Goal: Transaction & Acquisition: Purchase product/service

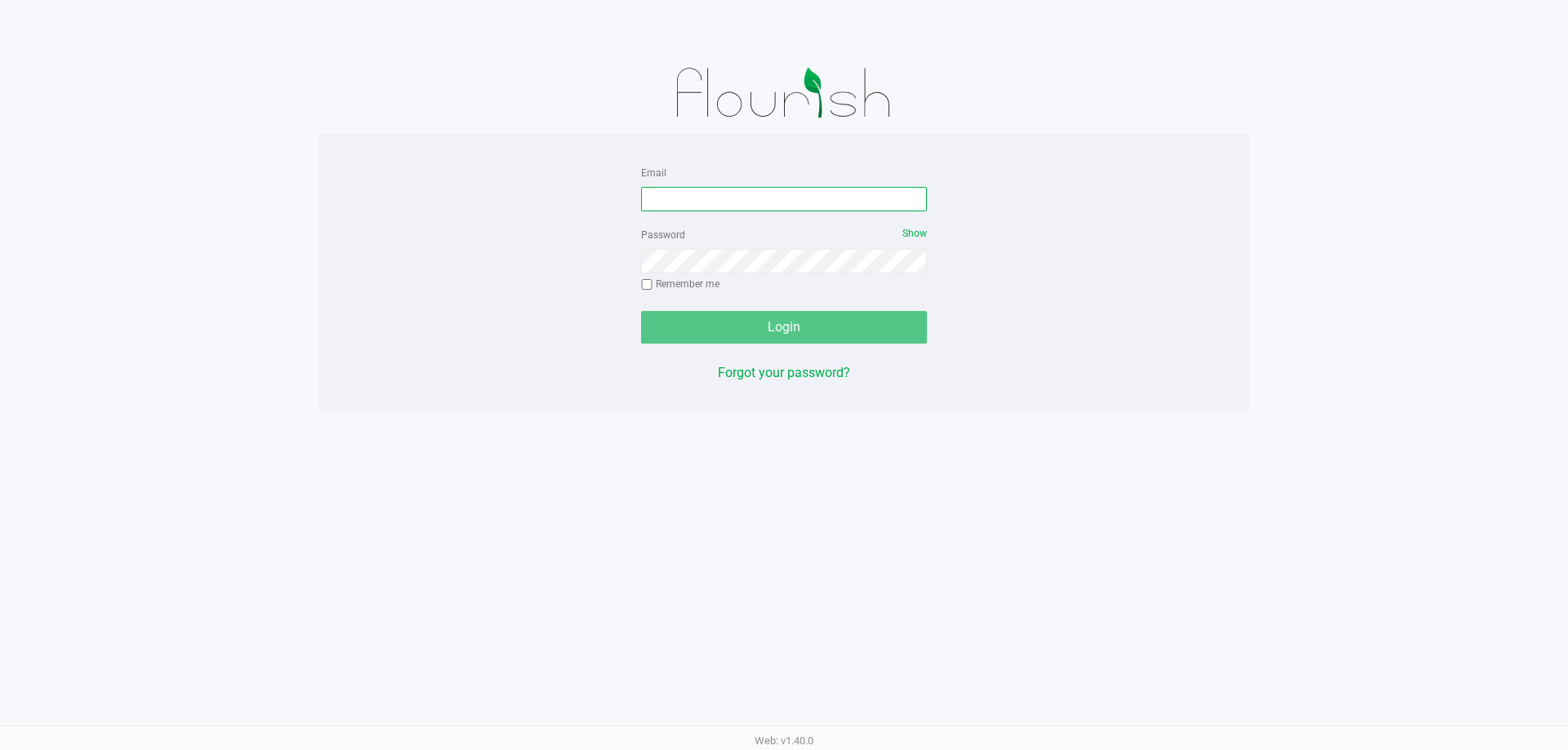
click at [782, 206] on input "Email" at bounding box center [784, 199] width 286 height 24
type input "[EMAIL_ADDRESS][DOMAIN_NAME]"
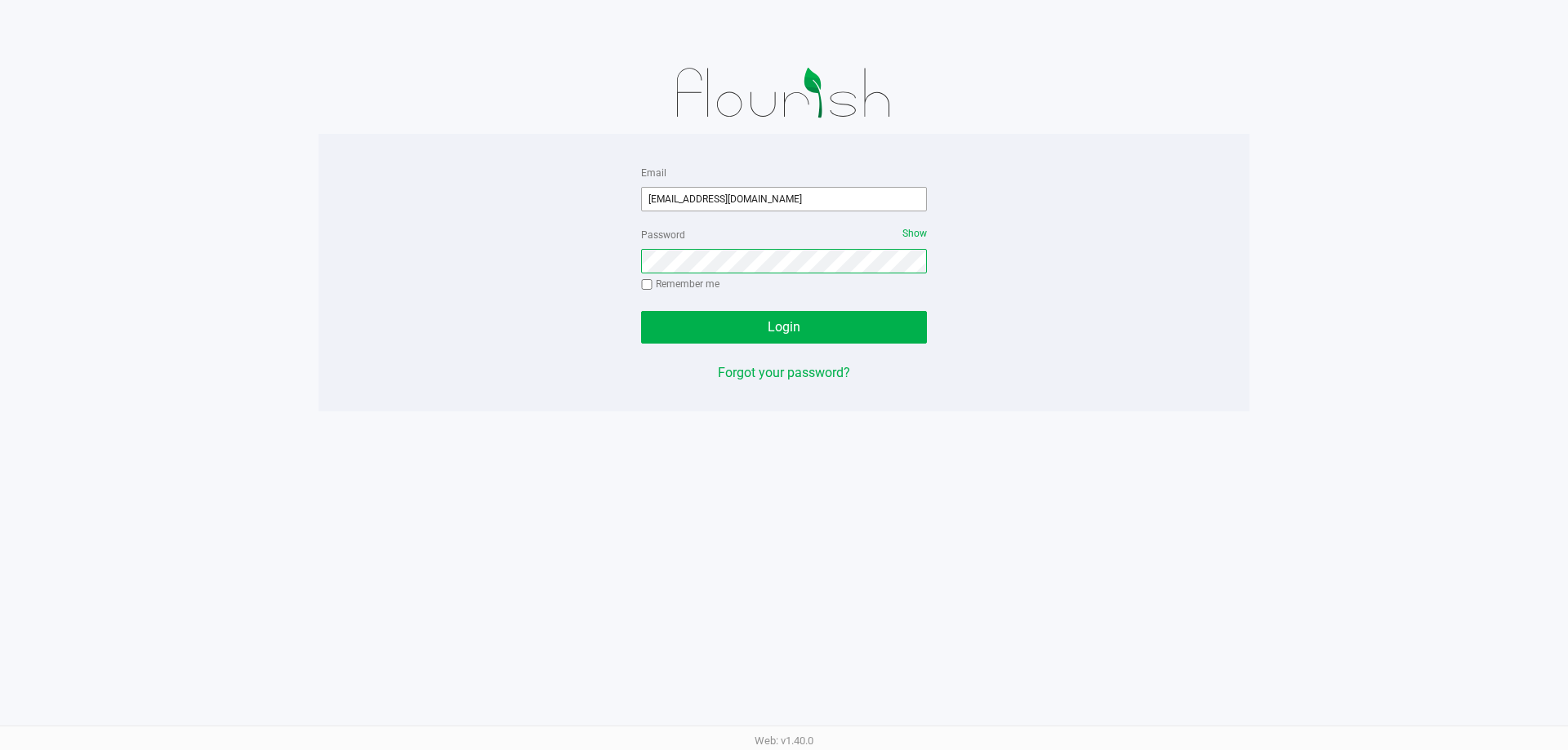
click at [641, 311] on button "Login" at bounding box center [784, 327] width 286 height 33
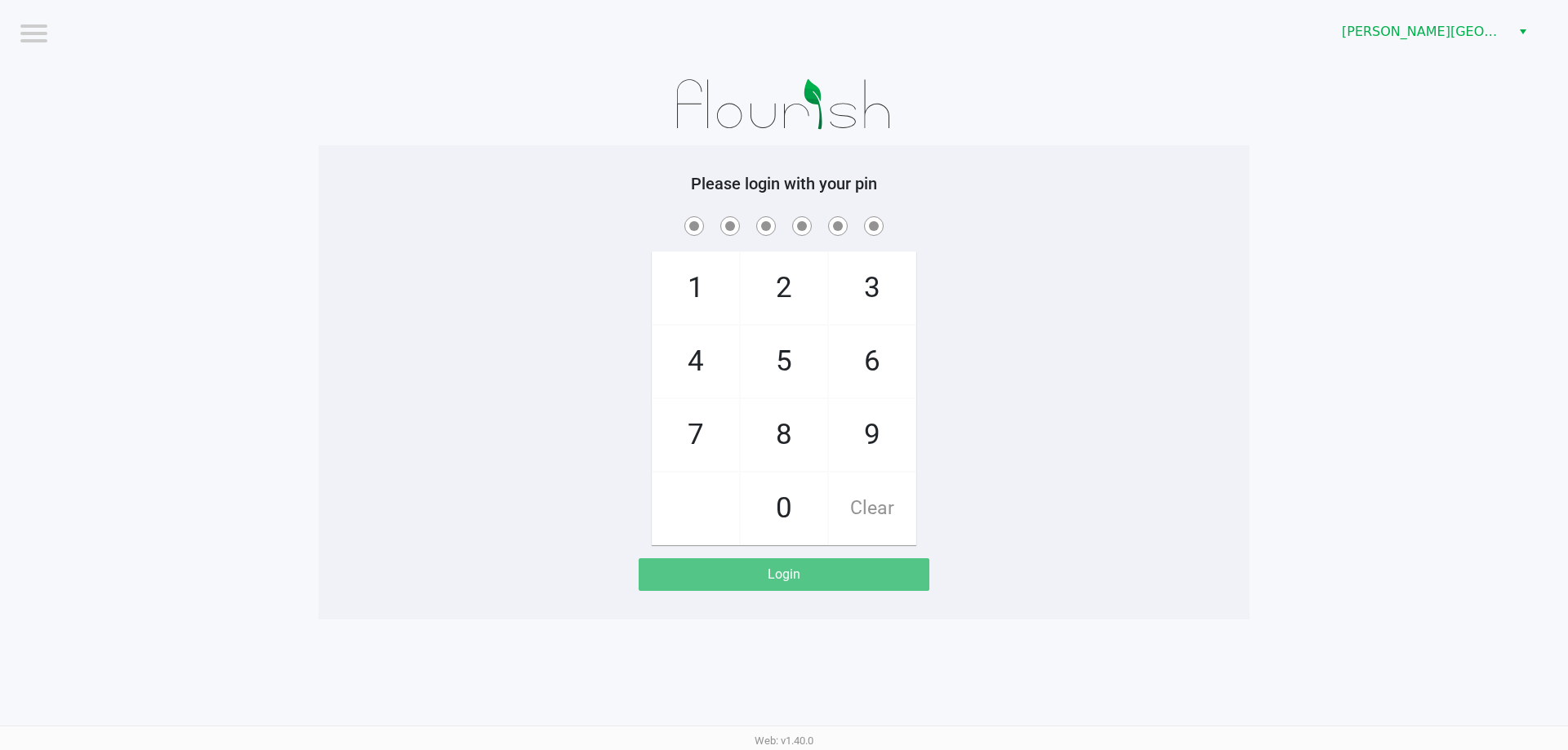
click at [1423, 50] on div "[PERSON_NAME][GEOGRAPHIC_DATA]" at bounding box center [1182, 31] width 772 height 63
click at [1423, 36] on span "[PERSON_NAME][GEOGRAPHIC_DATA]" at bounding box center [1421, 32] width 159 height 19
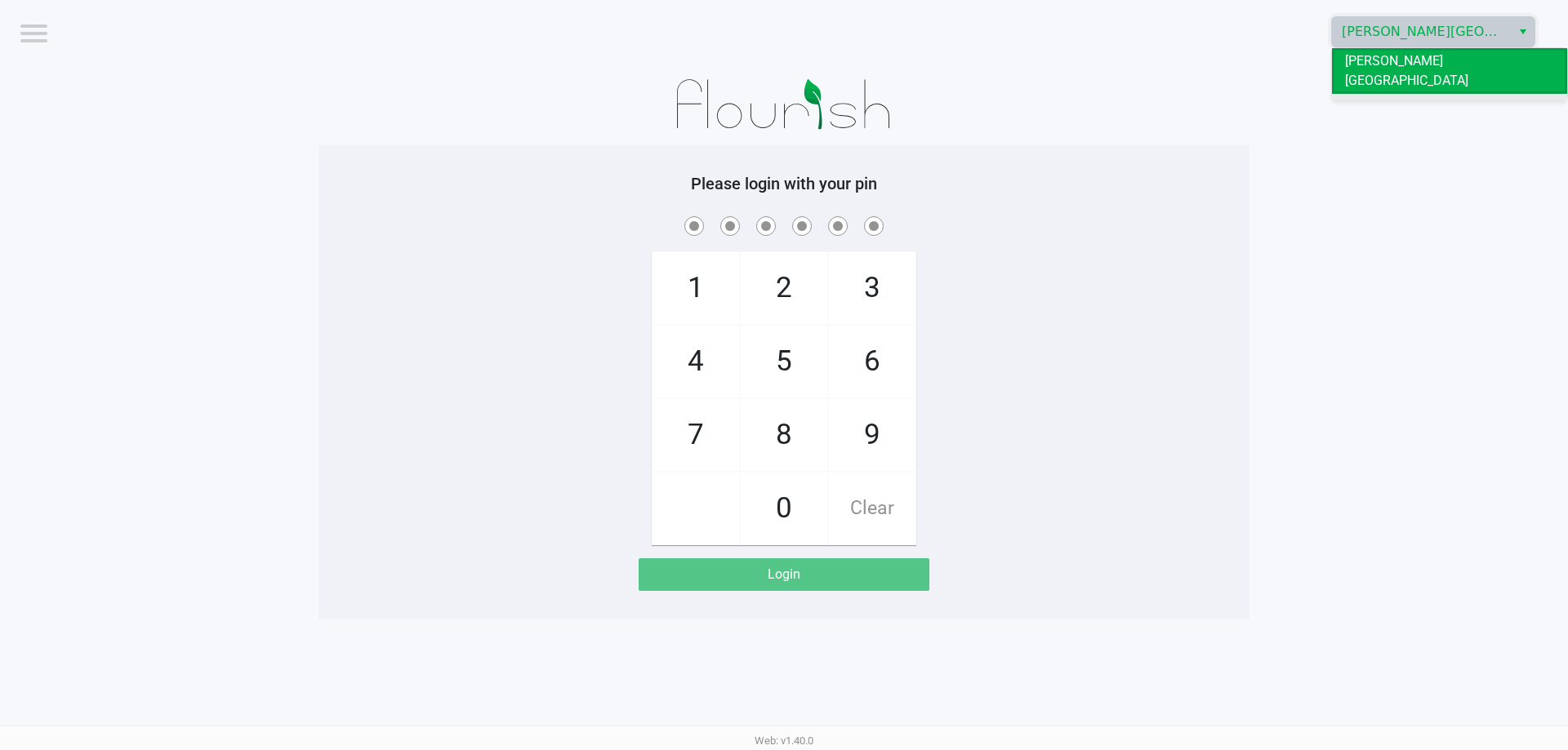
click at [1392, 97] on span "[PERSON_NAME]" at bounding box center [1395, 107] width 98 height 19
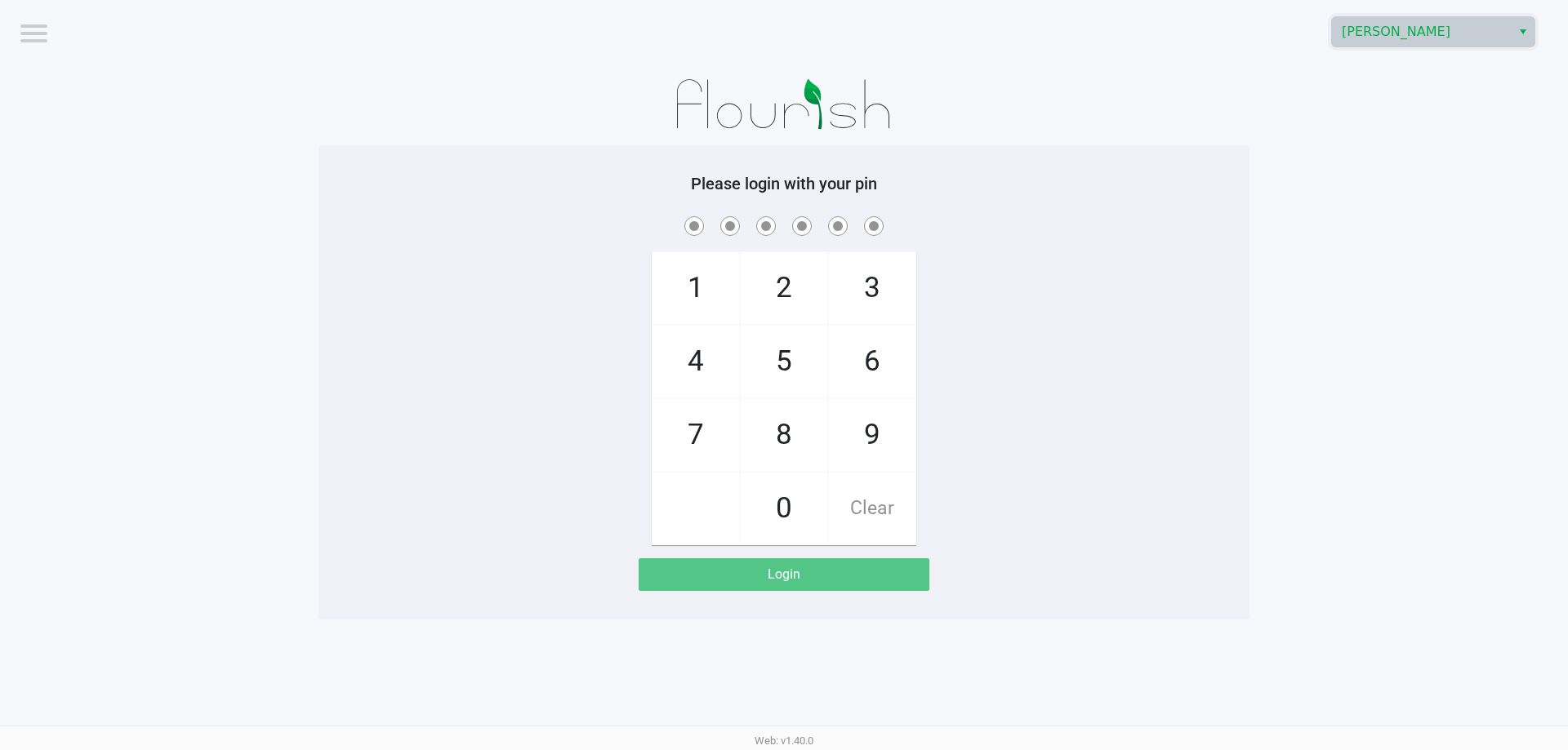
click at [1319, 375] on app-pos-login-wrapper "Logout Oviedo WC Please login with your pin 1 4 7 2 5 8 0 3 6 9 Clear Login" at bounding box center [784, 310] width 1568 height 619
drag, startPoint x: 365, startPoint y: 119, endPoint x: 385, endPoint y: 148, distance: 35.2
click at [368, 126] on div at bounding box center [784, 104] width 932 height 82
click at [948, 260] on div "1 4 7 2 5 8 0 3 6 9 Clear" at bounding box center [784, 379] width 932 height 332
checkbox input "true"
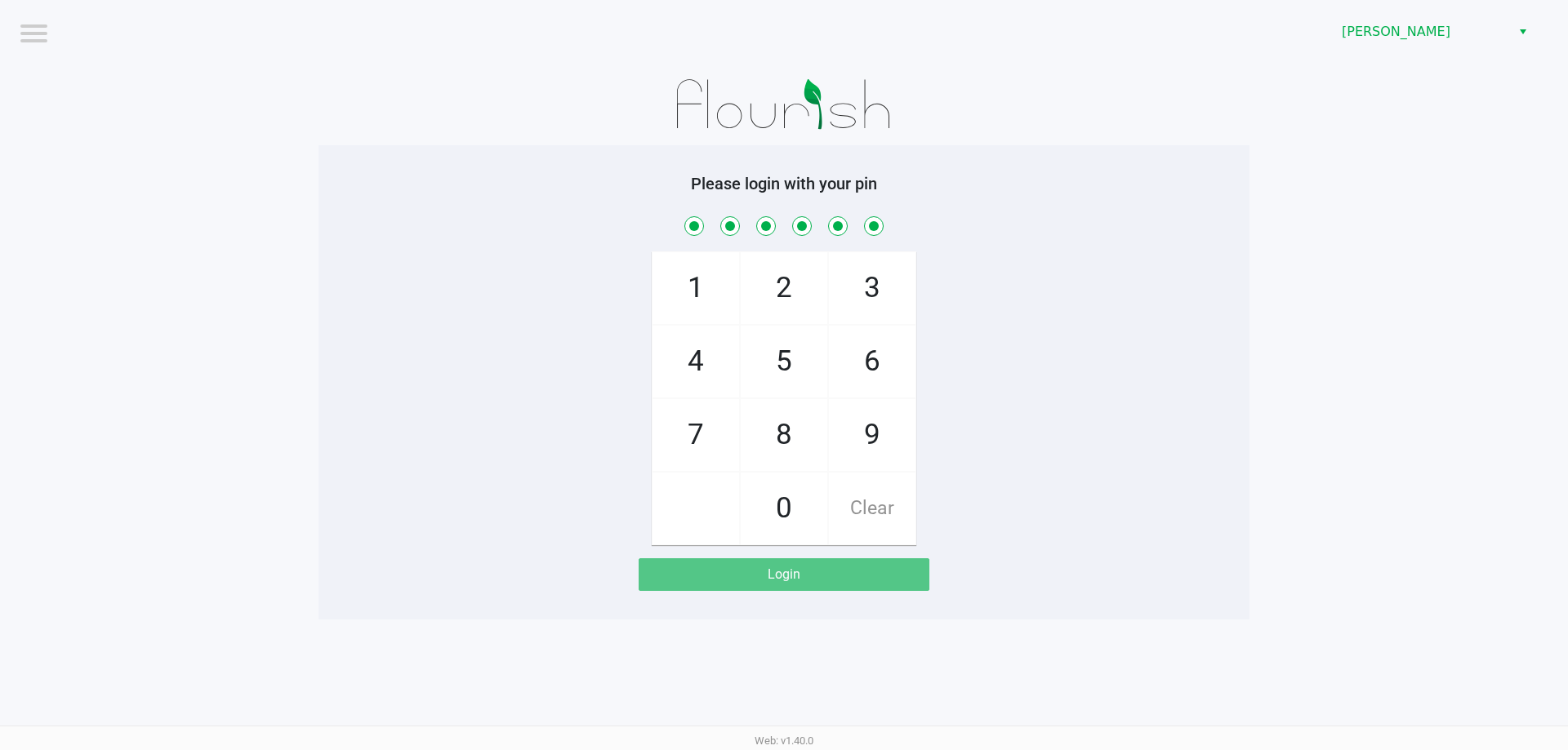
checkbox input "true"
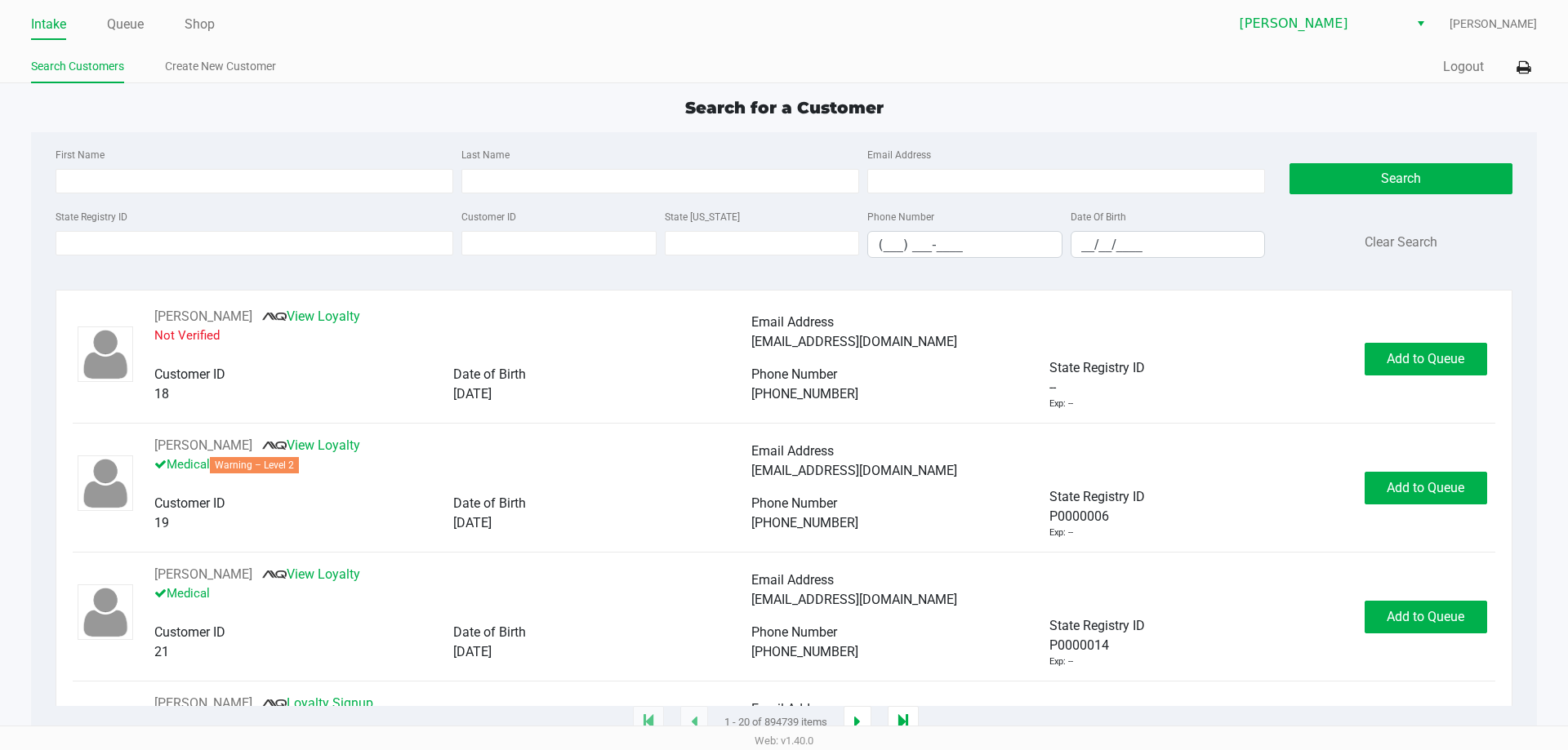
click at [529, 86] on app-point-of-sale "Intake Queue Shop Oviedo WC Felix Candelaria Search Customers Create New Custom…" at bounding box center [784, 361] width 1568 height 724
click at [135, 19] on link "Queue" at bounding box center [126, 23] width 37 height 22
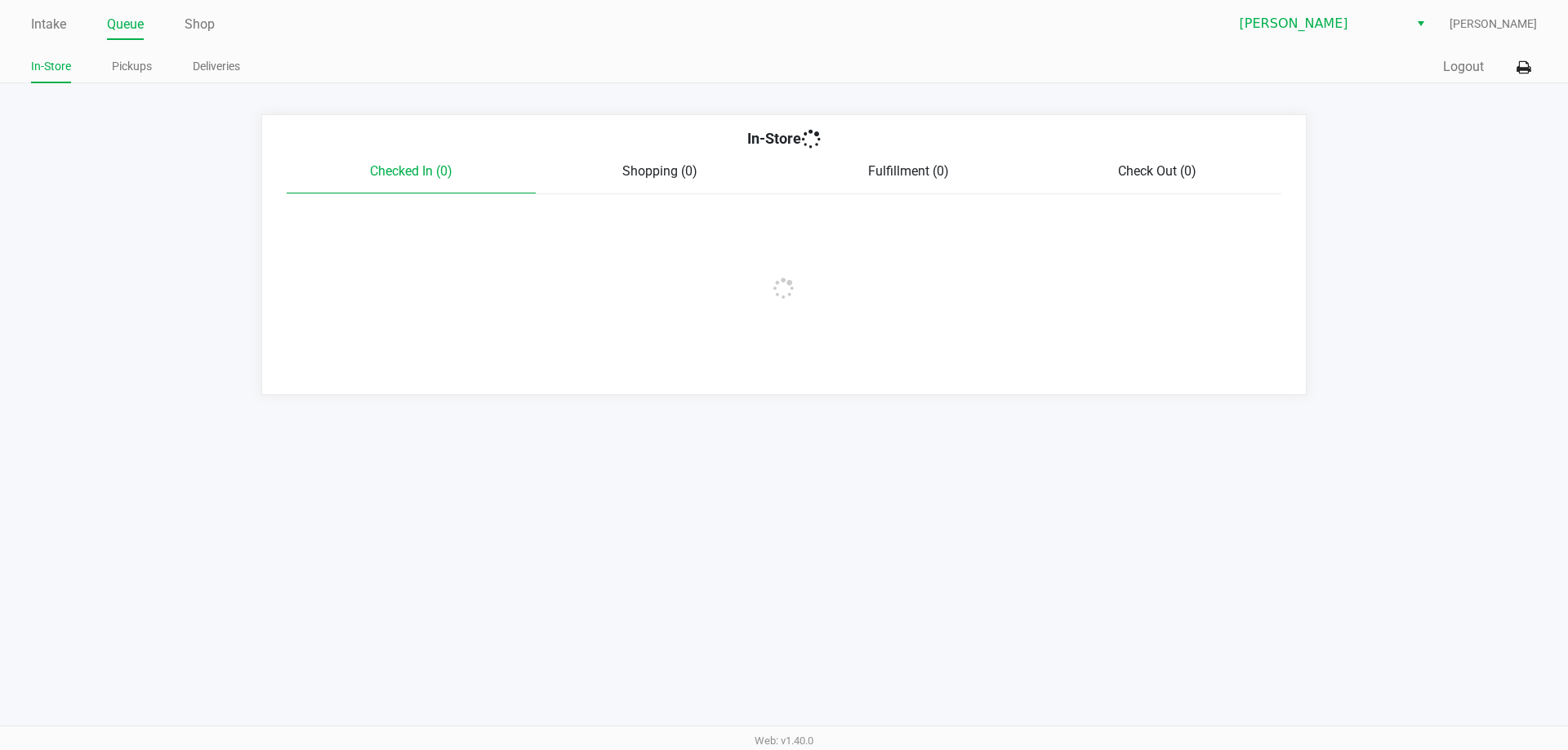
click at [447, 33] on ul "Intake Queue Shop" at bounding box center [407, 25] width 753 height 28
click at [53, 19] on link "Intake" at bounding box center [49, 23] width 35 height 22
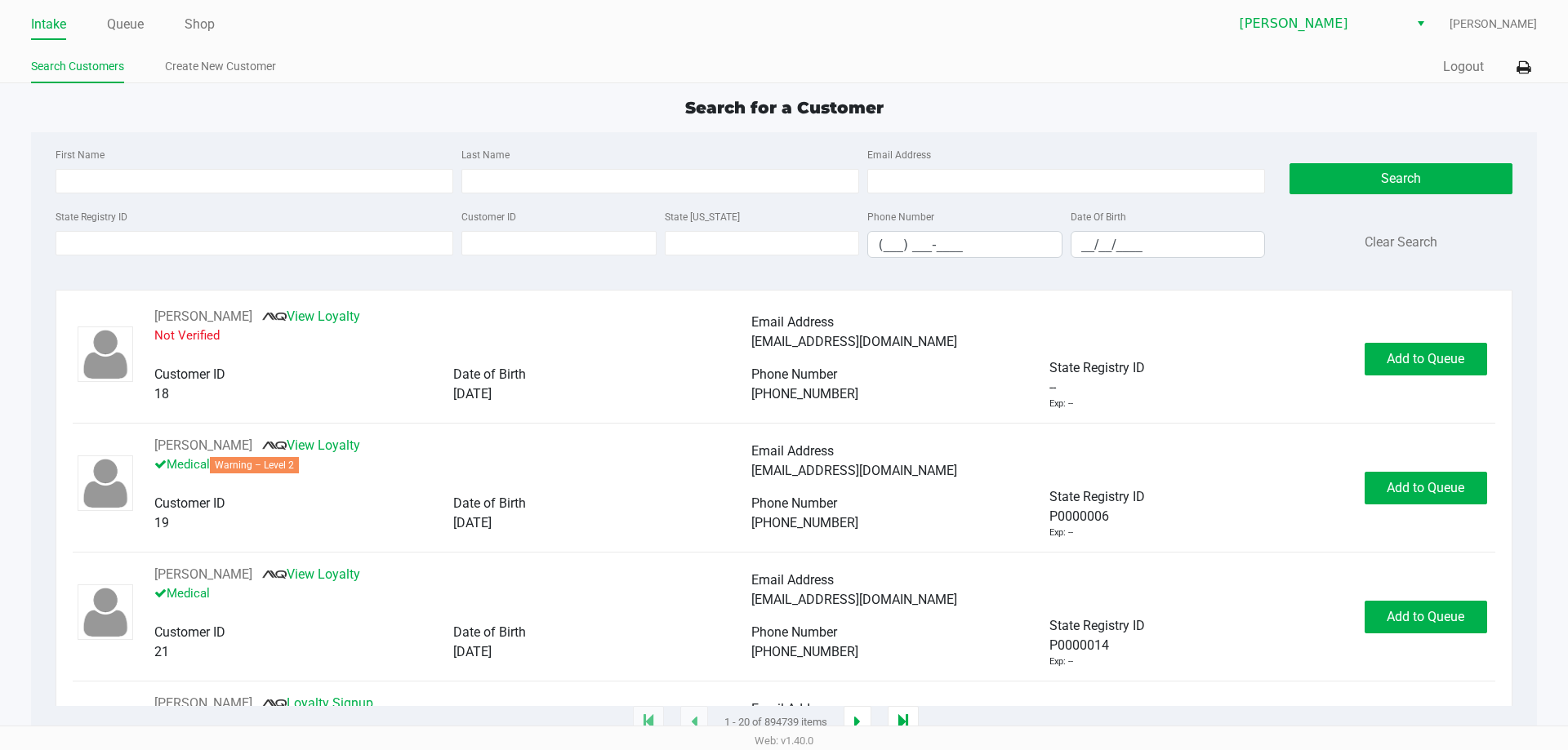
click at [536, 63] on ul "Search Customers Create New Customer" at bounding box center [407, 68] width 753 height 28
click at [568, 85] on app-point-of-sale "Intake Queue Shop Oviedo WC Felix Candelaria Search Customers Create New Custom…" at bounding box center [784, 361] width 1568 height 724
click at [125, 15] on link "Queue" at bounding box center [126, 23] width 37 height 22
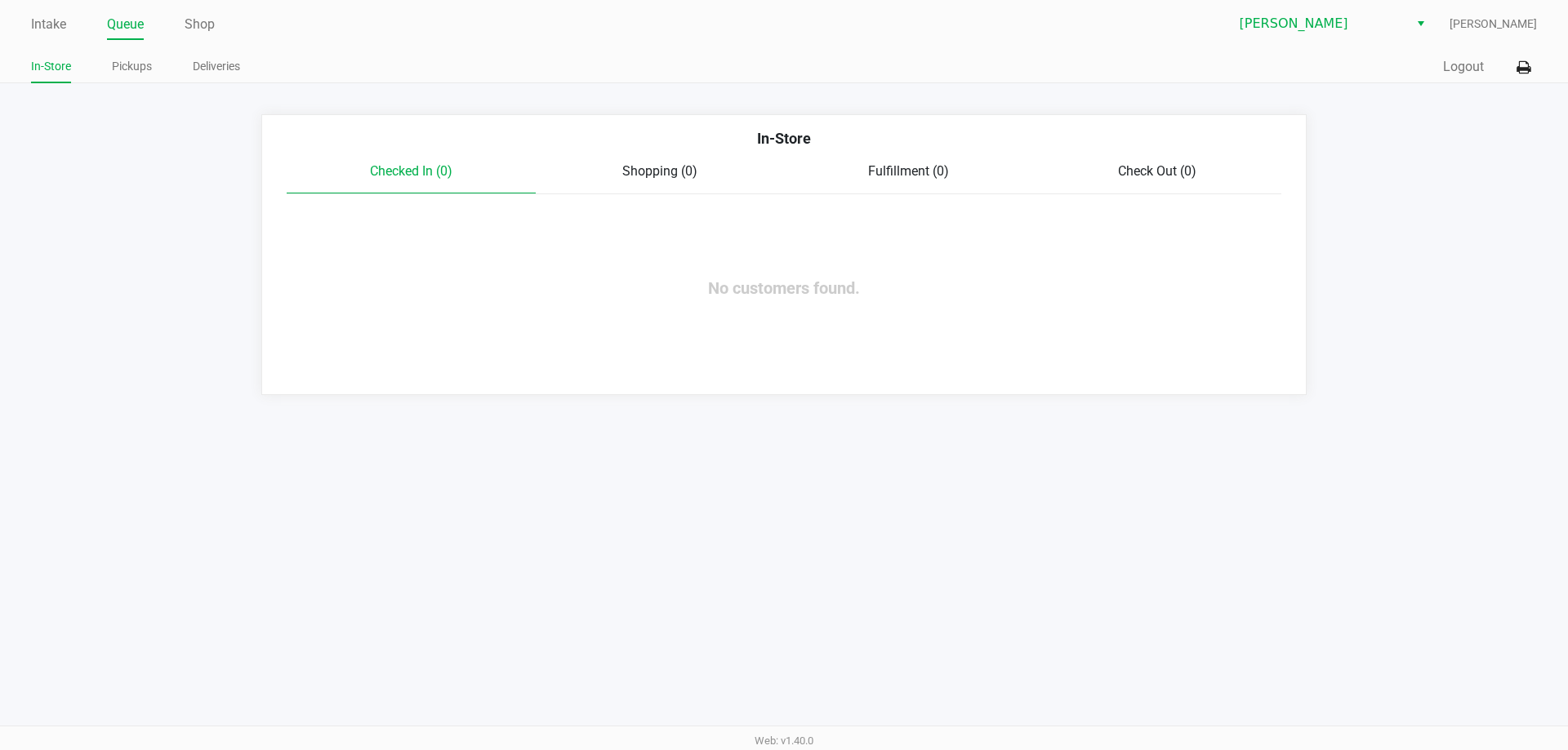
click at [475, 56] on ul "In-Store Pickups Deliveries" at bounding box center [407, 68] width 753 height 28
click at [125, 66] on link "Pickups" at bounding box center [132, 66] width 40 height 20
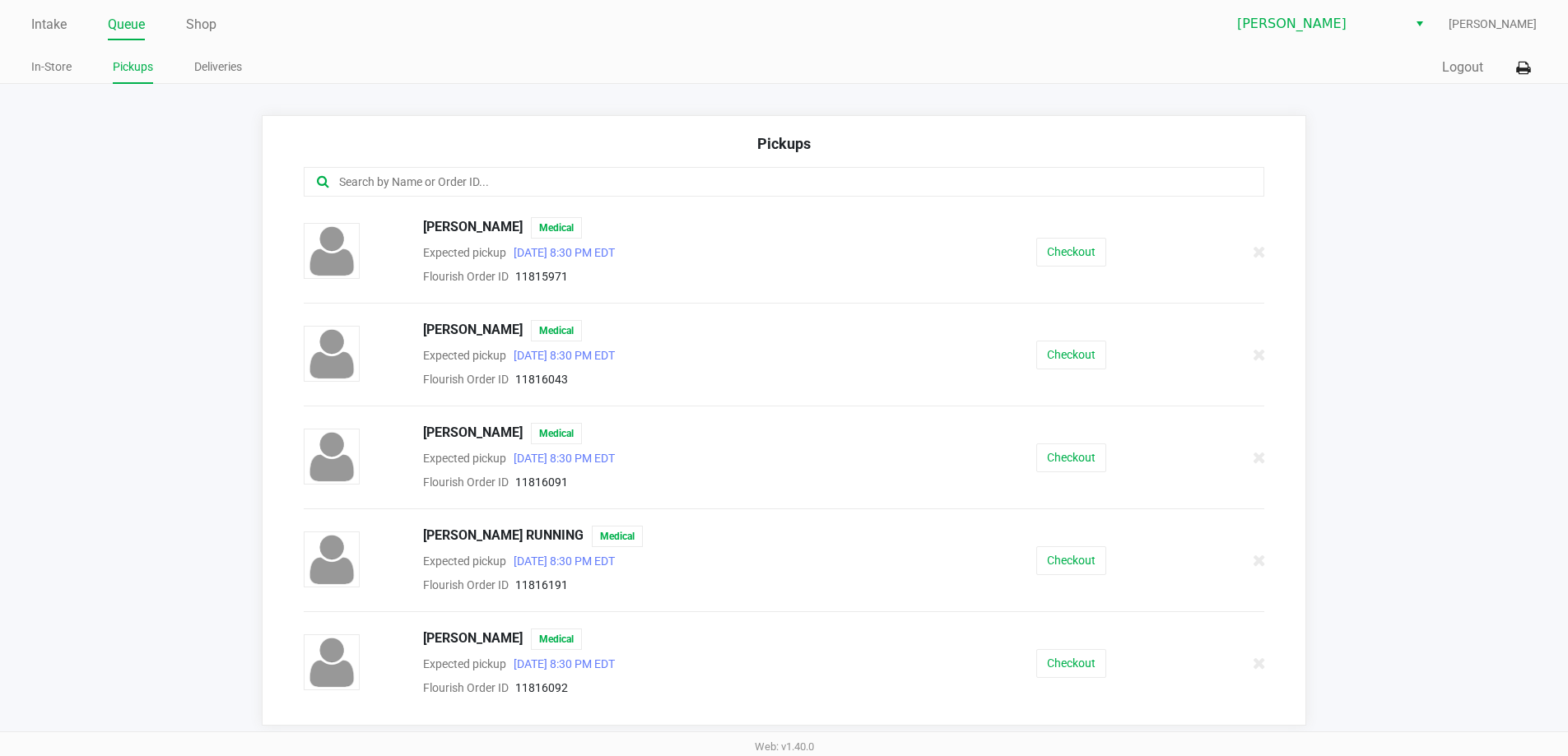
click at [485, 42] on div "Intake Queue Shop Oviedo WC Felix Candelaria In-Store Pickups Deliveries Quick …" at bounding box center [784, 42] width 1568 height 84
click at [45, 18] on link "Intake" at bounding box center [49, 24] width 35 height 23
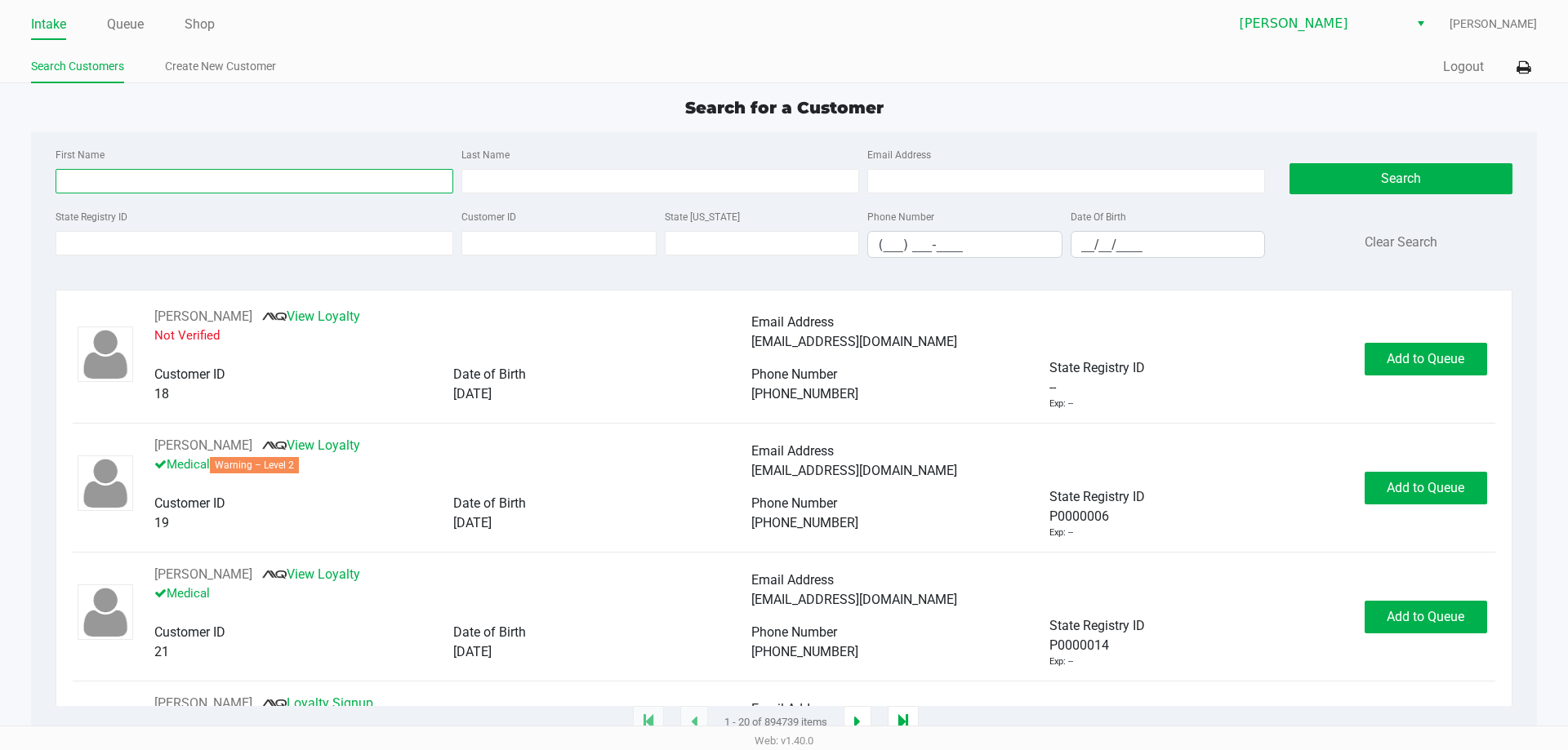
click at [139, 193] on input "First Name" at bounding box center [254, 181] width 398 height 24
type input "tatiana"
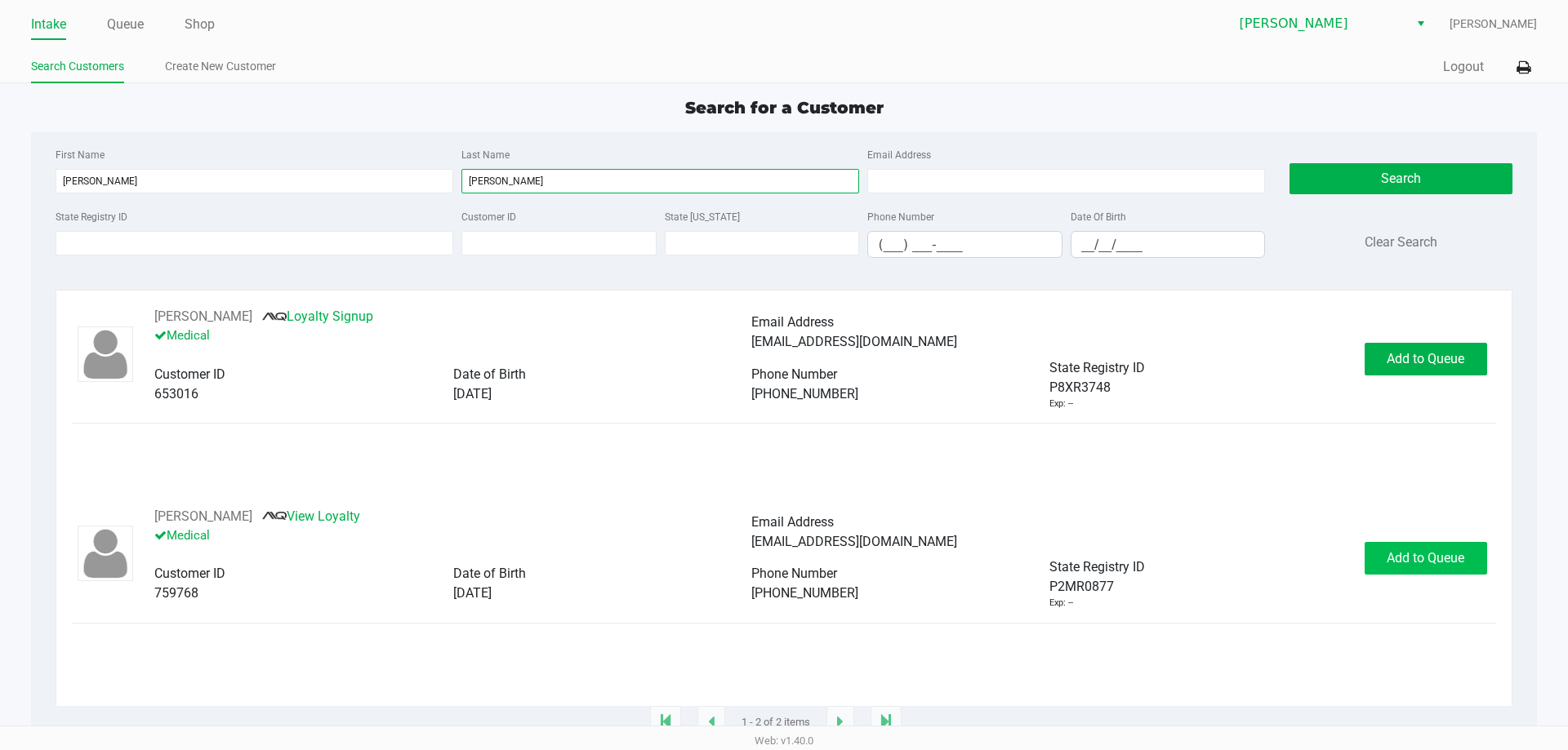
type input "ortiz"
click at [1406, 547] on button "Add to Queue" at bounding box center [1427, 559] width 123 height 33
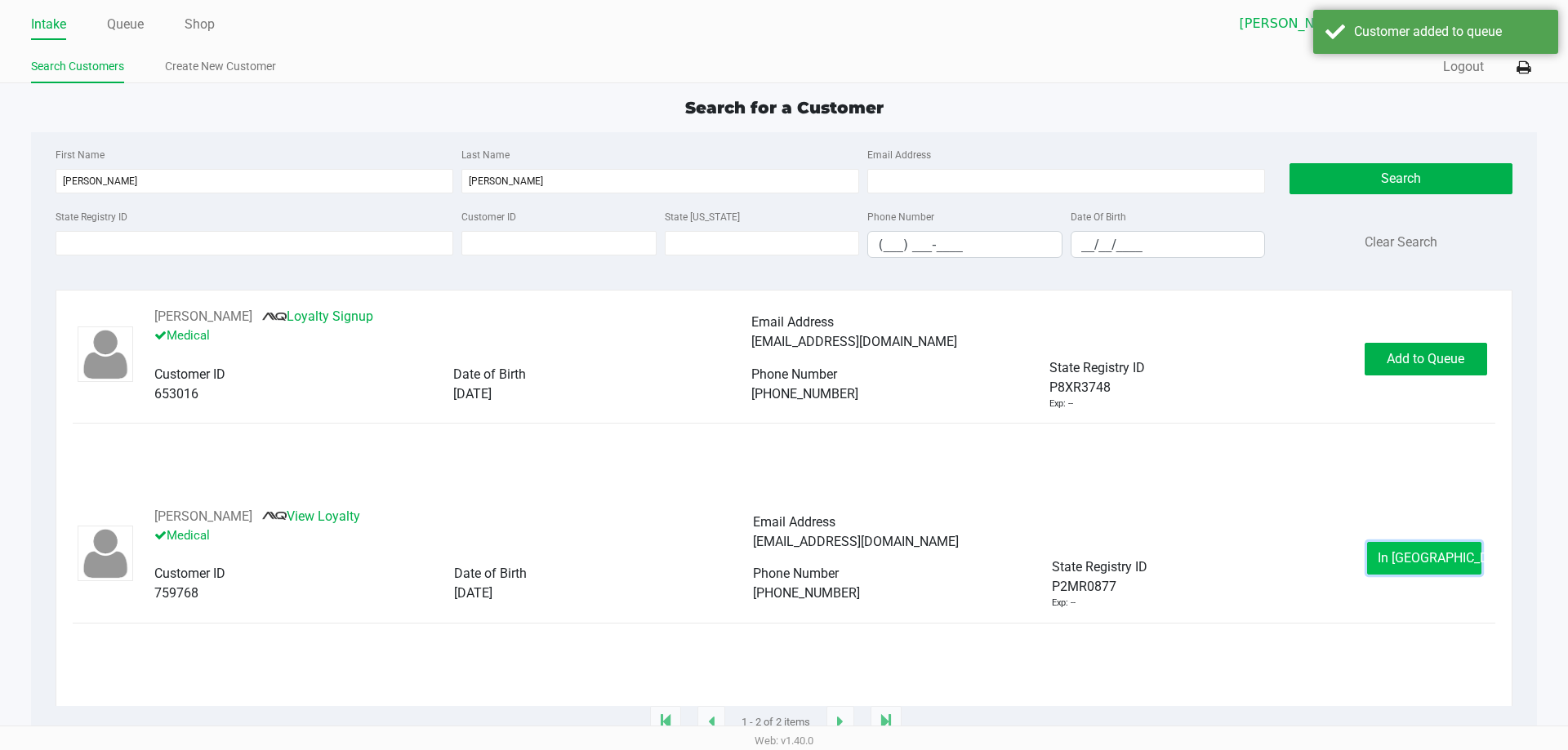
click at [1408, 557] on span "In Queue" at bounding box center [1446, 558] width 137 height 16
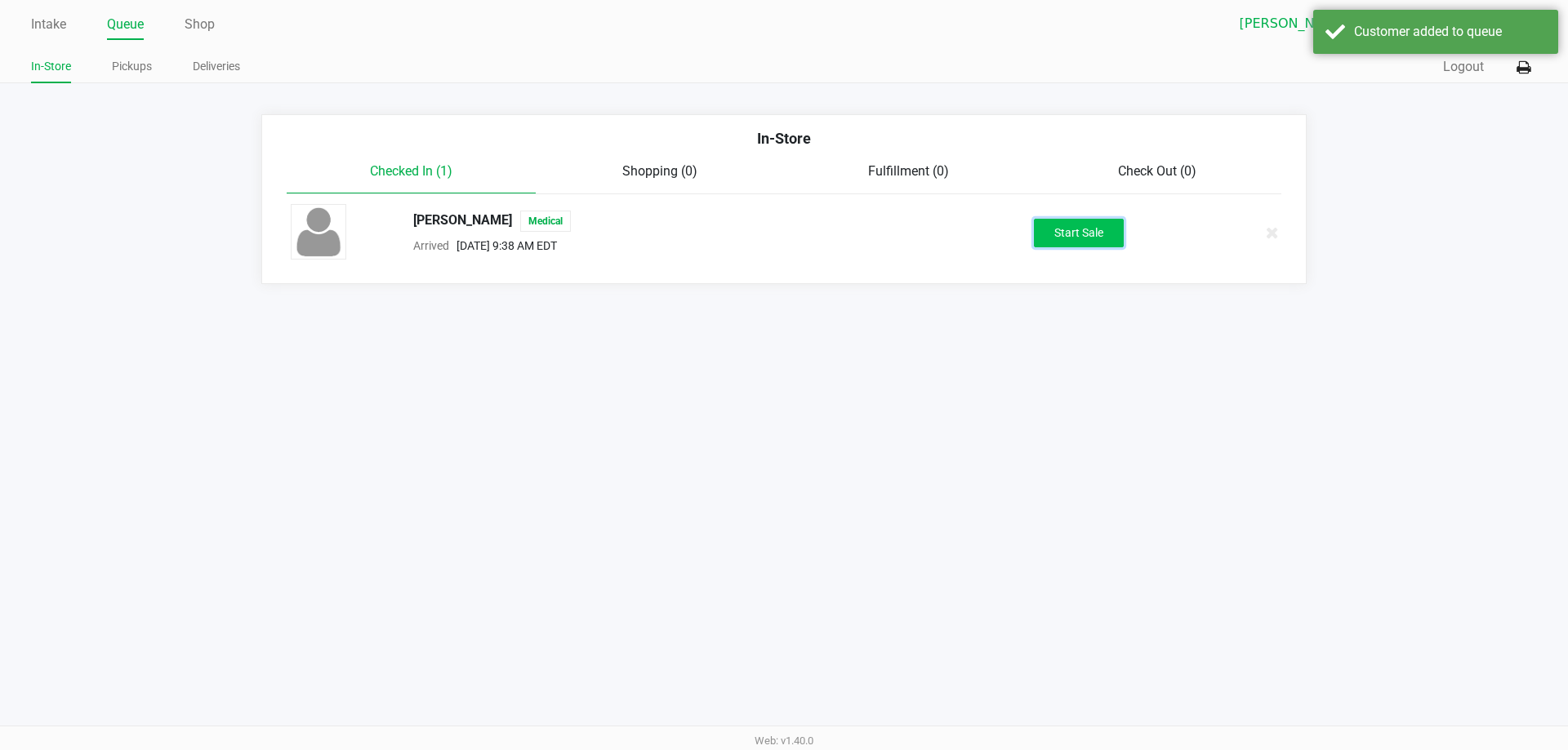
click at [1063, 228] on button "Start Sale" at bounding box center [1079, 233] width 90 height 28
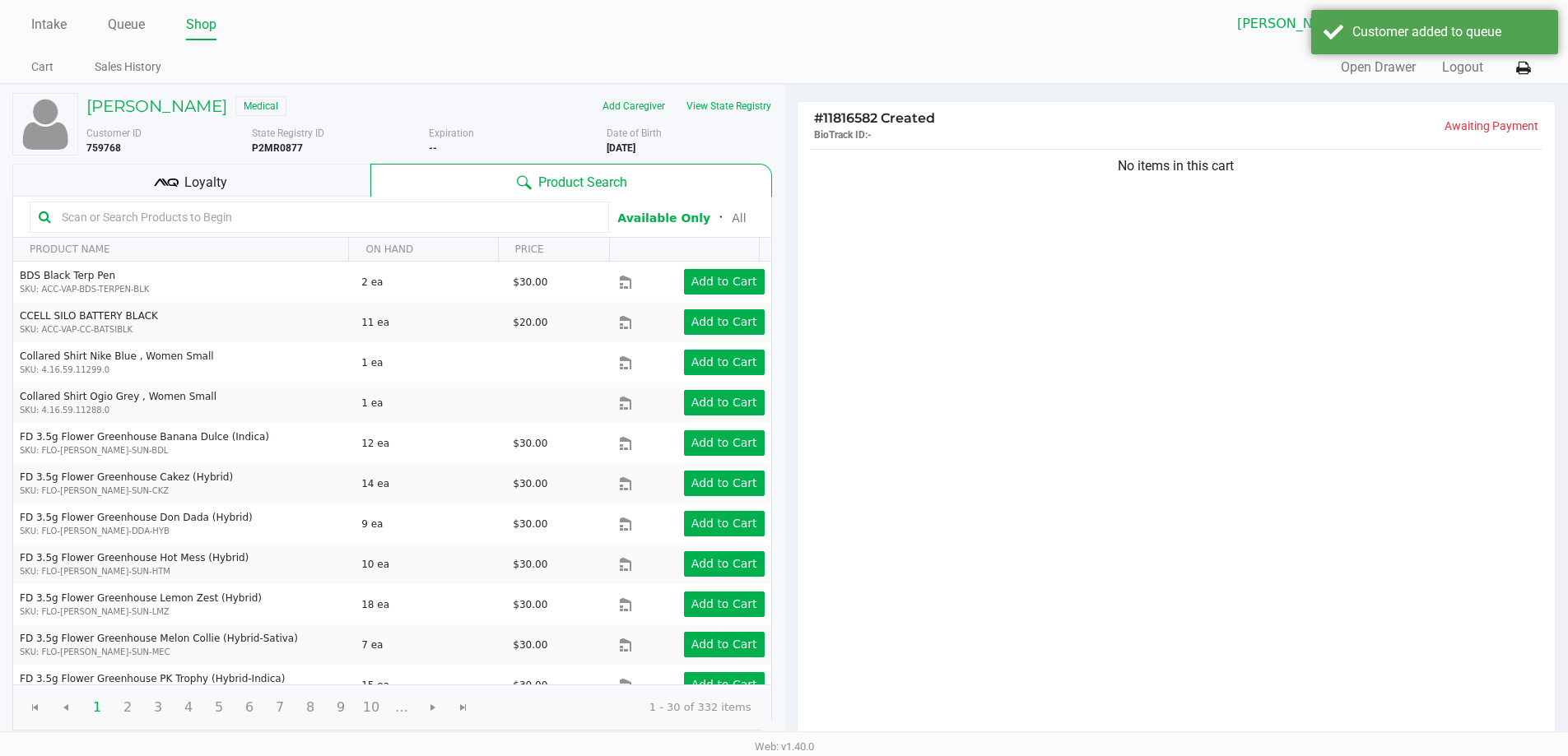
click at [476, 70] on ul "Cart Sales History" at bounding box center [407, 69] width 752 height 28
click at [476, 69] on ul "Cart Sales History" at bounding box center [407, 69] width 752 height 28
click at [271, 233] on kendo-grid-toolbar "Available Only ᛫ All" at bounding box center [392, 217] width 758 height 41
click at [272, 211] on input "text" at bounding box center [327, 217] width 545 height 25
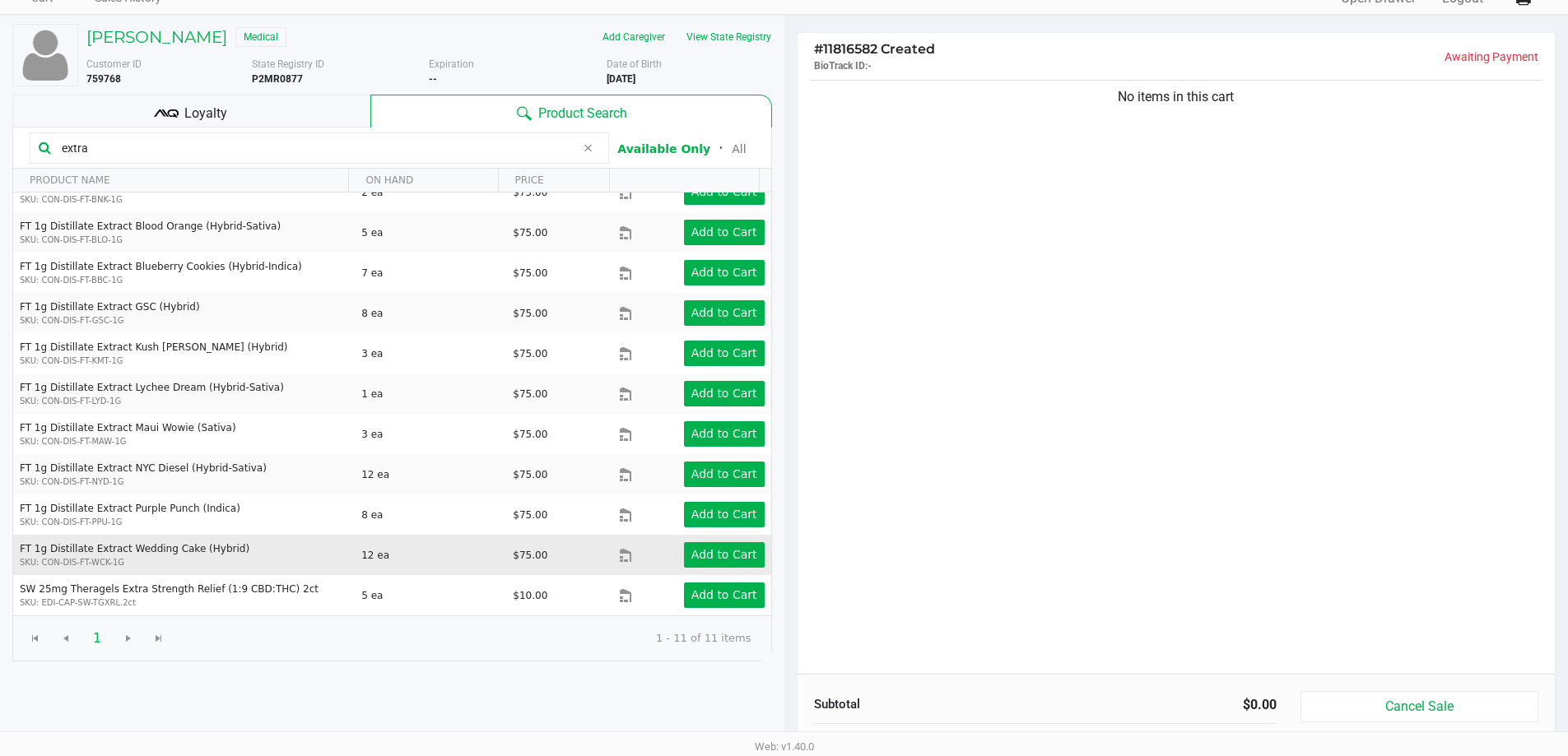
scroll to position [165, 0]
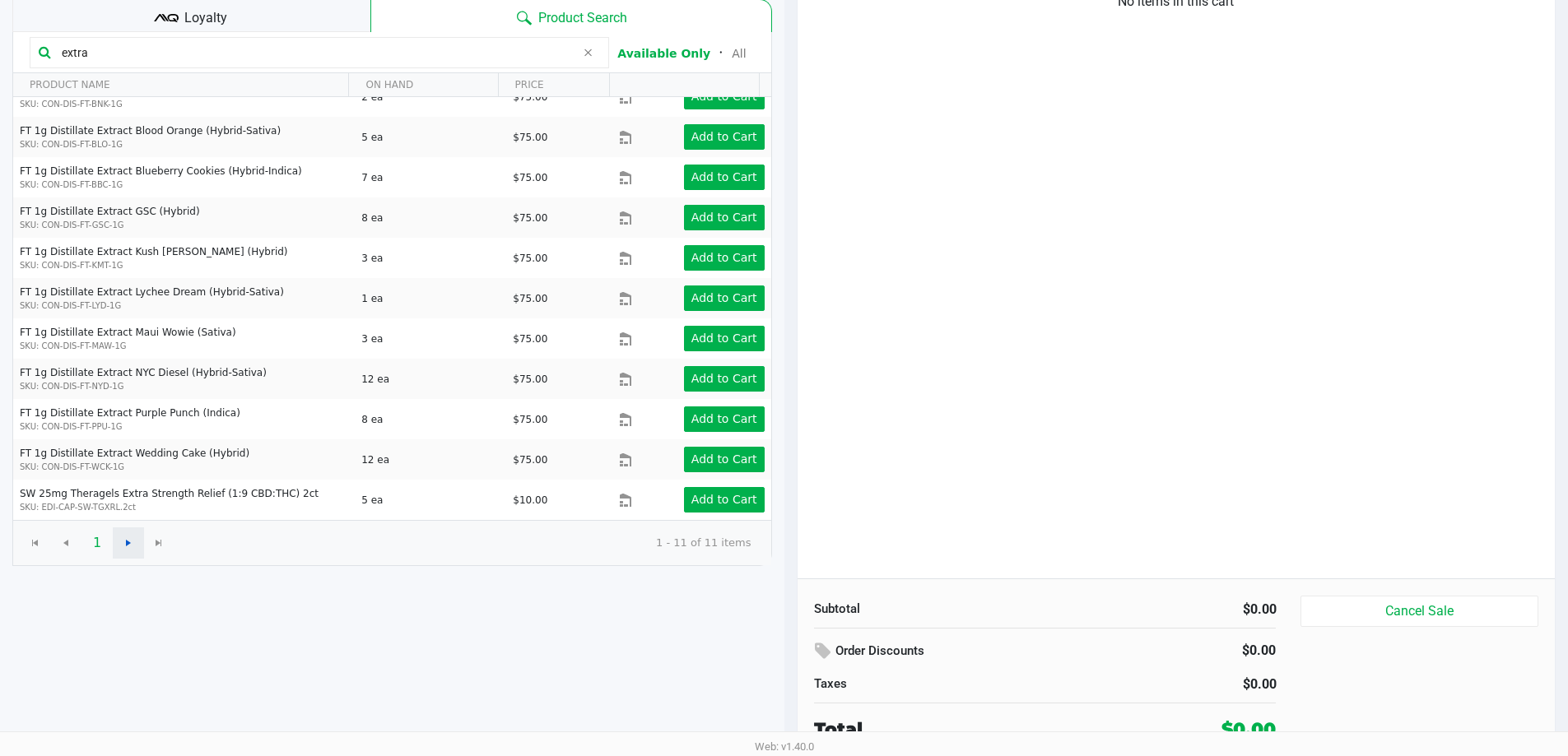
type input "extra"
click at [132, 542] on span "Go to the next page" at bounding box center [128, 543] width 13 height 13
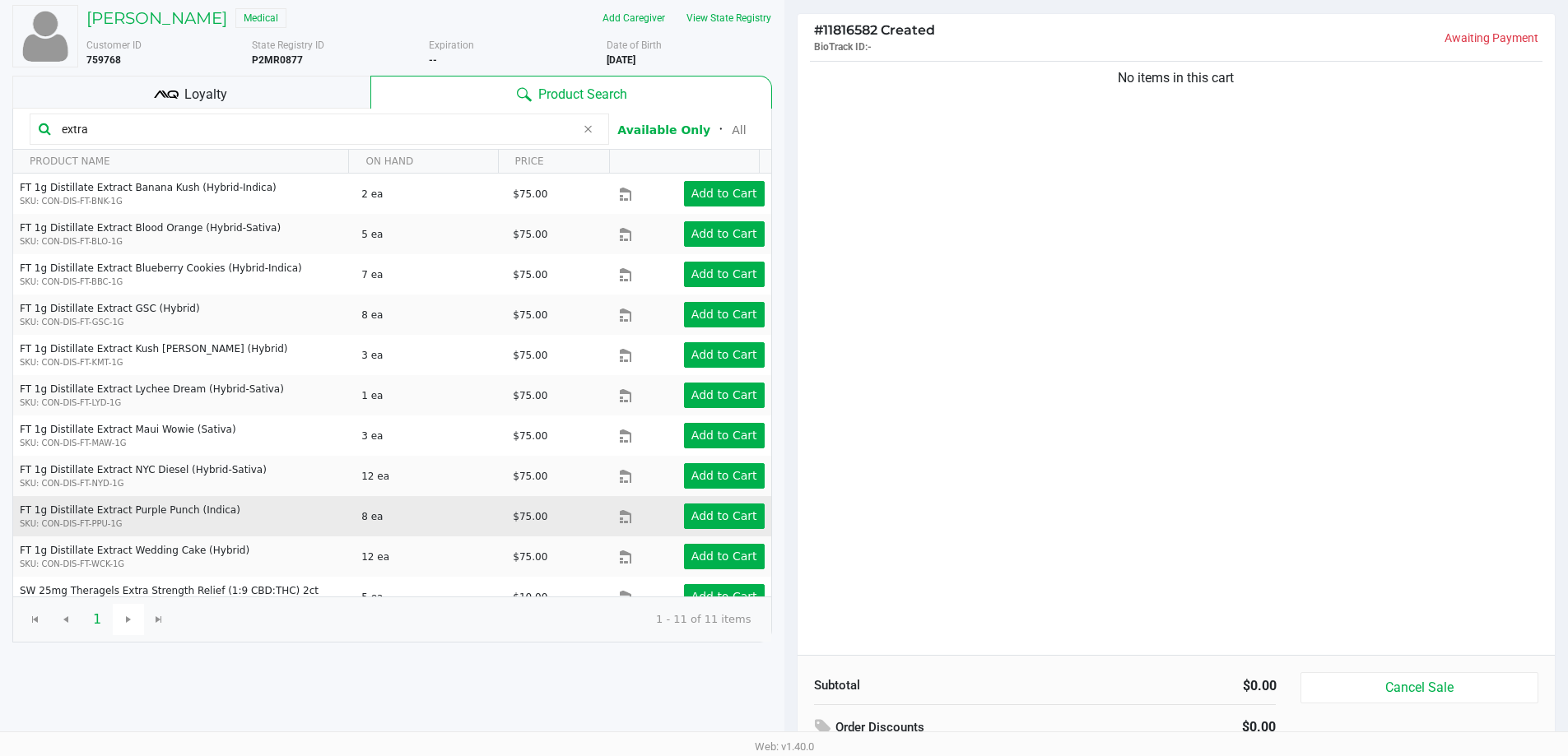
scroll to position [0, 0]
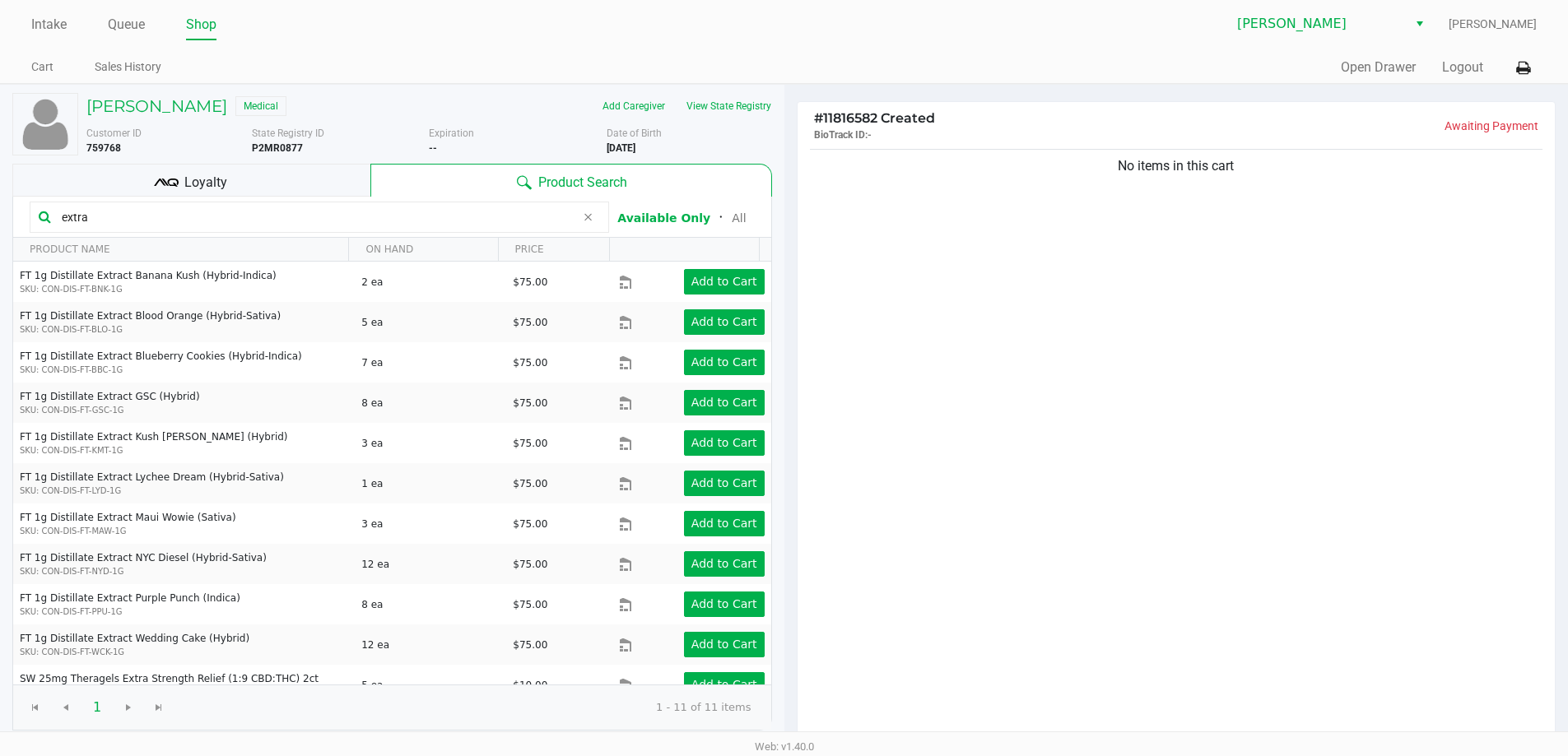
drag, startPoint x: 400, startPoint y: 55, endPoint x: 410, endPoint y: 56, distance: 10.0
click at [401, 55] on ul "Cart Sales History" at bounding box center [407, 69] width 752 height 28
click at [130, 216] on input "extra" at bounding box center [315, 217] width 520 height 25
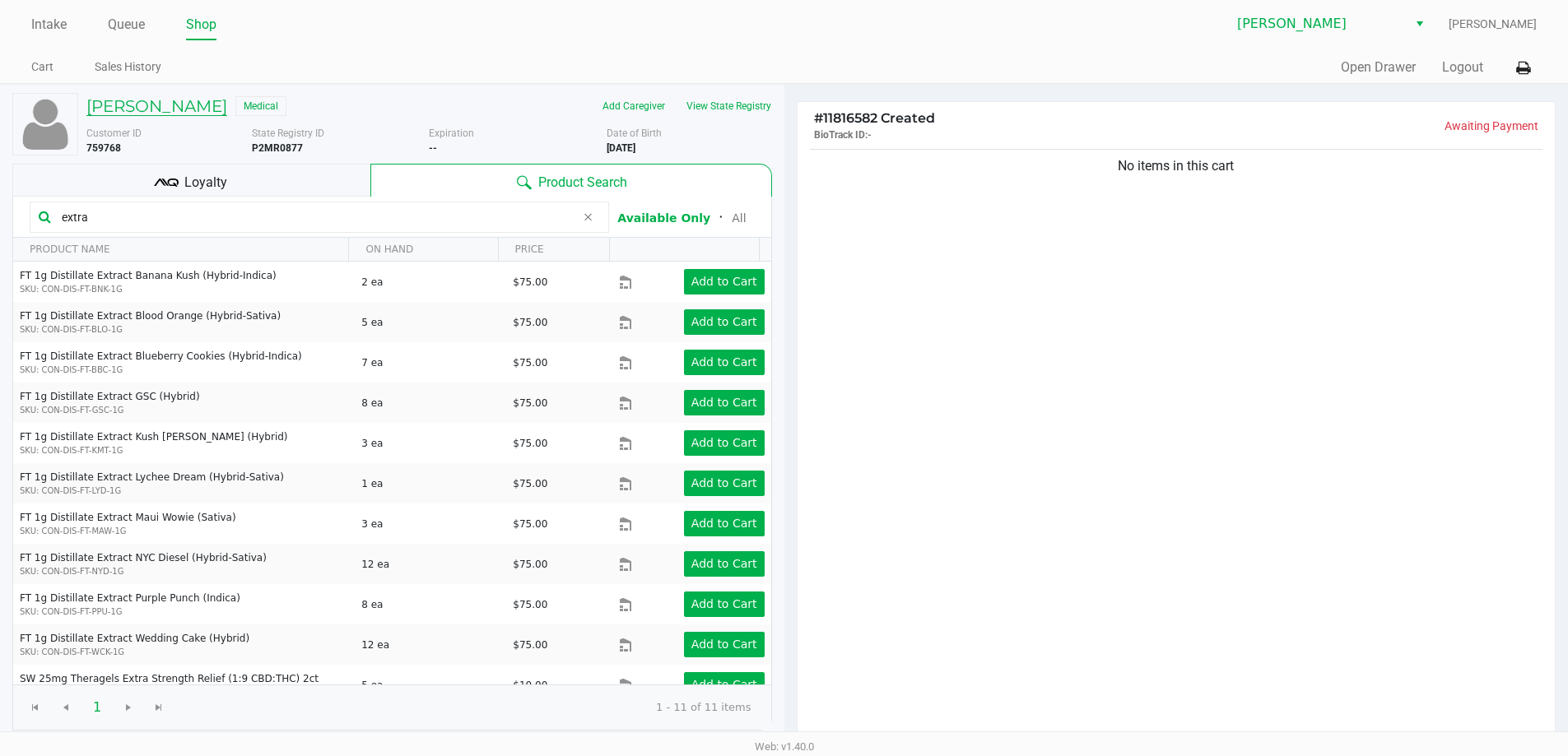
click at [135, 107] on h5 "Tatiana Ortiz" at bounding box center [156, 106] width 140 height 20
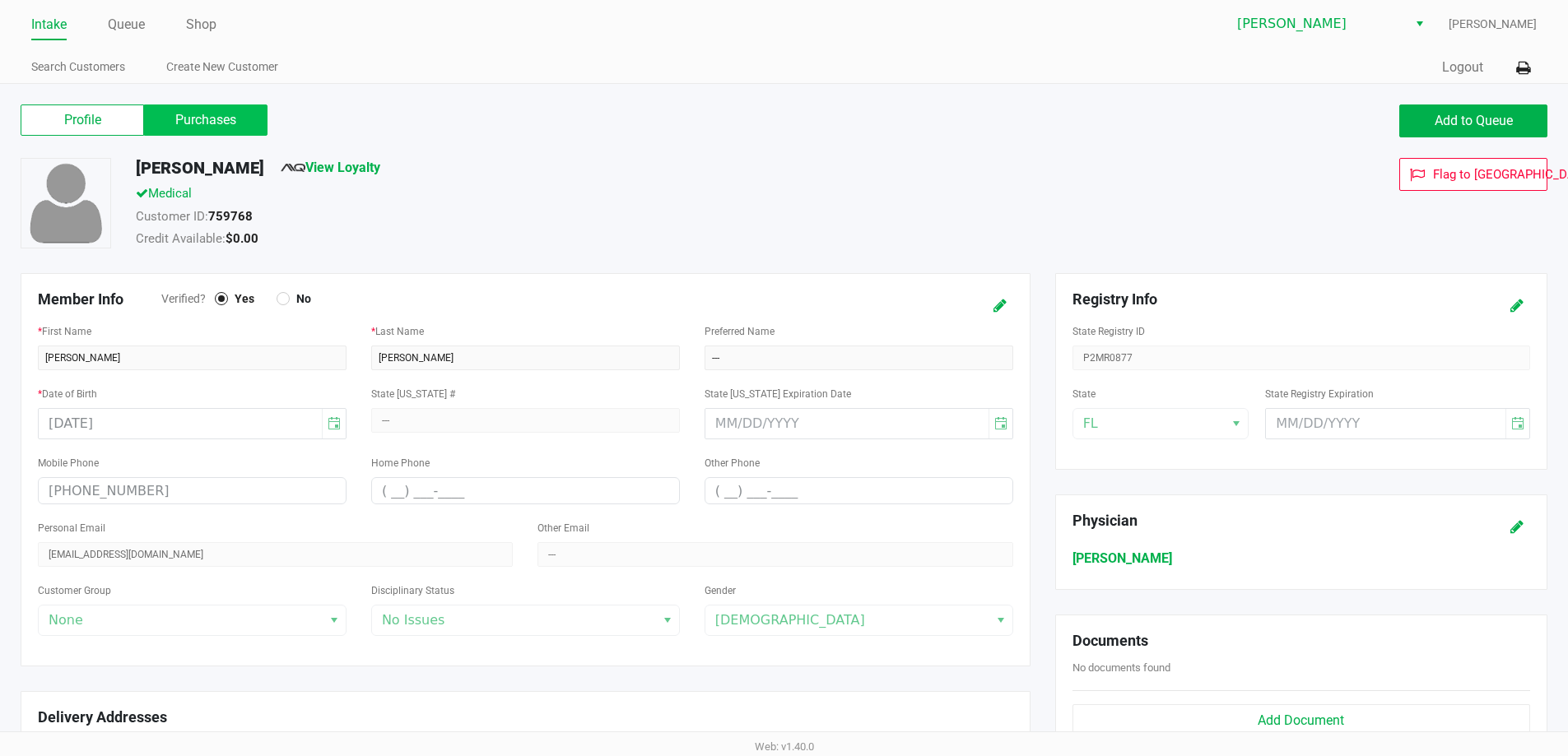
click at [211, 112] on label "Purchases" at bounding box center [206, 120] width 124 height 31
click at [0, 0] on 1 "Purchases" at bounding box center [0, 0] width 0 height 0
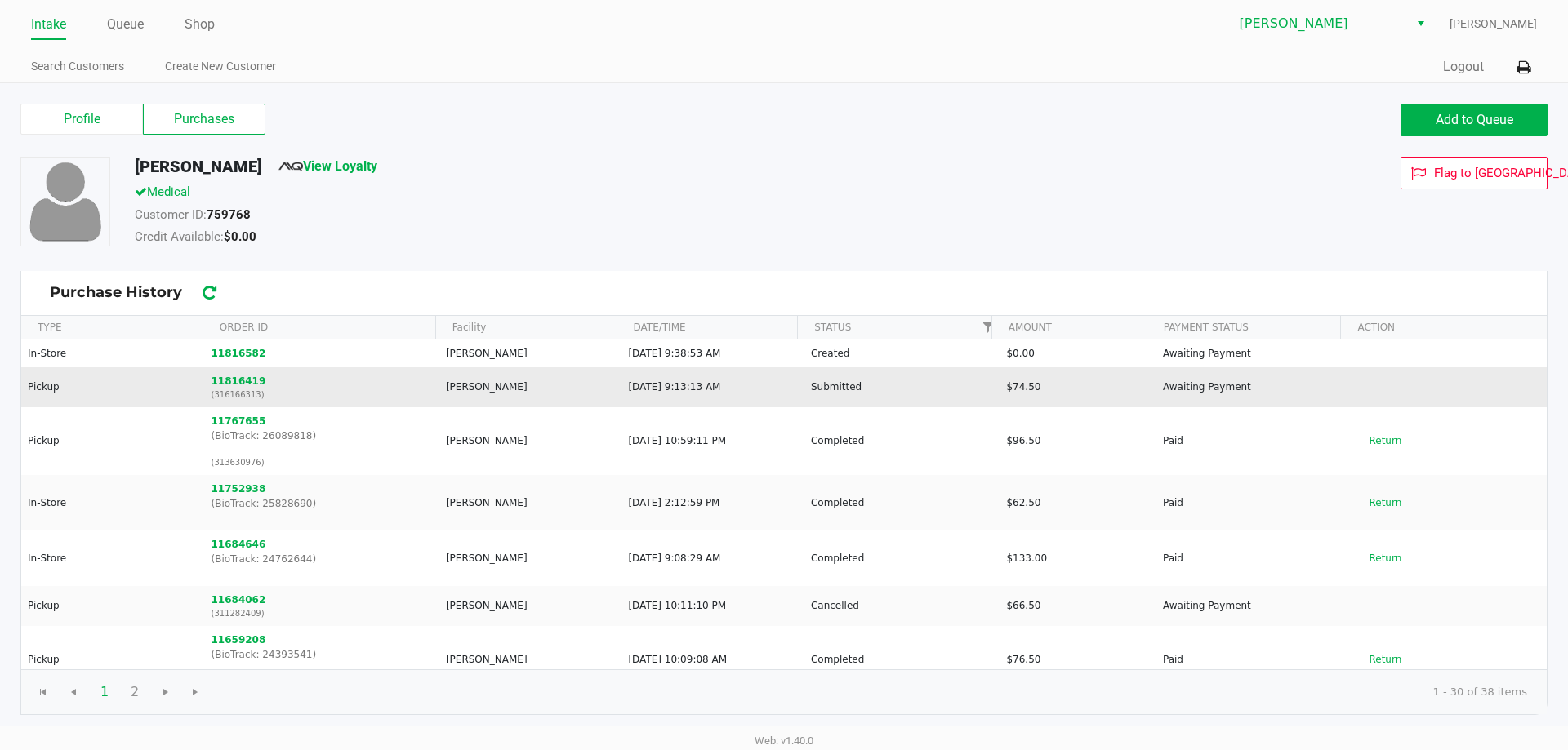
click at [221, 382] on button "11816419" at bounding box center [239, 381] width 55 height 15
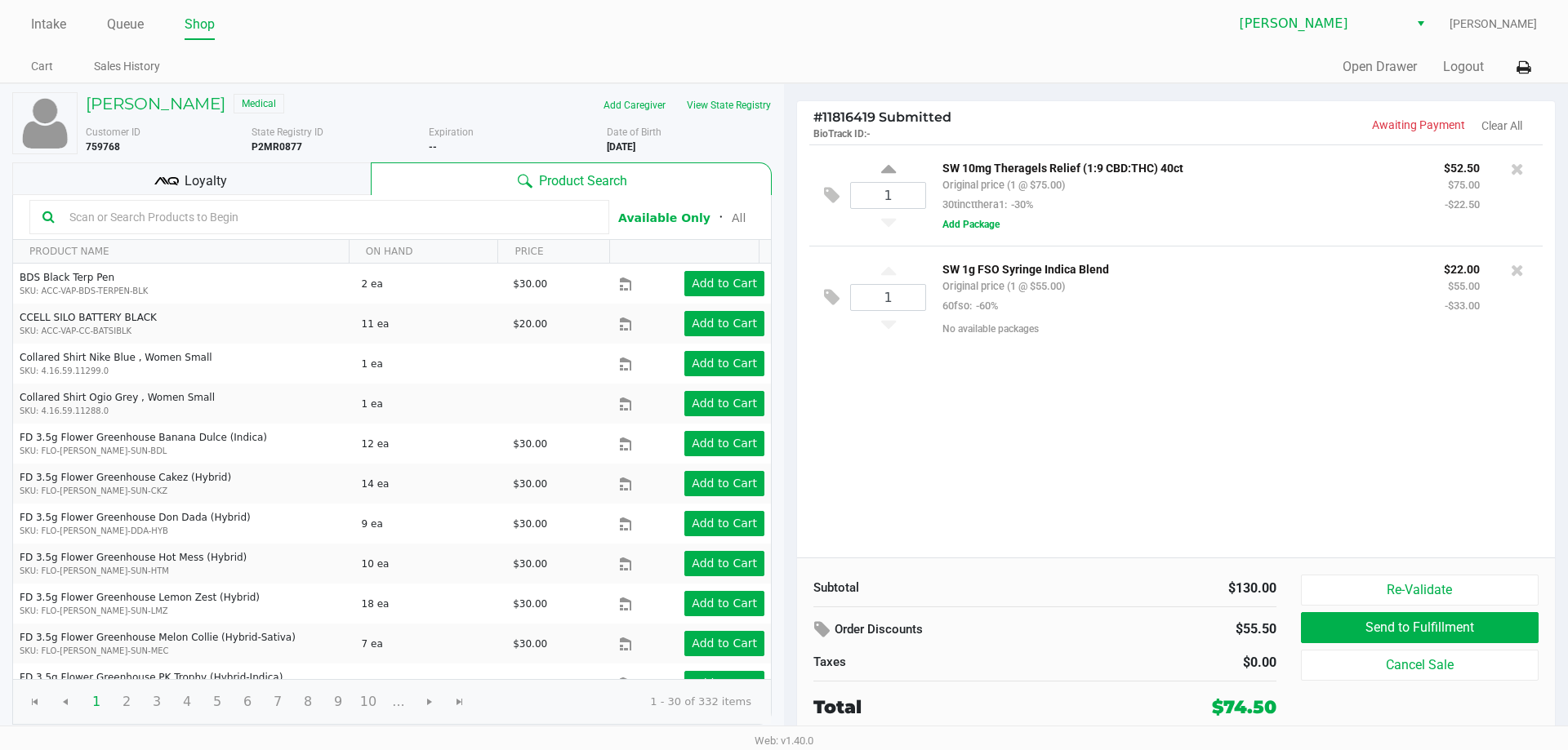
click at [1027, 54] on div "Quick Sale Open Drawer Logout" at bounding box center [1161, 67] width 753 height 30
drag, startPoint x: 1109, startPoint y: 272, endPoint x: 944, endPoint y: 272, distance: 165.0
click at [944, 272] on p "SW 1g FSO Syringe Indica Blend" at bounding box center [1181, 268] width 478 height 18
copy p "SW 1g FSO Syringe Indica Blend"
click at [480, 56] on ul "Cart Sales History" at bounding box center [407, 68] width 753 height 28
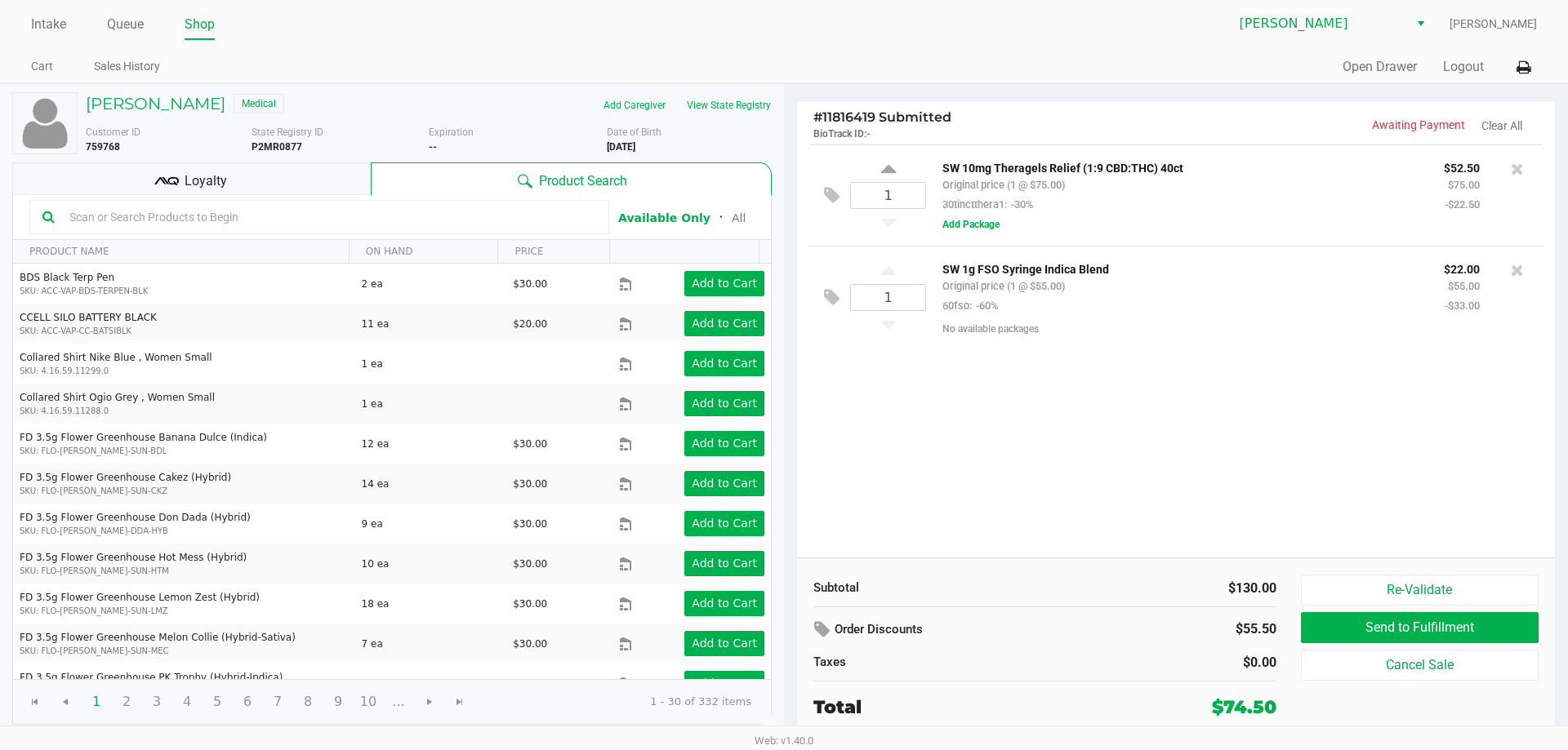
drag, startPoint x: 1102, startPoint y: 270, endPoint x: 941, endPoint y: 273, distance: 161.0
click at [941, 273] on div "SW 1g FSO Syringe Indica Blend Original price (1 @ $55.00) 60fso: -60%" at bounding box center [1181, 287] width 502 height 56
copy p "SW 1g FSO Syringe Indica Blend"
click at [509, 36] on ul "Intake Queue Shop" at bounding box center [407, 25] width 753 height 28
click at [164, 100] on h5 "Tatiana Ortiz" at bounding box center [155, 103] width 139 height 19
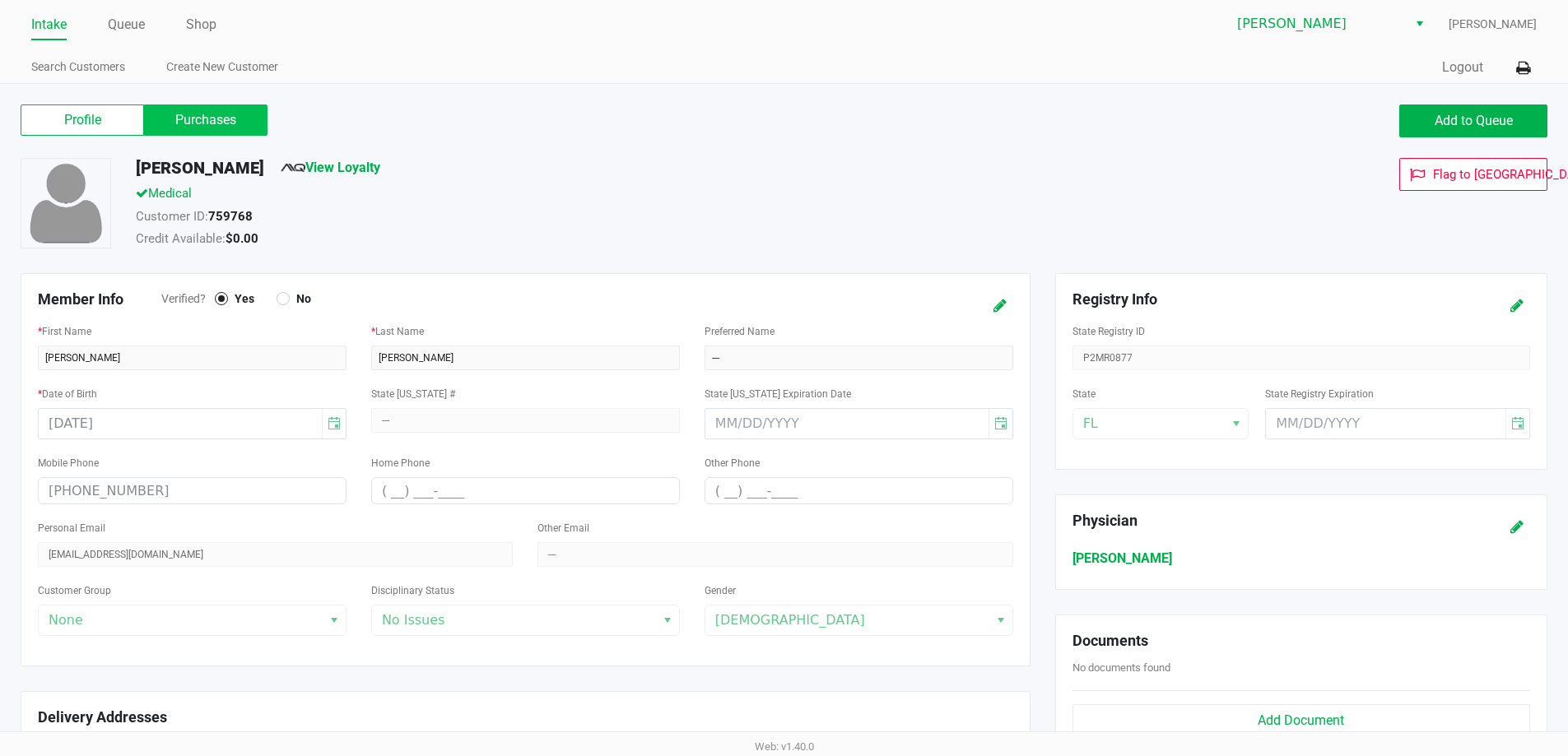
click at [222, 129] on label "Purchases" at bounding box center [206, 120] width 124 height 31
click at [0, 0] on 1 "Purchases" at bounding box center [0, 0] width 0 height 0
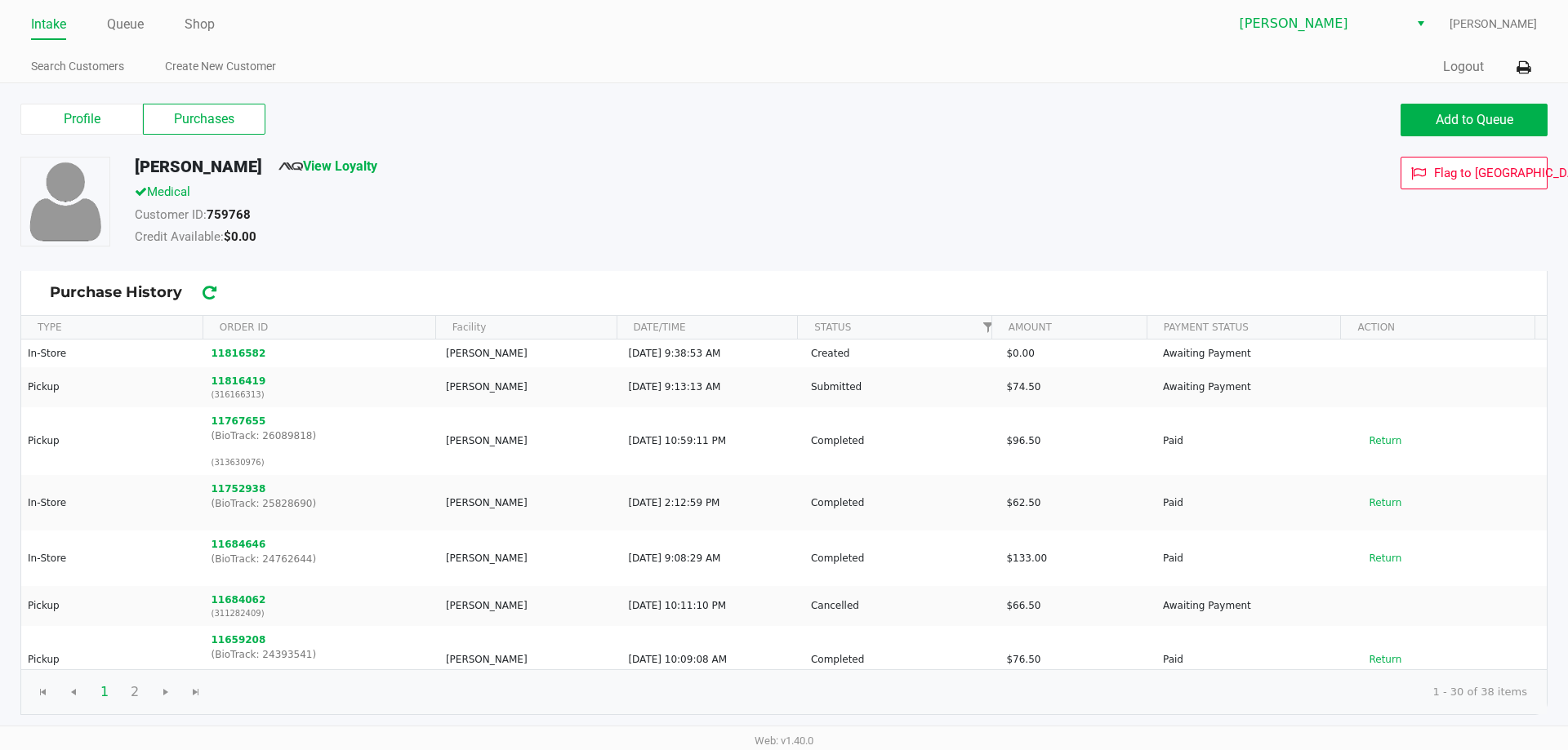
click at [529, 69] on ul "Search Customers Create New Customer" at bounding box center [407, 68] width 753 height 28
click at [83, 131] on label "Profile" at bounding box center [82, 119] width 123 height 31
click at [0, 0] on 0 "Profile" at bounding box center [0, 0] width 0 height 0
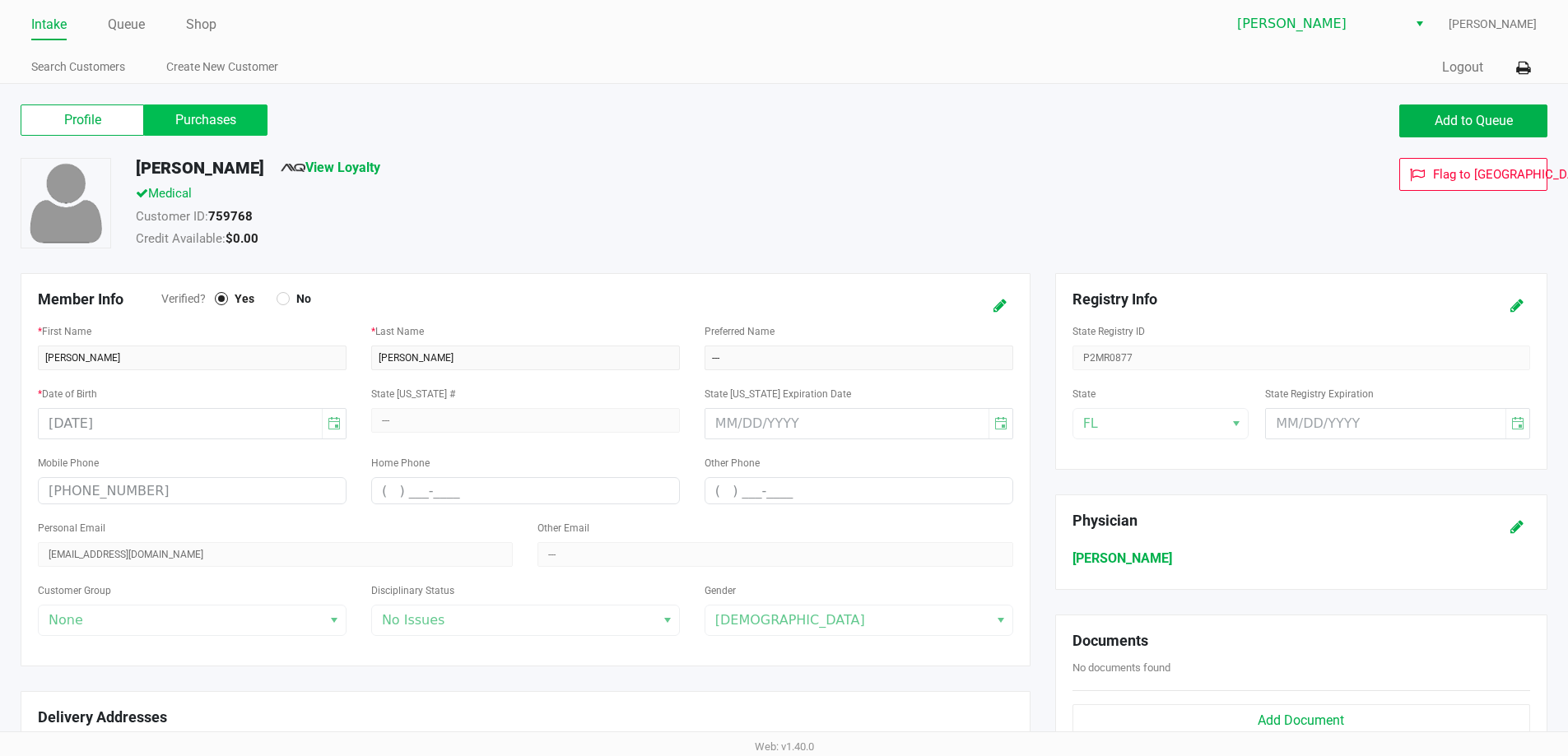
click at [216, 120] on label "Purchases" at bounding box center [206, 120] width 124 height 31
click at [0, 0] on 1 "Purchases" at bounding box center [0, 0] width 0 height 0
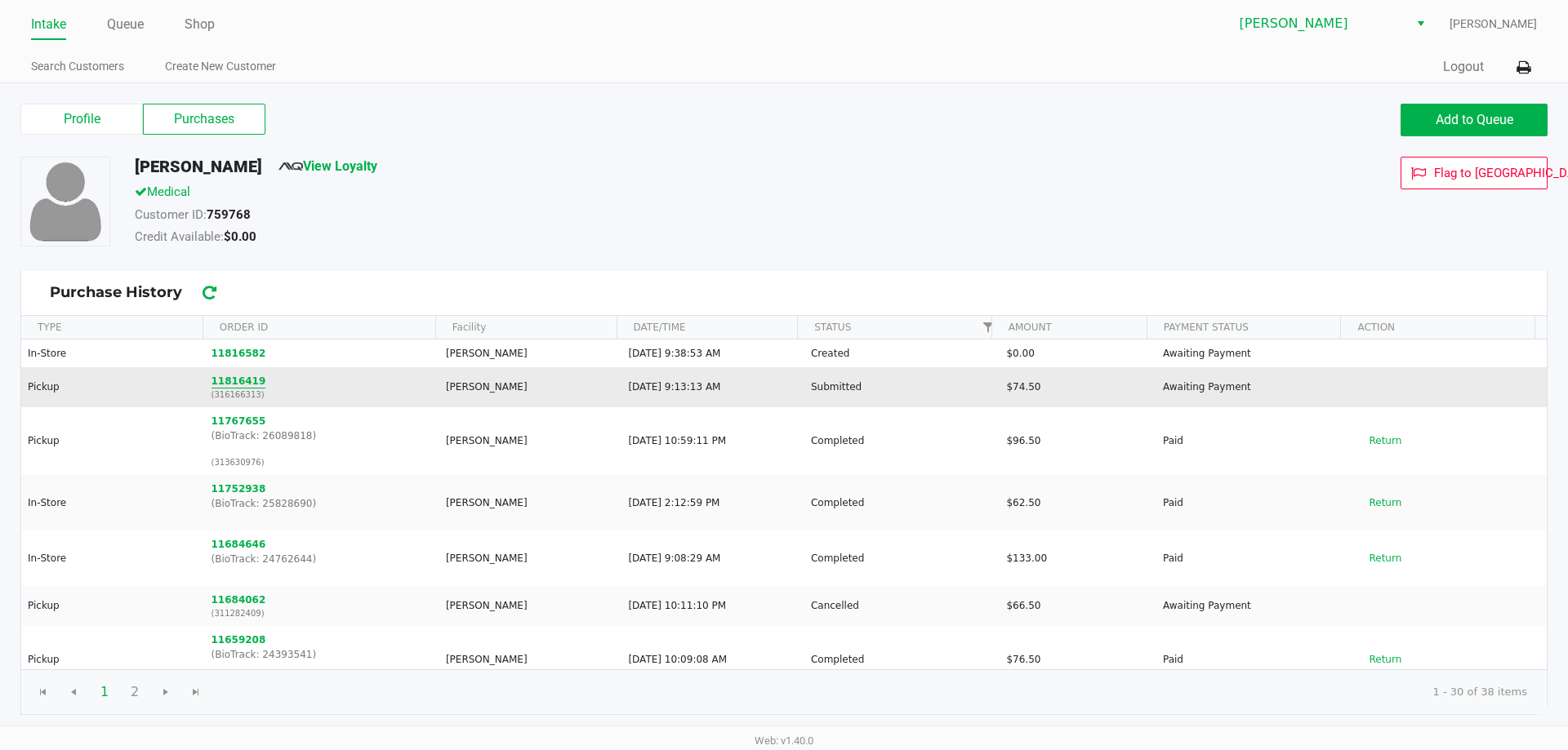
click at [237, 386] on button "11816419" at bounding box center [239, 381] width 55 height 15
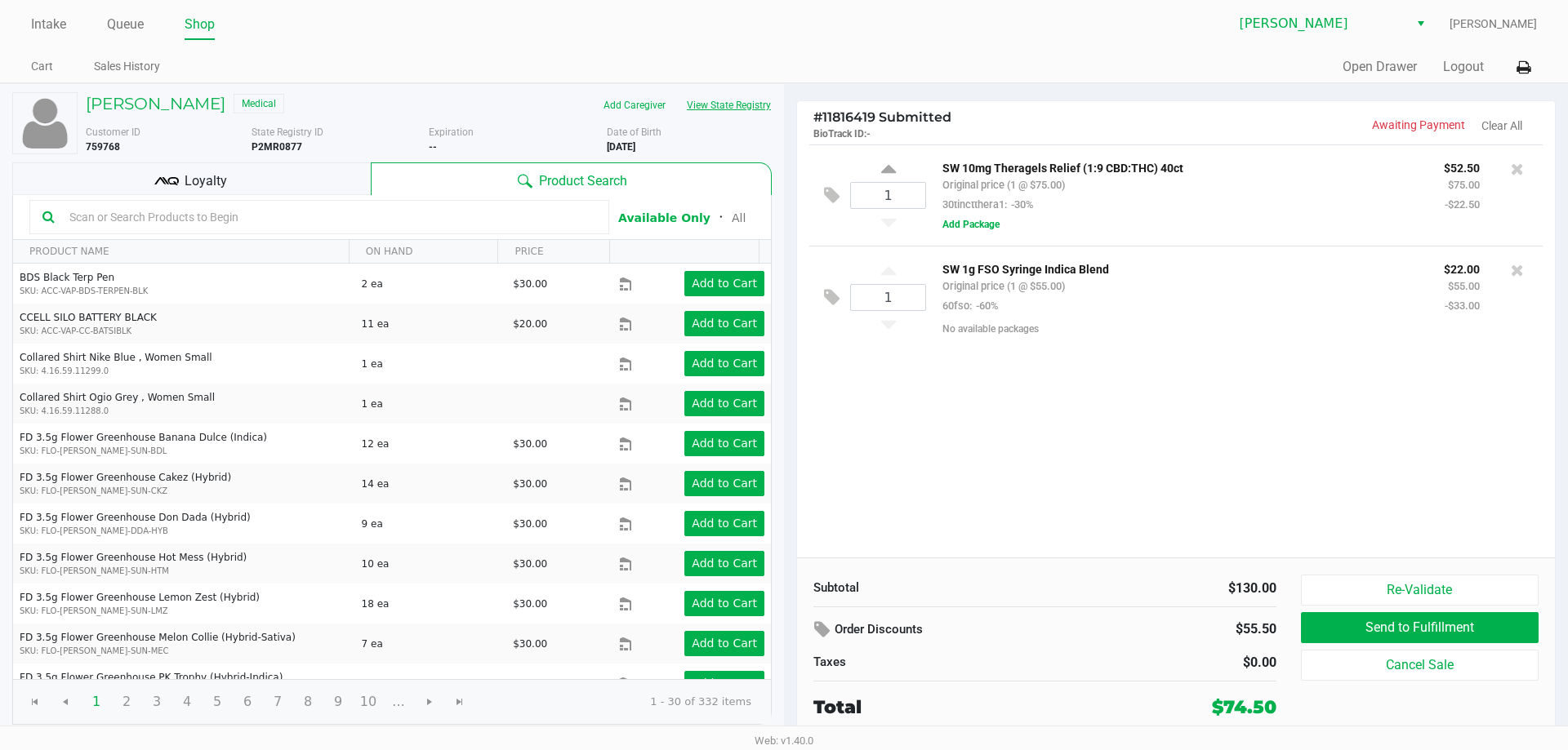
click at [724, 100] on button "View State Registry" at bounding box center [724, 105] width 96 height 26
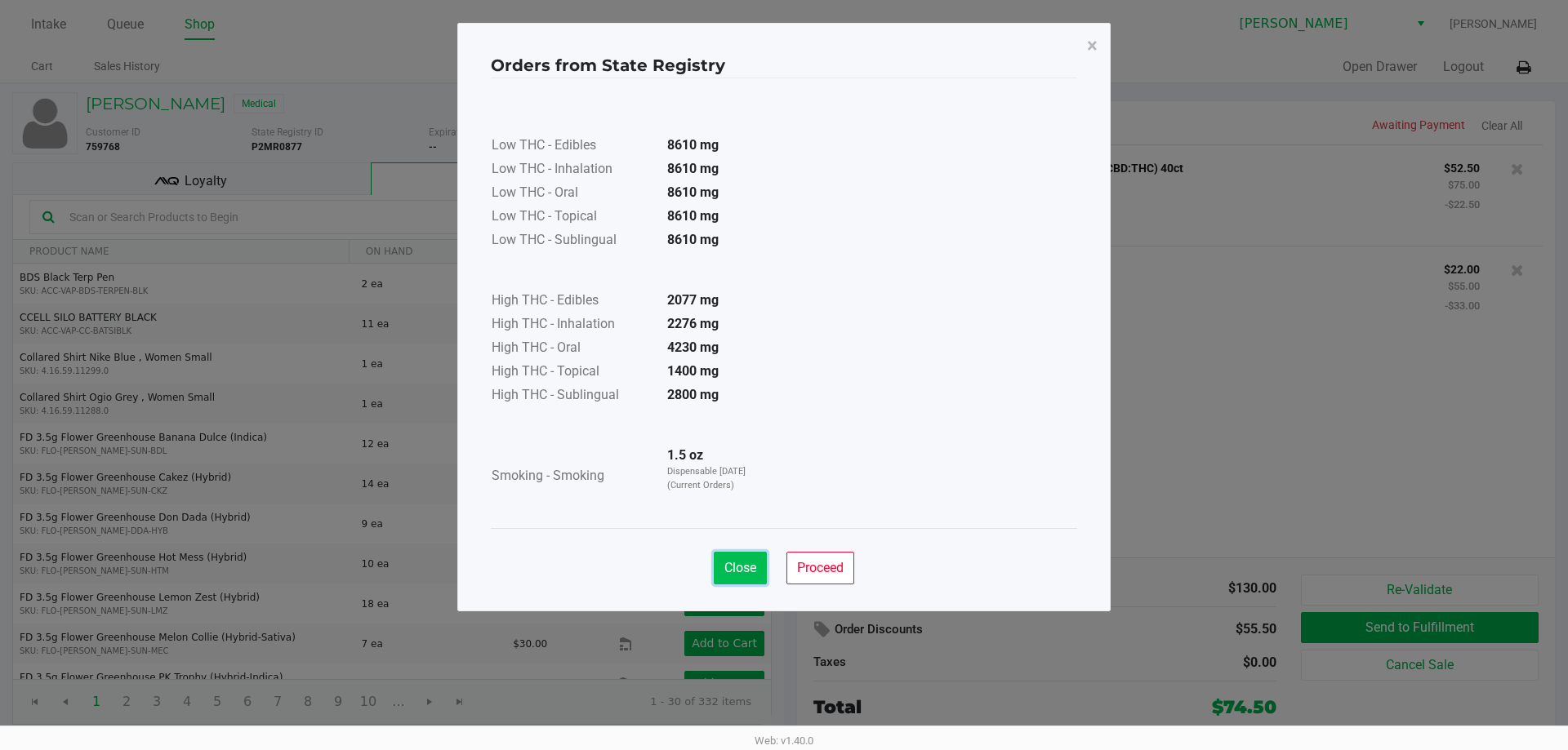
click at [741, 563] on span "Close" at bounding box center [741, 568] width 32 height 16
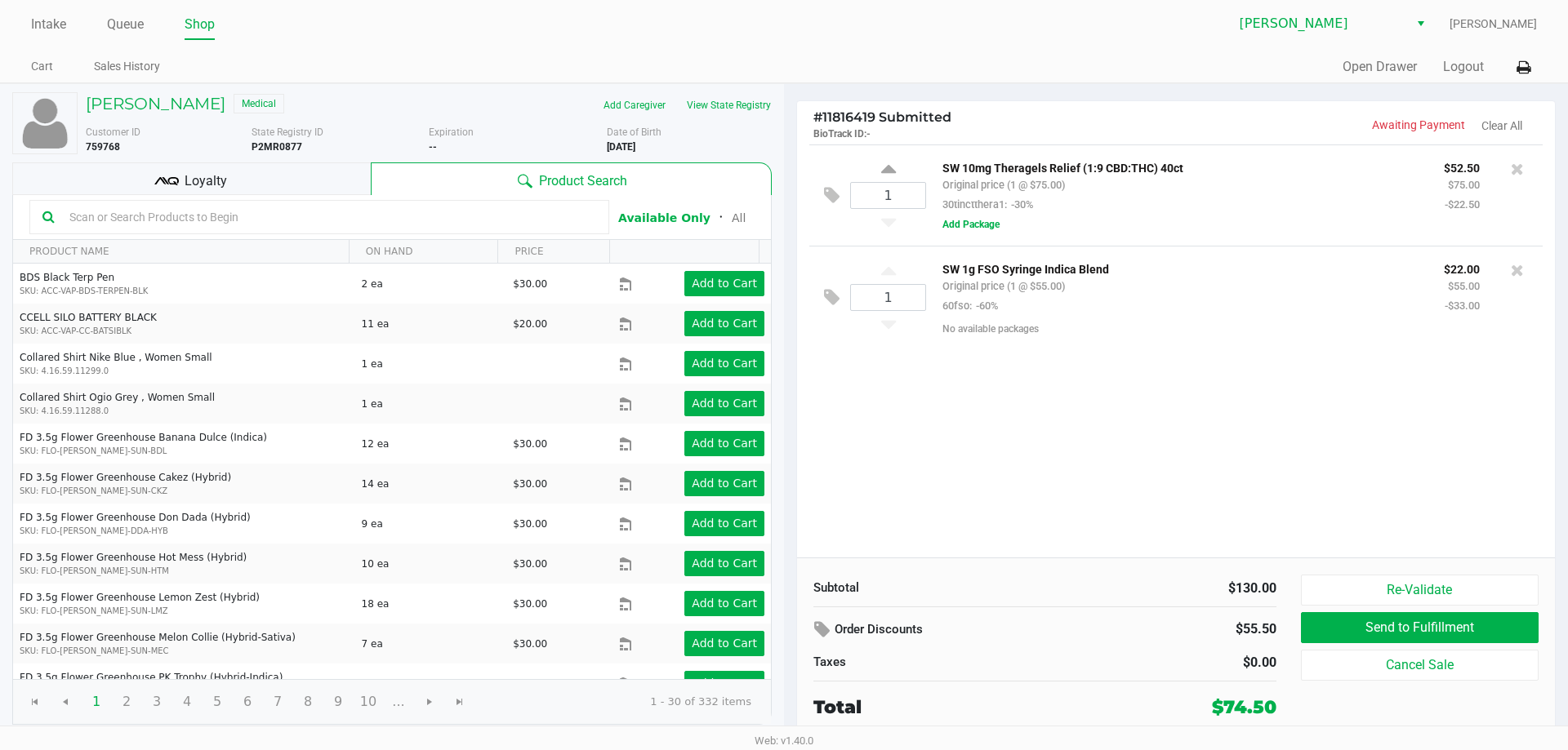
click at [556, 76] on ul "Cart Sales History" at bounding box center [407, 68] width 753 height 28
click at [875, 56] on div "Quick Sale Open Drawer Logout" at bounding box center [1161, 67] width 753 height 30
click at [876, 56] on div "Quick Sale Open Drawer Logout" at bounding box center [1161, 67] width 753 height 30
click at [1069, 97] on div "# 11816419 Submitted BioTrack ID: - Awaiting Payment Clear All 1 SW 10mg Therag…" at bounding box center [1176, 410] width 784 height 654
click at [1038, 50] on div "Intake Queue Shop Oviedo WC Felix Candelaria Cart Sales History Quick Sale Open…" at bounding box center [784, 42] width 1568 height 84
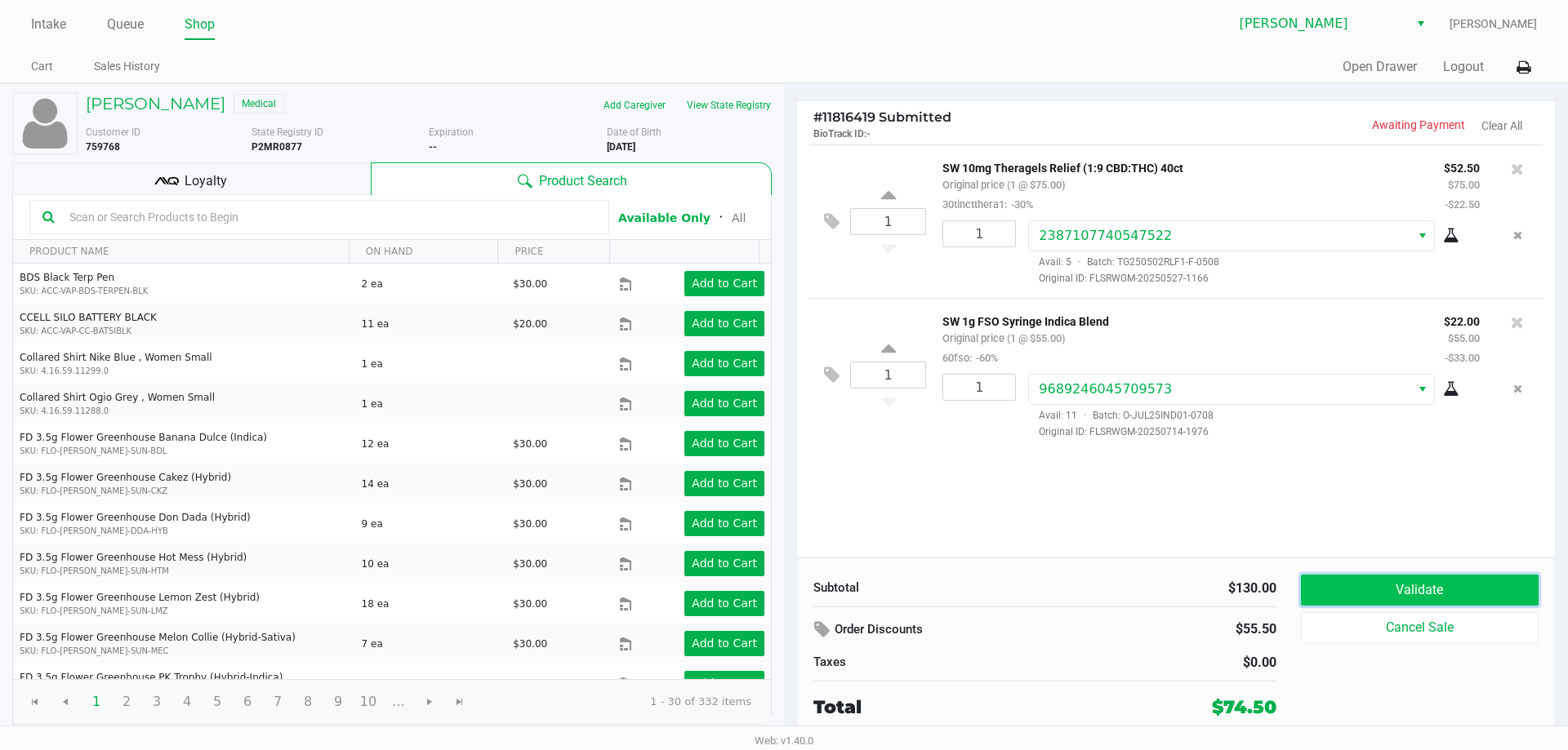
click at [1358, 584] on button "Validate" at bounding box center [1420, 590] width 238 height 31
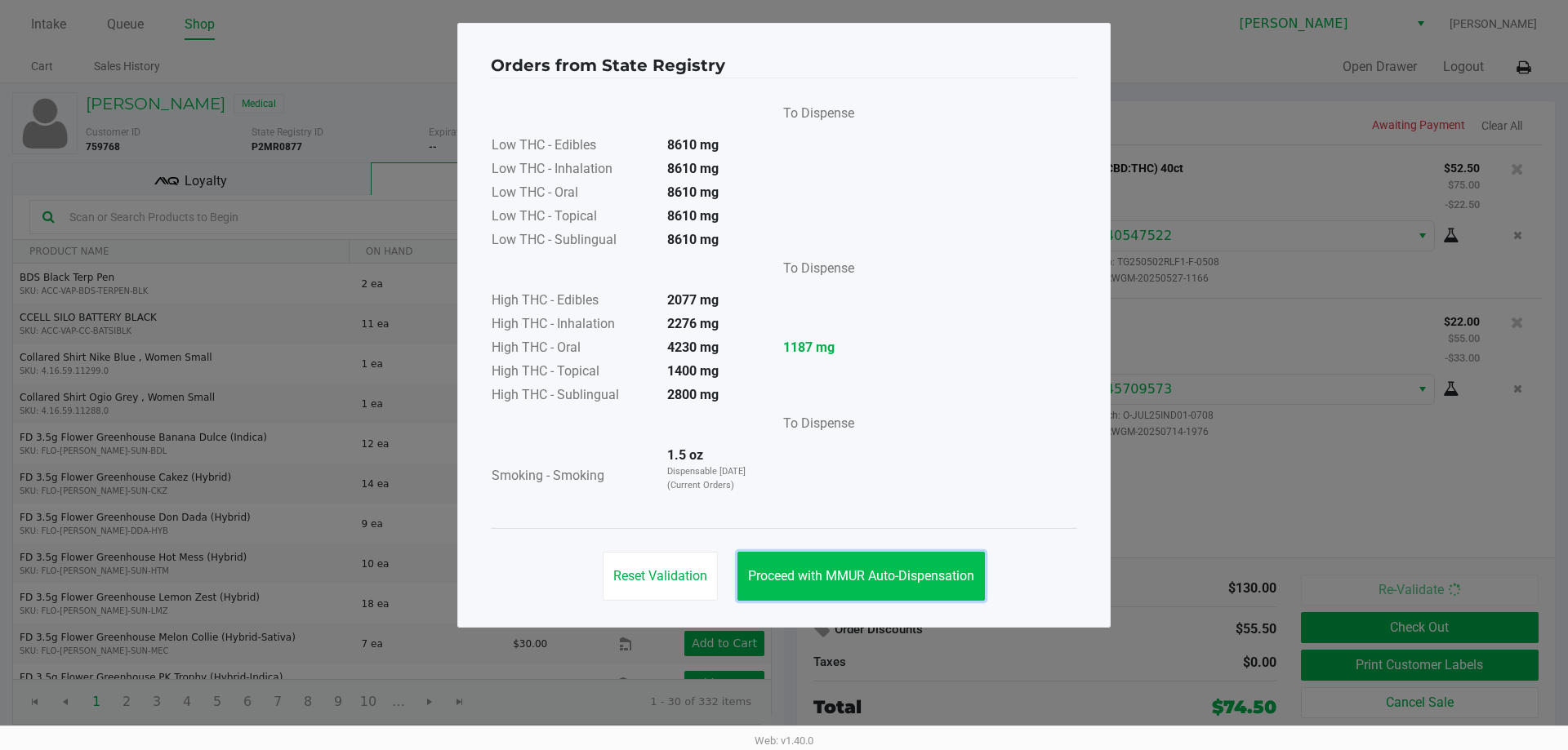
click at [921, 573] on span "Proceed with MMUR Auto-Dispensation" at bounding box center [861, 576] width 226 height 16
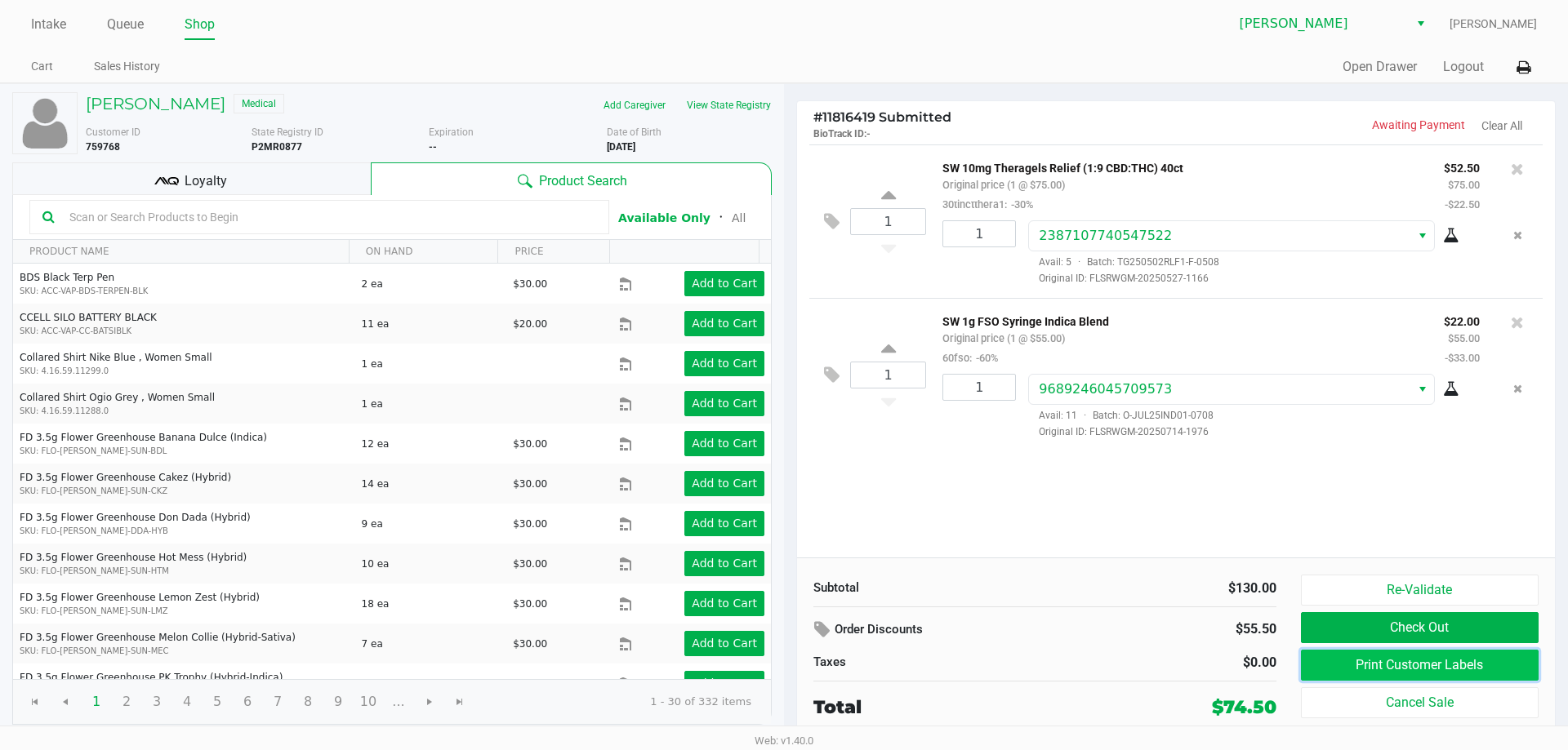
click at [1447, 662] on button "Print Customer Labels" at bounding box center [1420, 665] width 238 height 31
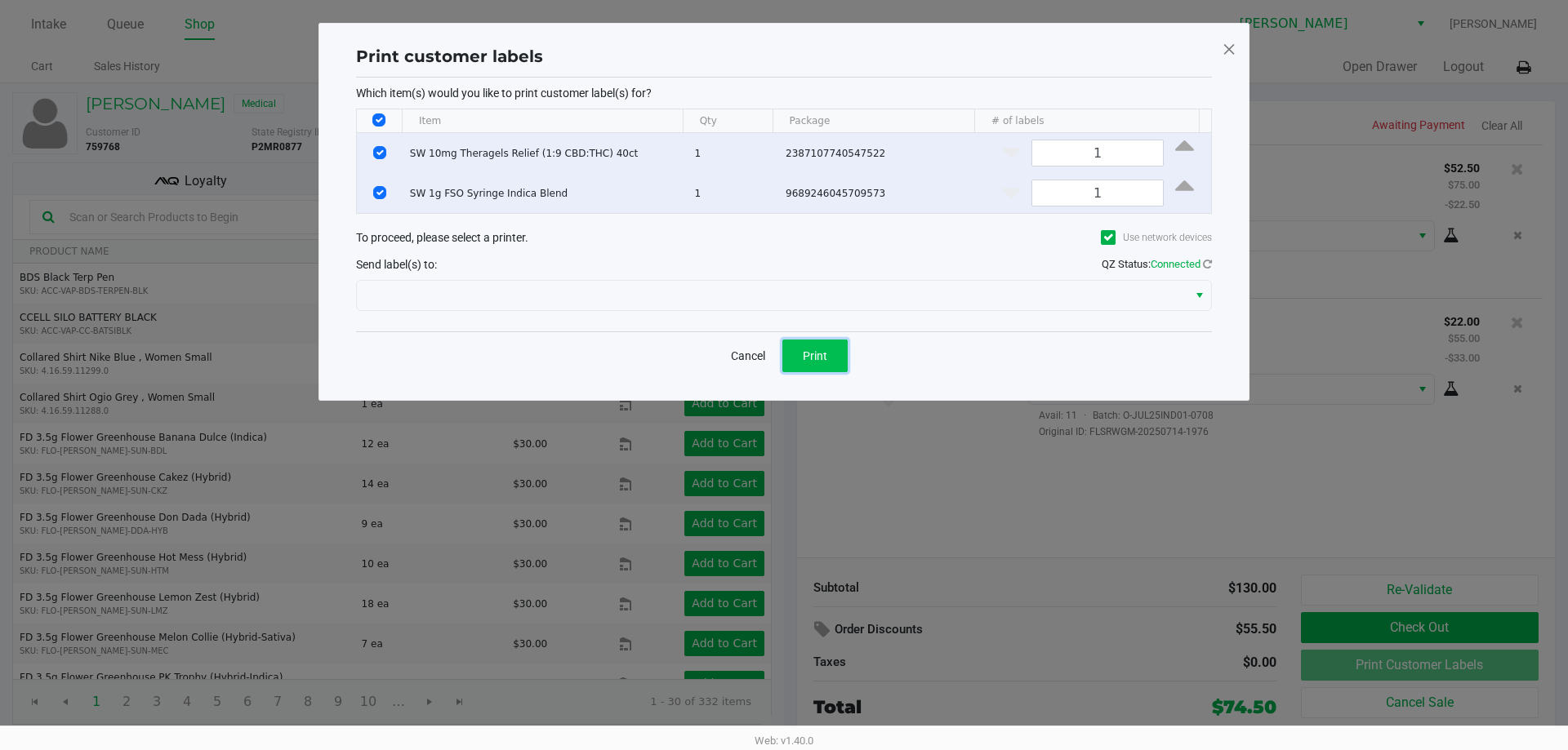
click at [820, 361] on span "Print" at bounding box center [815, 356] width 24 height 13
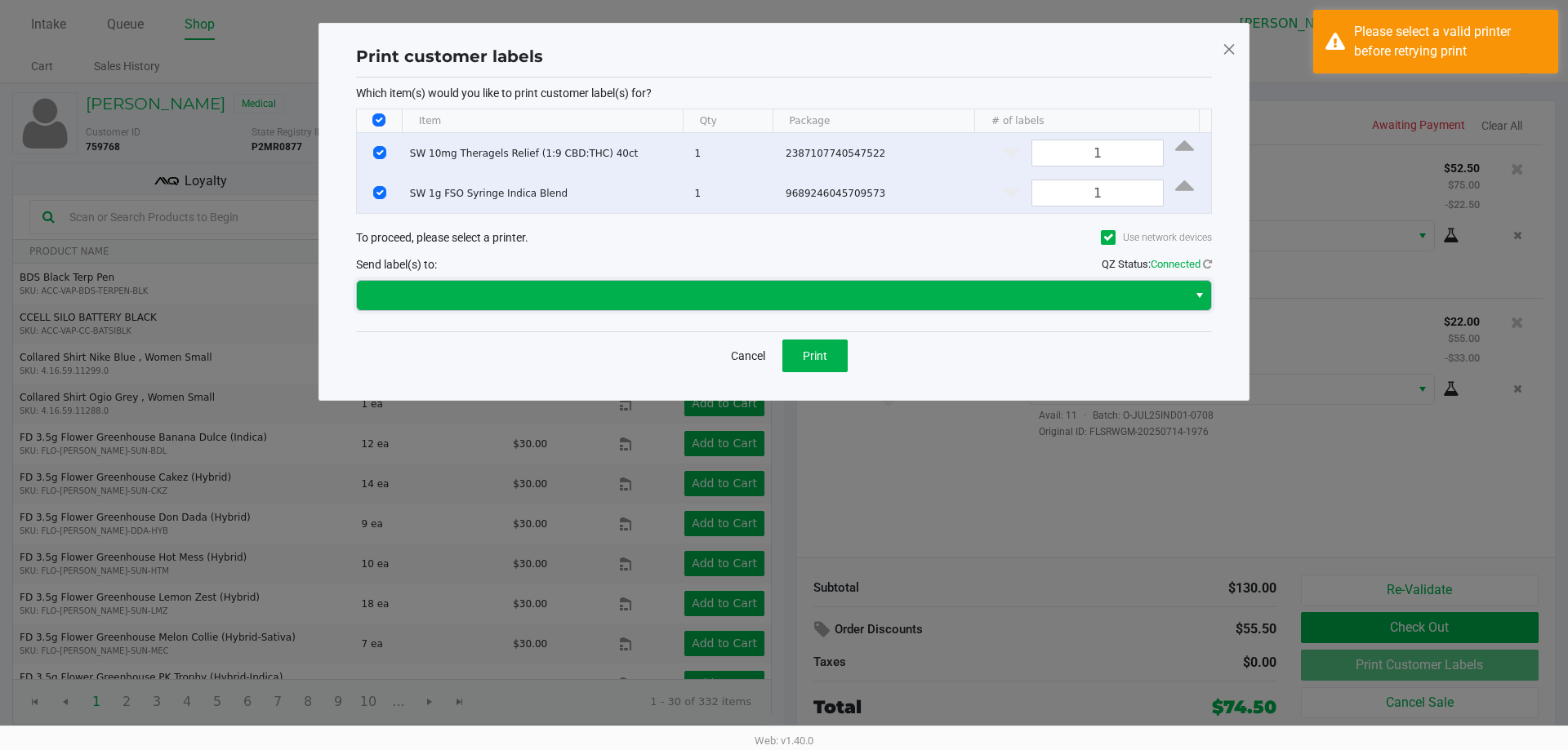
click at [487, 300] on span at bounding box center [772, 295] width 811 height 19
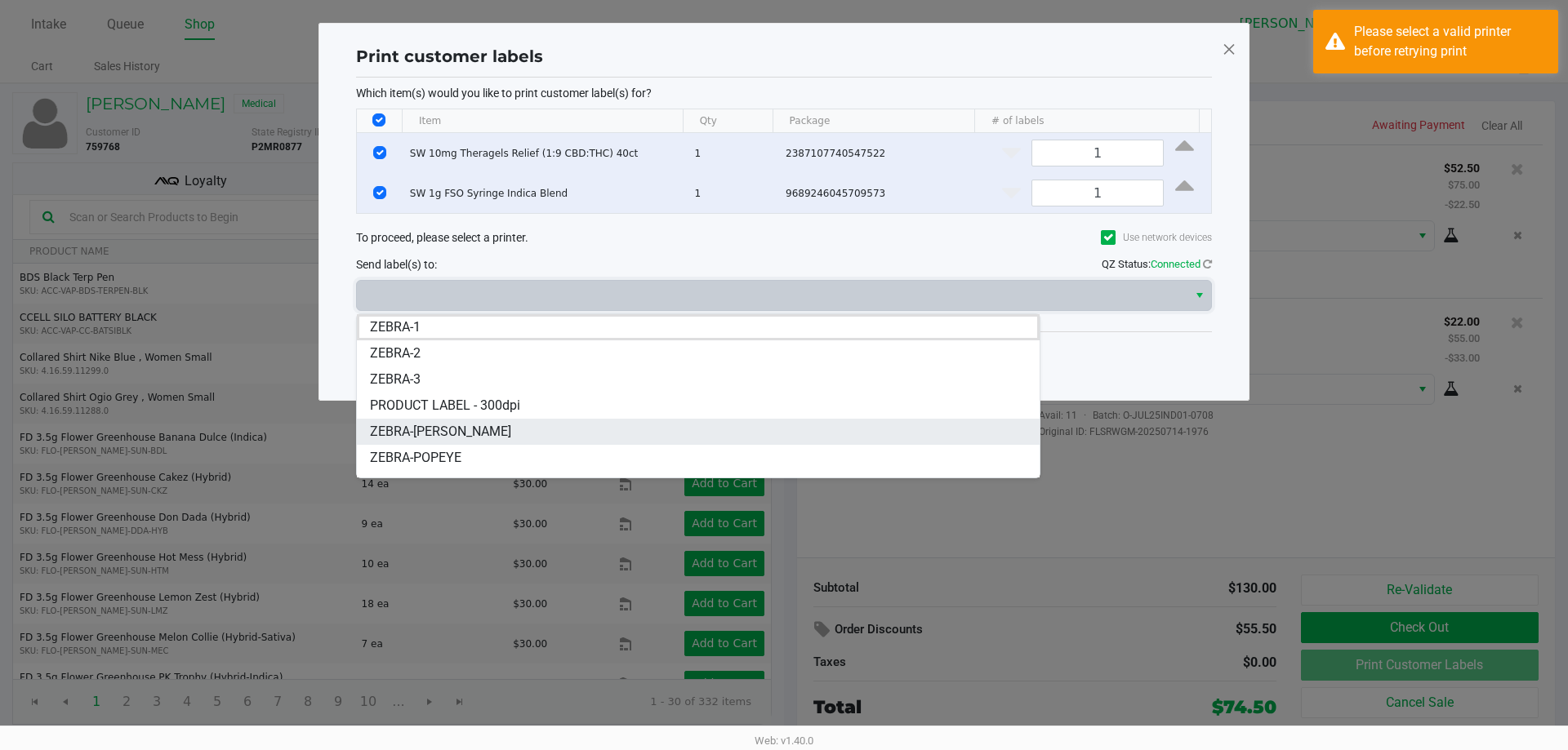
click at [433, 428] on span "ZEBRA-[PERSON_NAME]" at bounding box center [440, 431] width 141 height 19
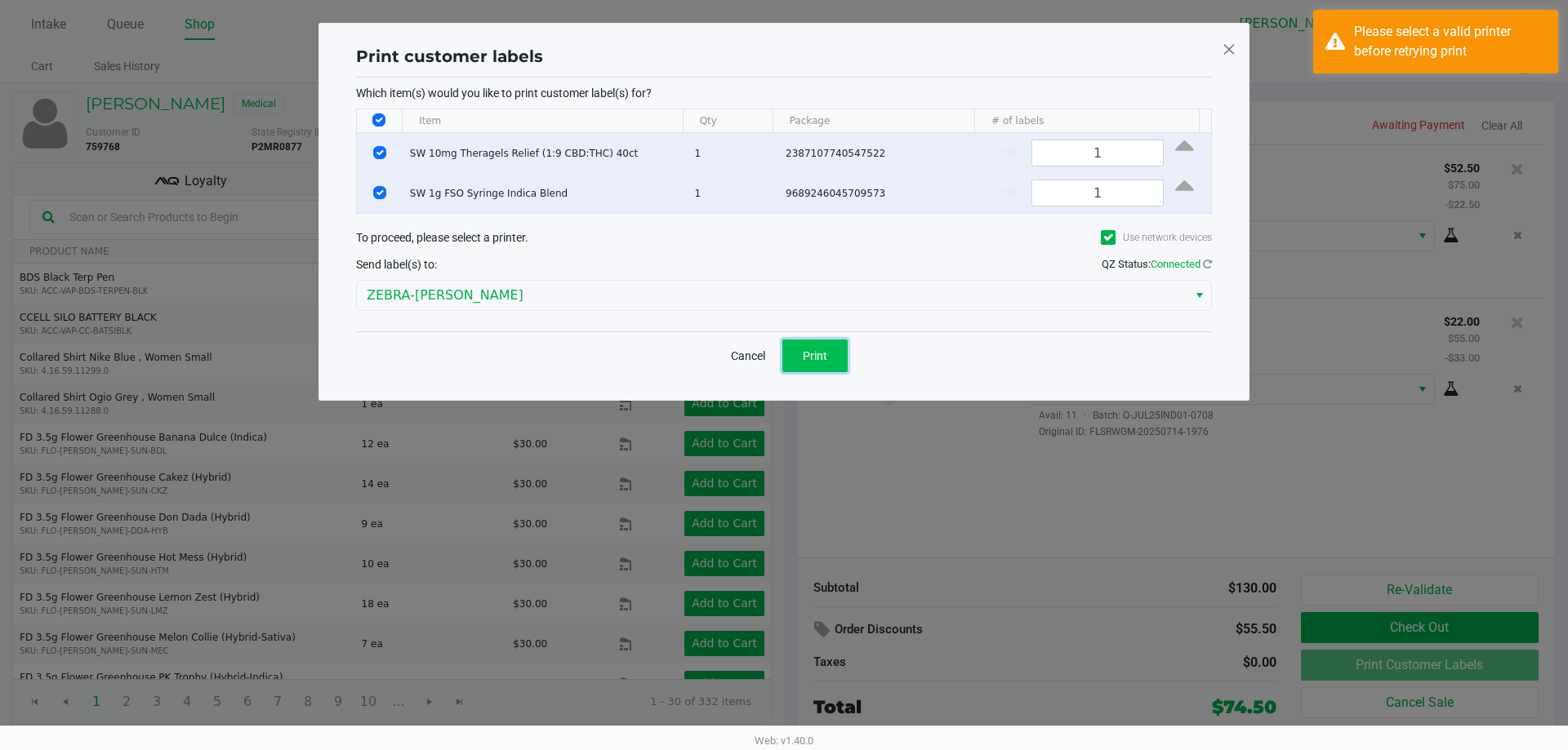
click at [821, 359] on span "Print" at bounding box center [815, 356] width 24 height 13
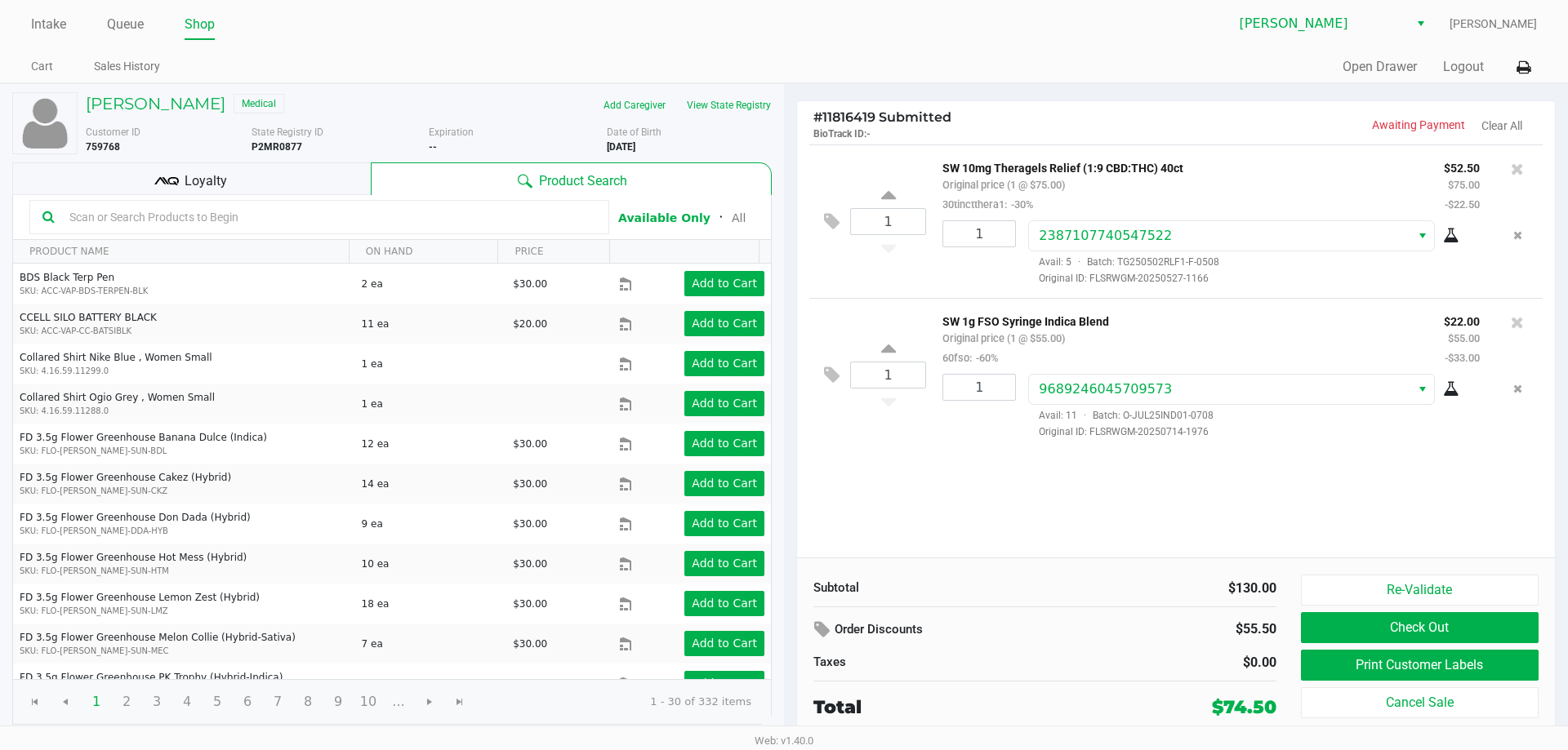
click at [993, 70] on div "Quick Sale Open Drawer Logout" at bounding box center [1161, 67] width 753 height 30
click at [1020, 47] on div "Intake Queue Shop Oviedo WC Felix Candelaria Cart Sales History Quick Sale Open…" at bounding box center [784, 42] width 1568 height 84
click at [1101, 73] on div "Quick Sale Open Drawer Logout" at bounding box center [1161, 67] width 753 height 30
click at [278, 205] on input "text" at bounding box center [329, 216] width 533 height 24
click at [280, 183] on div "Loyalty" at bounding box center [192, 179] width 359 height 33
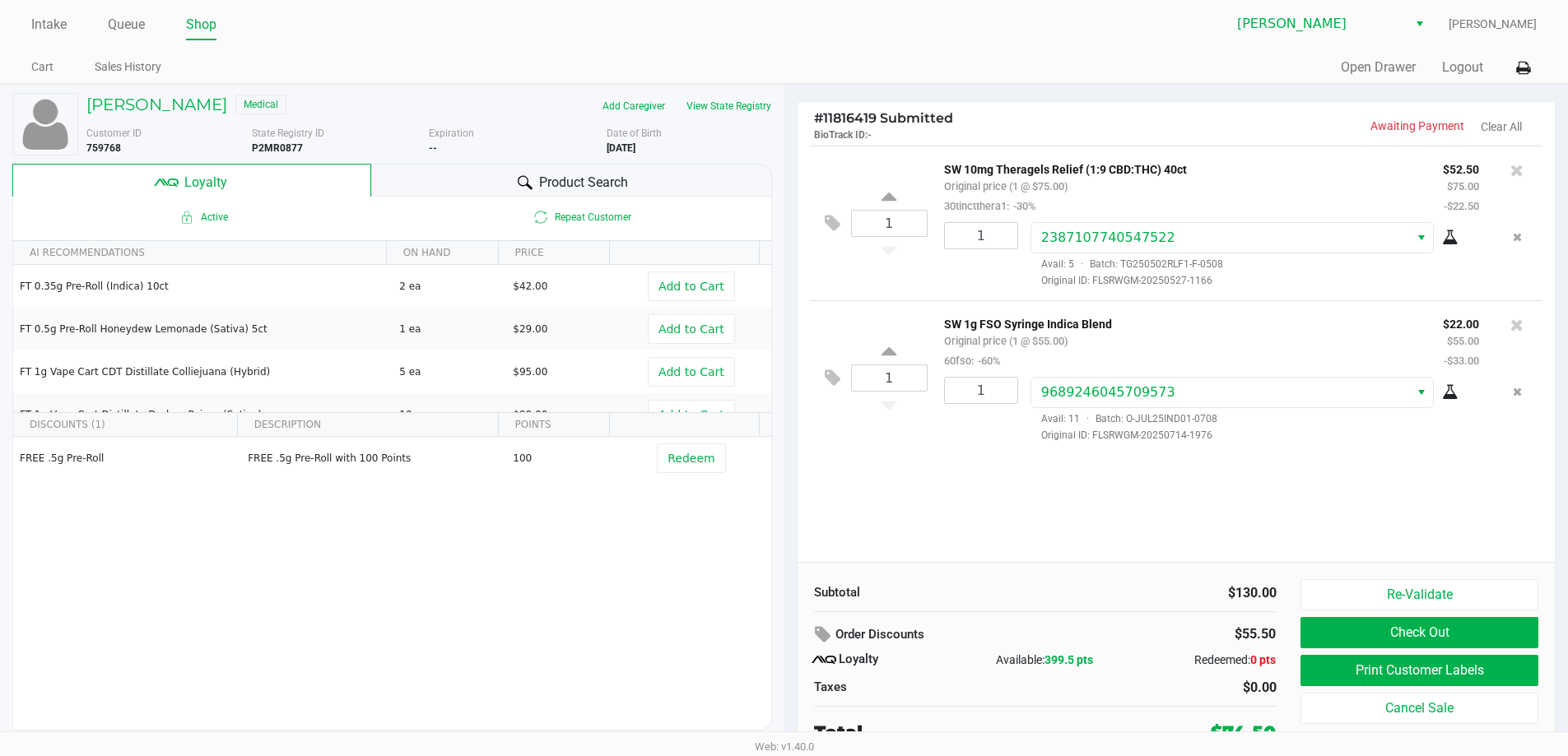
click at [627, 173] on span "Product Search" at bounding box center [583, 183] width 89 height 20
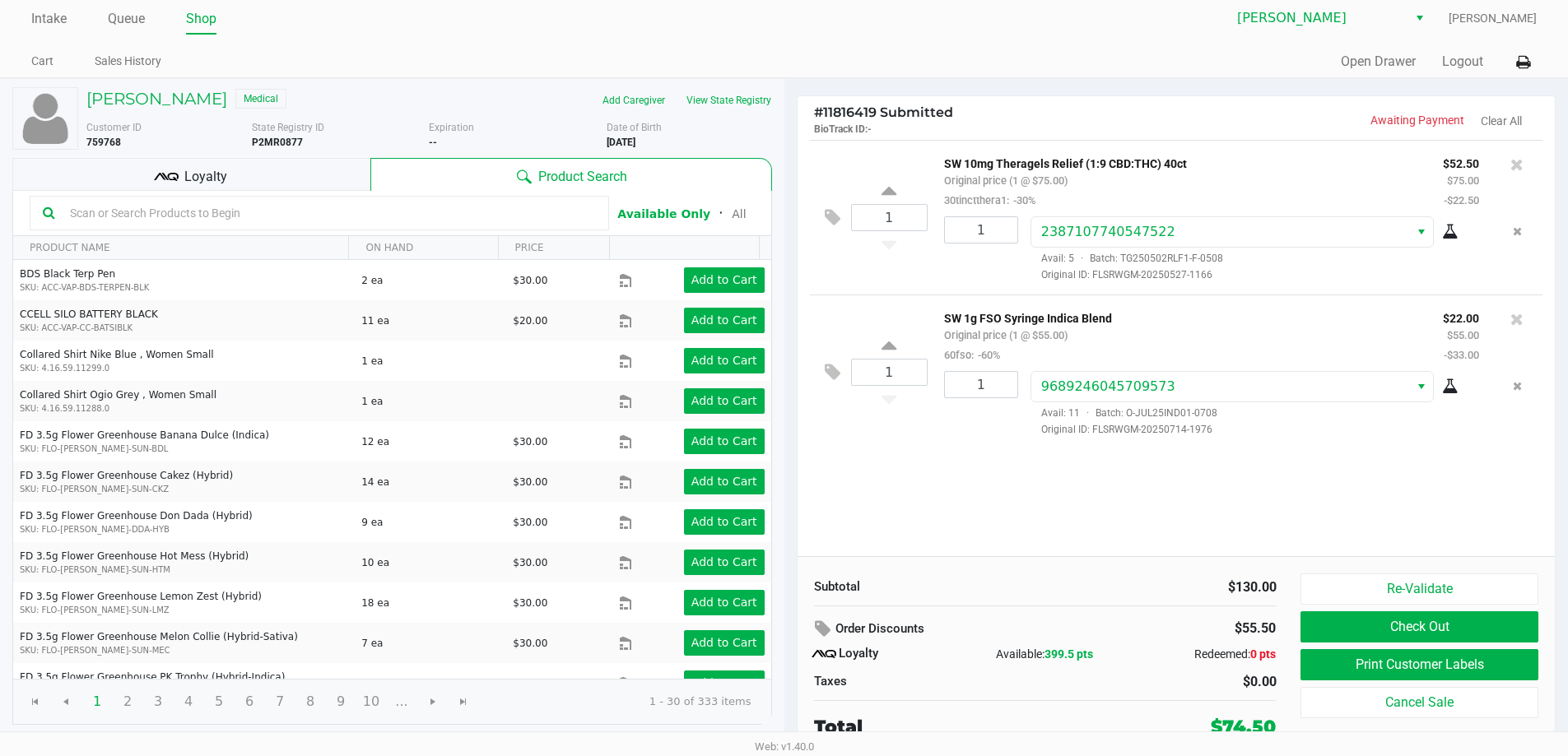
scroll to position [8, 0]
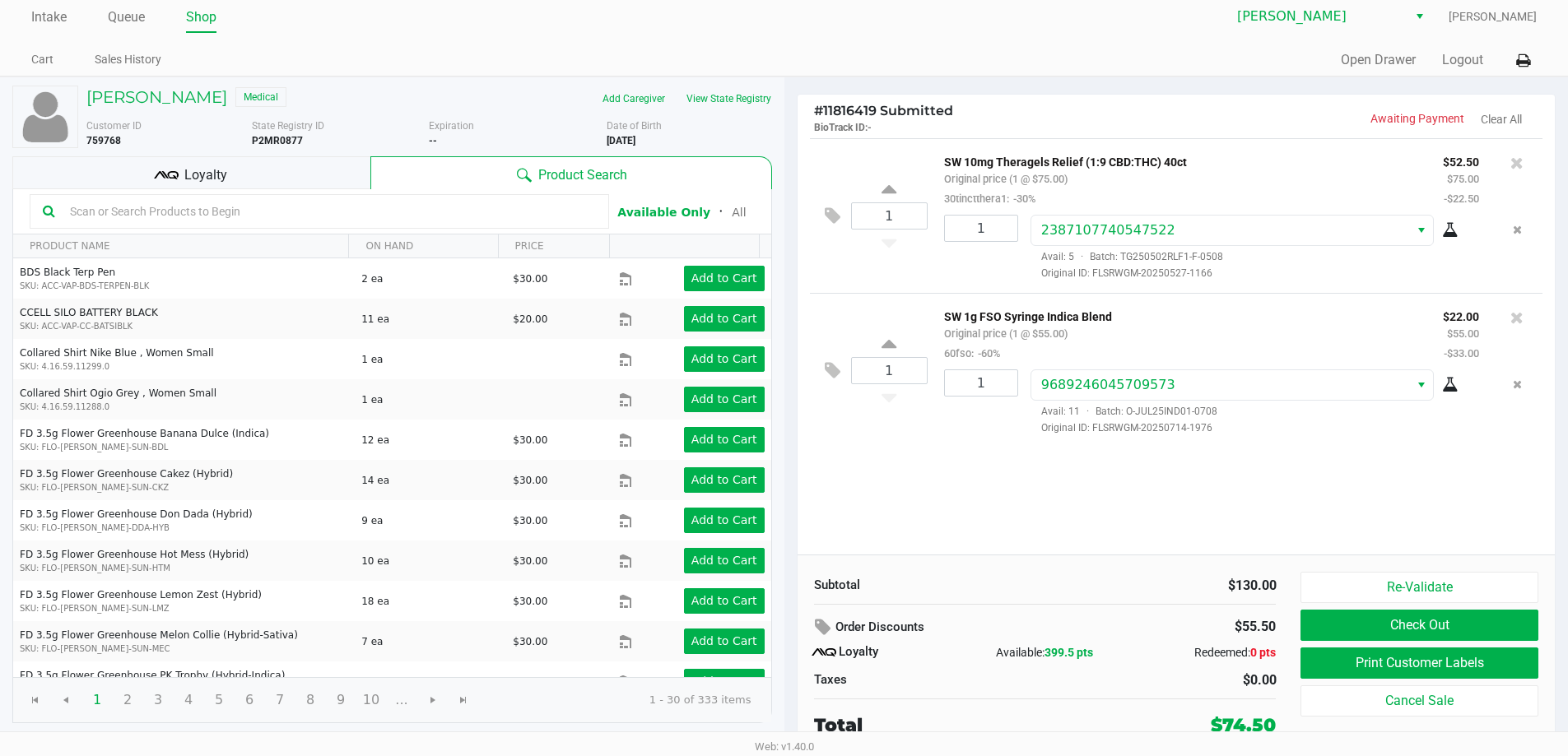
click at [876, 54] on div "Quick Sale Open Drawer Logout" at bounding box center [1161, 60] width 752 height 30
click at [903, 57] on div "Quick Sale Open Drawer Logout" at bounding box center [1161, 60] width 752 height 30
click at [973, 70] on div "Quick Sale Open Drawer Logout" at bounding box center [1161, 60] width 752 height 30
click at [1094, 555] on div "Subtotal $130.00 Order Discounts $55.50 Loyalty Available: 399.5 pts Redeemed: …" at bounding box center [1176, 655] width 758 height 201
click at [1324, 589] on button "Re-Validate" at bounding box center [1418, 588] width 237 height 31
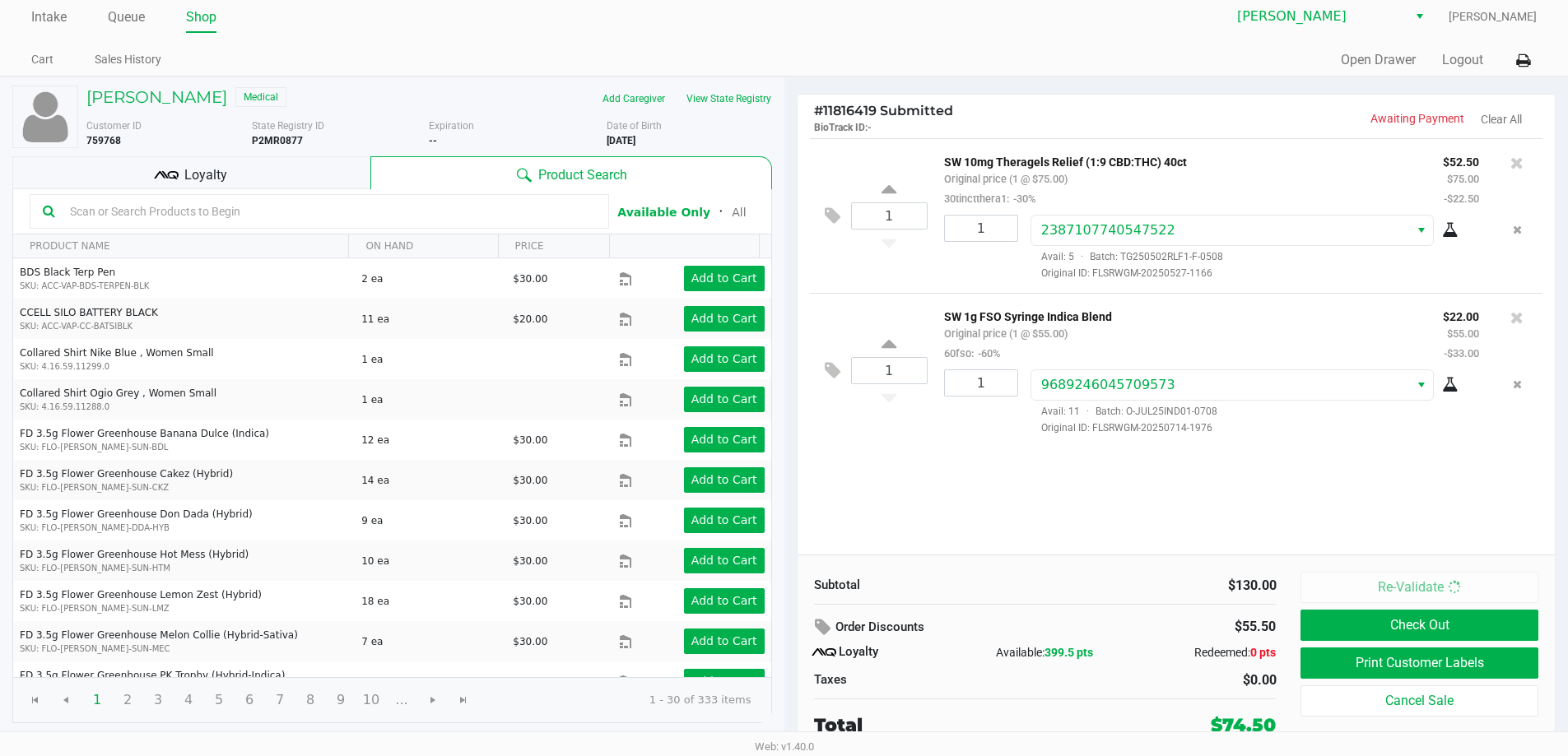
scroll to position [0, 0]
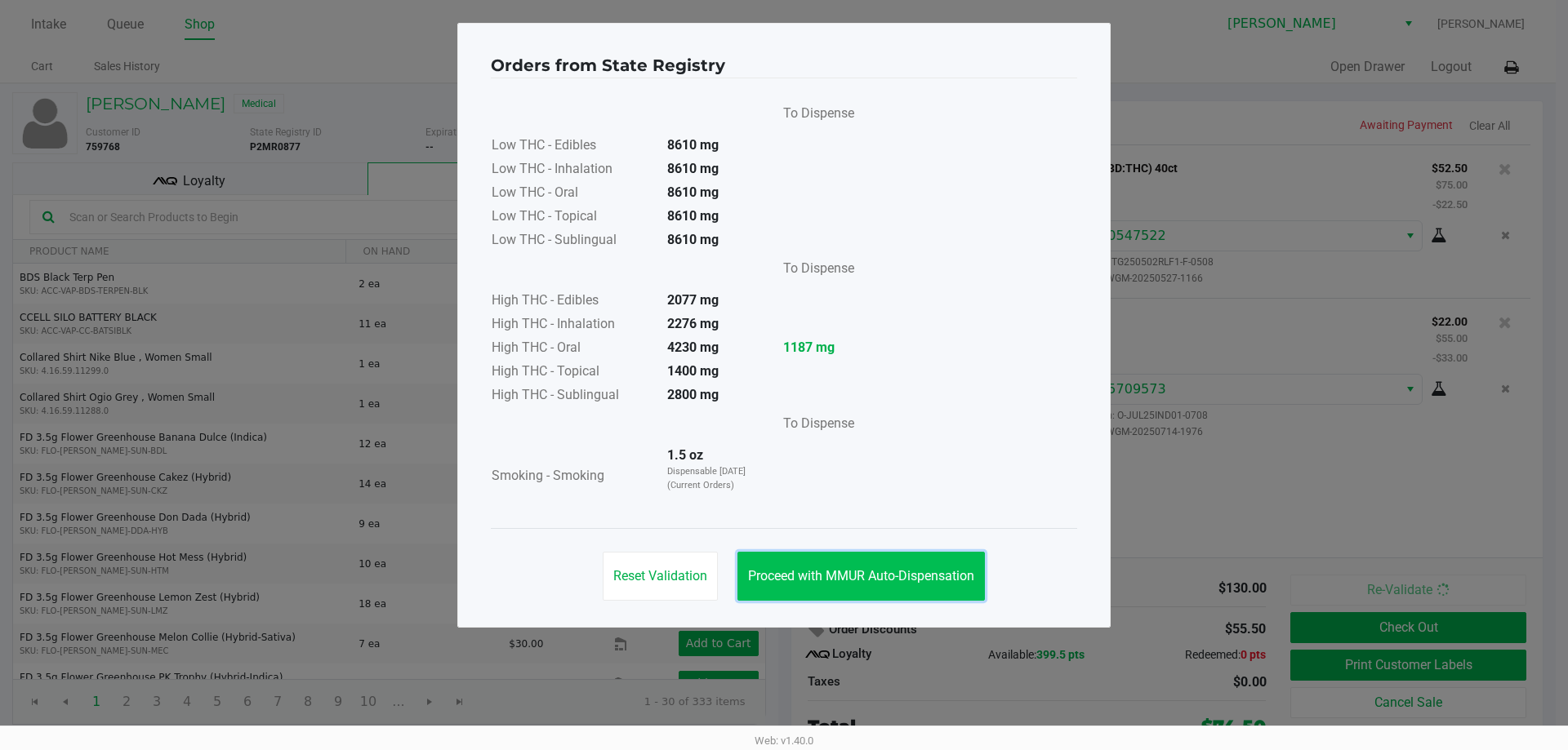
click at [906, 578] on span "Proceed with MMUR Auto-Dispensation" at bounding box center [861, 576] width 226 height 16
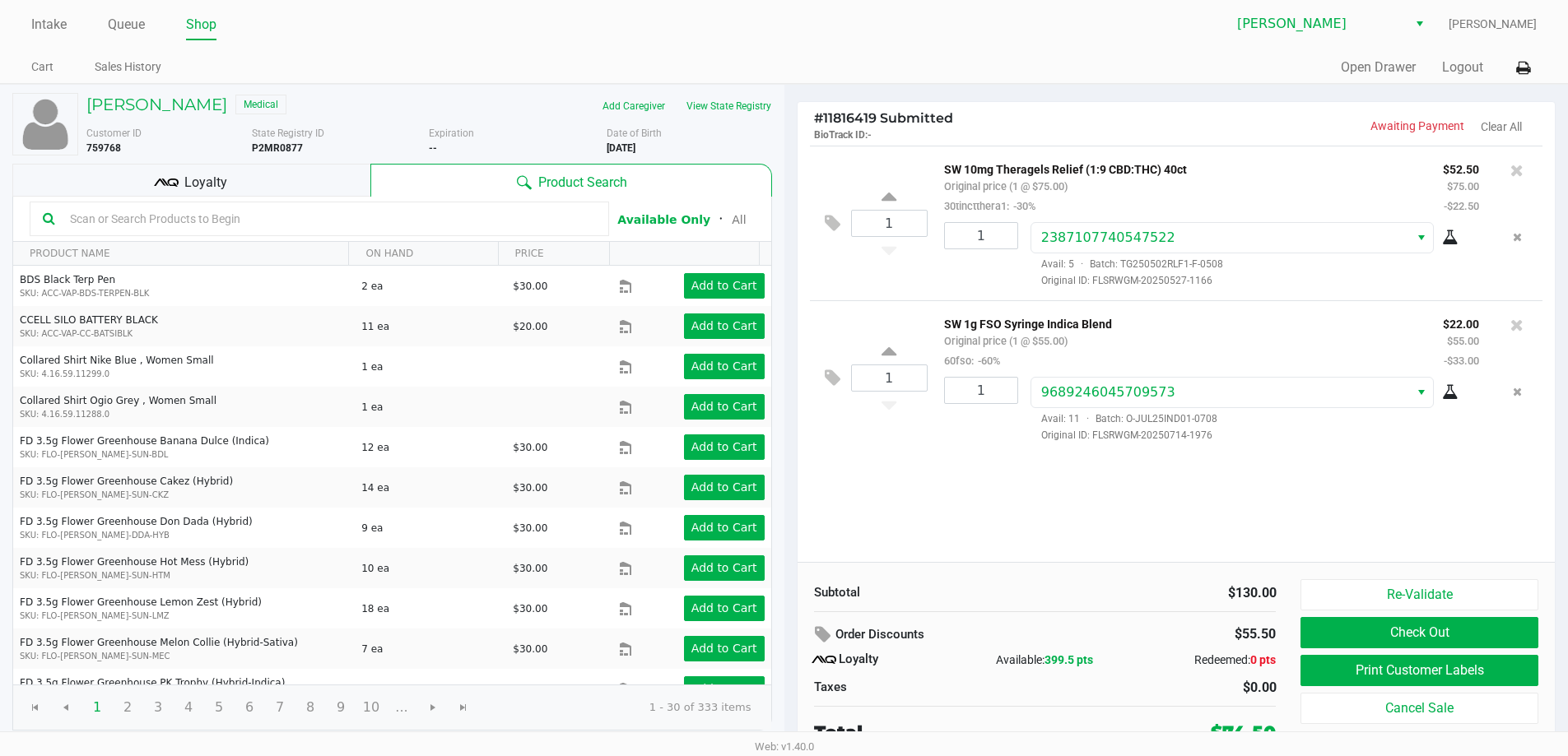
click at [830, 27] on div "Oviedo WC Felix Candelaria" at bounding box center [1161, 24] width 752 height 31
click at [870, 33] on div "Oviedo WC Felix Candelaria" at bounding box center [1161, 24] width 752 height 31
click at [954, 49] on div "Intake Queue Shop Oviedo WC Felix Candelaria Cart Sales History Quick Sale Open…" at bounding box center [784, 42] width 1568 height 84
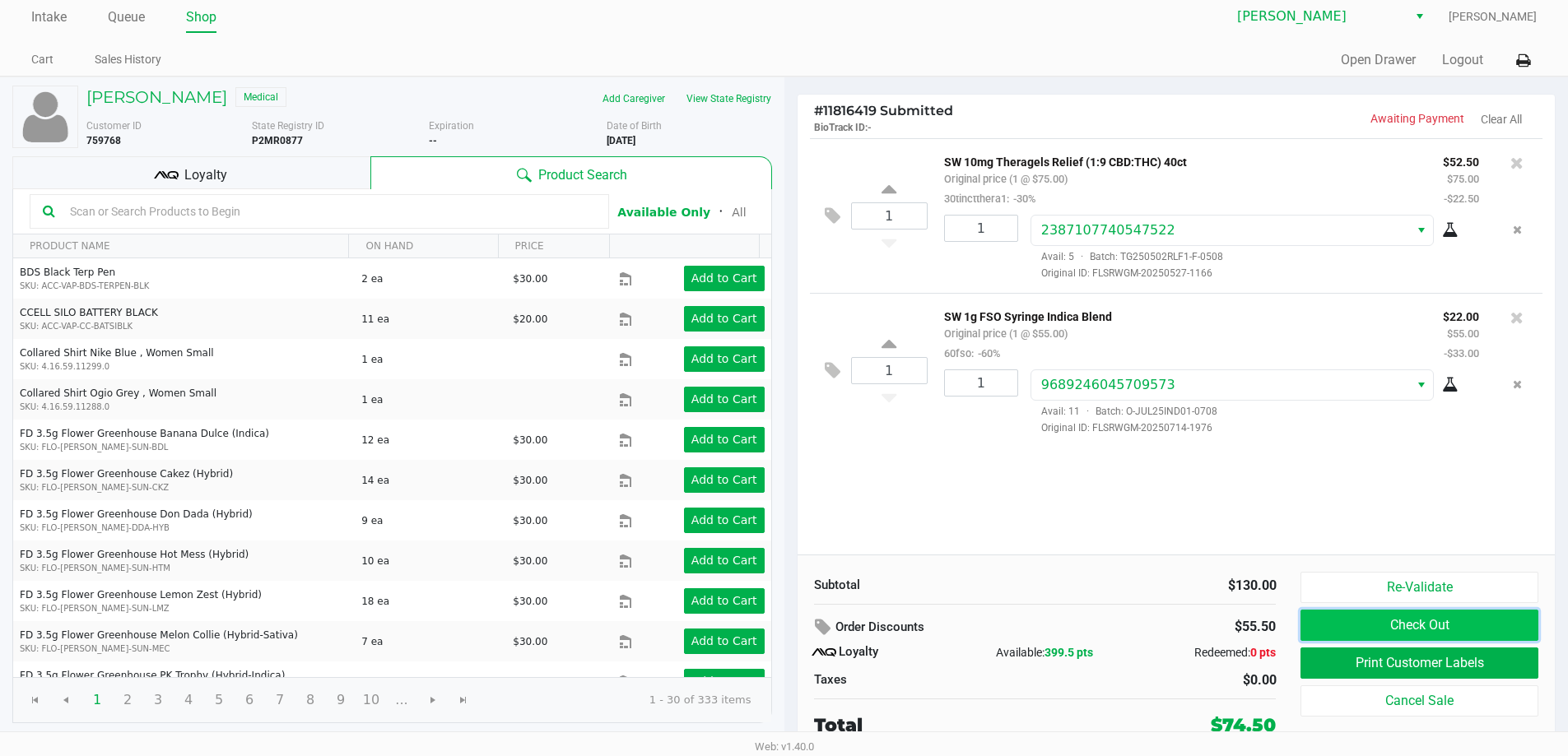
click at [1331, 627] on button "Check Out" at bounding box center [1418, 625] width 237 height 31
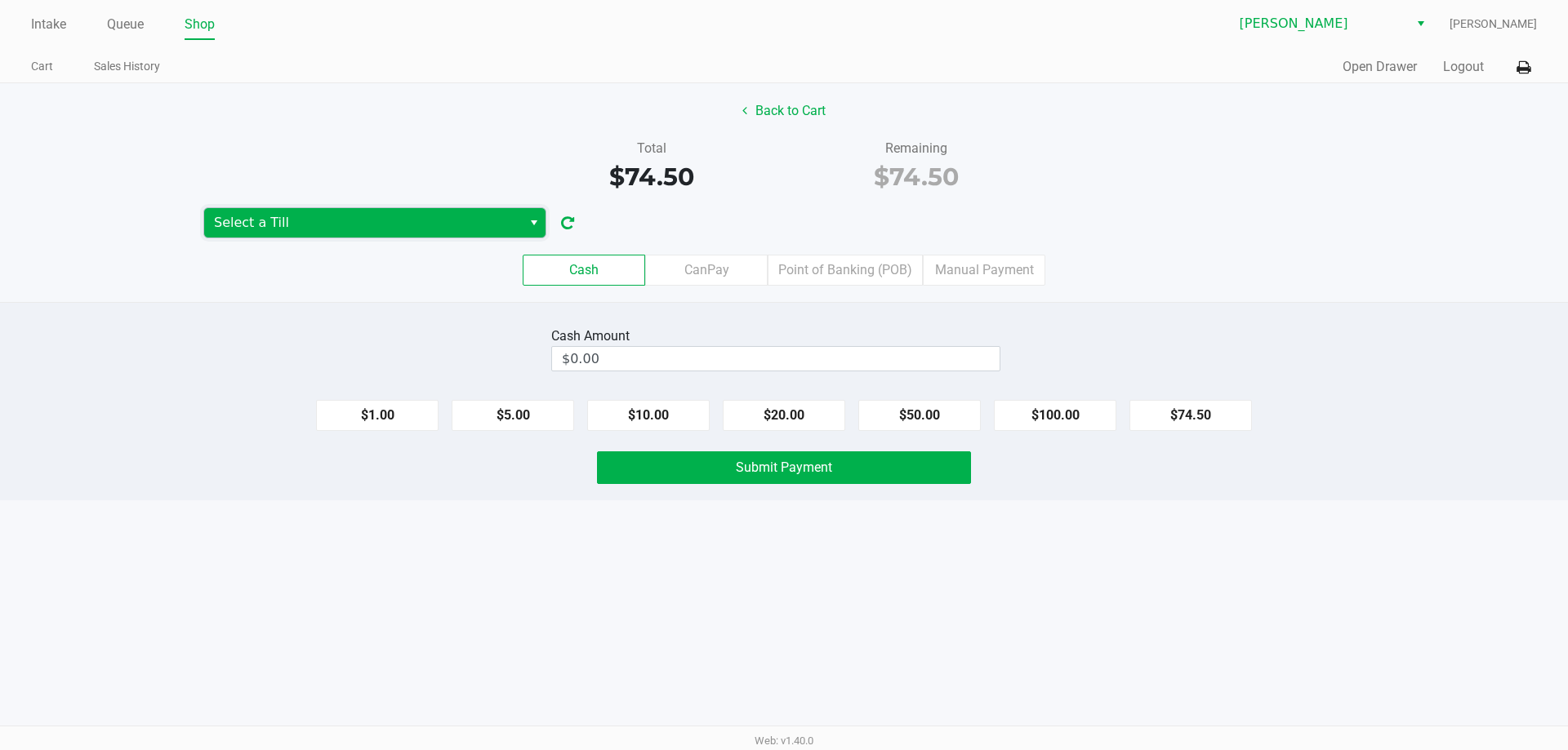
click at [316, 228] on span "Select a Till" at bounding box center [363, 223] width 298 height 19
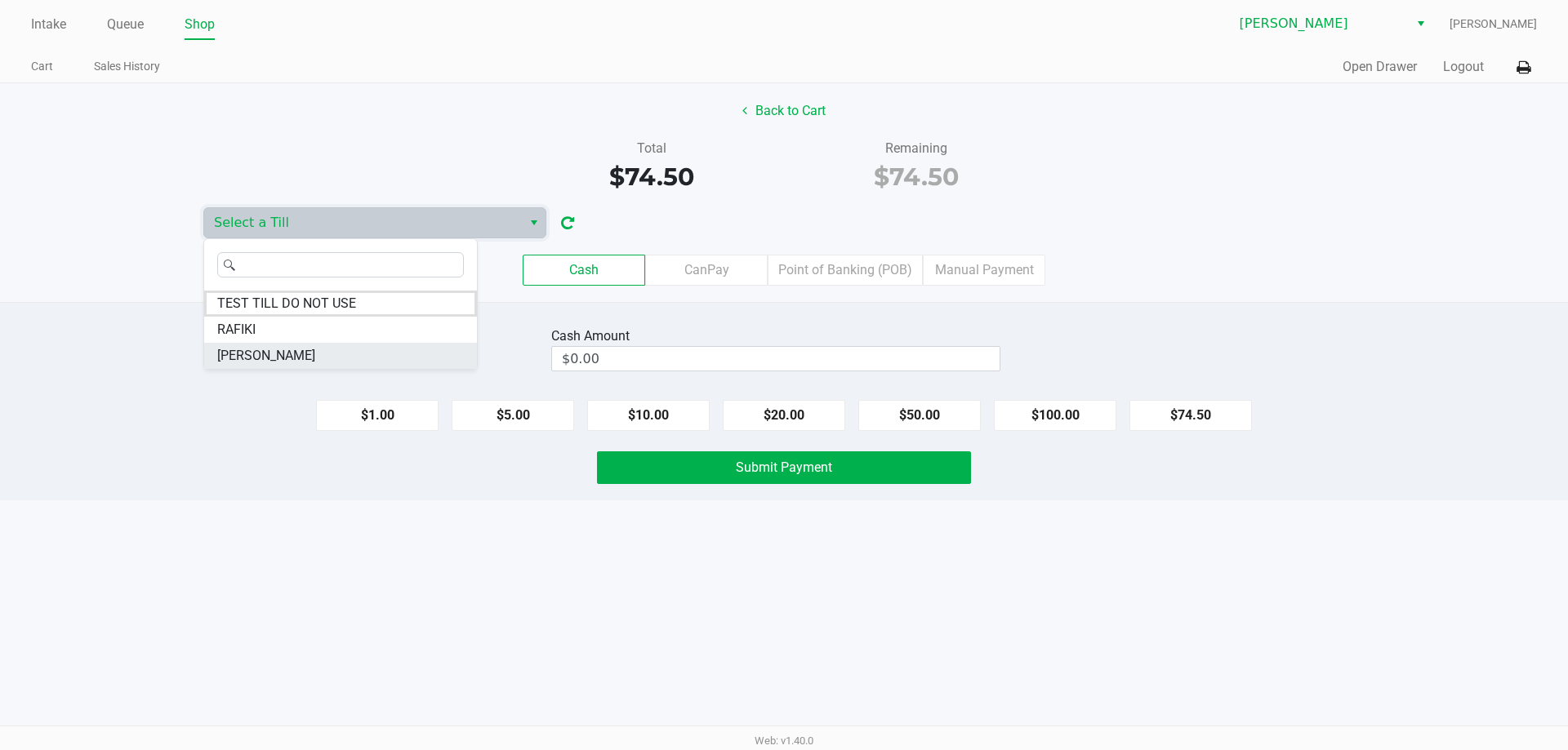
click at [238, 348] on span "PETE" at bounding box center [266, 356] width 98 height 19
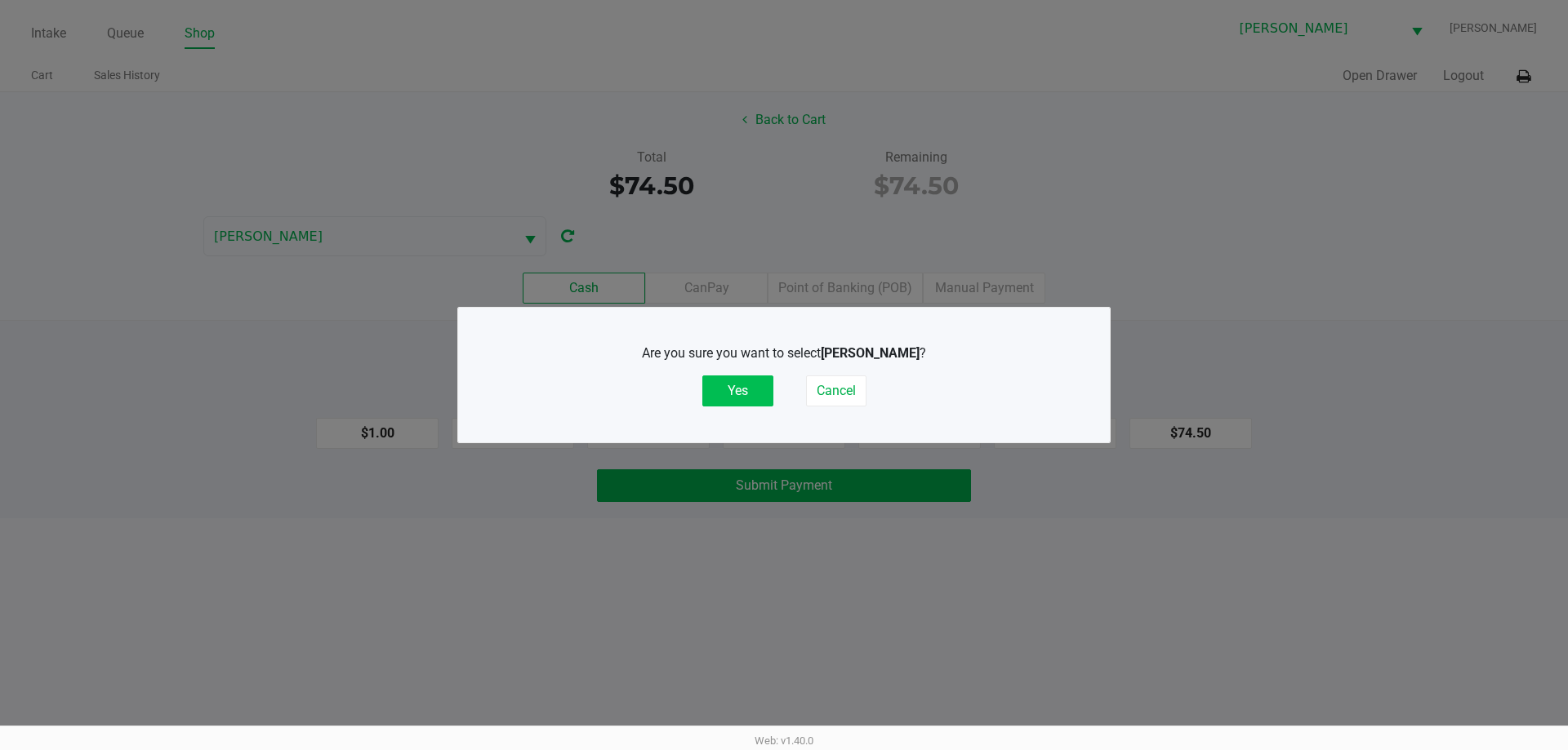
click at [714, 384] on button "Yes" at bounding box center [738, 392] width 71 height 31
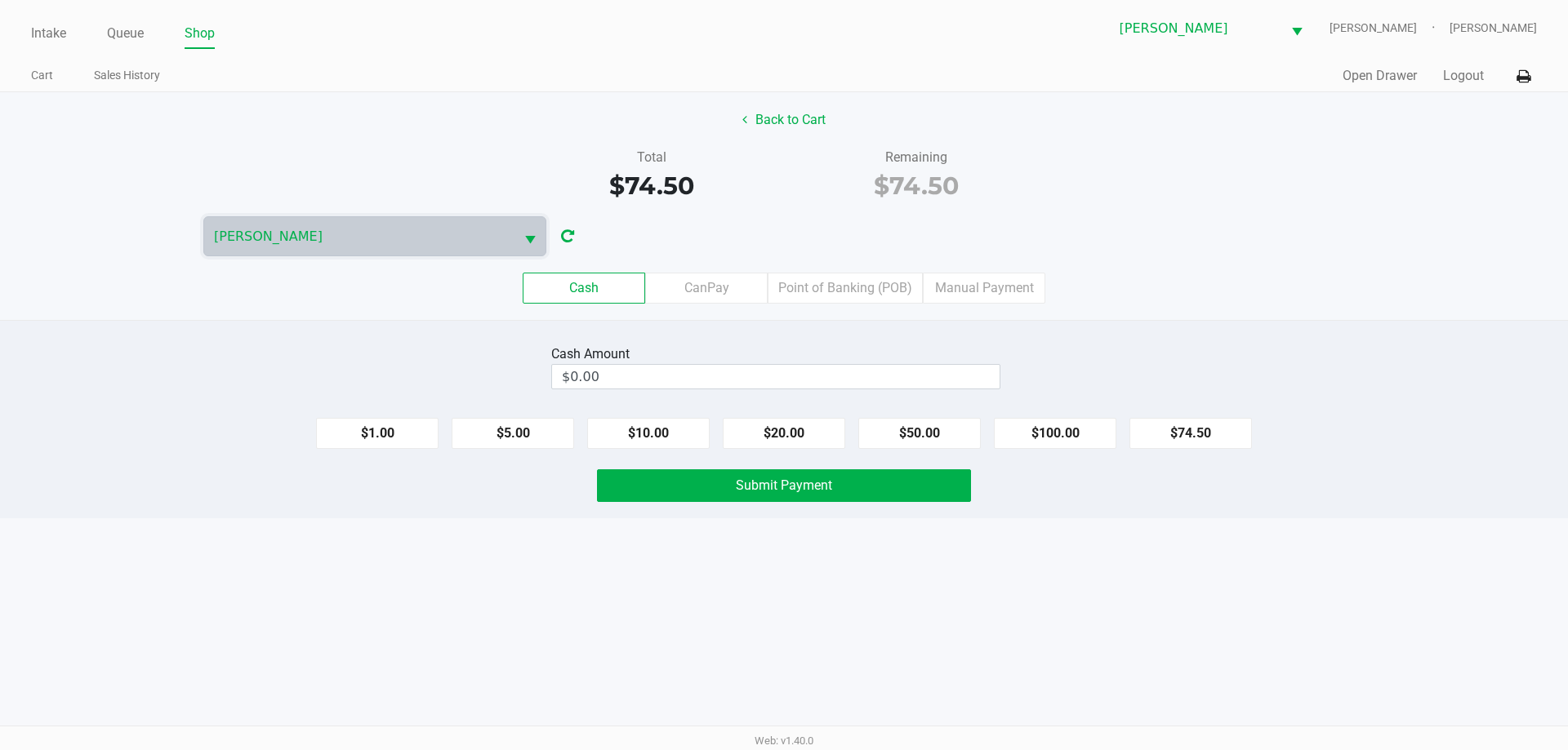
click at [1119, 212] on div "Back to Cart Total $74.50 Remaining $74.50 PETE Cash CanPay Point of Banking (P…" at bounding box center [784, 206] width 1568 height 228
click at [878, 272] on div "Cash CanPay Point of Banking (POB) Manual Payment" at bounding box center [784, 287] width 1593 height 63
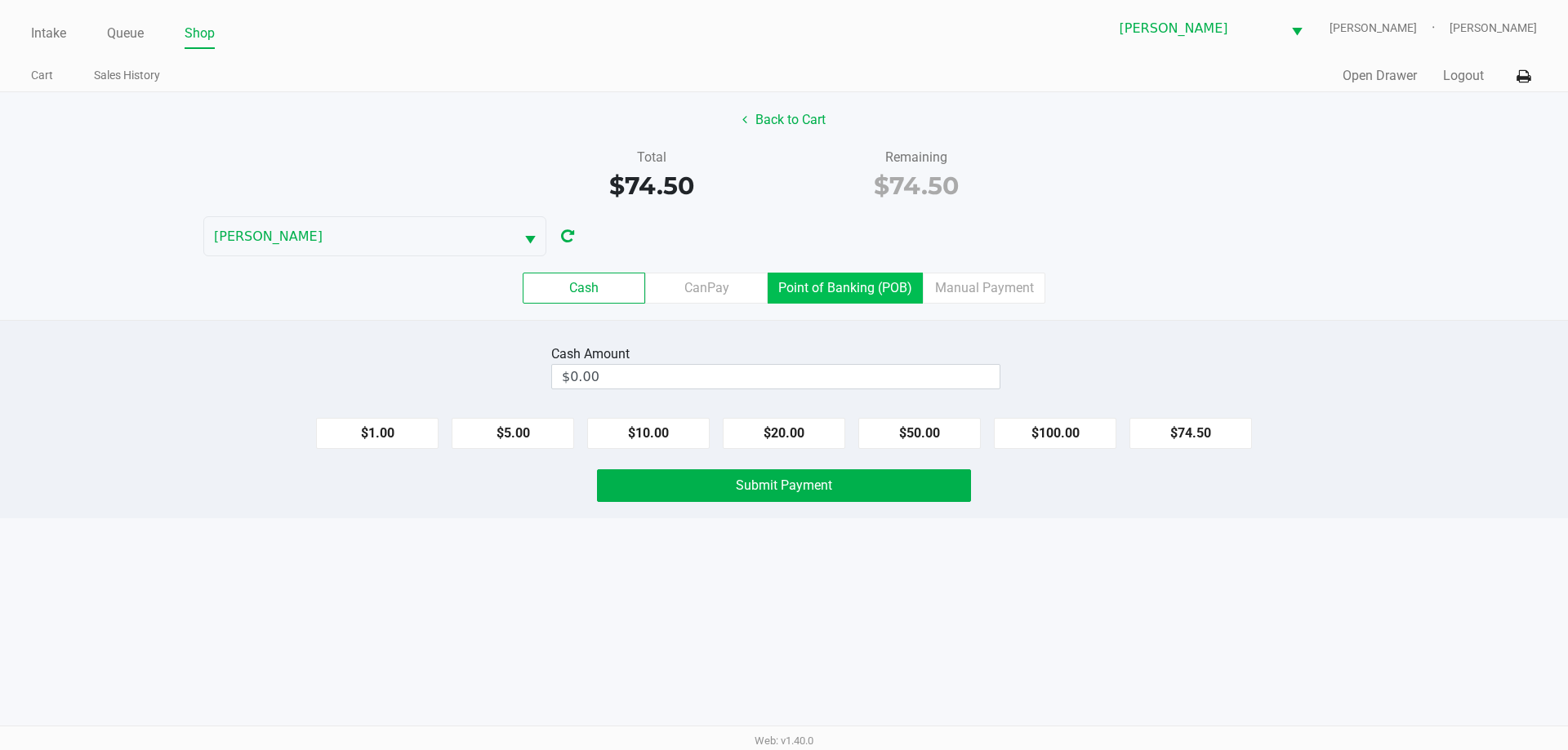
click at [876, 276] on label "Point of Banking (POB)" at bounding box center [845, 288] width 155 height 31
click at [0, 0] on 7 "Point of Banking (POB)" at bounding box center [0, 0] width 0 height 0
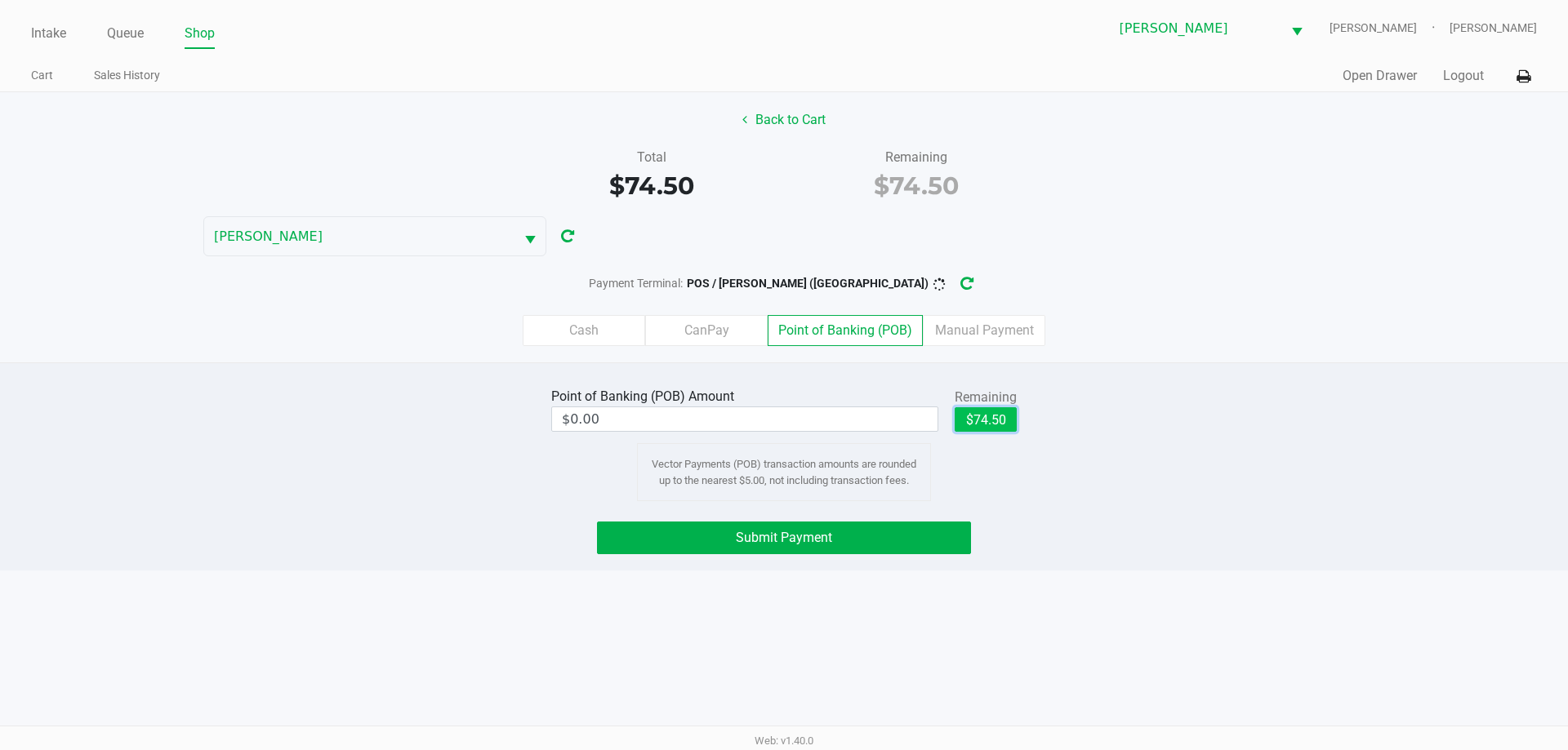
click at [987, 418] on button "$74.50" at bounding box center [986, 419] width 62 height 24
type input "$74.50"
click at [1191, 286] on div "Payment Terminal: POS / PETE (Oviedo)" at bounding box center [784, 283] width 1568 height 30
click at [1191, 286] on div "Payment Terminal: POS / PETE (Oviedo) online" at bounding box center [784, 283] width 1568 height 30
click at [777, 527] on button "Submit Payment" at bounding box center [784, 539] width 374 height 33
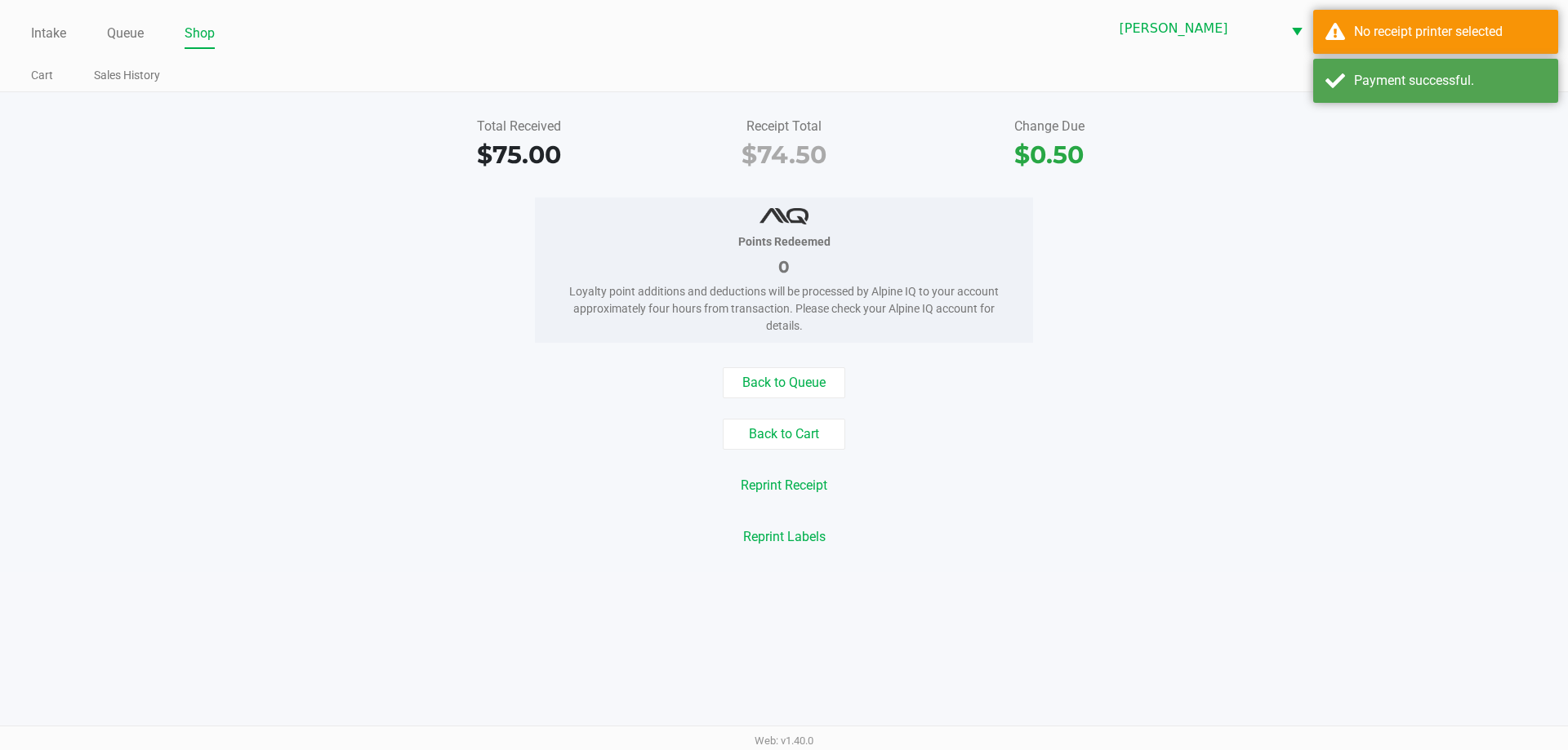
click at [1097, 370] on div "Back to Queue" at bounding box center [784, 383] width 1593 height 31
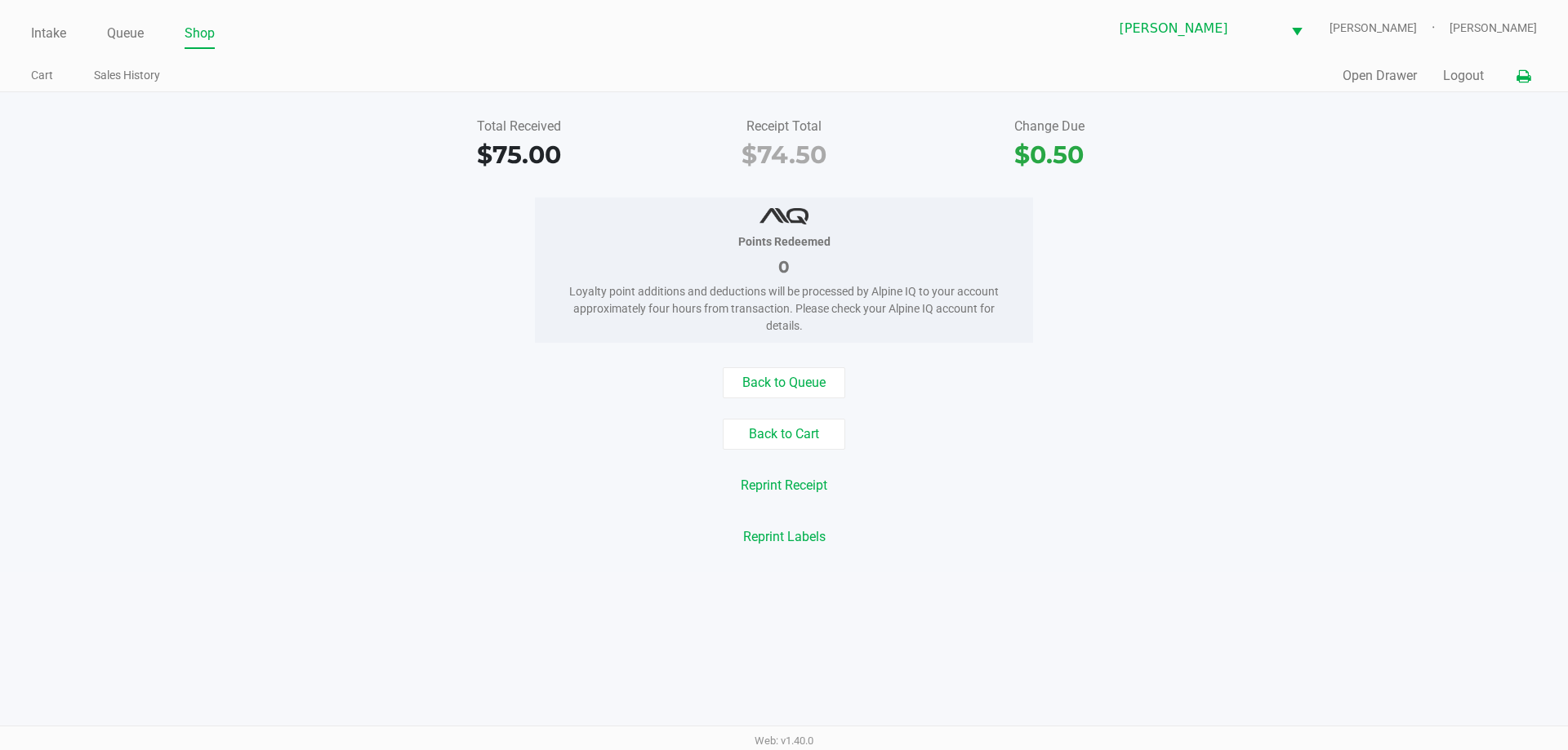
click at [1524, 78] on icon at bounding box center [1524, 77] width 14 height 12
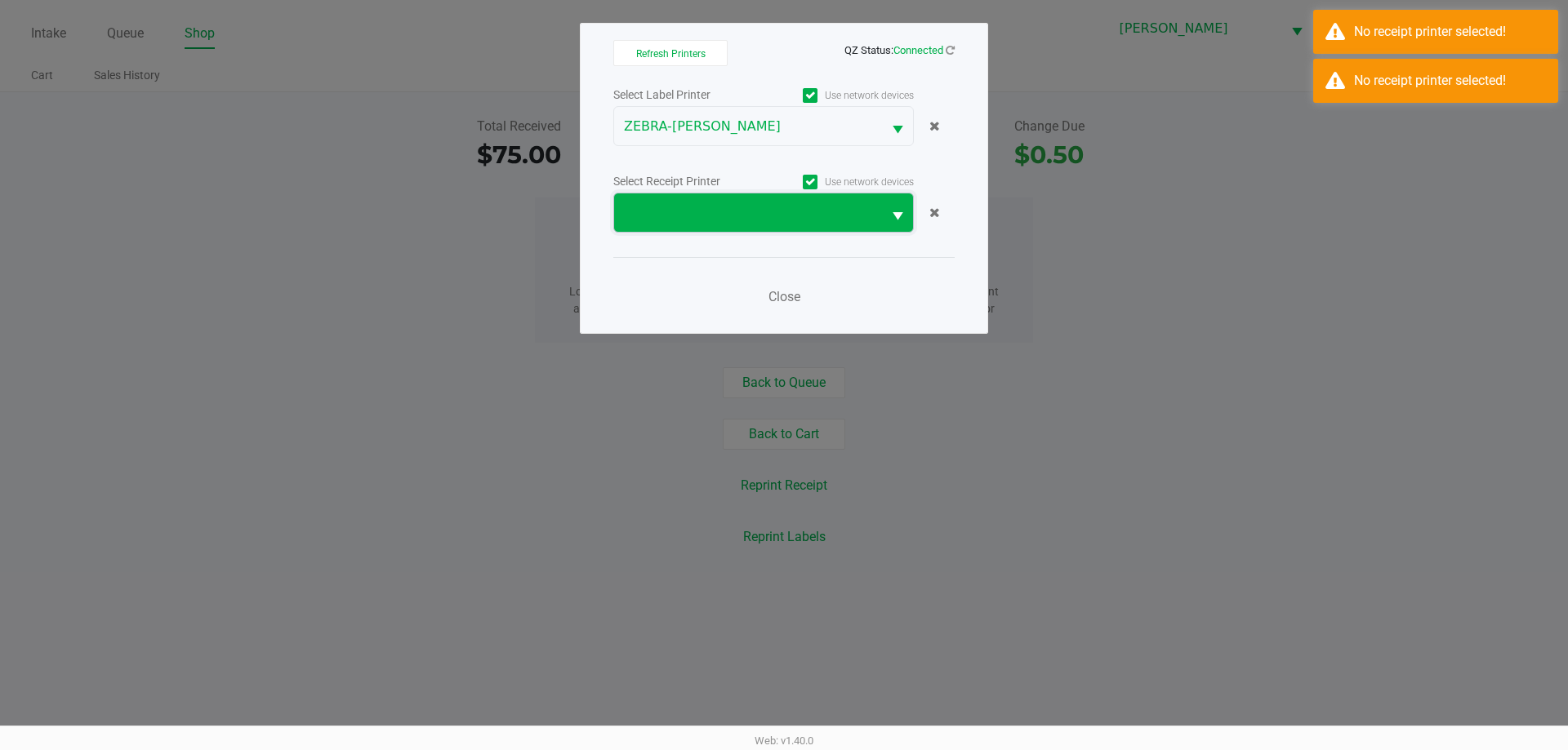
click at [722, 214] on span at bounding box center [747, 213] width 249 height 19
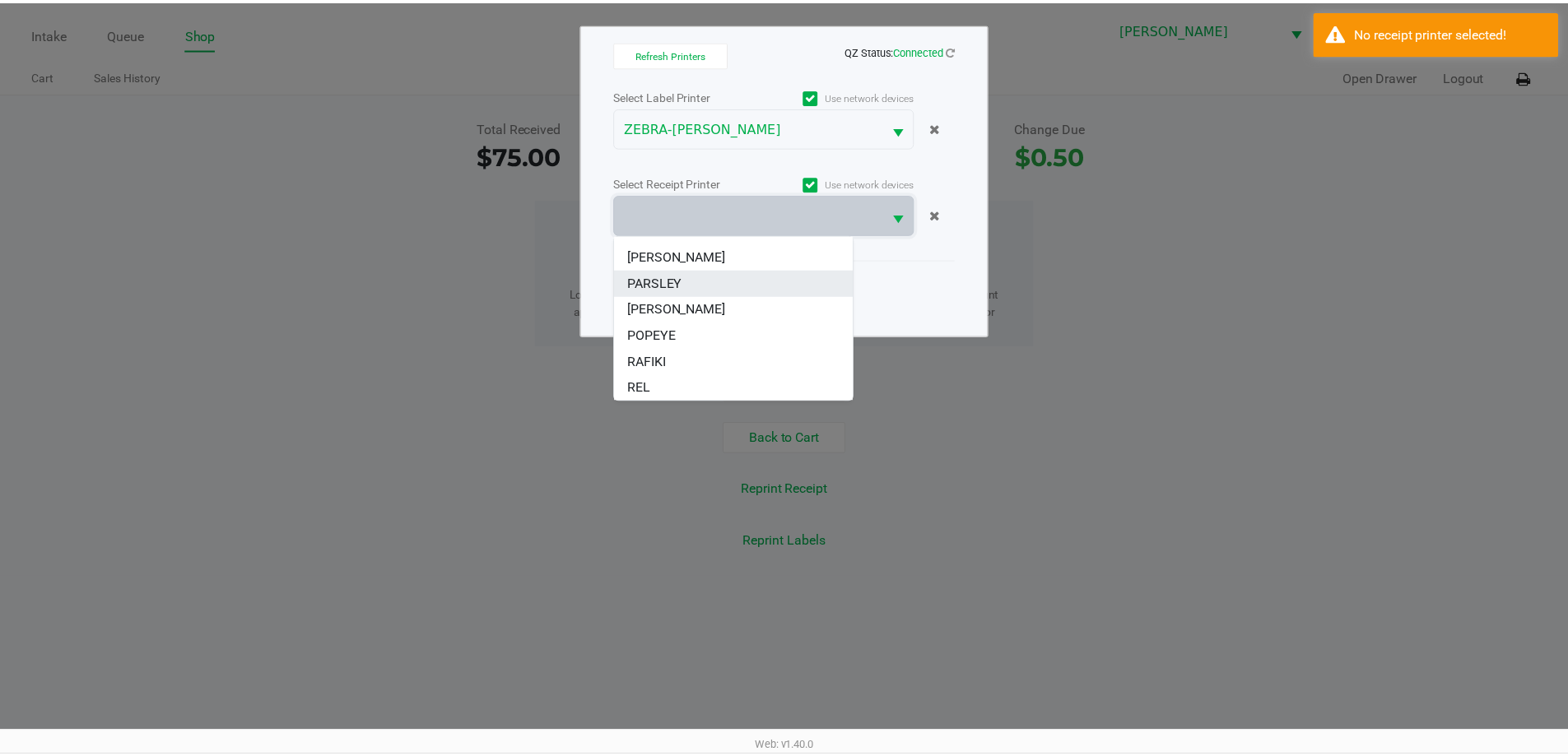
scroll to position [99, 0]
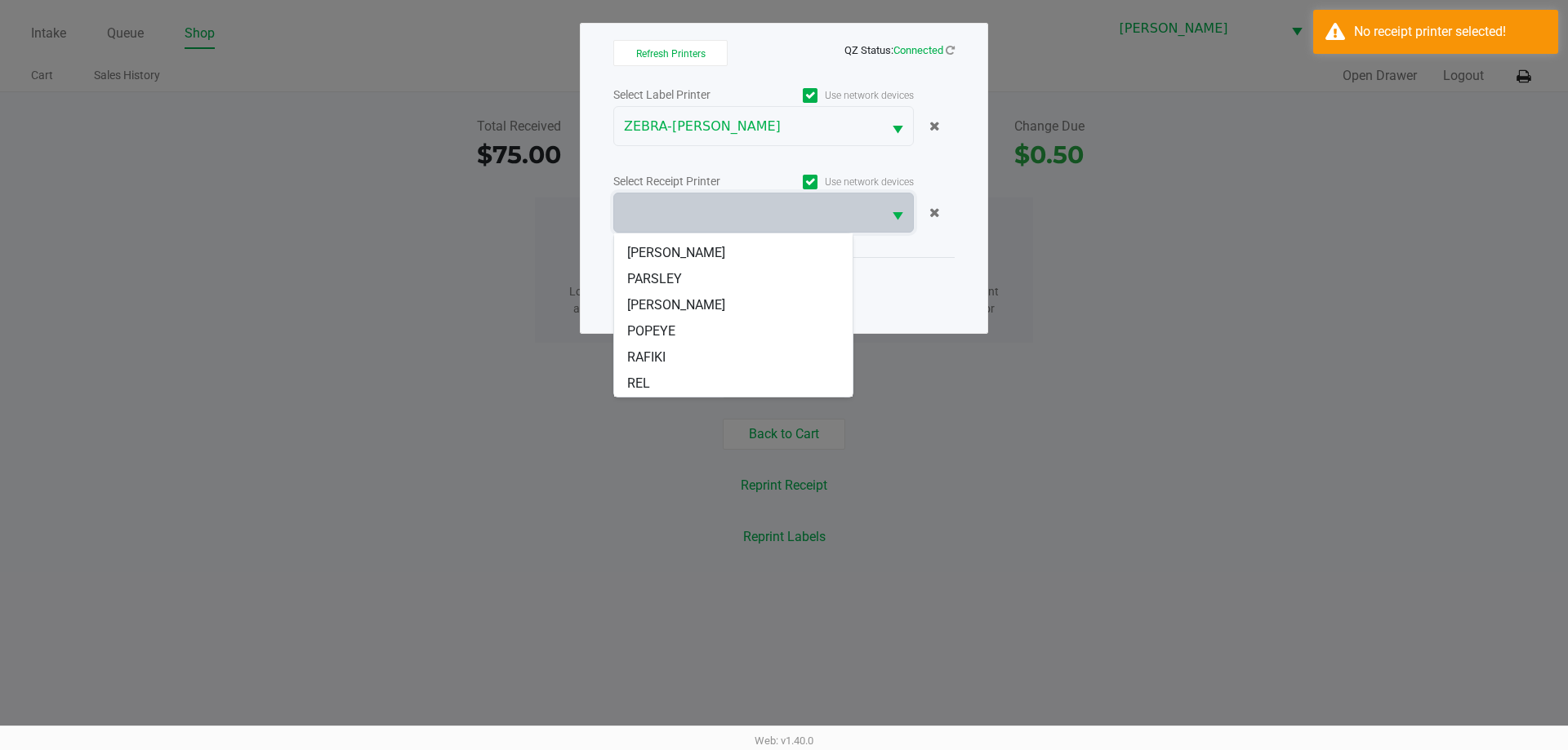
click at [648, 303] on span "PETE" at bounding box center [676, 305] width 98 height 19
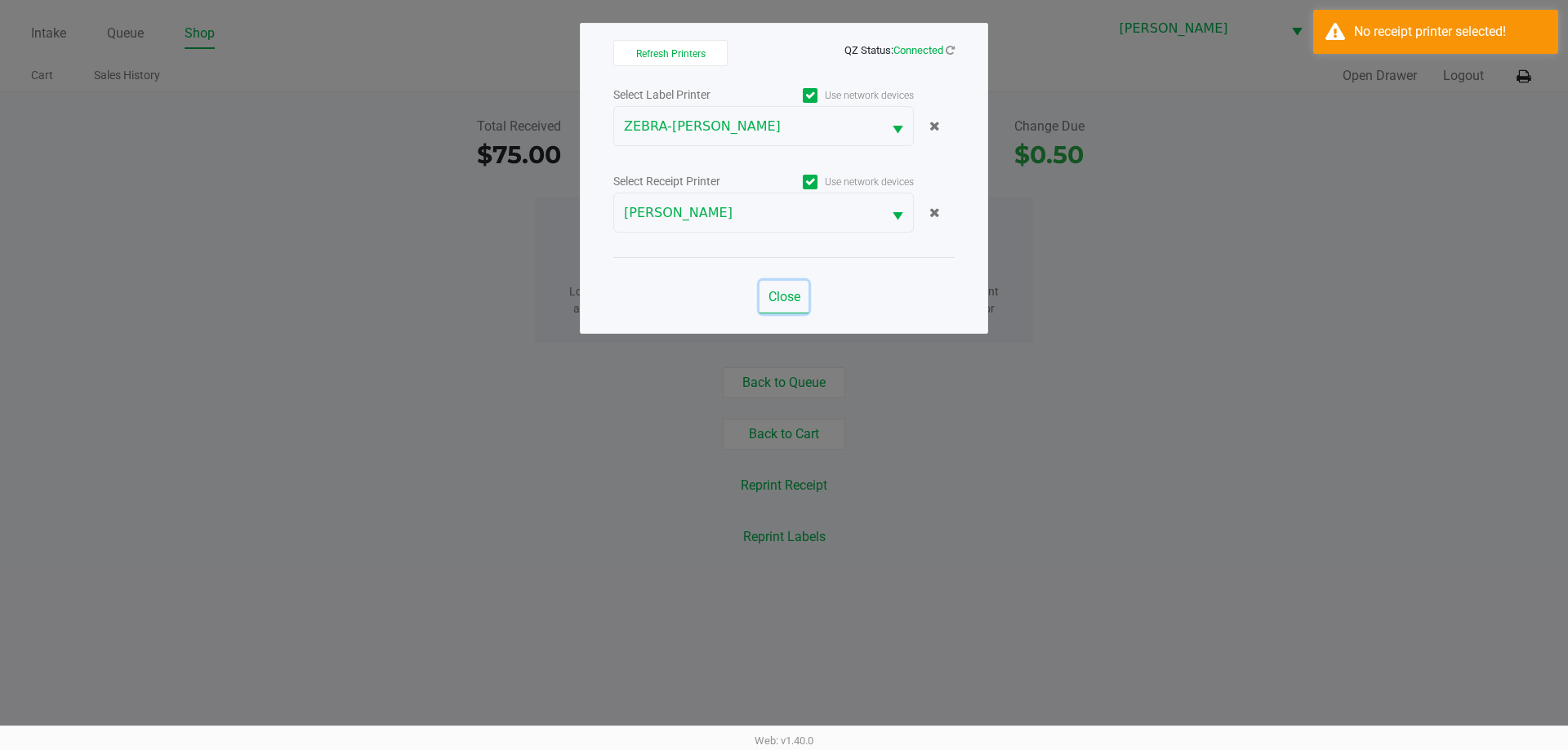
click at [779, 295] on span "Close" at bounding box center [784, 297] width 32 height 16
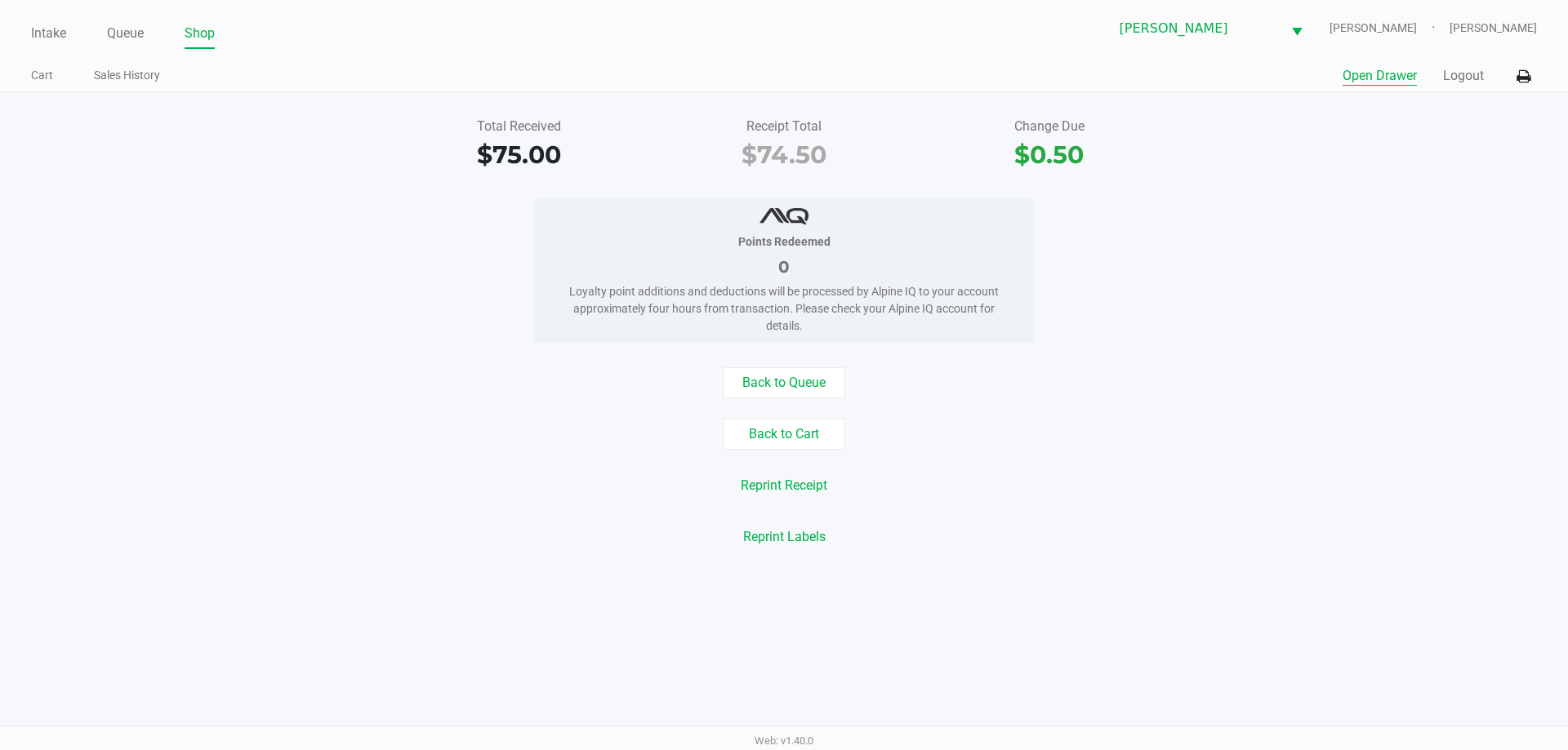
click at [1380, 82] on button "Open Drawer" at bounding box center [1380, 76] width 74 height 19
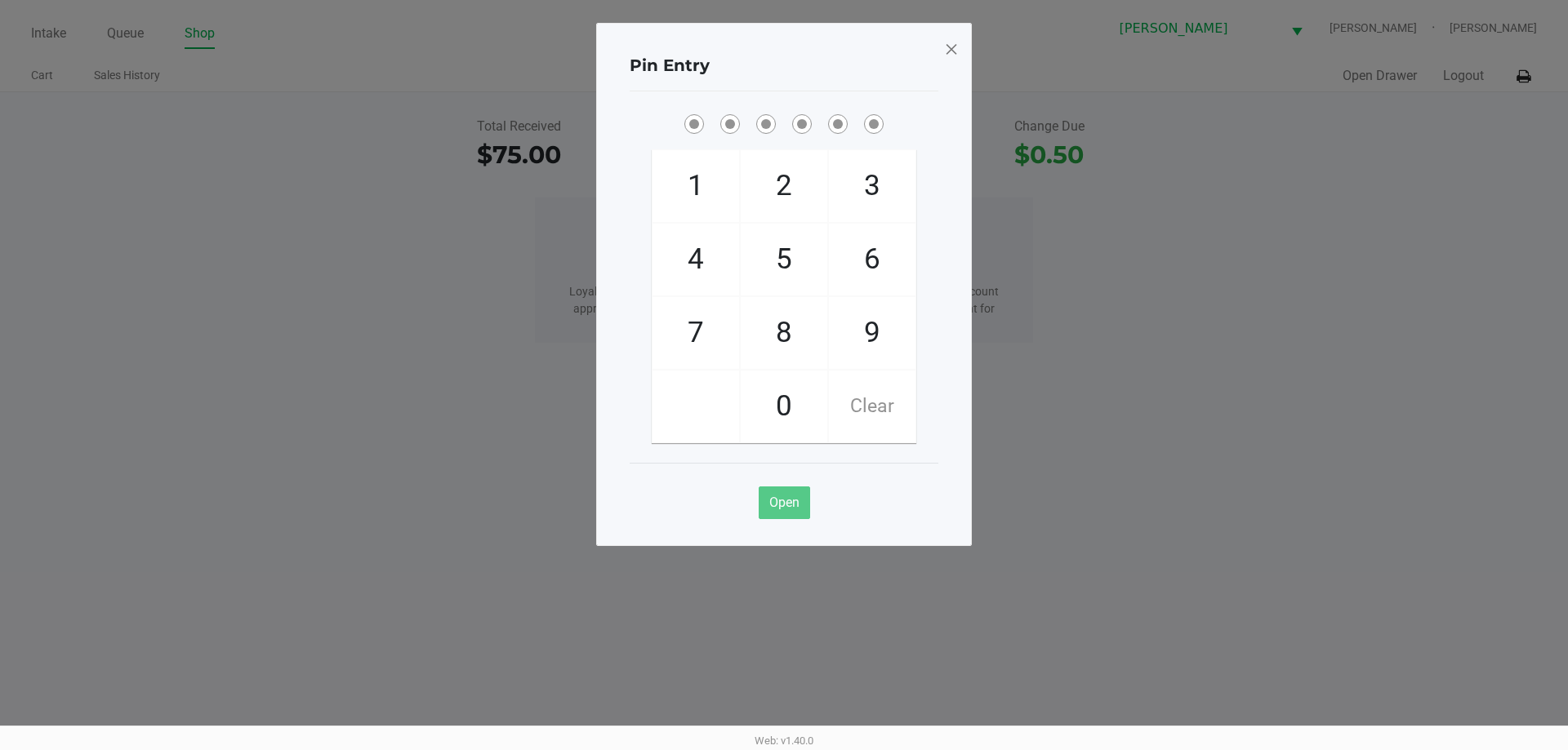
click at [951, 299] on div "Pin Entry 1 4 7 2 5 8 0 3 6 9 Clear Open" at bounding box center [784, 283] width 376 height 523
checkbox input "true"
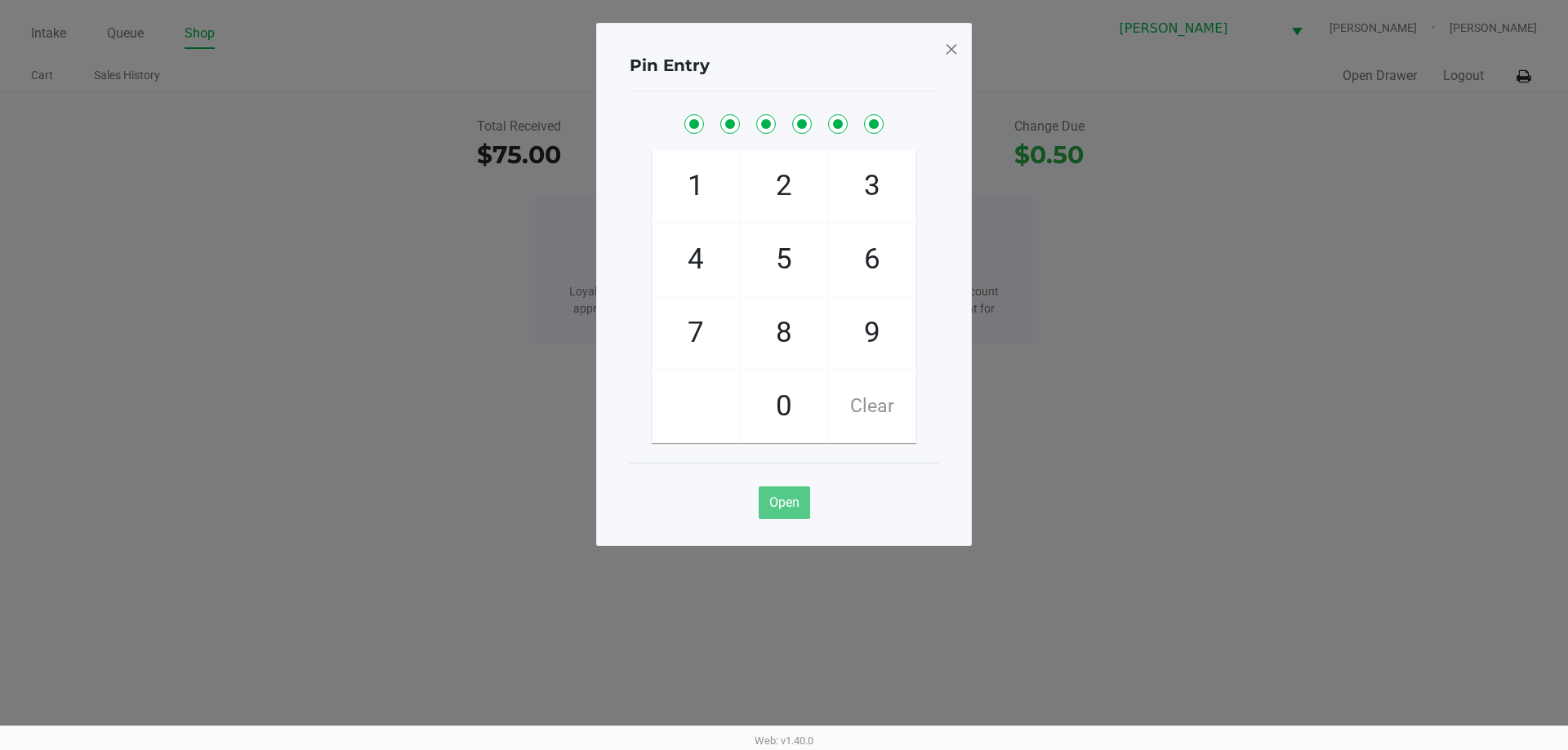
checkbox input "true"
click at [955, 47] on span at bounding box center [951, 49] width 15 height 26
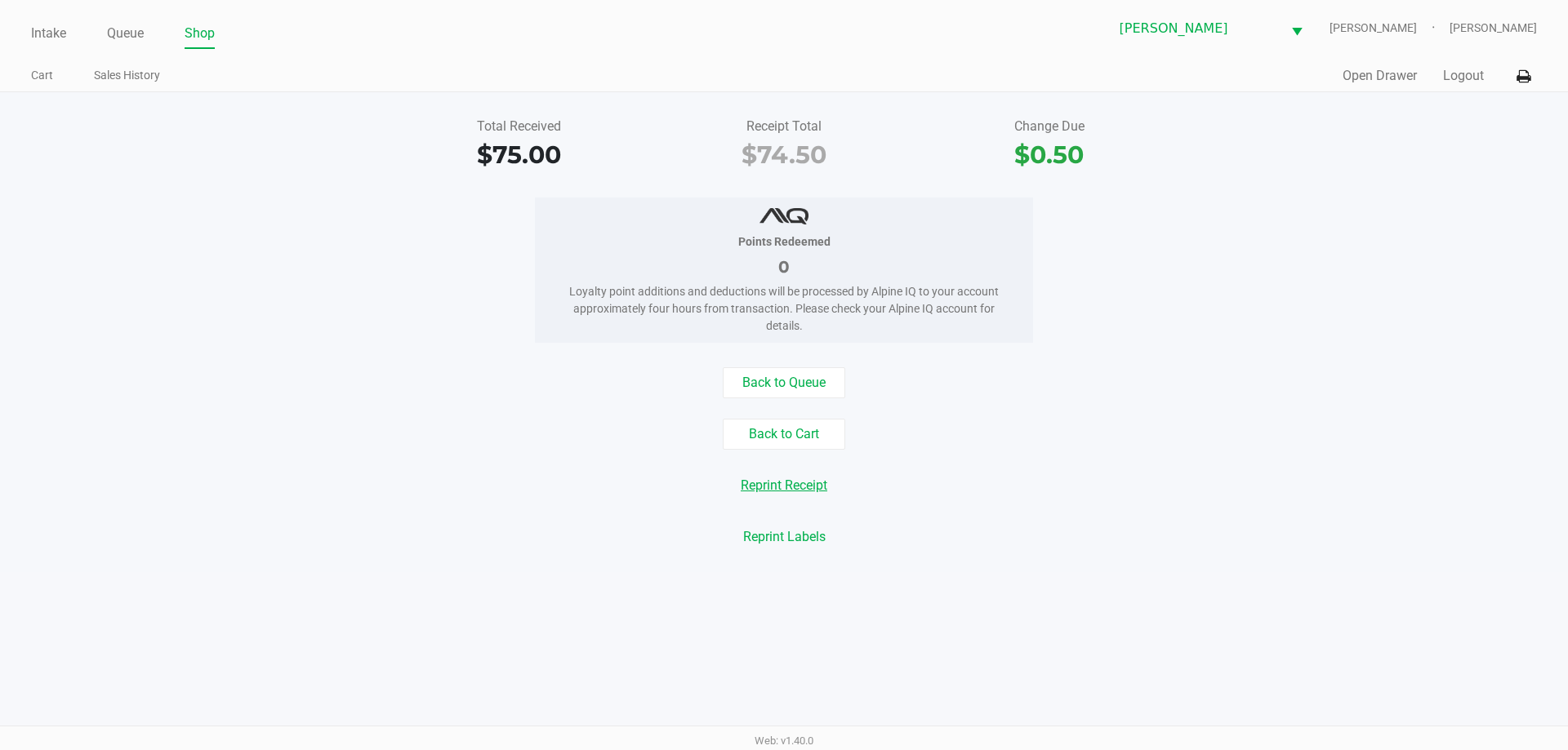
click at [784, 489] on button "Reprint Receipt" at bounding box center [784, 486] width 108 height 31
click at [770, 437] on button "Back to Cart" at bounding box center [784, 434] width 123 height 31
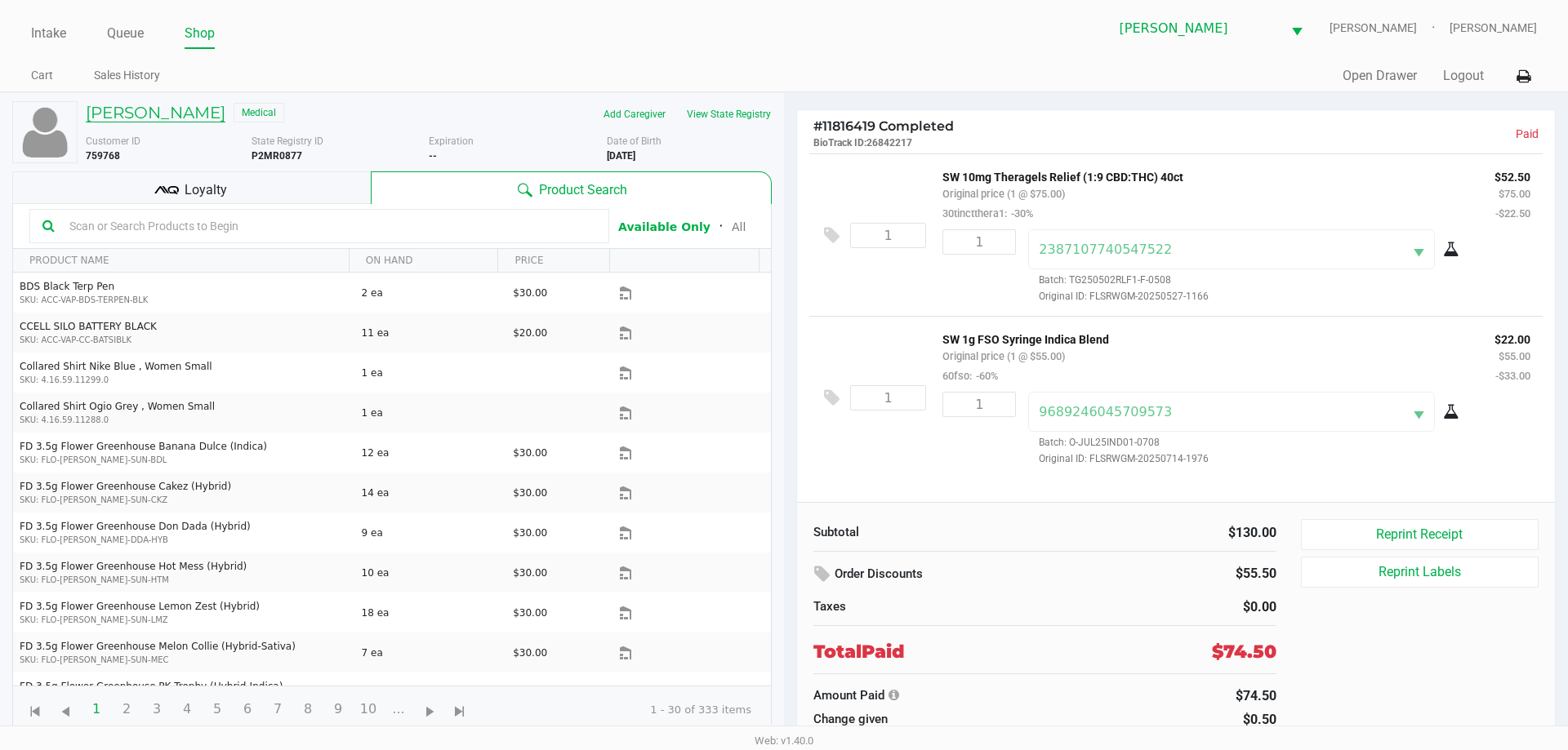
click at [172, 105] on h5 "Tatiana Ortiz" at bounding box center [155, 113] width 139 height 19
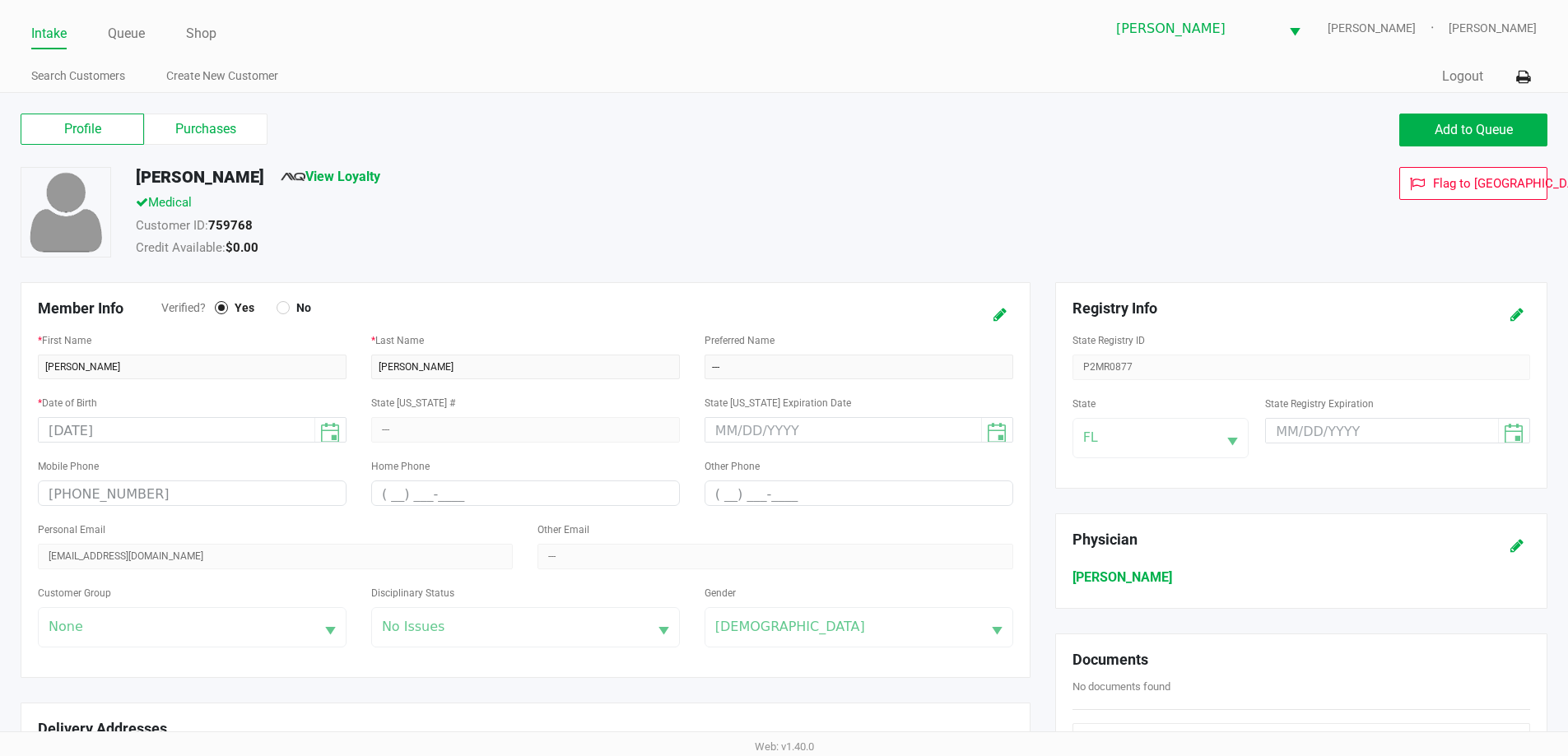
click at [59, 36] on link "Intake" at bounding box center [49, 33] width 35 height 23
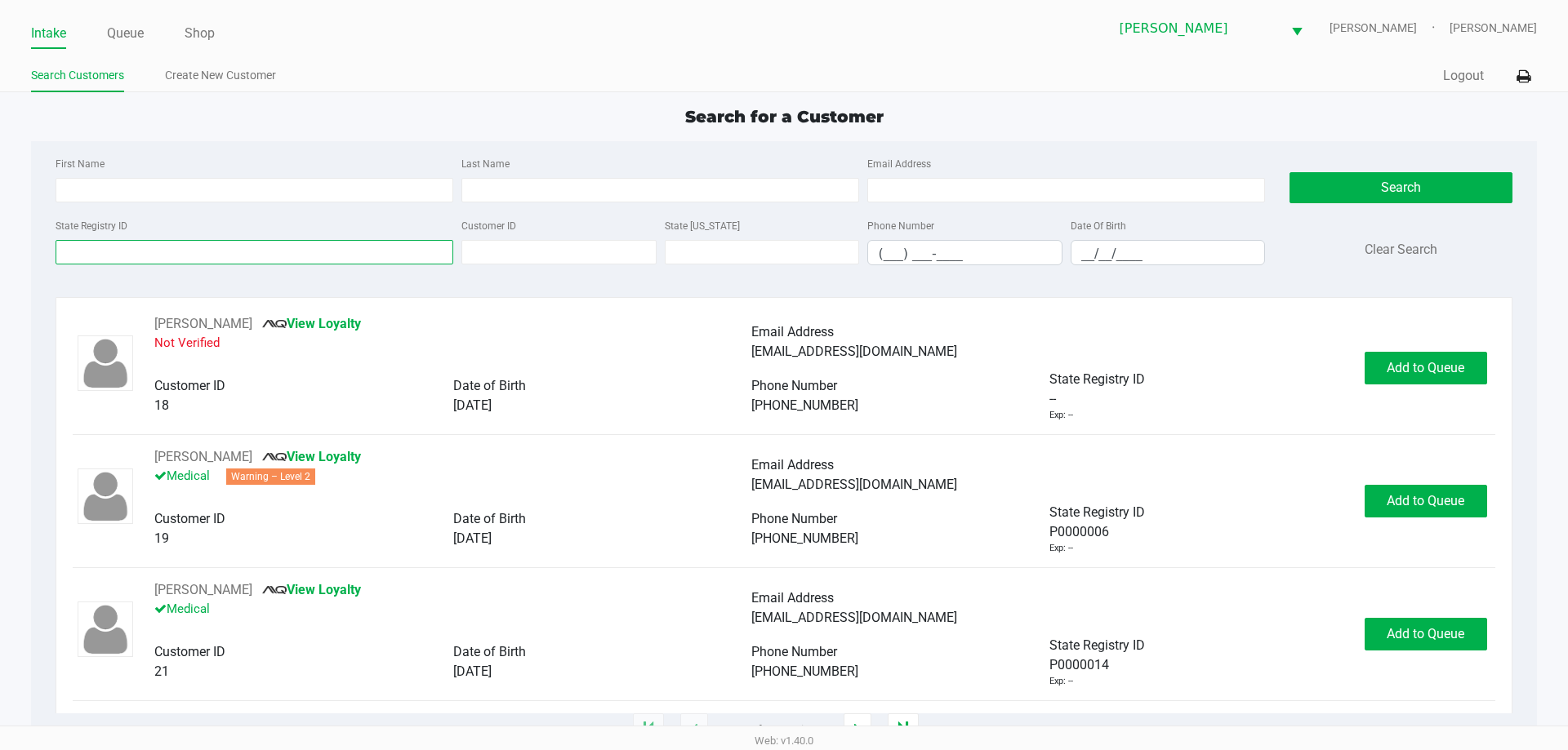
click at [180, 260] on input "State Registry ID" at bounding box center [254, 251] width 398 height 24
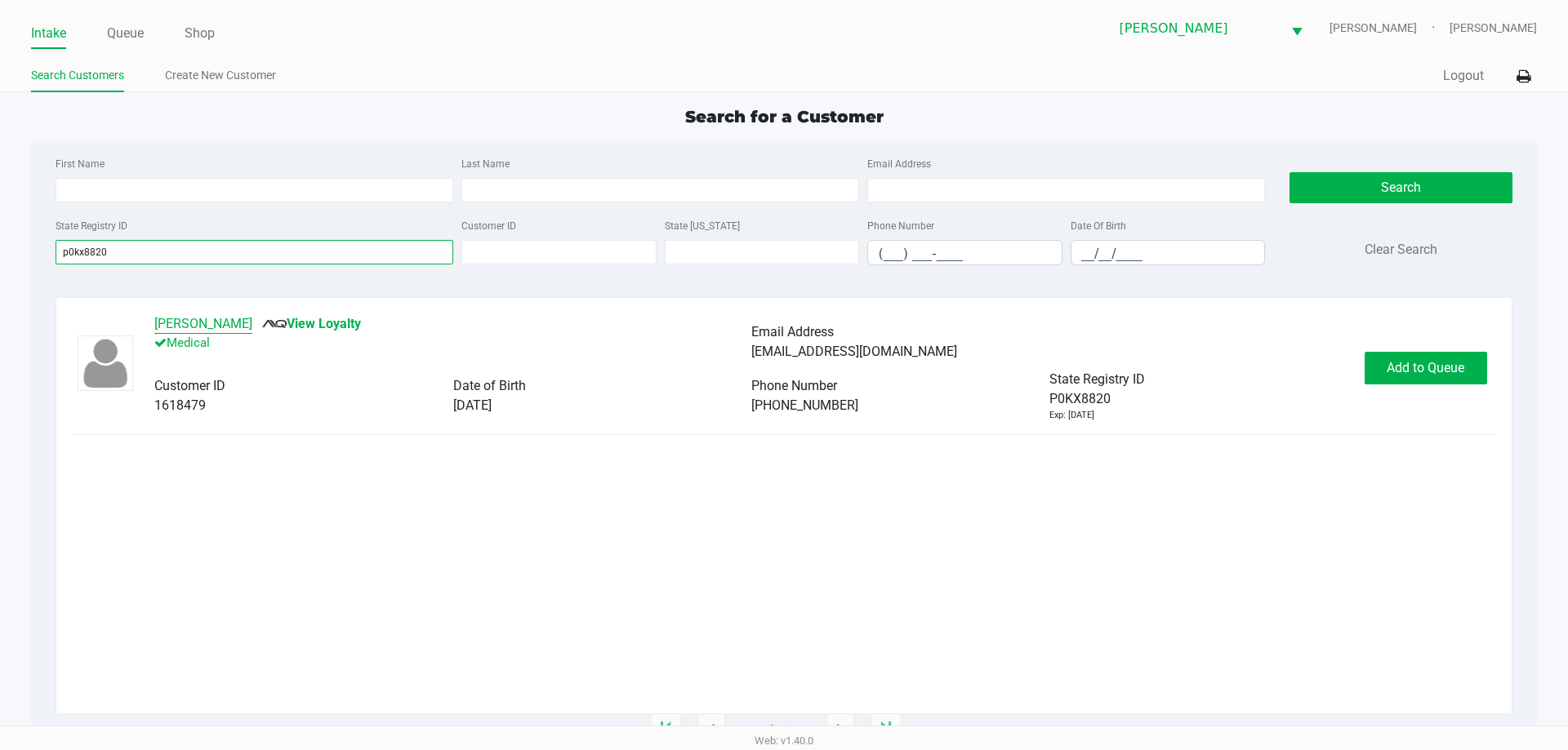
type input "p0kx8820"
click at [178, 327] on button "Kyle Mills" at bounding box center [203, 324] width 98 height 19
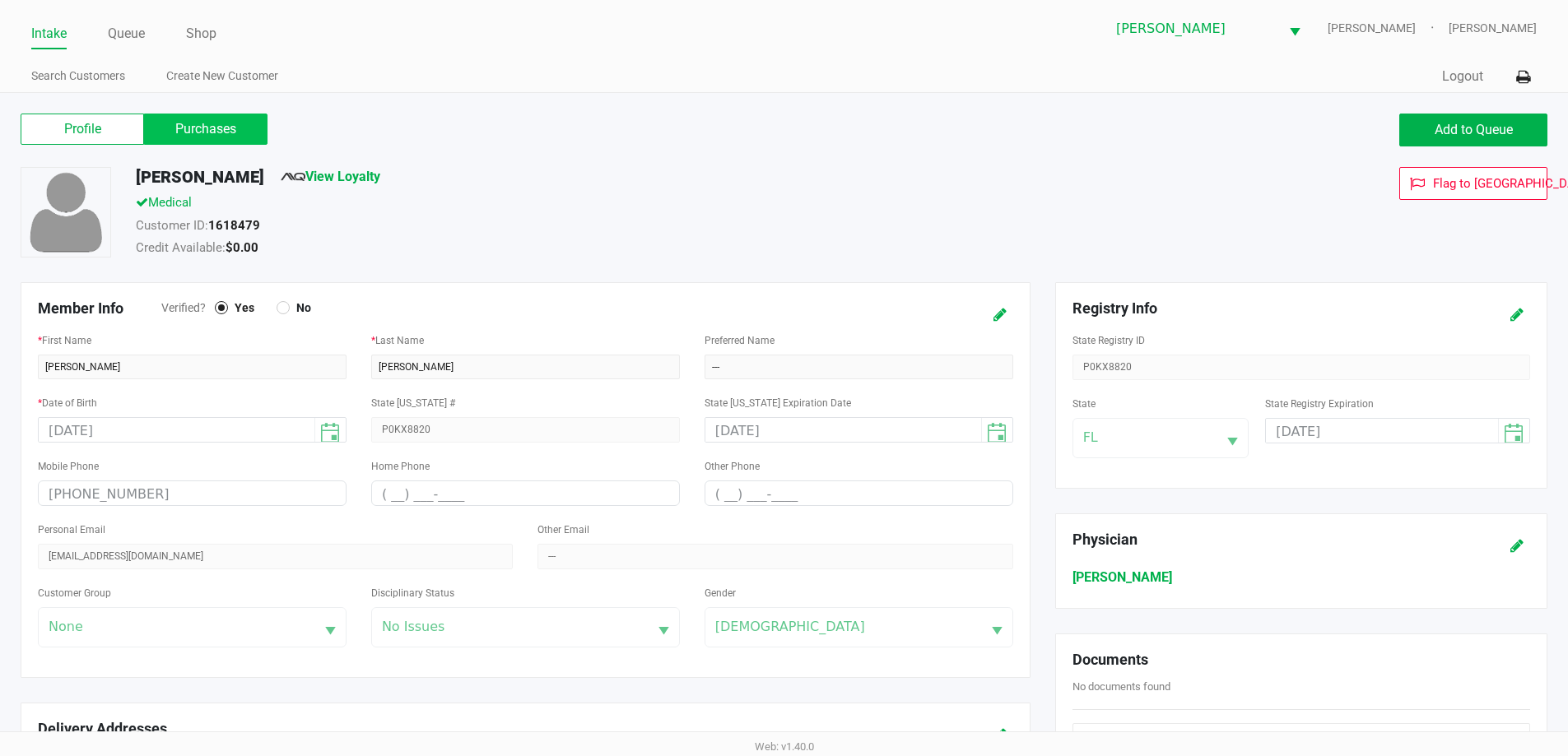
click at [218, 136] on label "Purchases" at bounding box center [206, 130] width 124 height 31
click at [0, 0] on 1 "Purchases" at bounding box center [0, 0] width 0 height 0
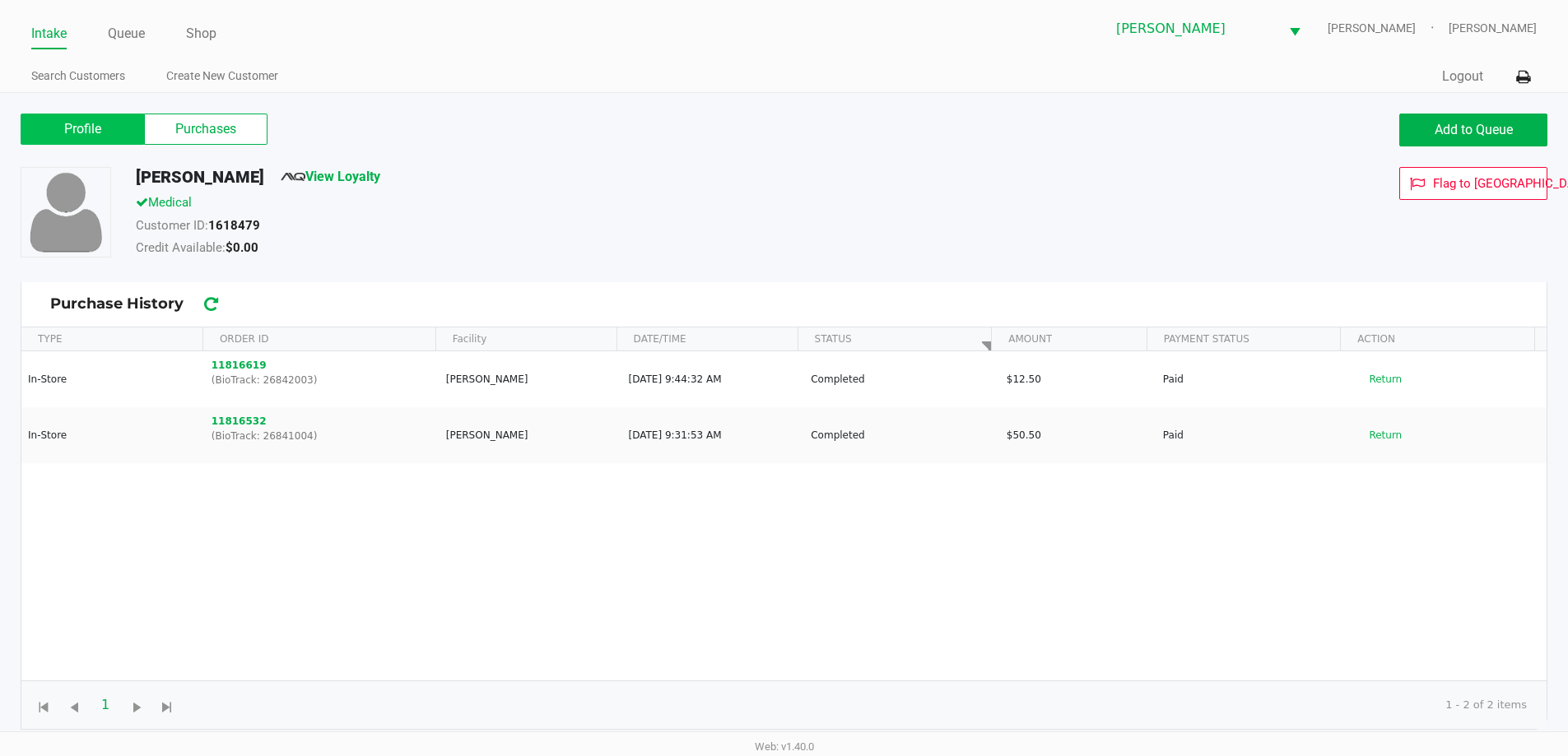
click at [99, 142] on label "Profile" at bounding box center [82, 130] width 124 height 31
click at [0, 0] on 0 "Profile" at bounding box center [0, 0] width 0 height 0
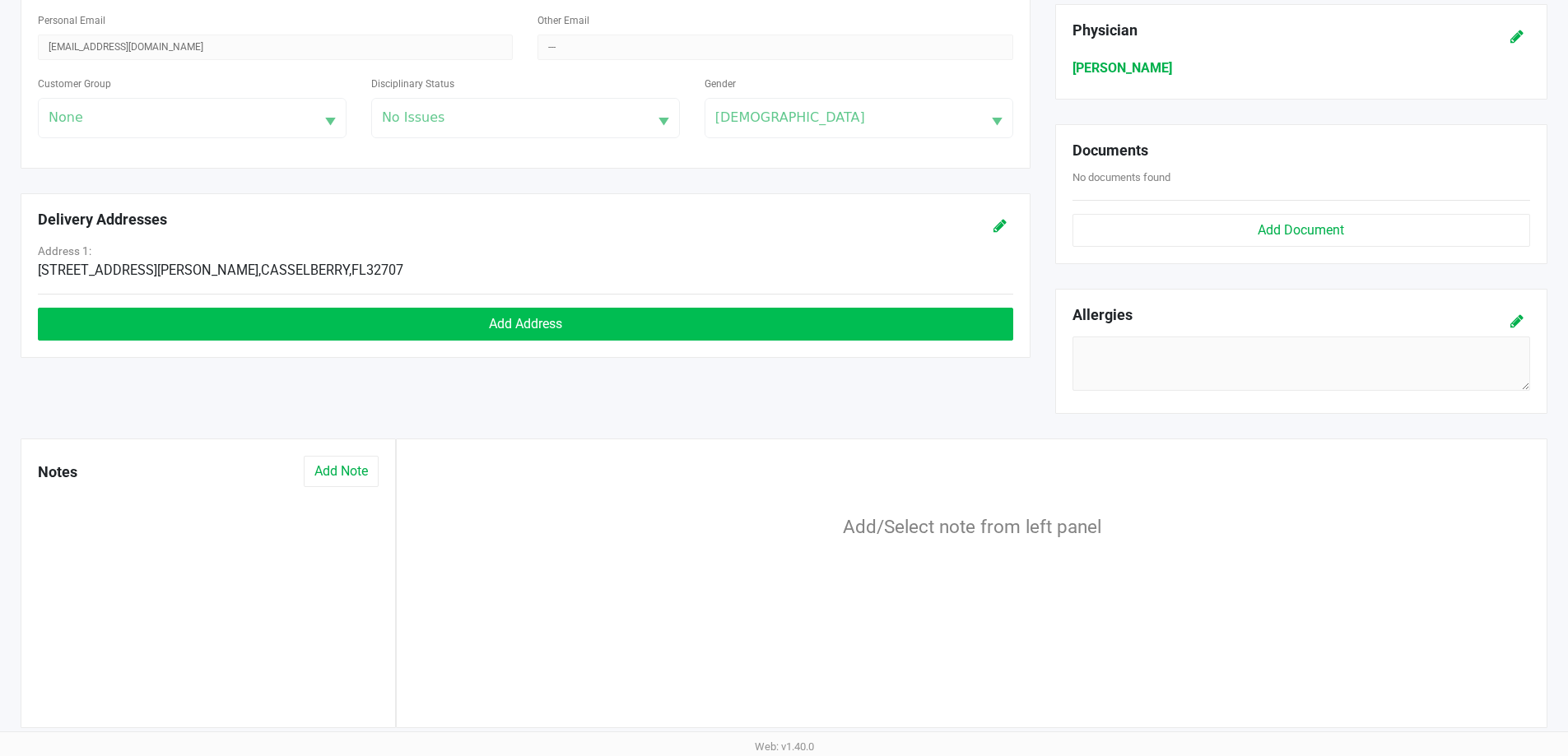
scroll to position [514, 0]
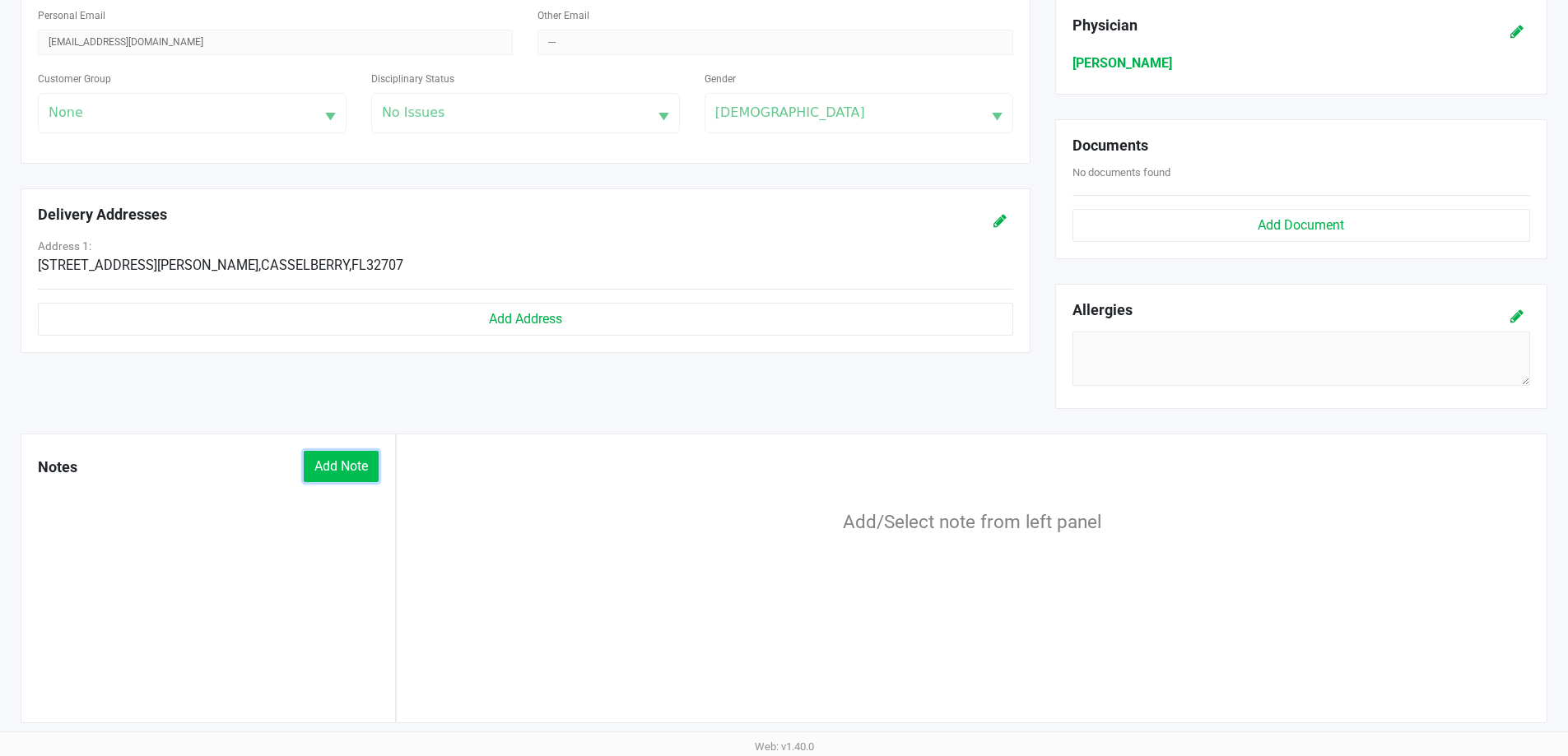
click at [329, 481] on button "Add Note" at bounding box center [341, 466] width 75 height 31
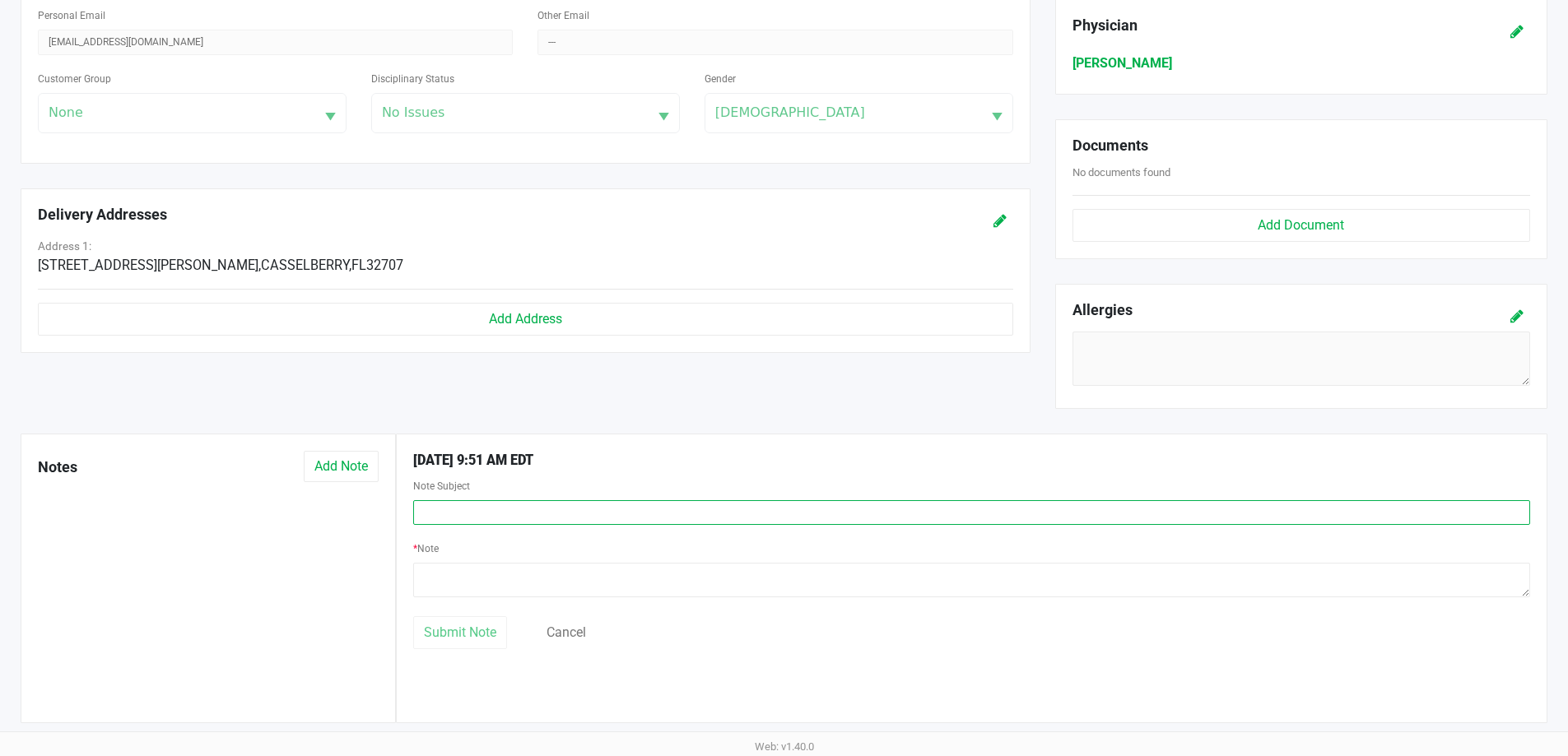
click at [481, 516] on input "text" at bounding box center [971, 513] width 1116 height 25
type input "@"
type input "2nd Time discount"
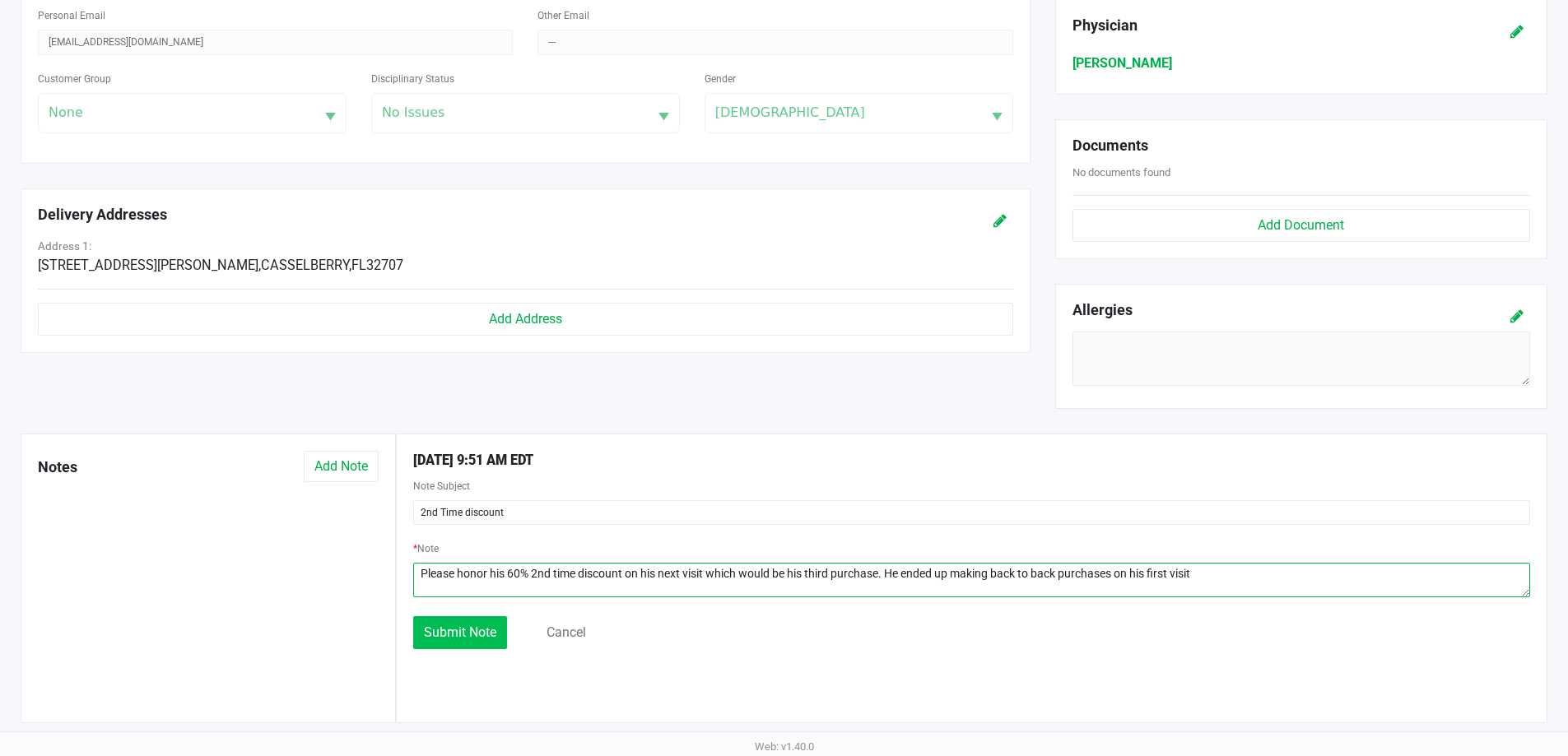
type textarea "Please honor his 60% 2nd time discount on his next visit which would be his thi…"
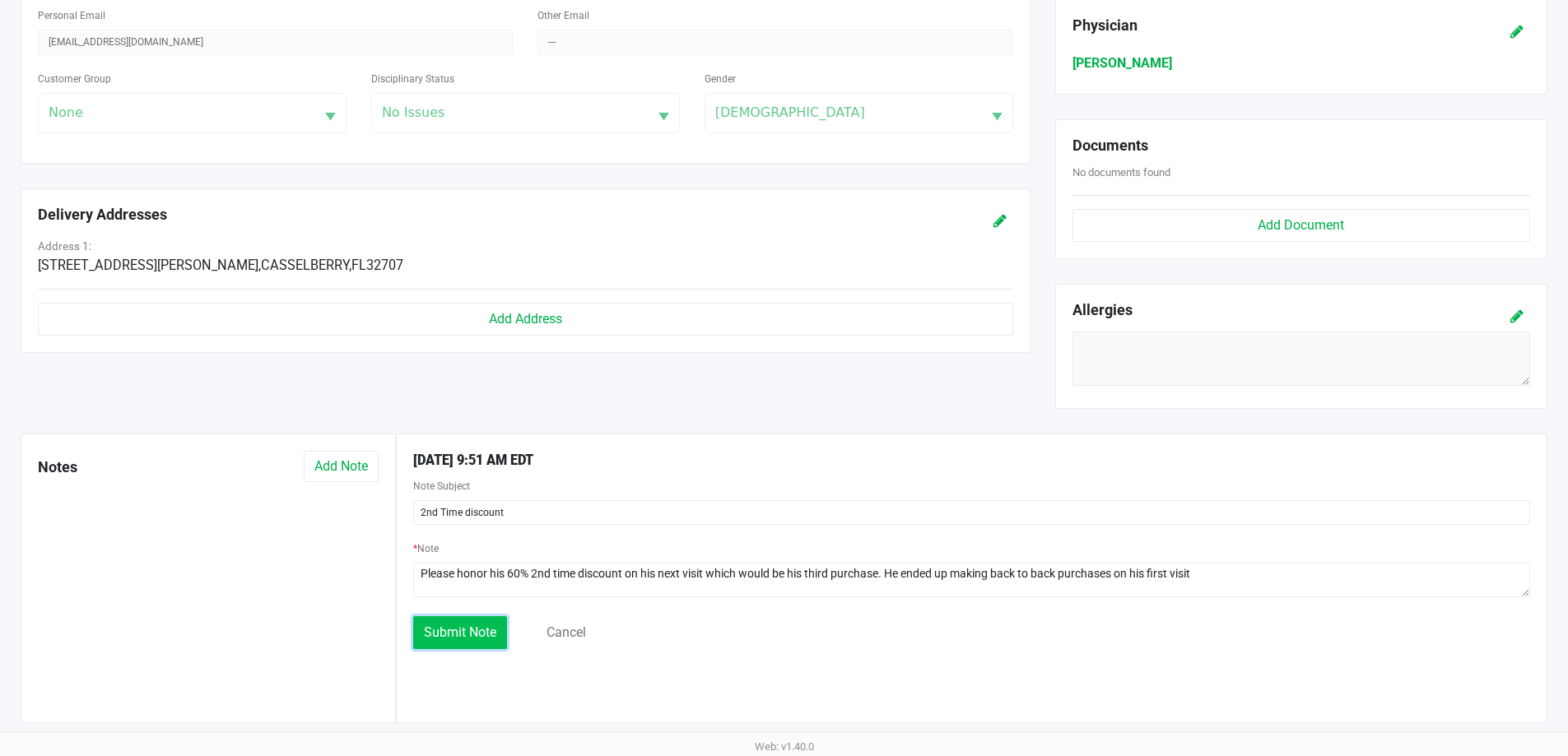
click at [442, 649] on button "Submit Note" at bounding box center [460, 633] width 94 height 33
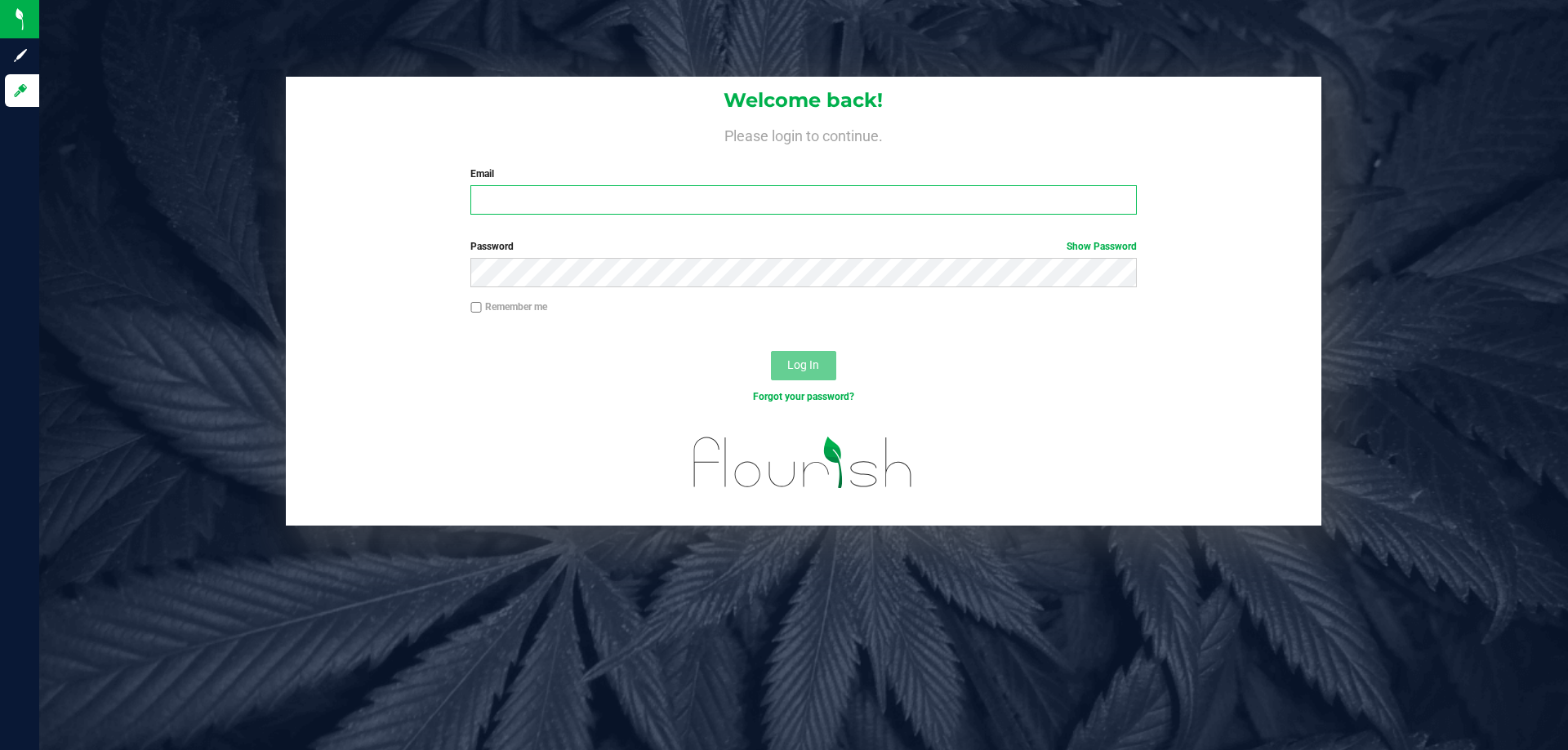
click at [505, 207] on input "Email" at bounding box center [803, 200] width 666 height 29
type input "fcandelaria@liveparallel.com"
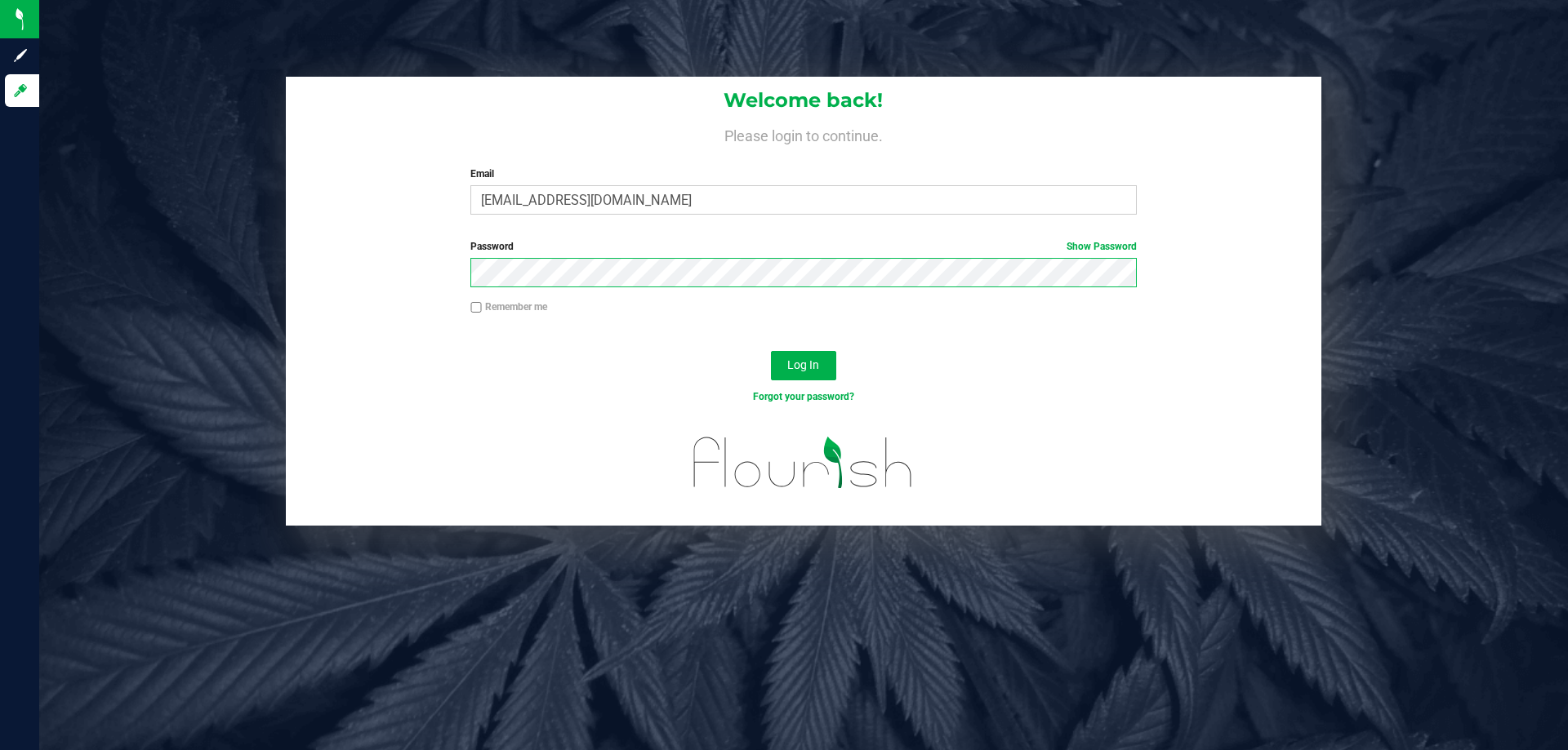
click at [771, 351] on button "Log In" at bounding box center [803, 365] width 65 height 29
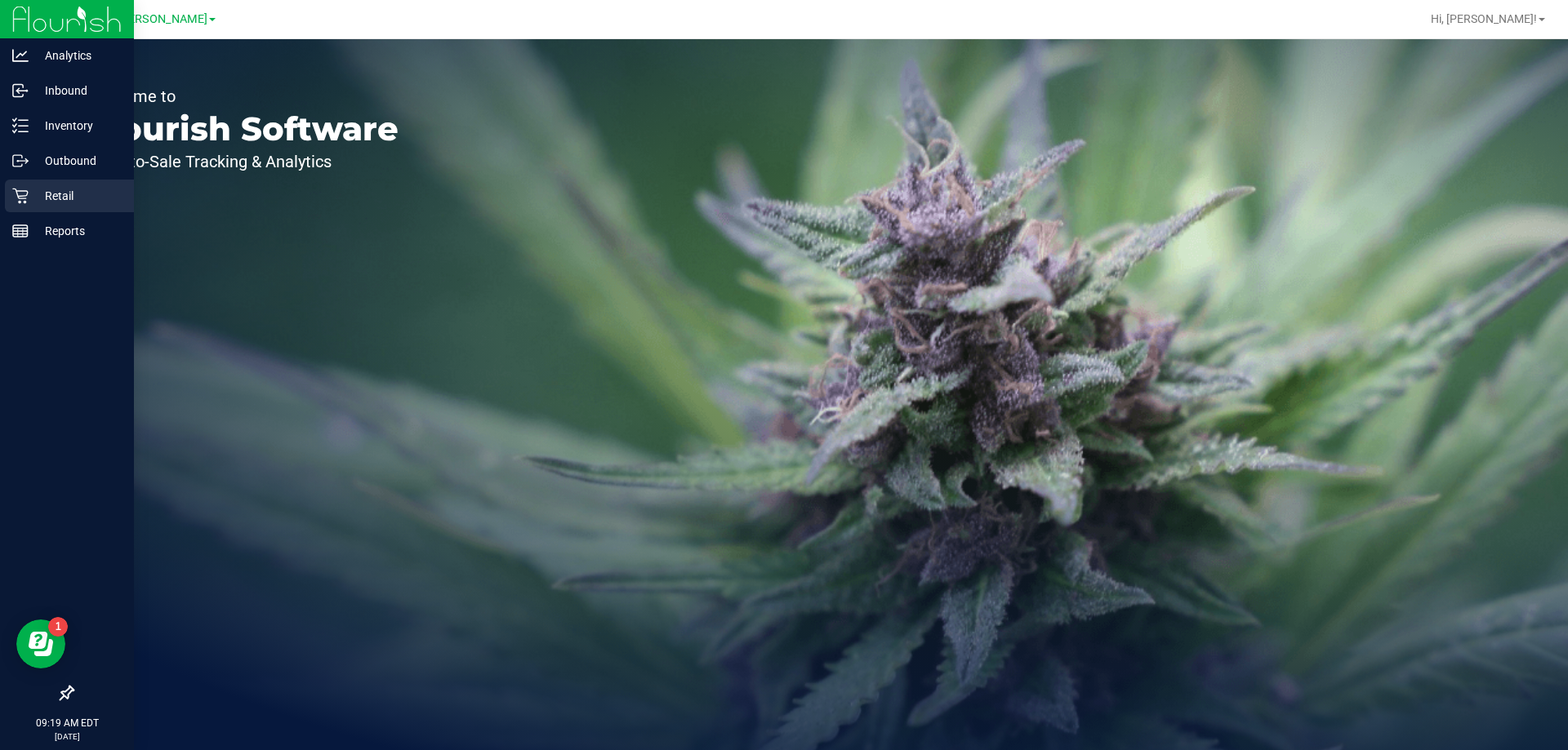
click at [49, 204] on p "Retail" at bounding box center [77, 196] width 98 height 19
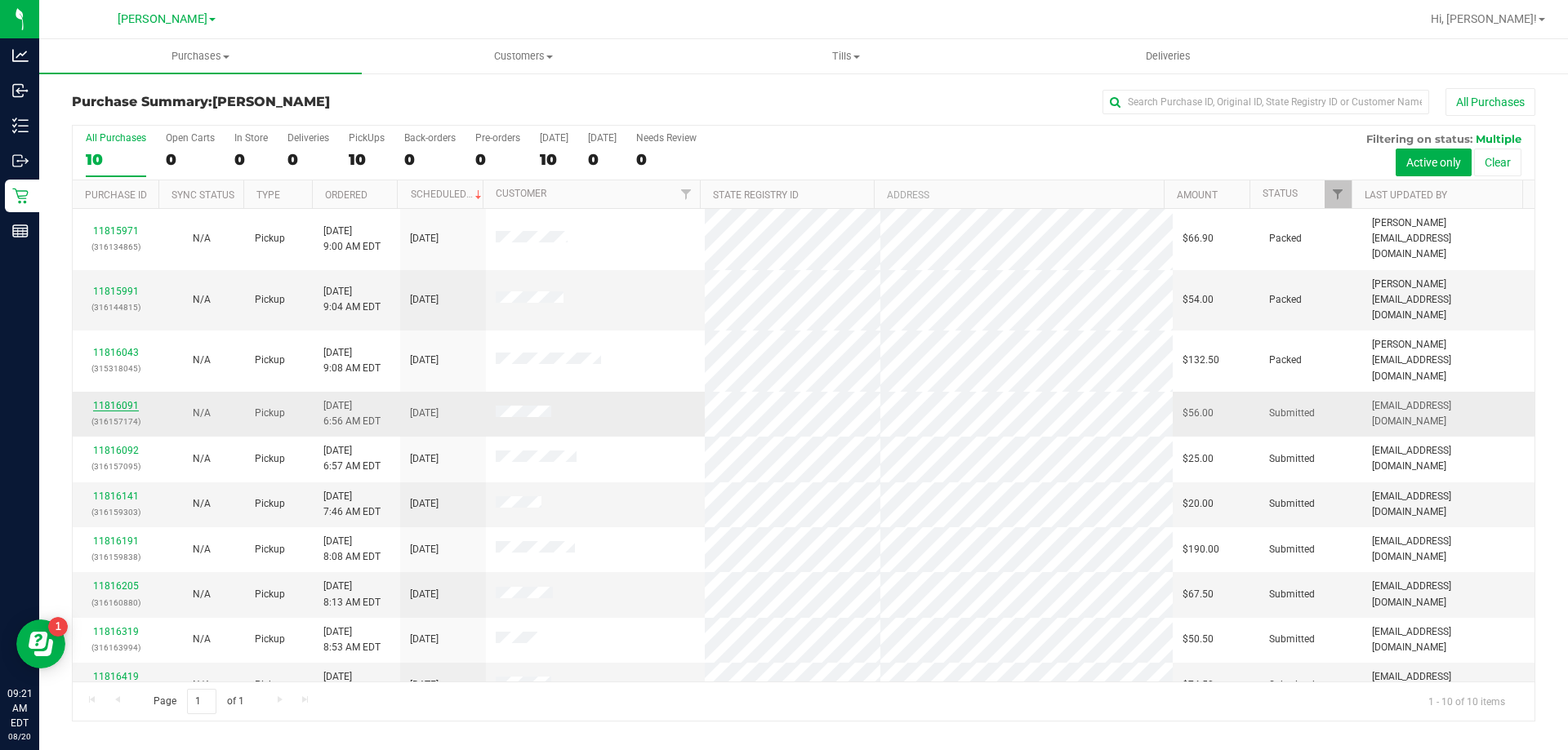
click at [129, 400] on link "11816091" at bounding box center [116, 406] width 46 height 12
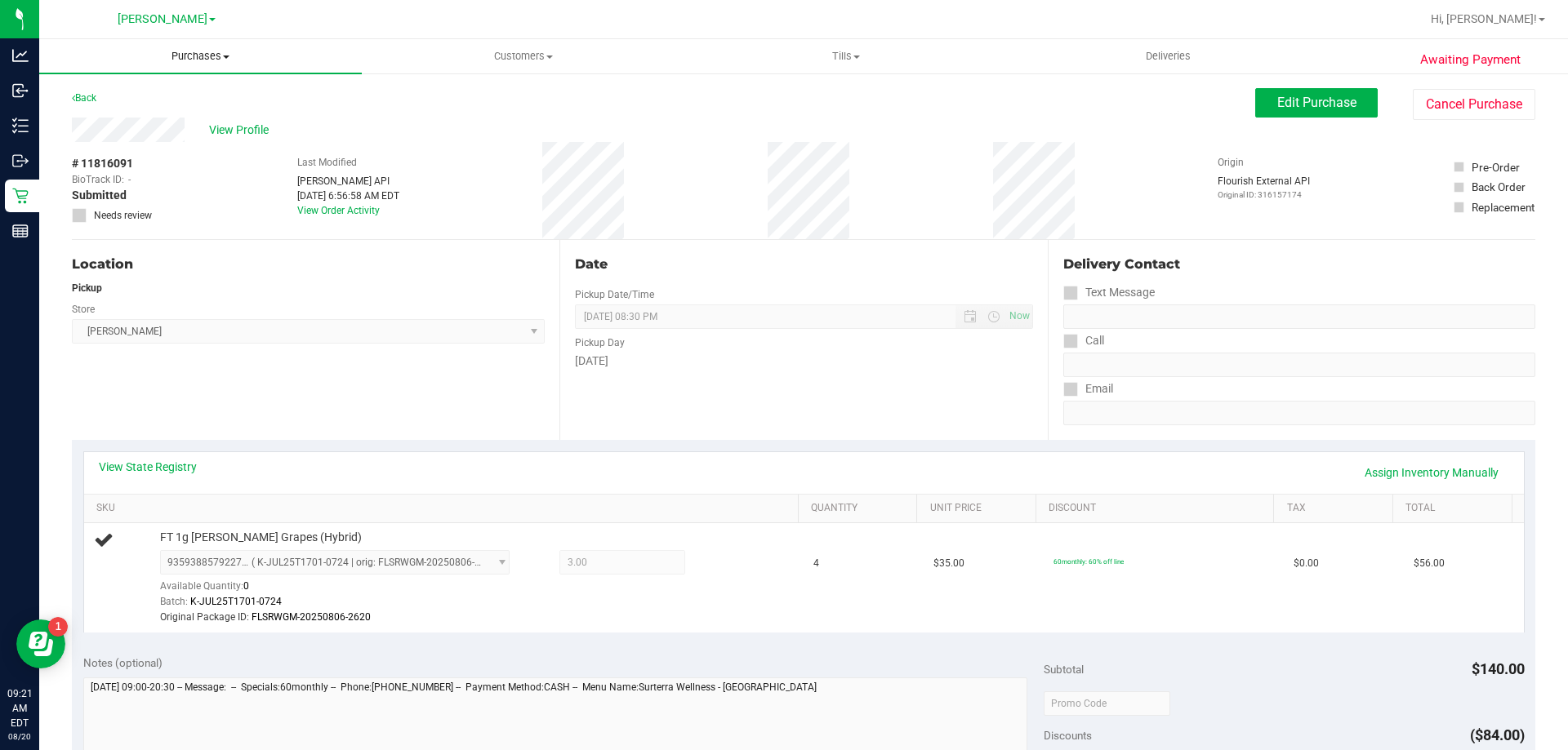
click at [206, 52] on span "Purchases" at bounding box center [200, 56] width 323 height 15
click at [103, 117] on span "Fulfillment" at bounding box center [90, 118] width 101 height 14
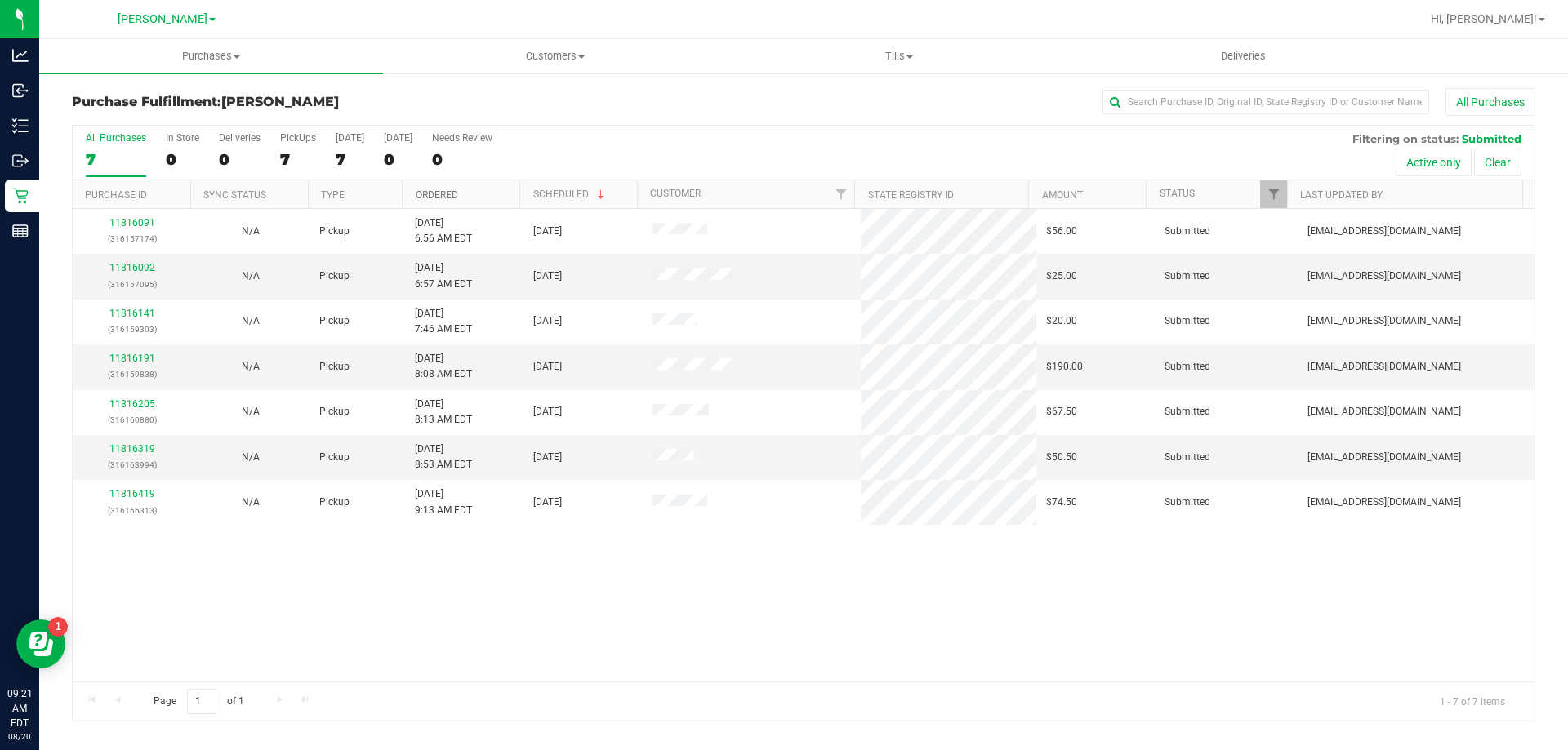
click at [435, 198] on link "Ordered" at bounding box center [438, 195] width 43 height 12
click at [135, 269] on link "11816092" at bounding box center [132, 268] width 46 height 12
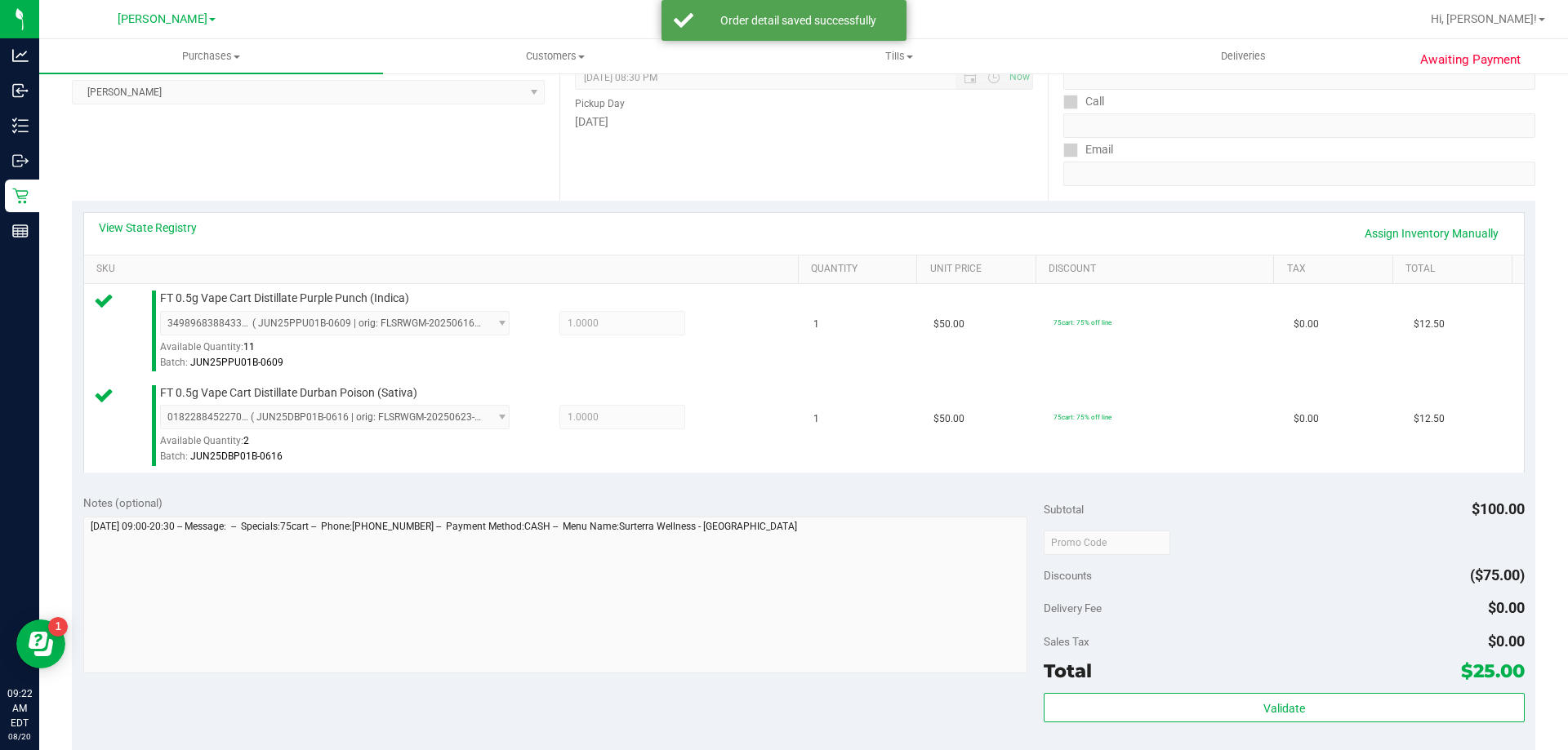
scroll to position [326, 0]
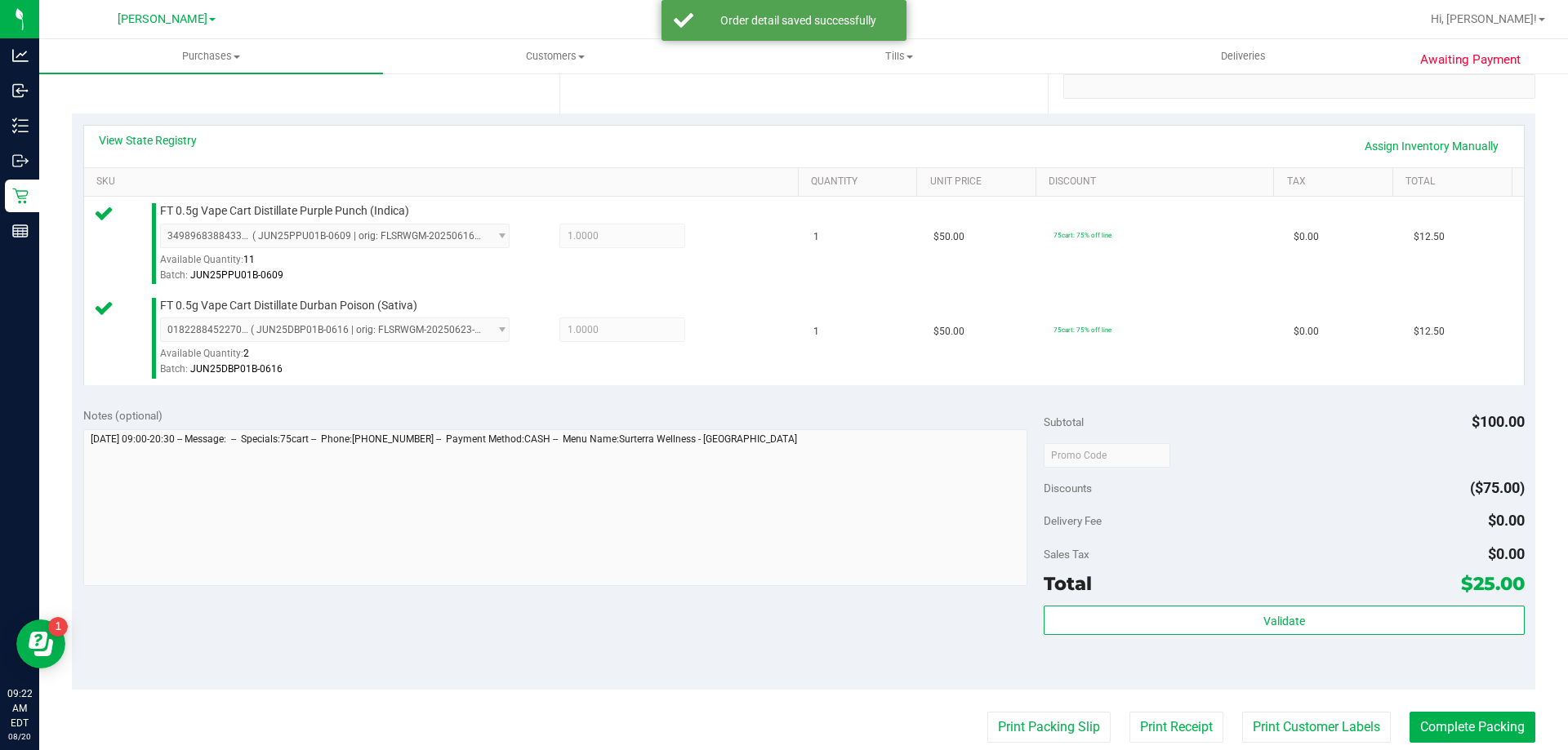
click at [1230, 603] on div "Subtotal $100.00 Discounts ($75.00) Delivery Fee $0.00 Sales Tax $0.00 Total $2…" at bounding box center [1283, 543] width 480 height 272
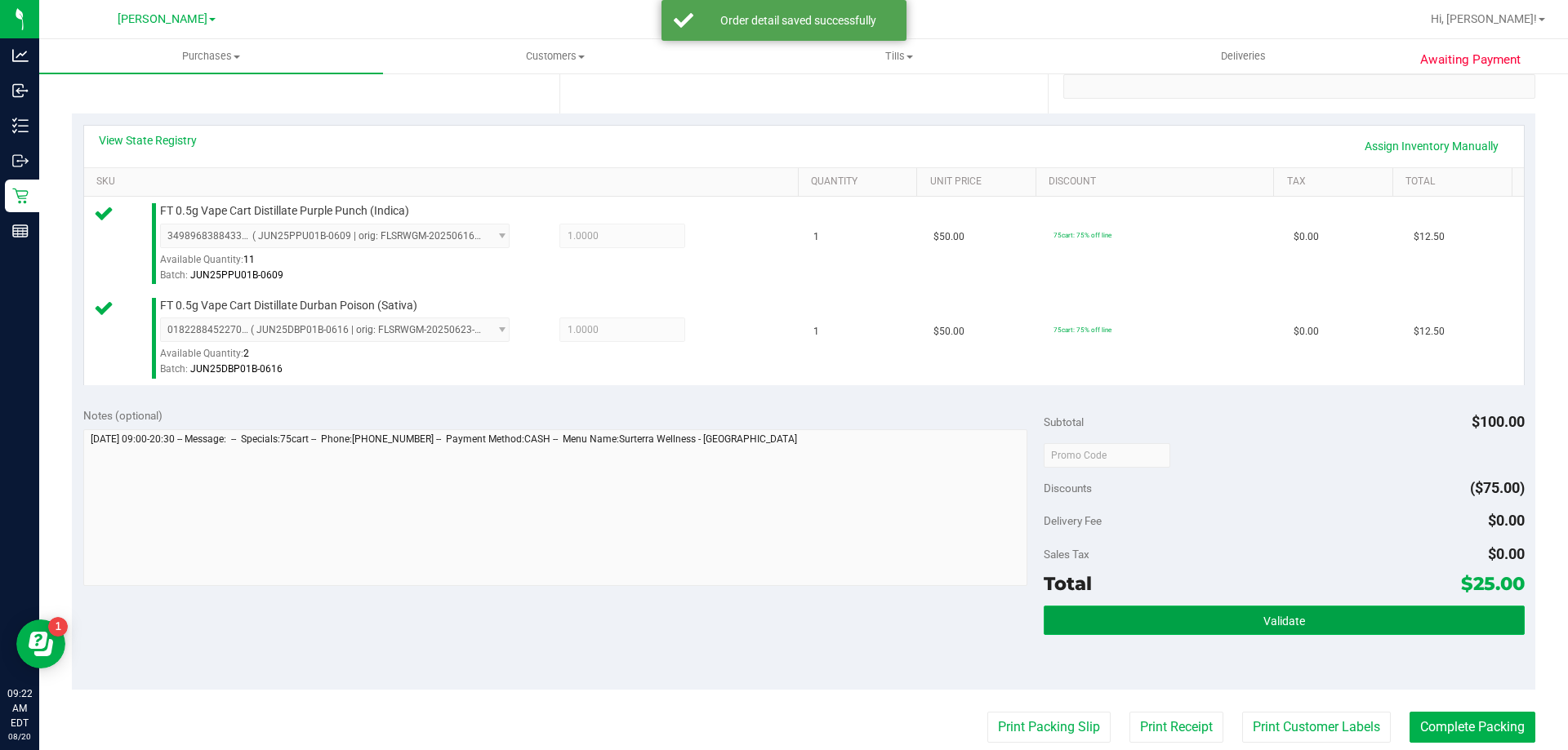
click at [1230, 622] on button "Validate" at bounding box center [1283, 620] width 480 height 29
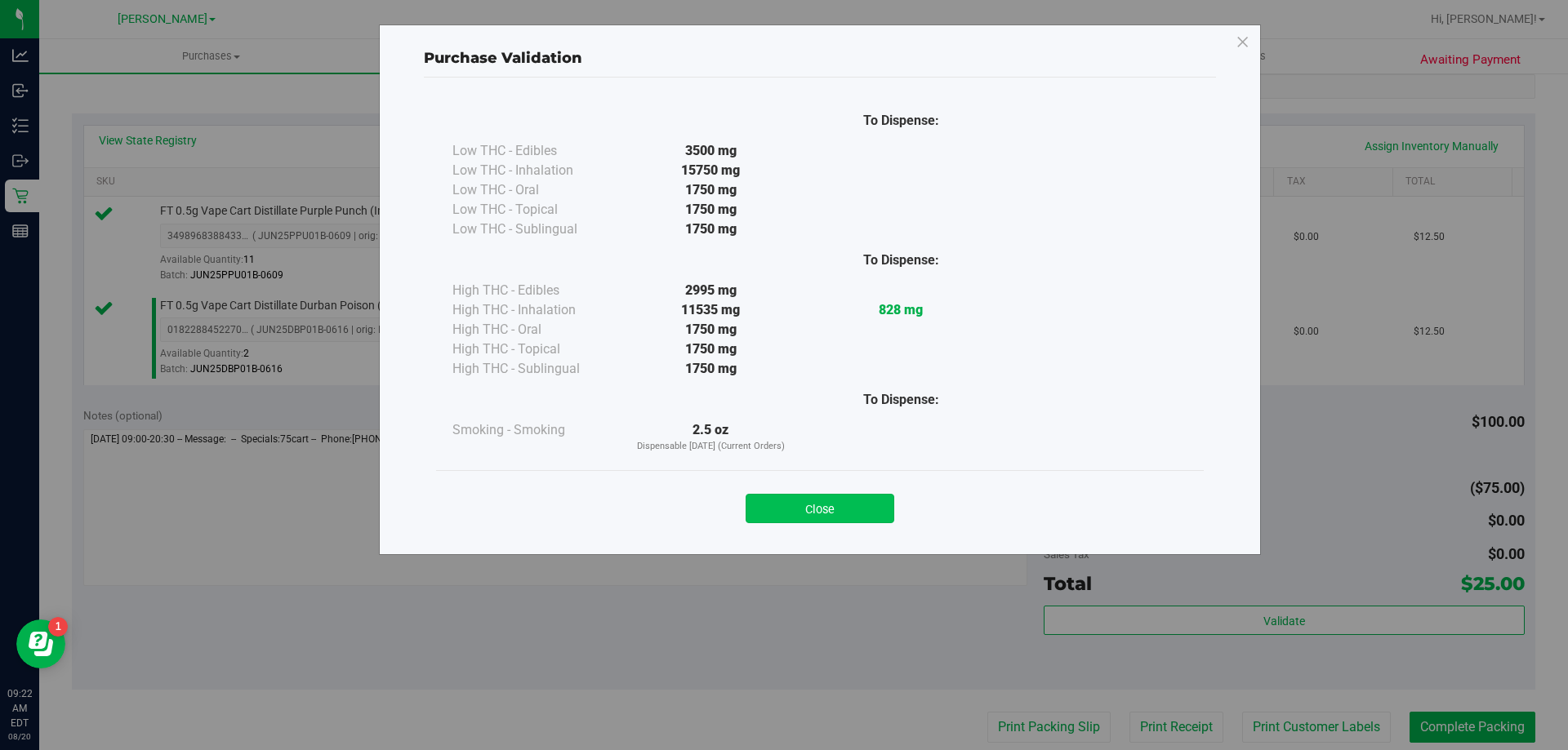
click at [861, 494] on button "Close" at bounding box center [820, 508] width 149 height 29
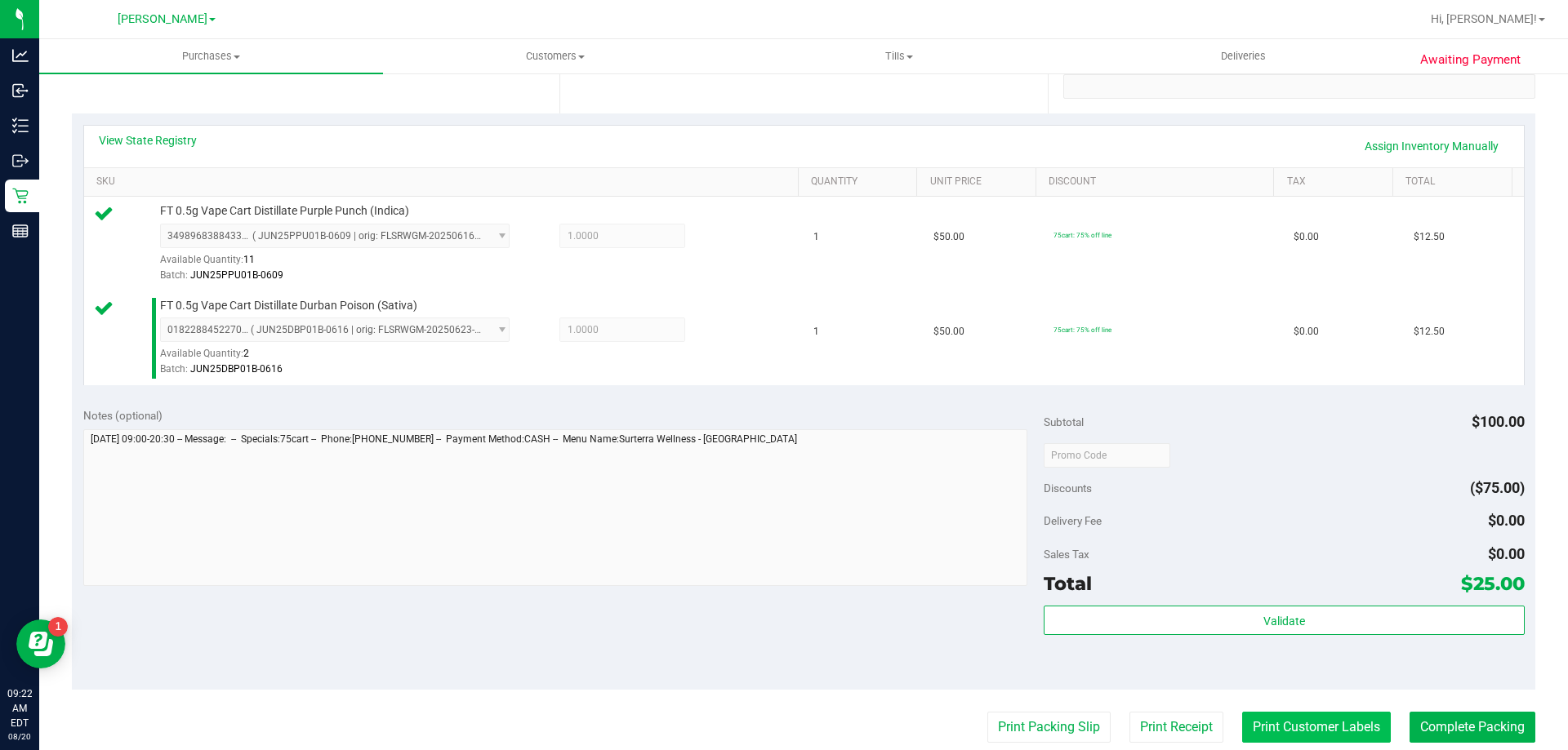
click at [1266, 730] on button "Print Customer Labels" at bounding box center [1317, 728] width 149 height 31
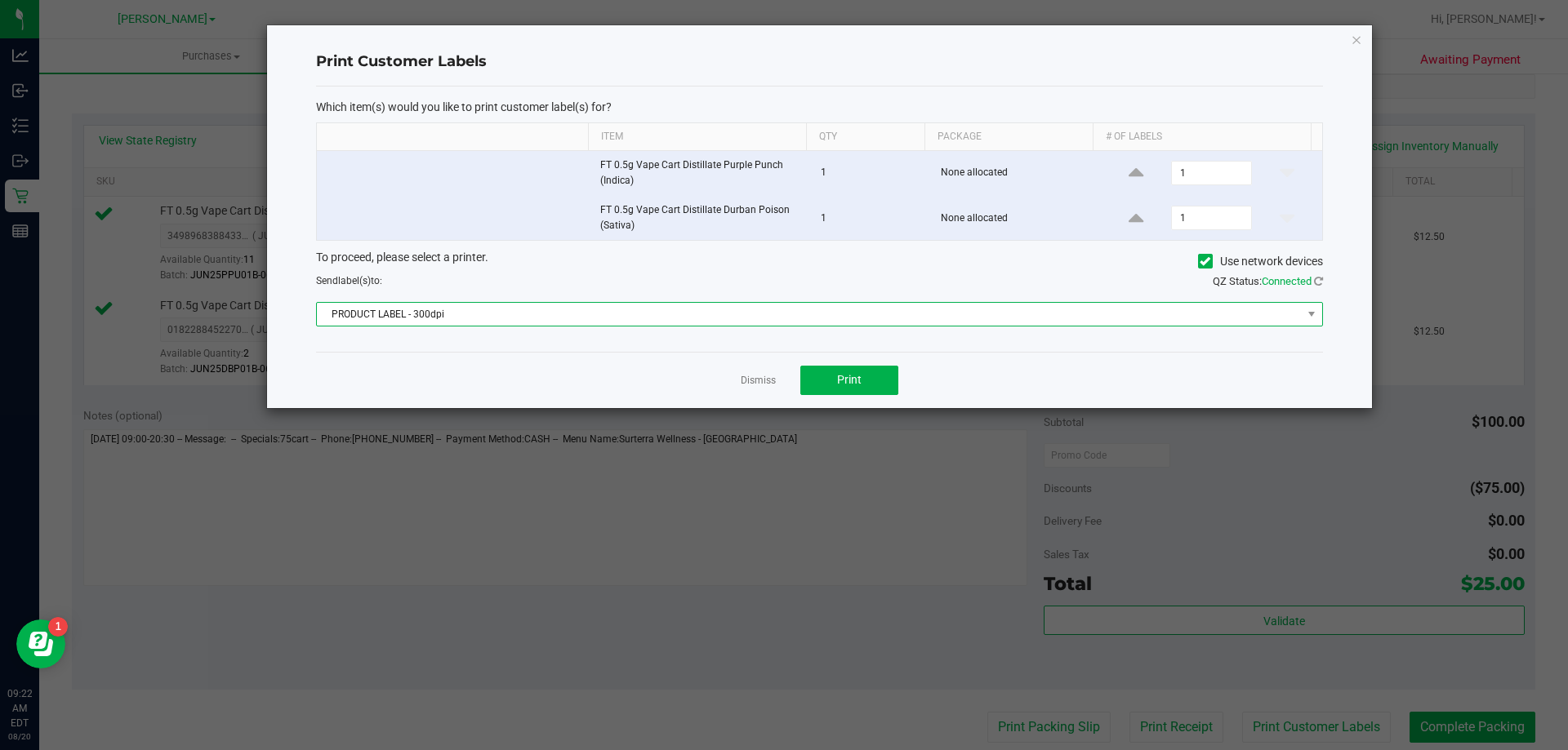
click at [445, 310] on span "PRODUCT LABEL - 300dpi" at bounding box center [809, 314] width 985 height 22
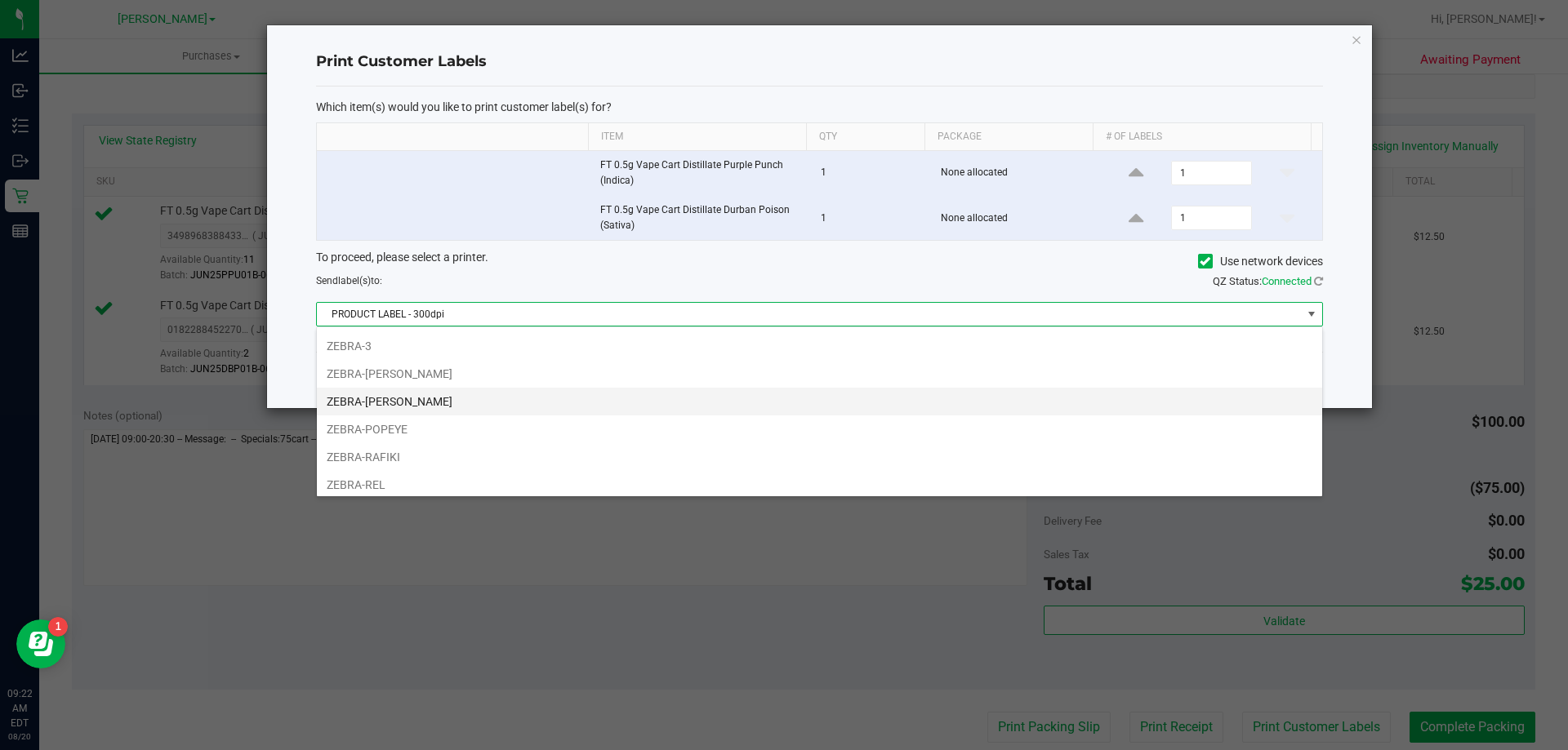
scroll to position [87, 0]
click at [337, 394] on li "ZEBRA-[PERSON_NAME]" at bounding box center [820, 395] width 1006 height 28
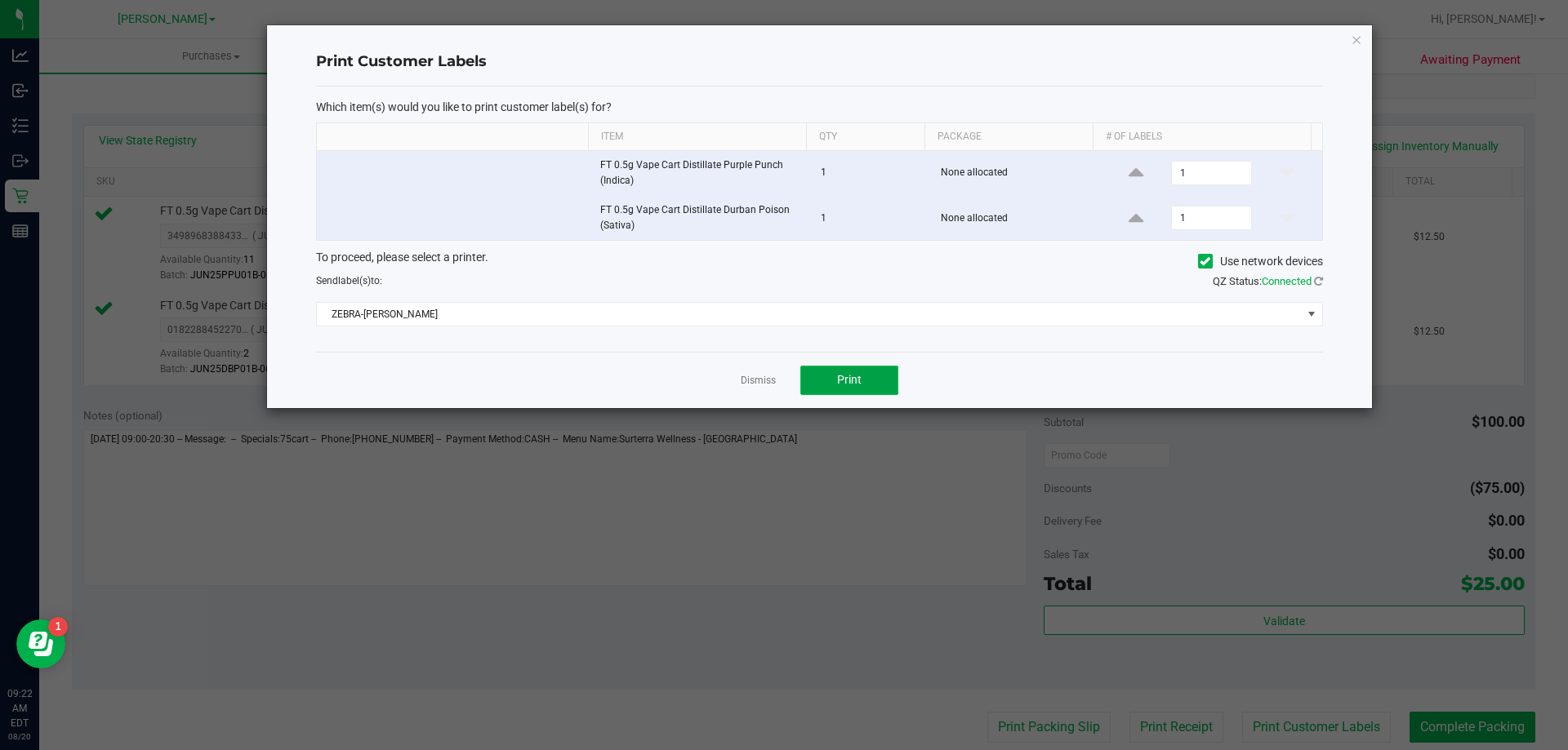
click at [843, 371] on button "Print" at bounding box center [849, 381] width 98 height 29
click at [864, 366] on button "Print" at bounding box center [849, 381] width 98 height 29
click at [1318, 284] on icon at bounding box center [1319, 281] width 9 height 11
click at [884, 381] on button "Print" at bounding box center [849, 381] width 98 height 29
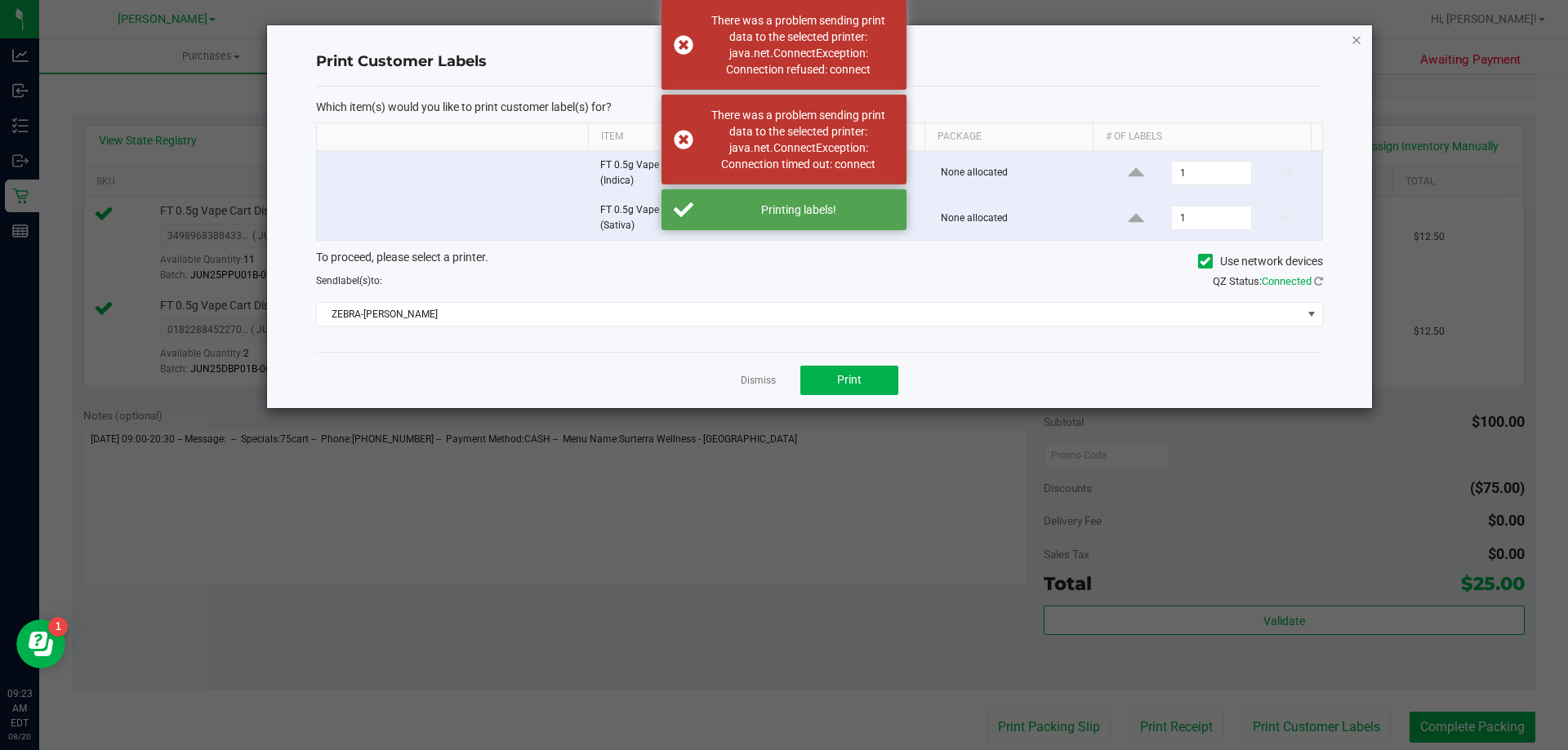
click at [1356, 33] on icon "button" at bounding box center [1357, 39] width 12 height 19
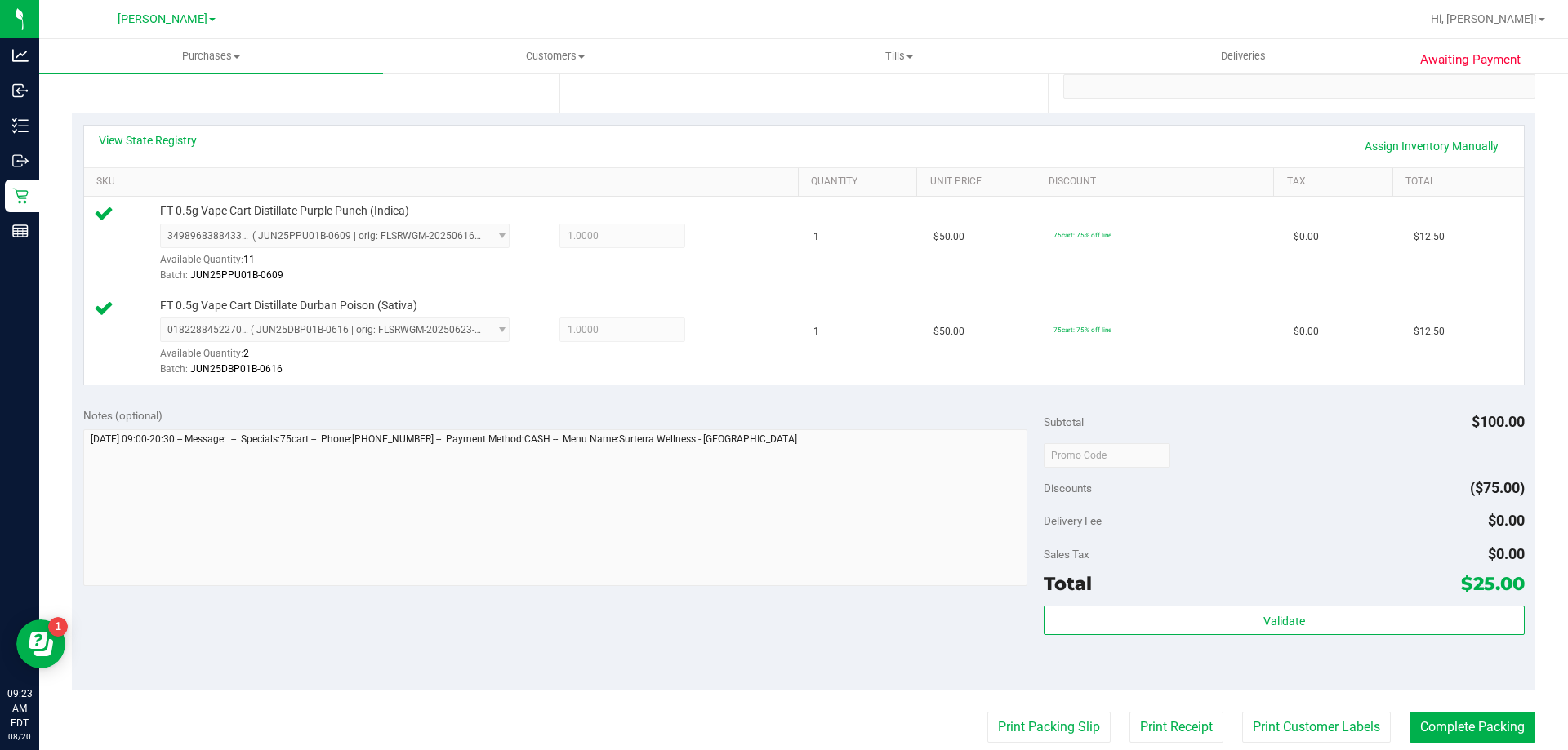
click at [1212, 436] on div "Subtotal $100.00 Discounts ($75.00) Delivery Fee $0.00 Sales Tax $0.00 Total $2…" at bounding box center [1283, 543] width 480 height 272
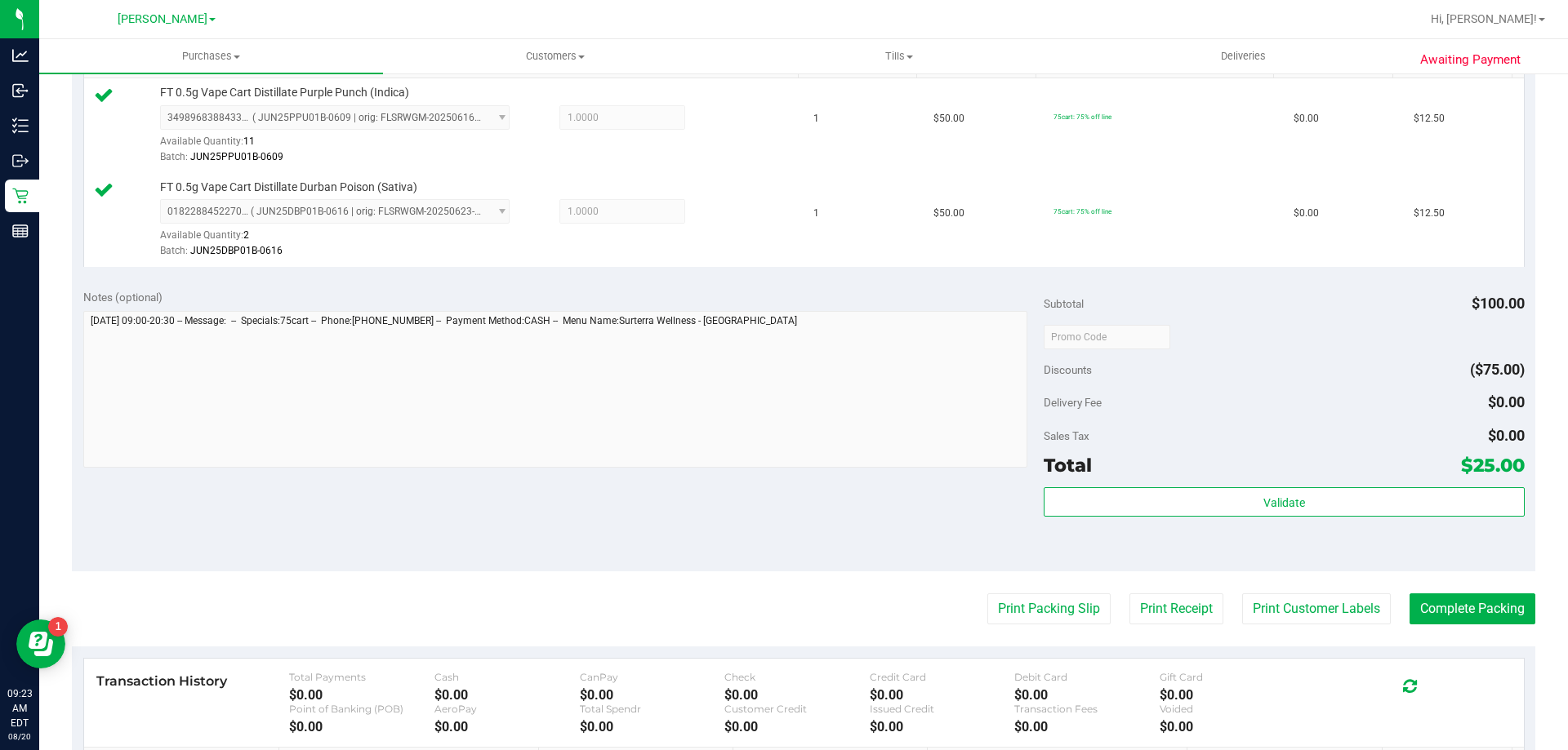
scroll to position [572, 0]
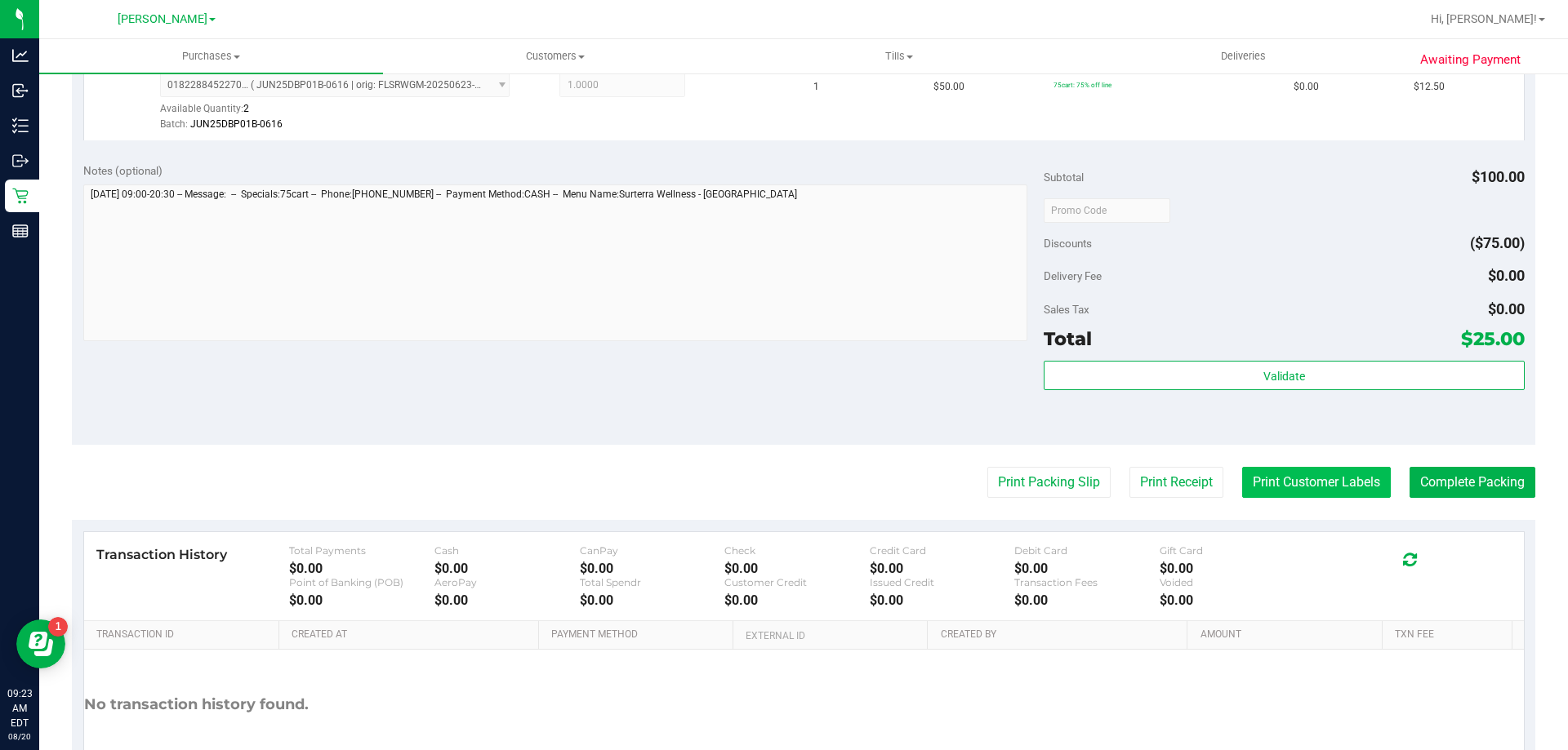
click at [1304, 469] on button "Print Customer Labels" at bounding box center [1317, 482] width 149 height 31
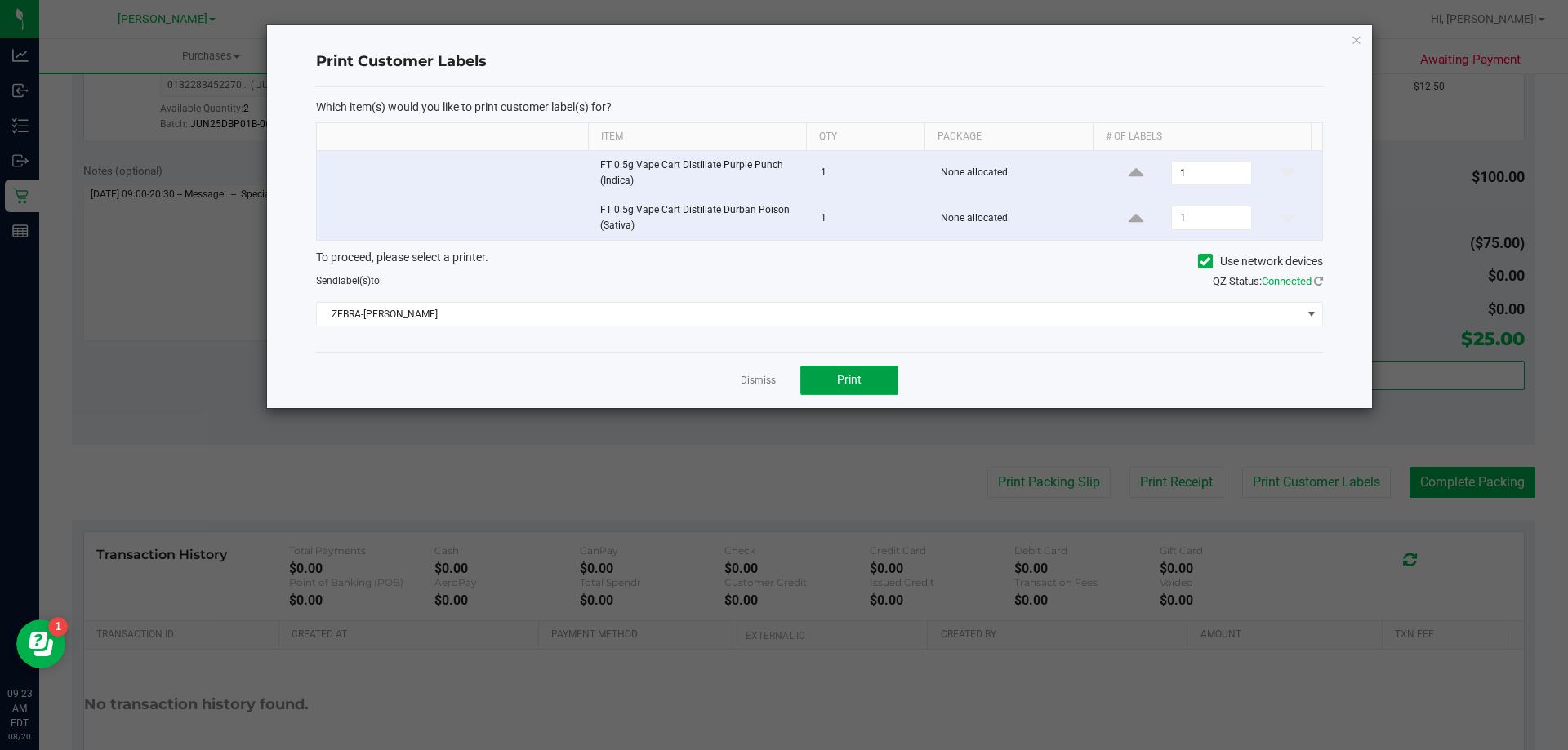
click at [869, 368] on button "Print" at bounding box center [849, 381] width 98 height 29
click at [756, 374] on link "Dismiss" at bounding box center [758, 381] width 35 height 14
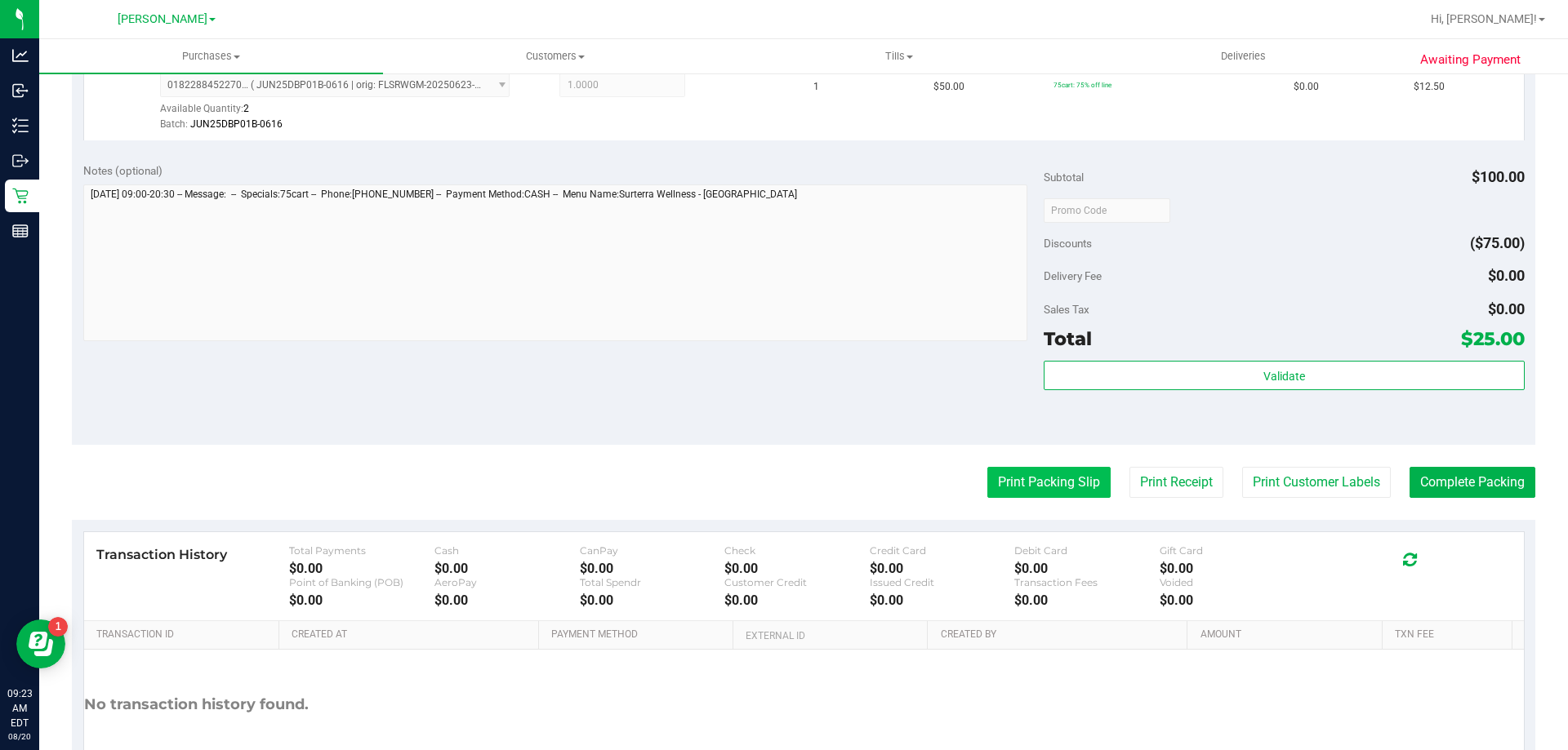
click at [1014, 470] on button "Print Packing Slip" at bounding box center [1049, 482] width 124 height 31
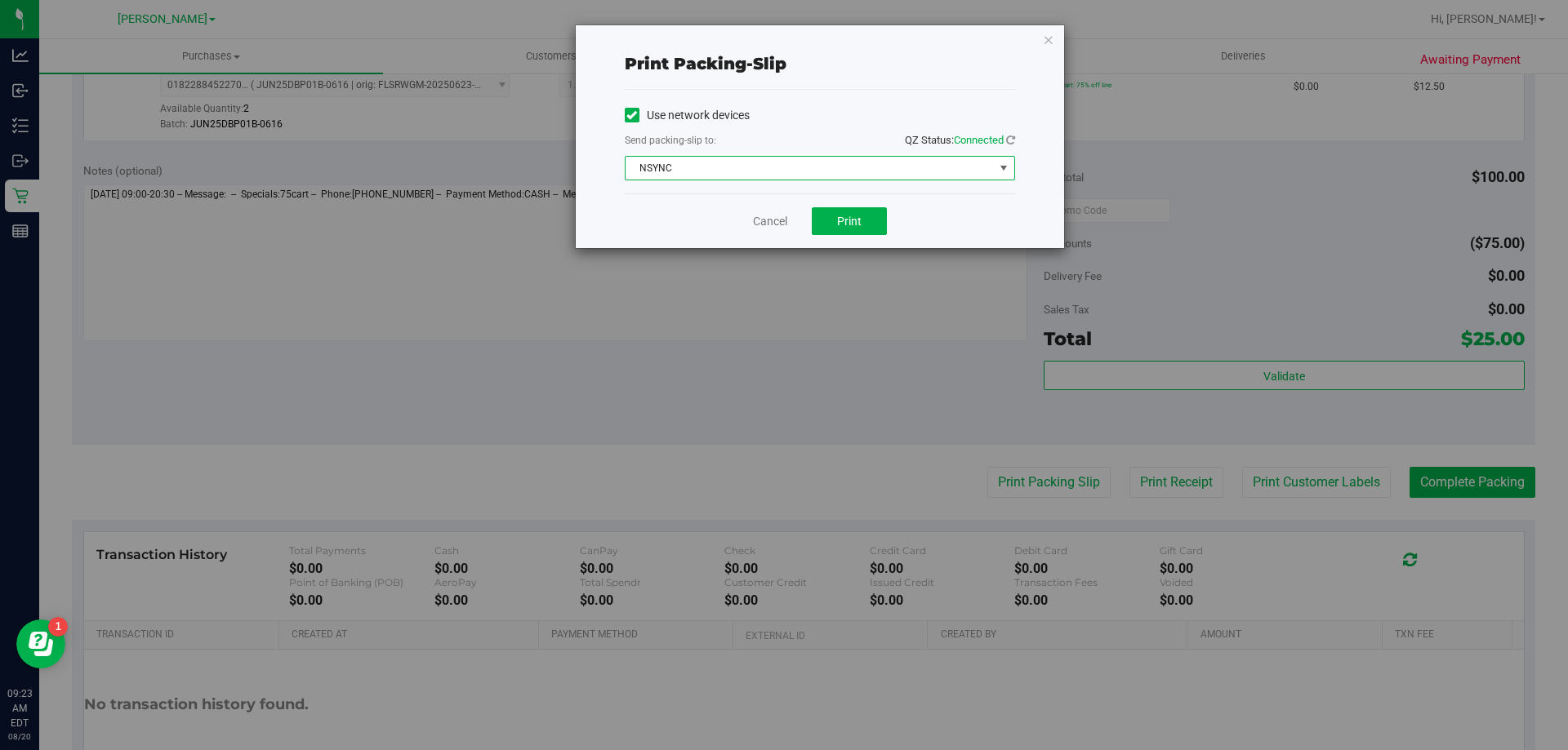
click at [708, 168] on span "NSYNC" at bounding box center [810, 168] width 368 height 22
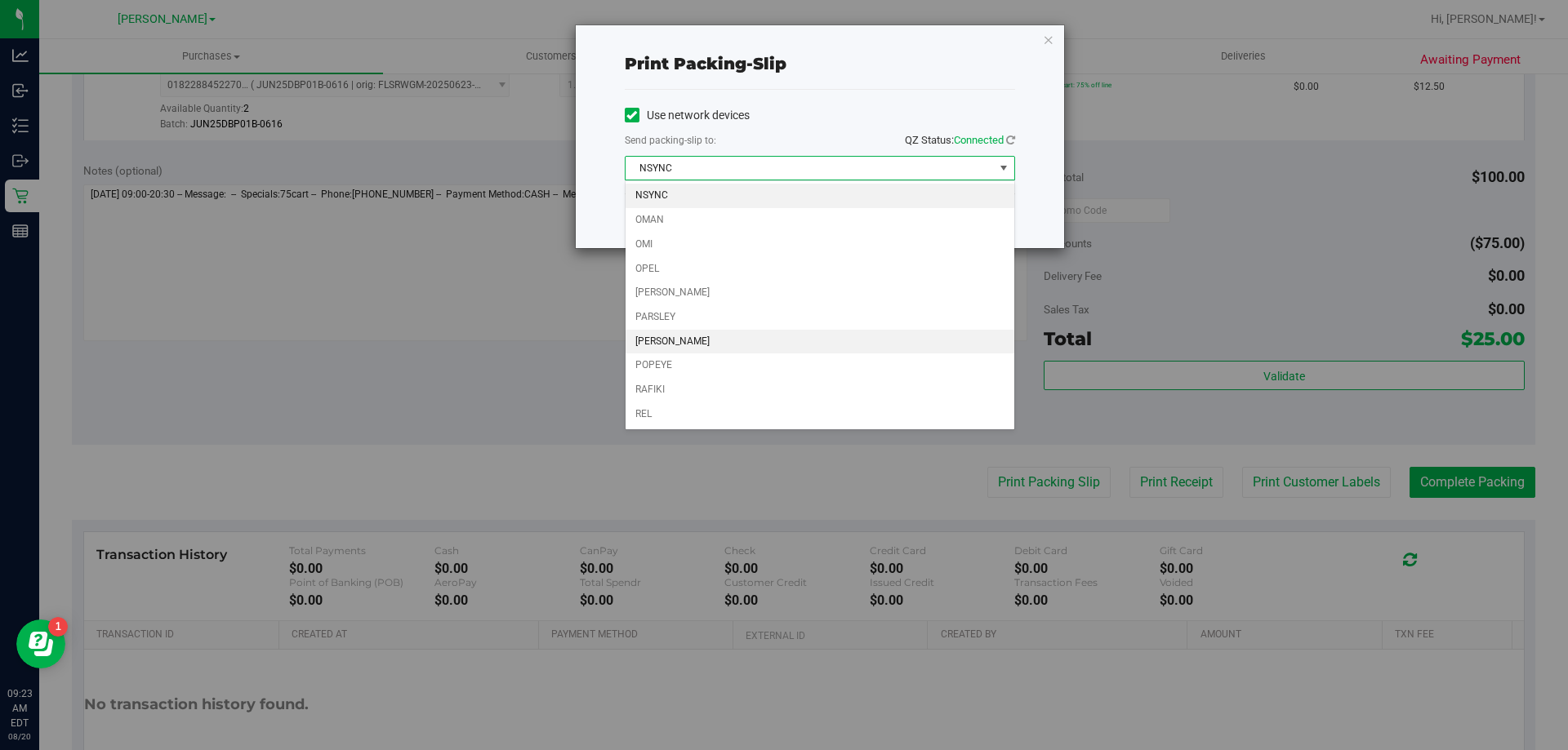
click at [658, 346] on li "PETE" at bounding box center [820, 342] width 389 height 24
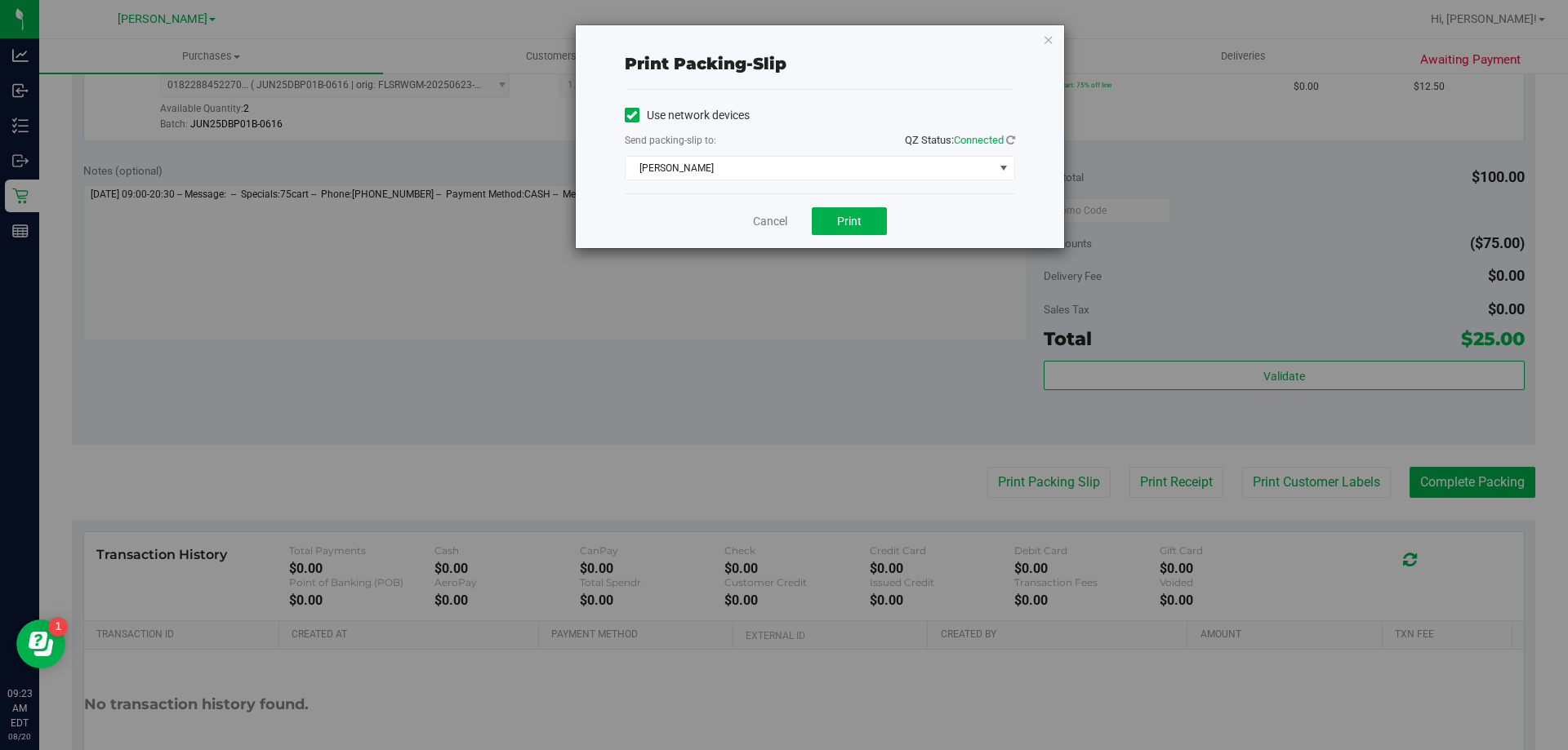
click at [830, 244] on div "Cancel Print" at bounding box center [820, 221] width 391 height 55
click at [839, 229] on button "Print" at bounding box center [849, 221] width 75 height 28
click at [775, 225] on link "Cancel" at bounding box center [770, 222] width 34 height 18
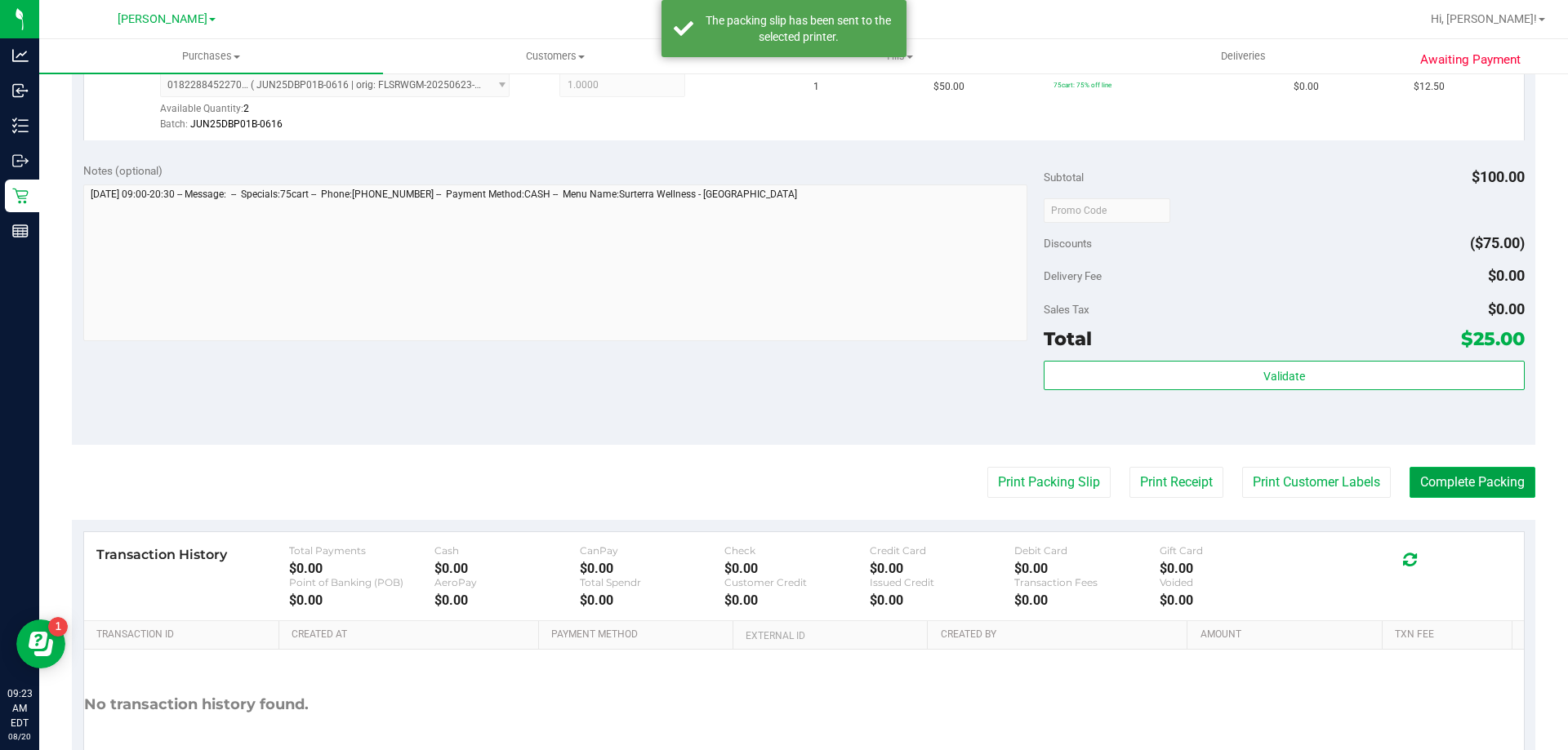
click at [1468, 479] on button "Complete Packing" at bounding box center [1472, 482] width 126 height 31
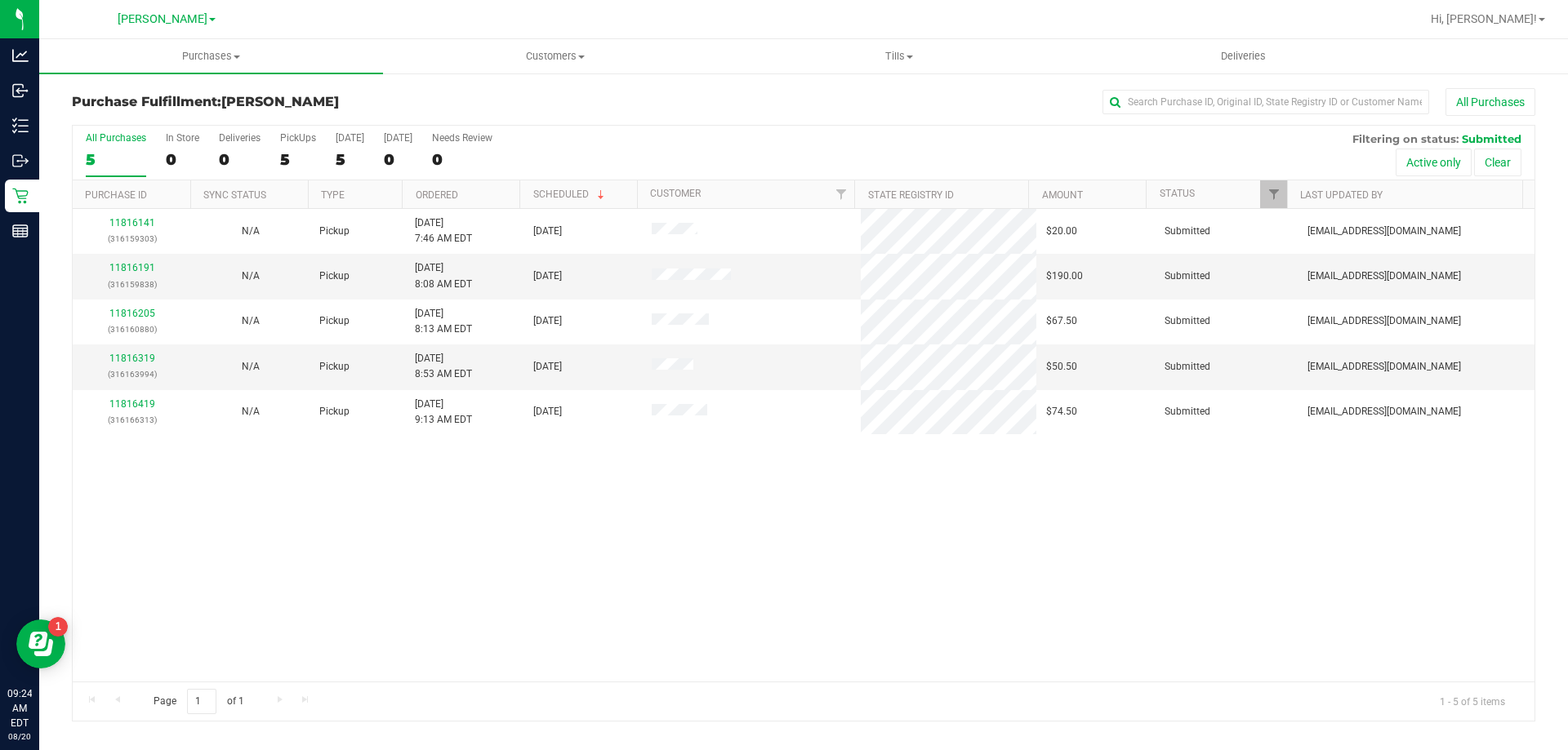
click at [1164, 638] on div "11816141 (316159303) N/A Pickup 8/20/2025 7:46 AM EDT 8/20/2025 $20.00 Submitte…" at bounding box center [804, 445] width 1462 height 472
click at [120, 267] on link "11816191" at bounding box center [132, 268] width 46 height 12
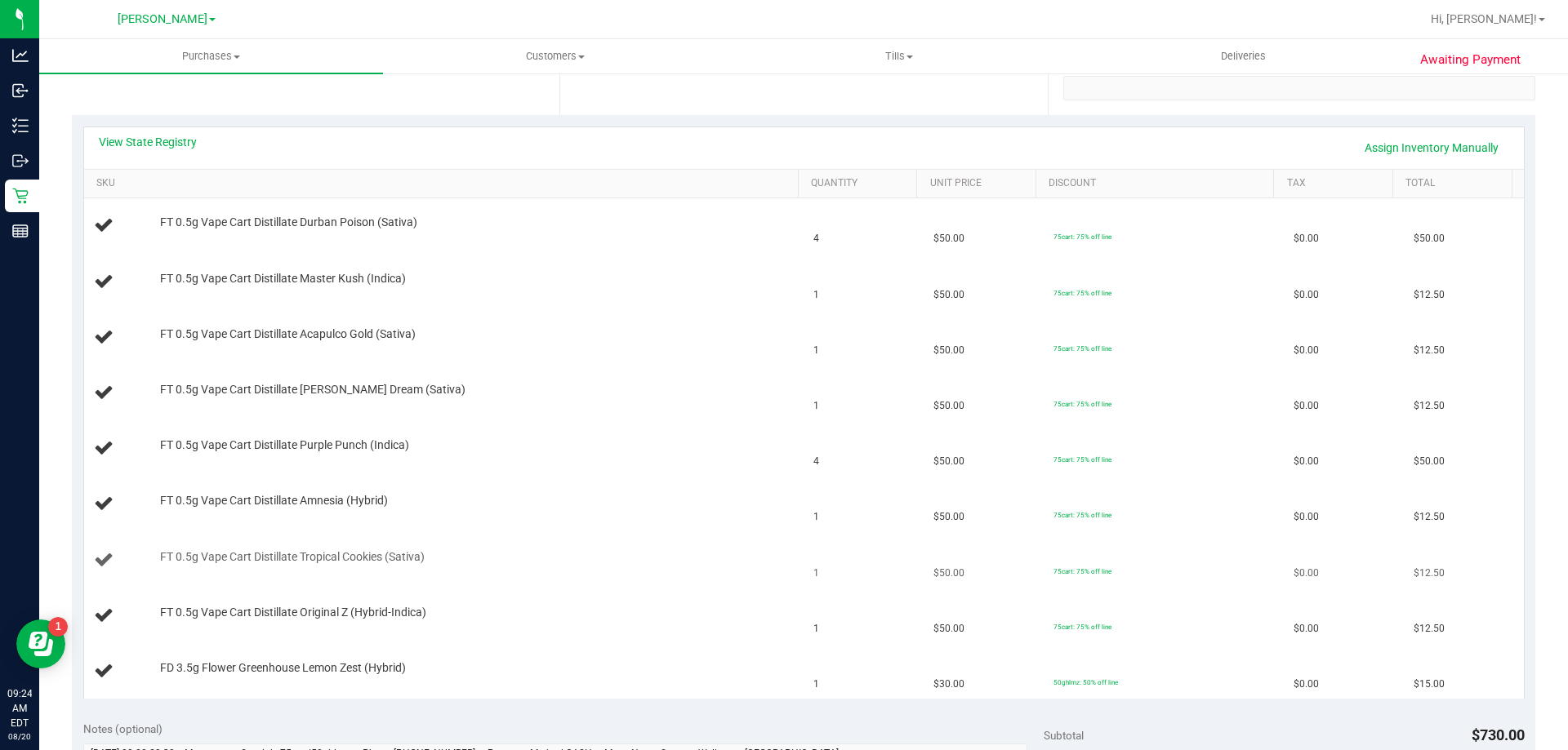
scroll to position [326, 0]
click at [179, 144] on link "View State Registry" at bounding box center [147, 140] width 98 height 17
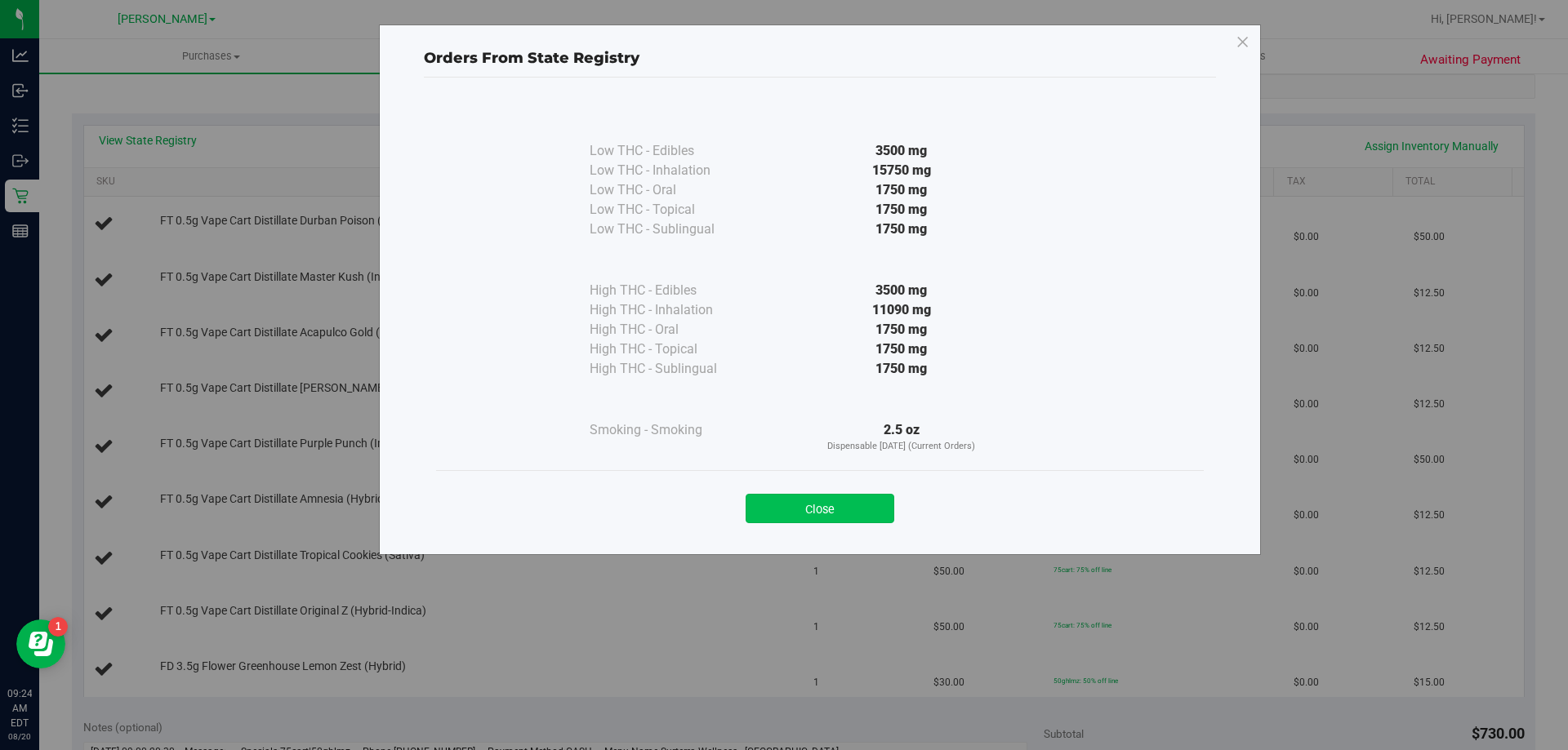
click at [799, 507] on button "Close" at bounding box center [820, 508] width 149 height 29
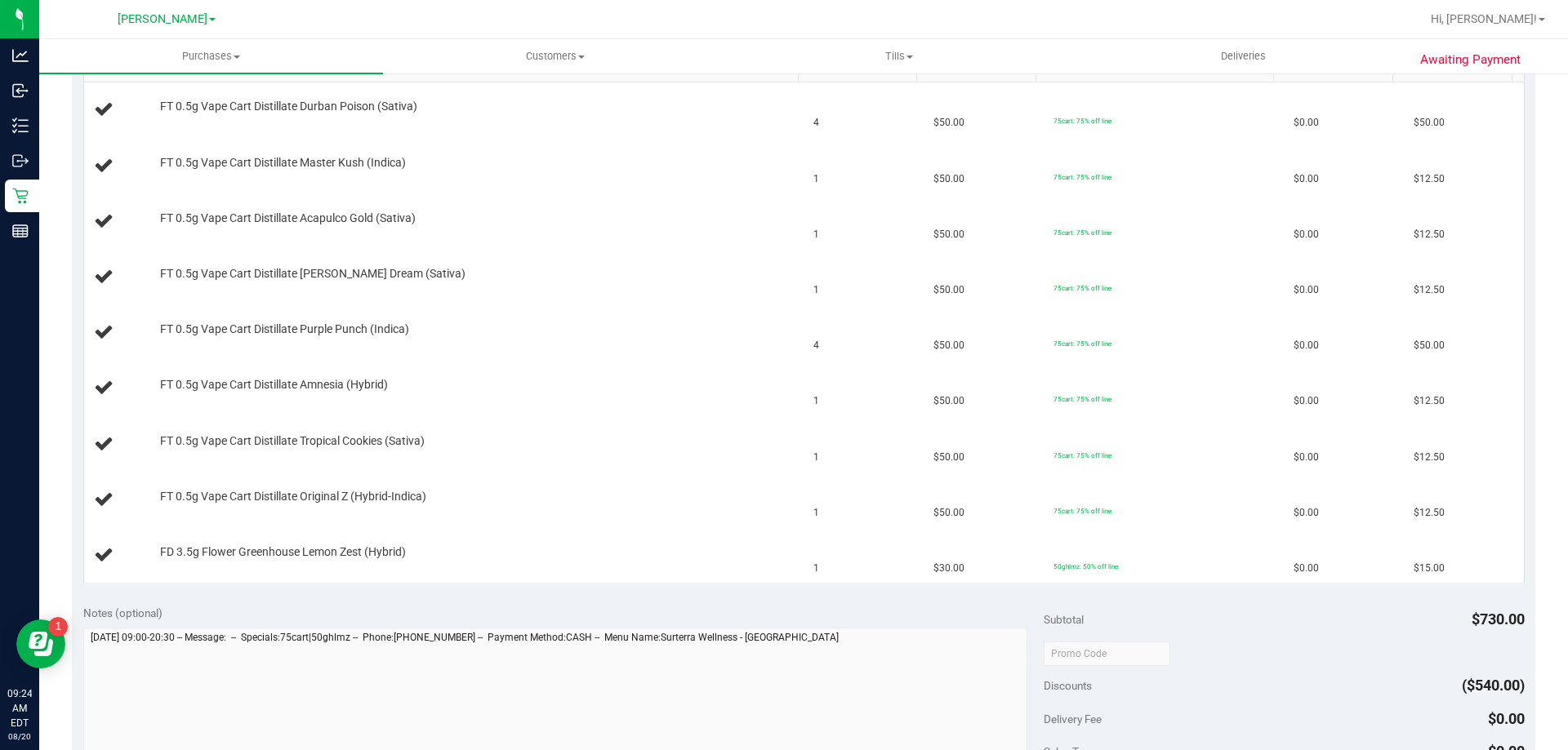
scroll to position [654, 0]
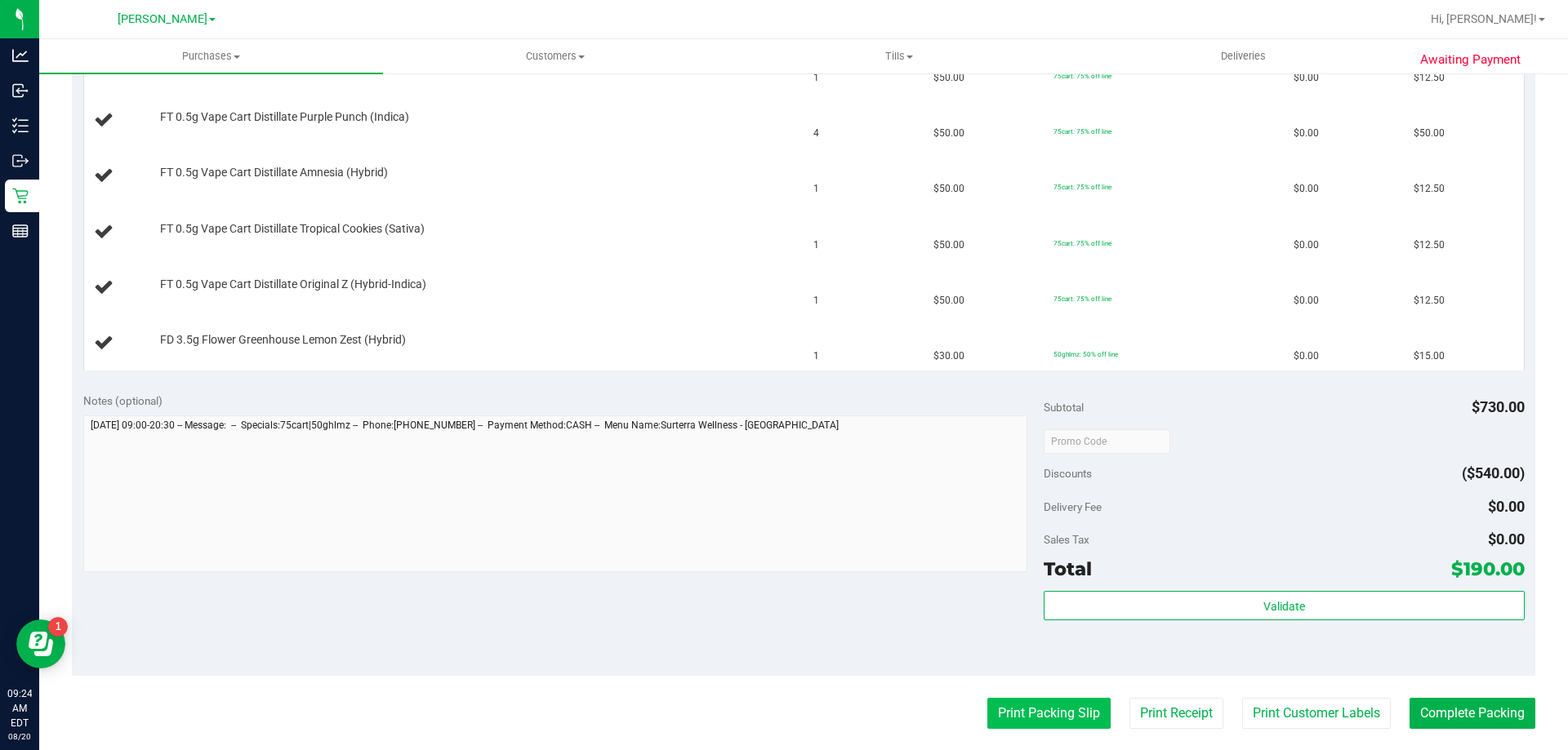
click at [1047, 705] on button "Print Packing Slip" at bounding box center [1049, 714] width 124 height 31
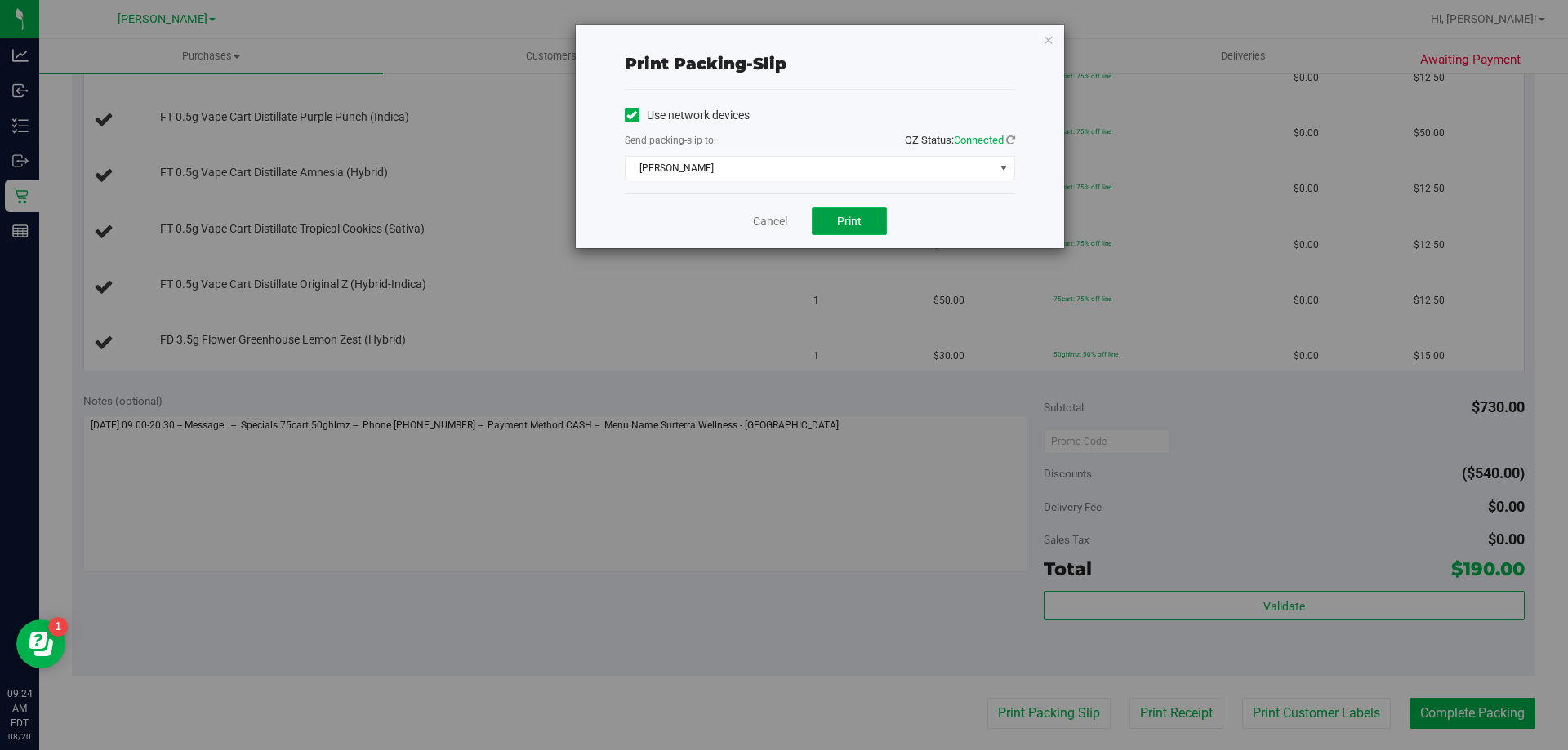
click at [860, 224] on span "Print" at bounding box center [849, 220] width 24 height 13
click at [760, 220] on link "Cancel" at bounding box center [770, 222] width 34 height 18
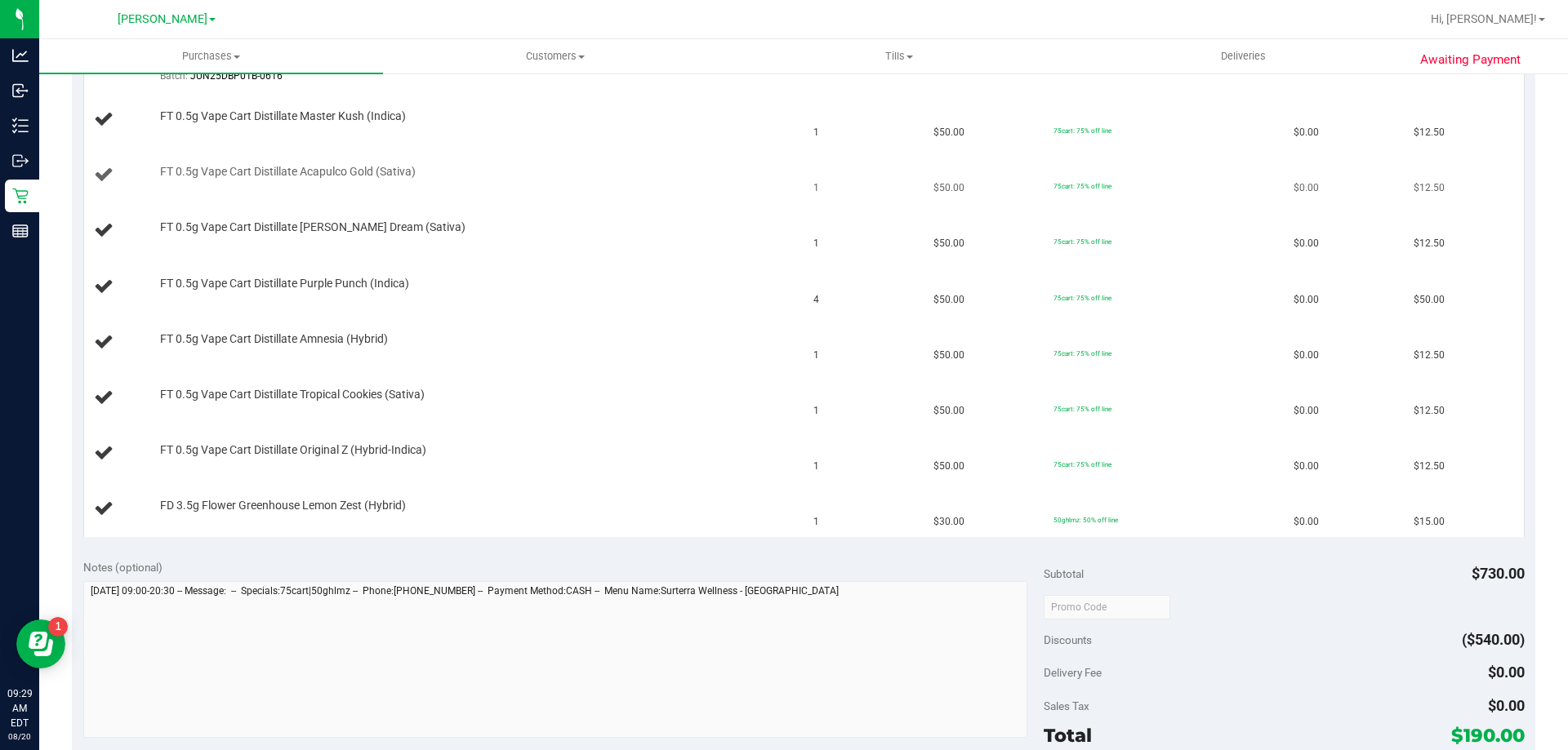
scroll to position [244, 0]
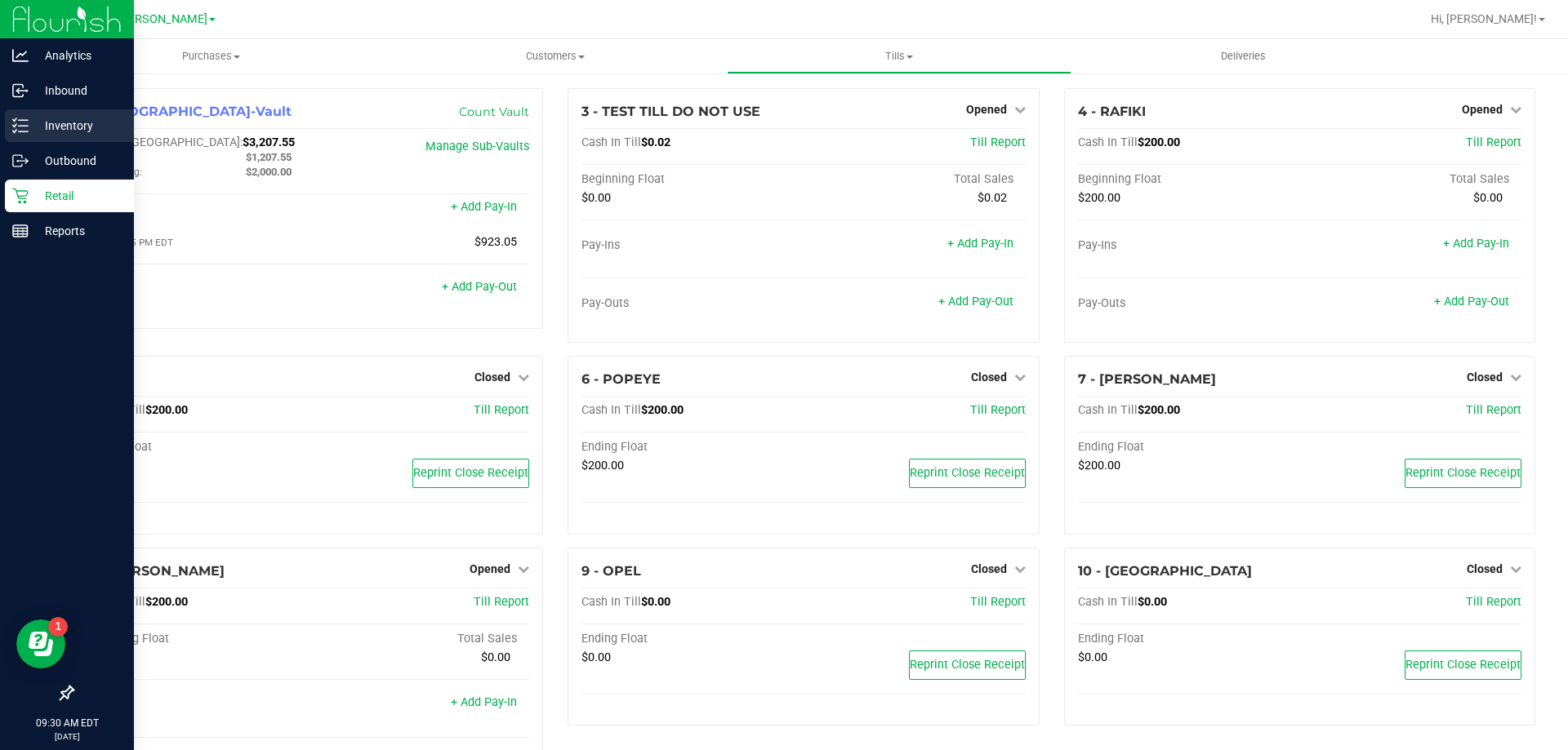
click at [69, 139] on div "Inventory" at bounding box center [69, 126] width 129 height 33
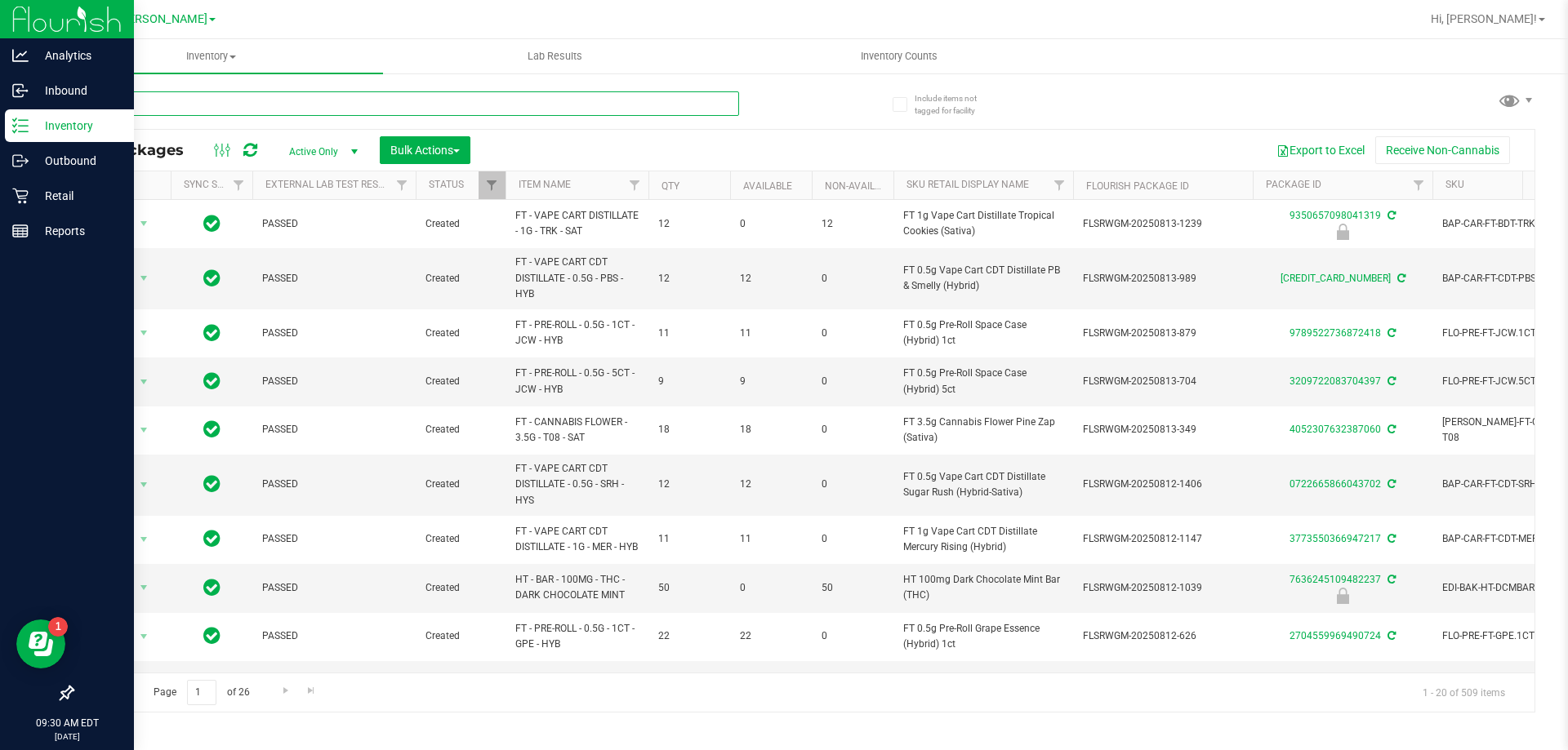
click at [371, 109] on input "text" at bounding box center [405, 103] width 668 height 24
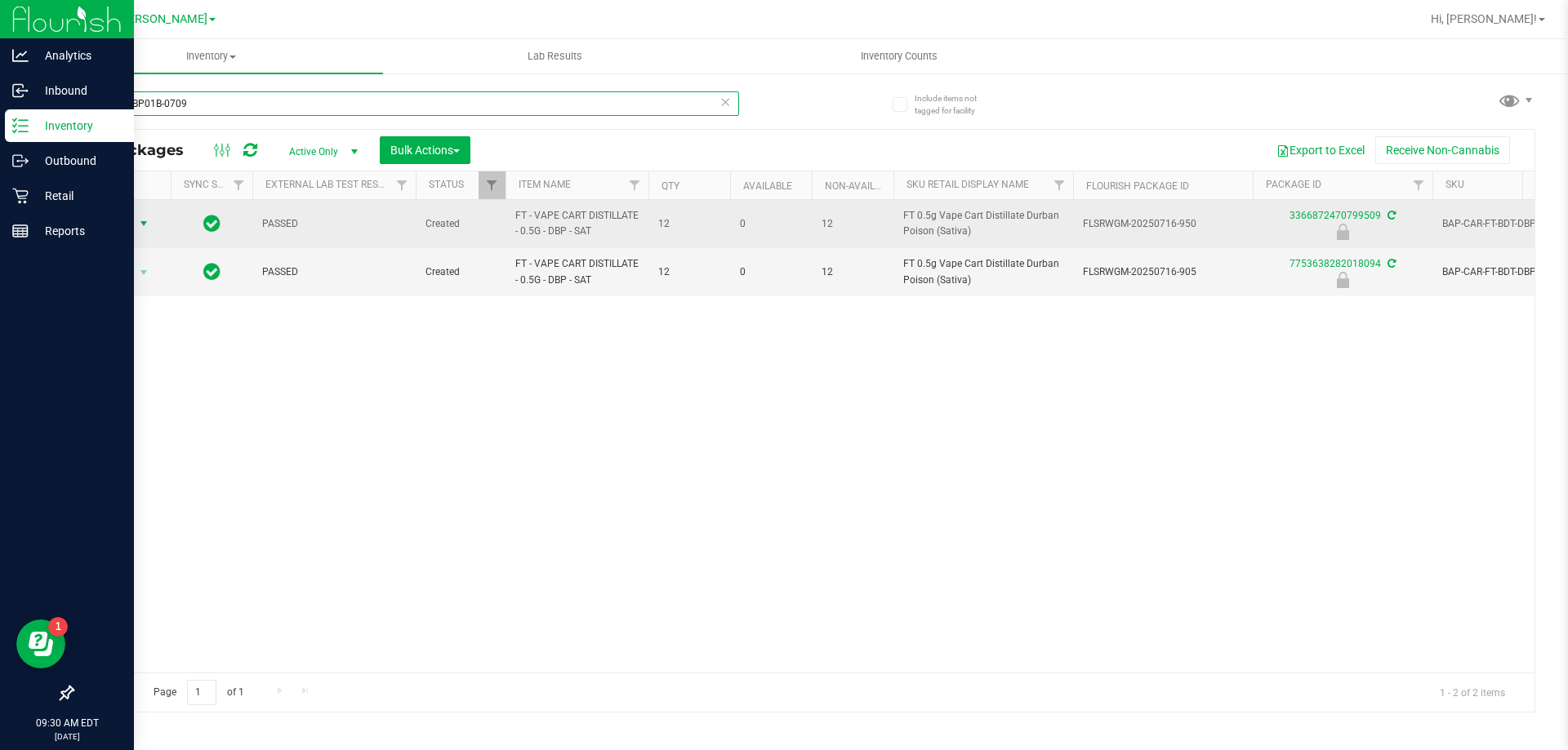
type input "JUL25DBP01B-0709"
click at [135, 225] on span "select" at bounding box center [143, 223] width 20 height 22
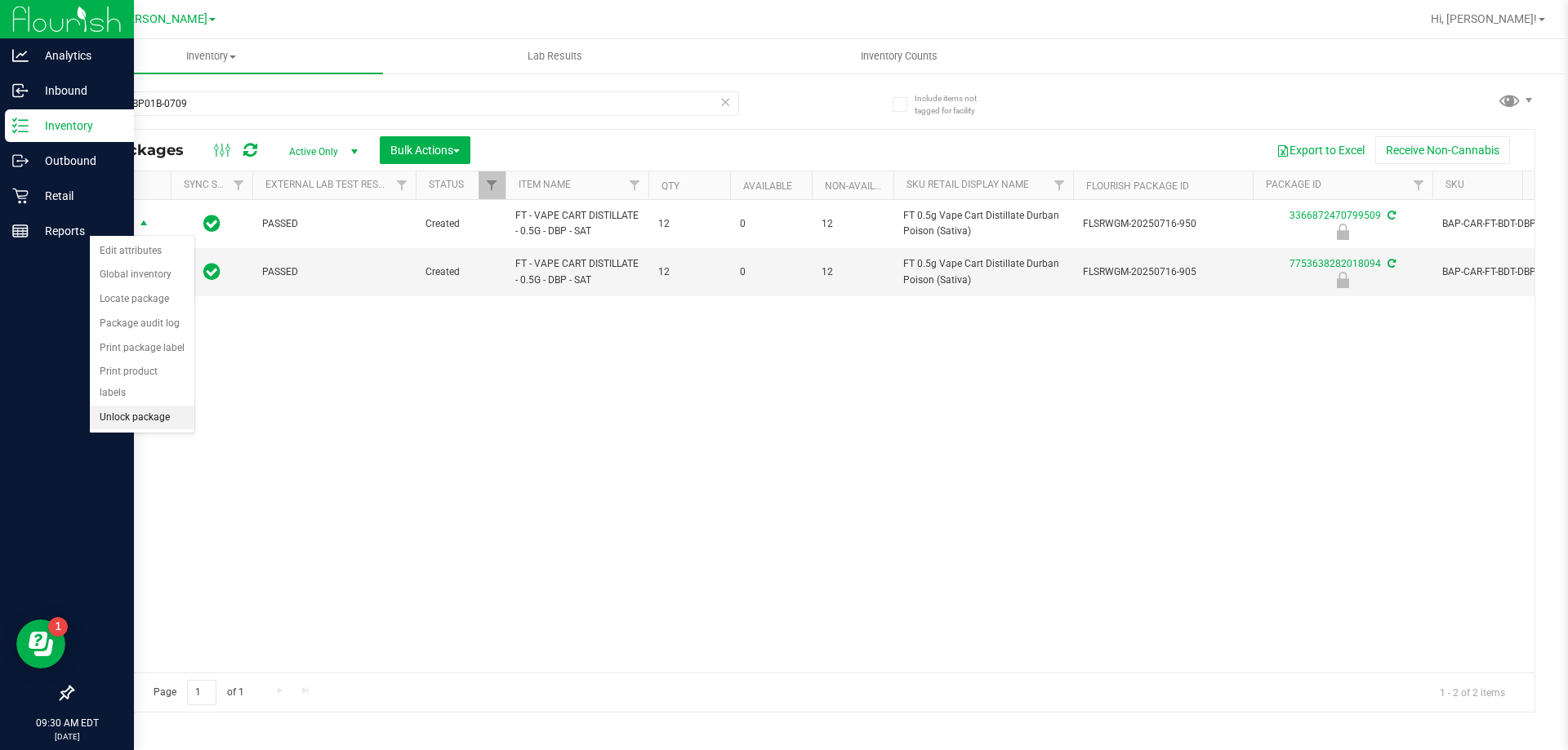
click at [144, 406] on li "Unlock package" at bounding box center [141, 418] width 104 height 24
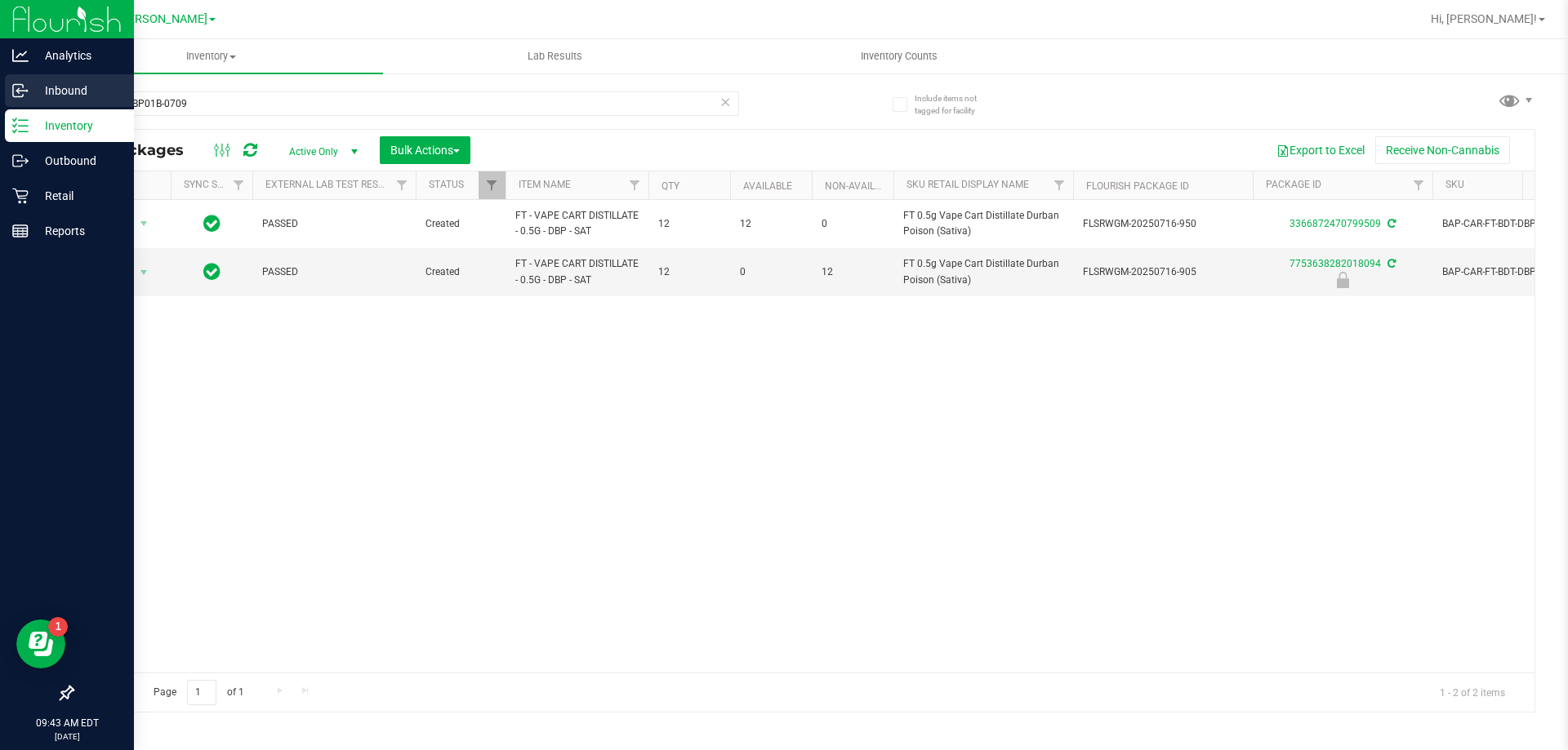
click at [57, 85] on p "Inbound" at bounding box center [77, 91] width 98 height 19
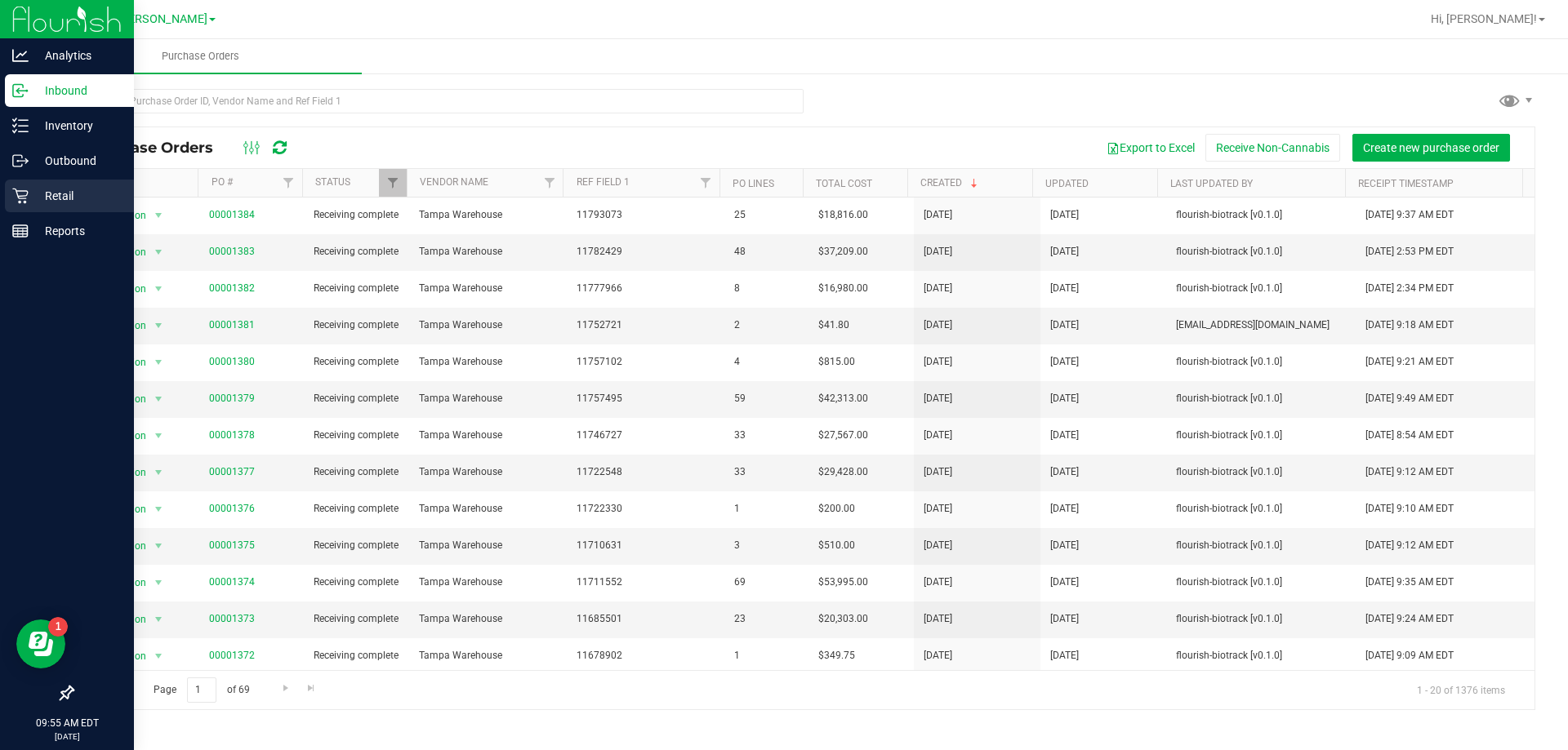
click at [43, 202] on p "Retail" at bounding box center [77, 196] width 98 height 19
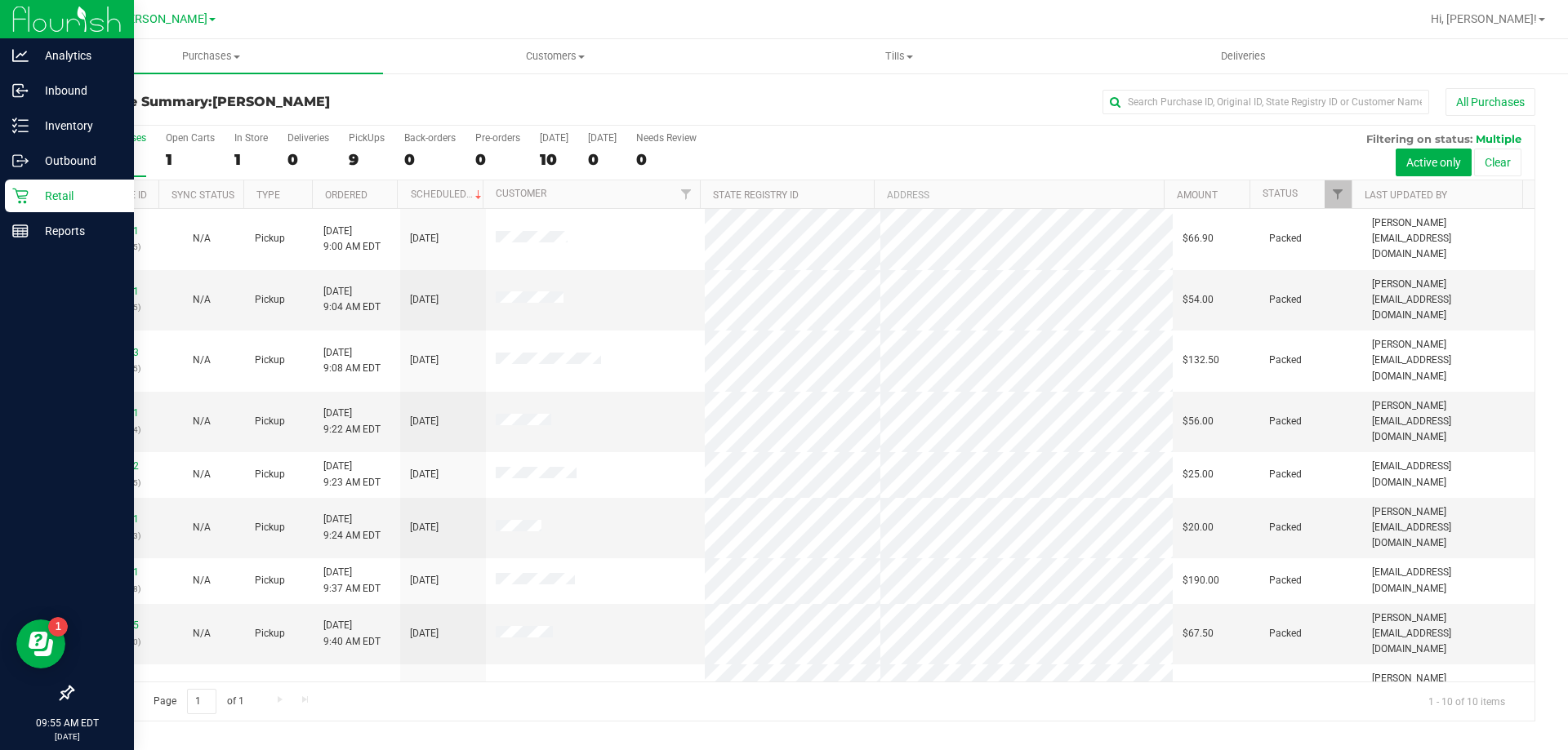
click at [130, 742] on link "11816582" at bounding box center [116, 748] width 46 height 12
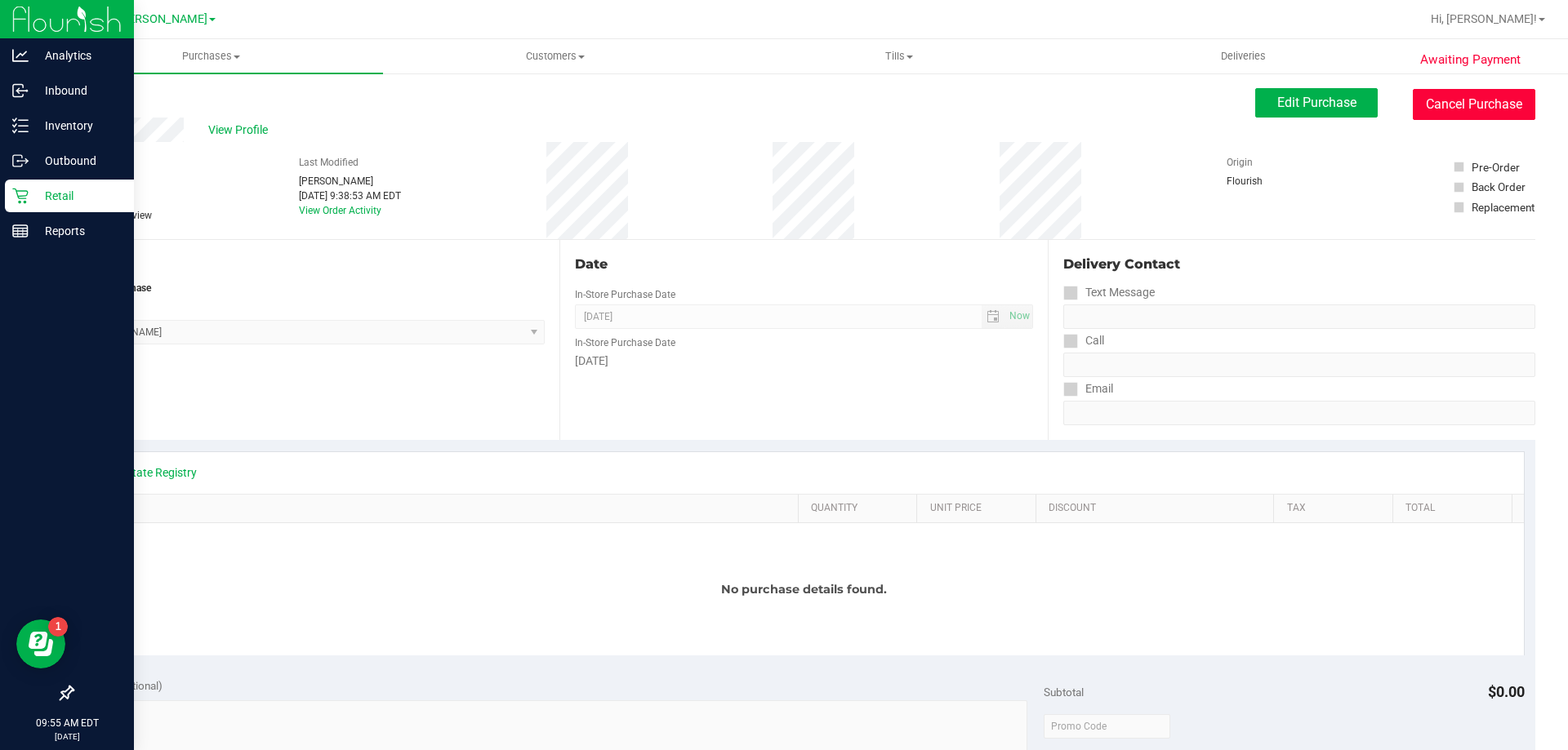
click at [1478, 92] on button "Cancel Purchase" at bounding box center [1474, 104] width 123 height 31
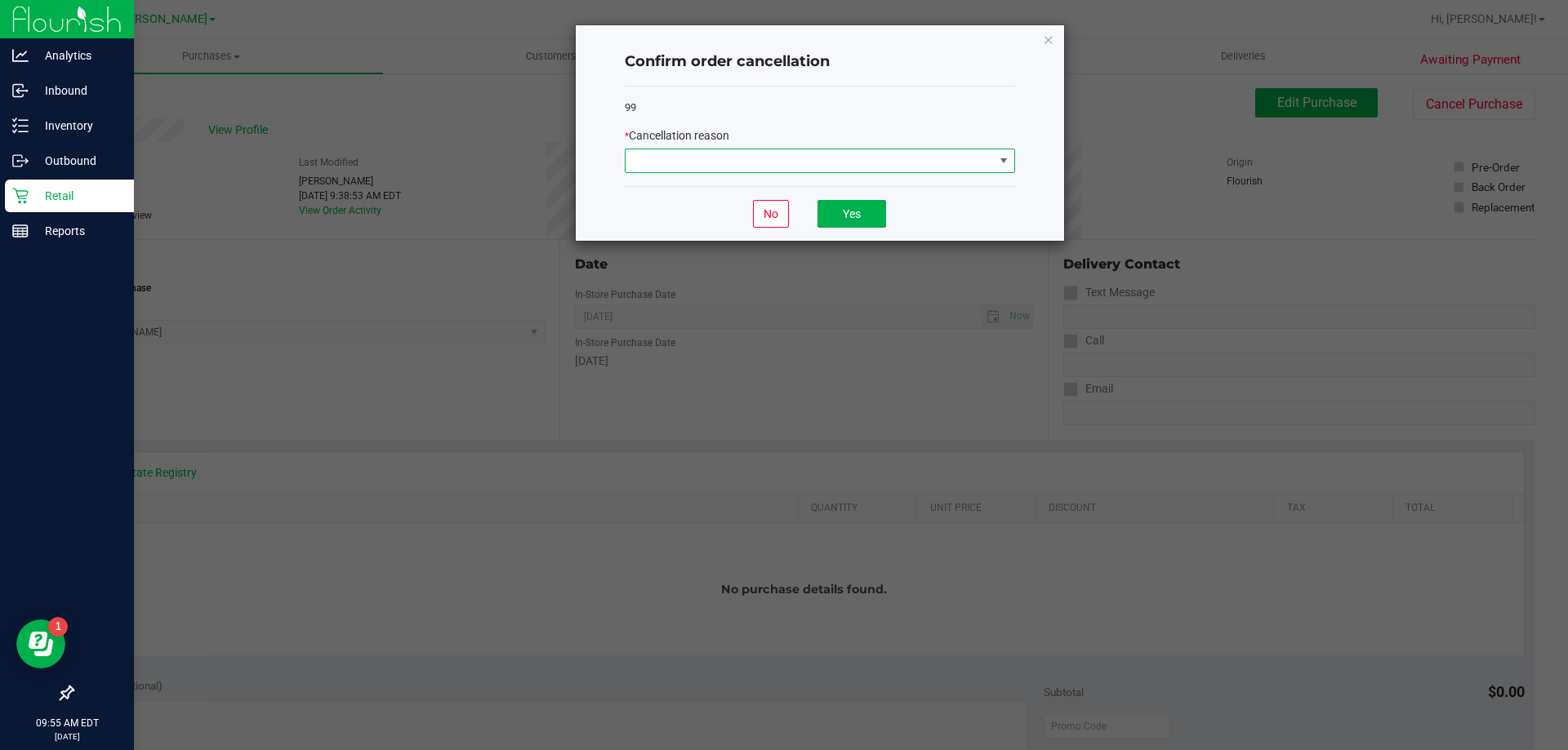
click at [763, 165] on span at bounding box center [810, 160] width 368 height 22
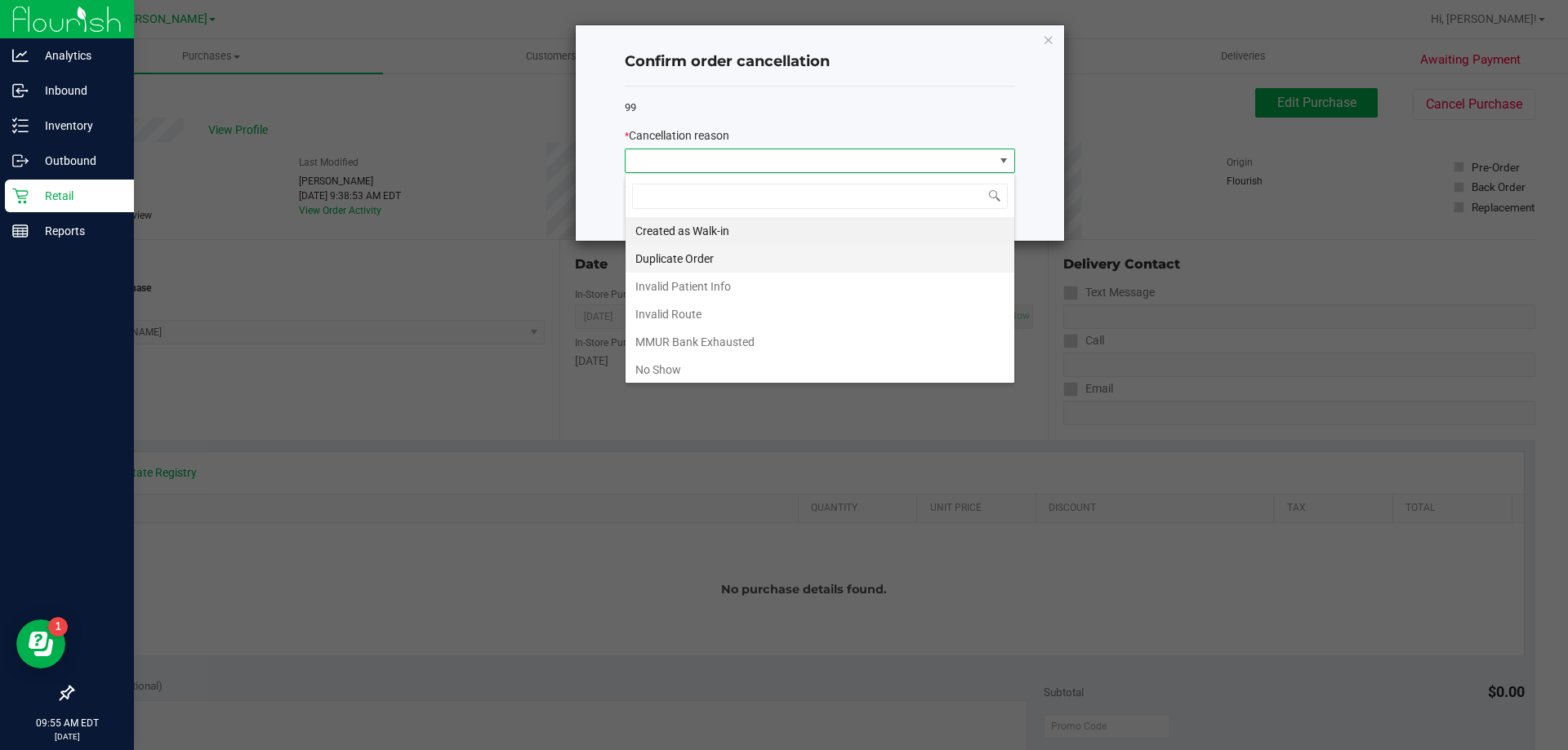
click at [695, 263] on li "Duplicate Order" at bounding box center [820, 258] width 389 height 28
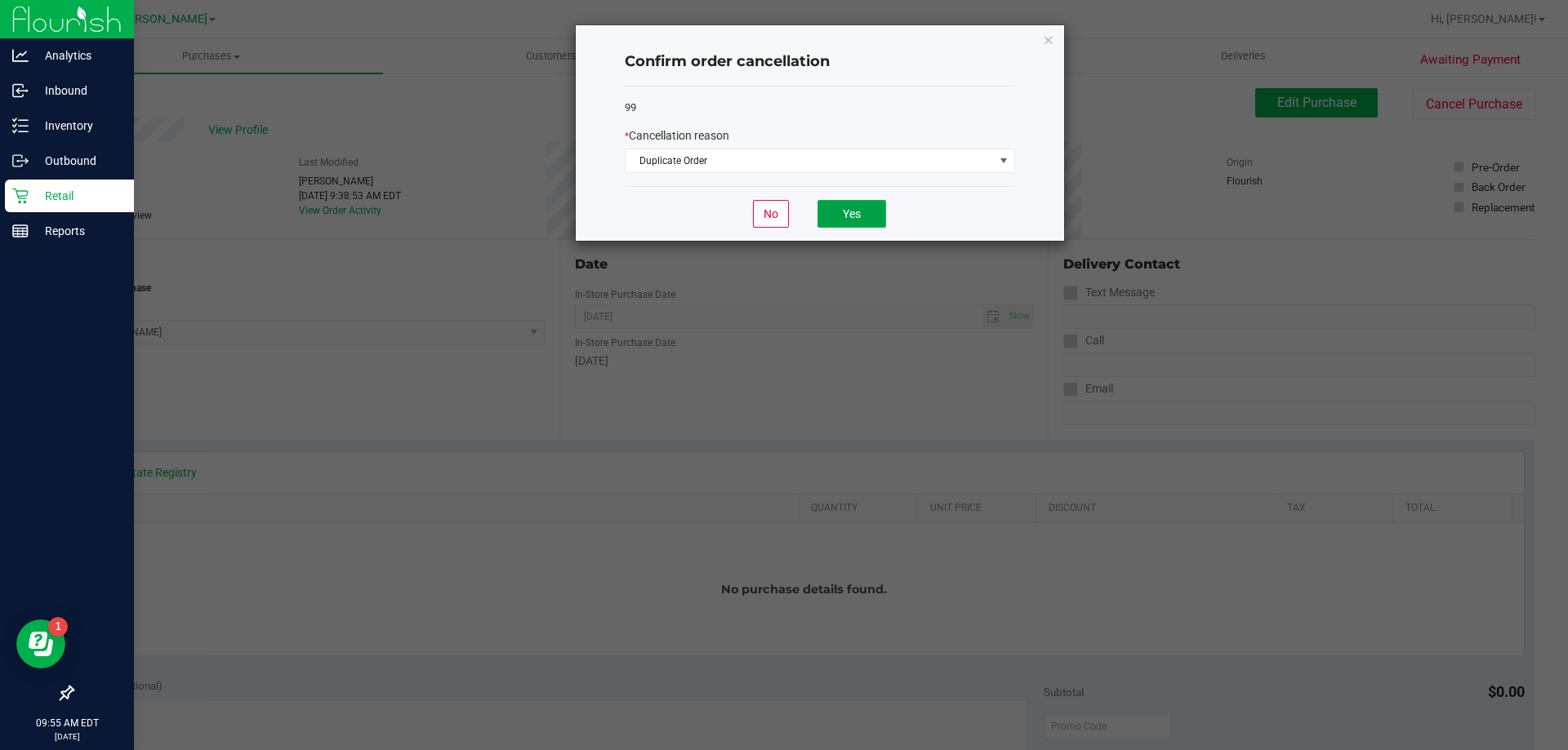
click at [886, 203] on button "Yes" at bounding box center [852, 213] width 68 height 28
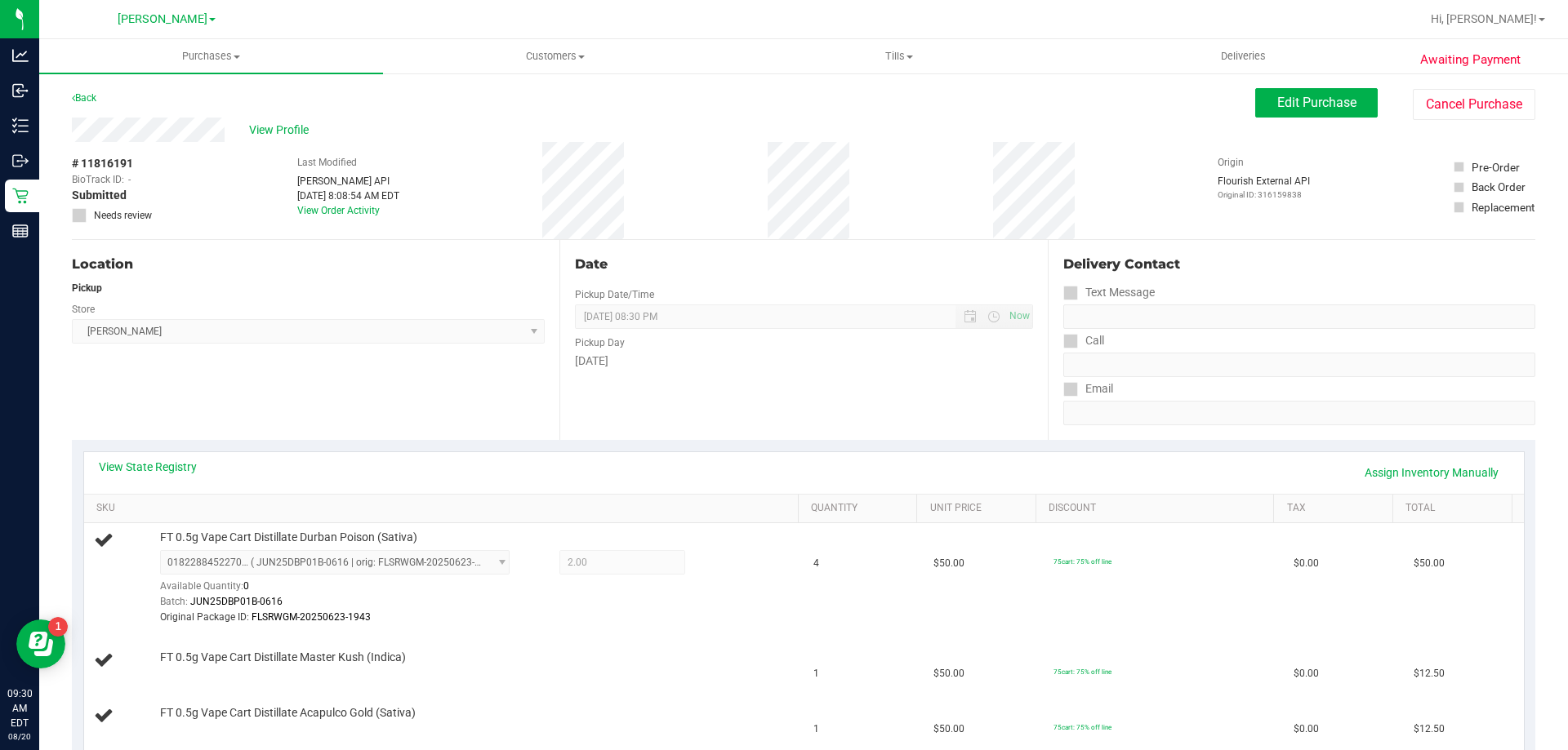
click at [479, 475] on div "View State Registry Assign Inventory Manually" at bounding box center [804, 472] width 1411 height 28
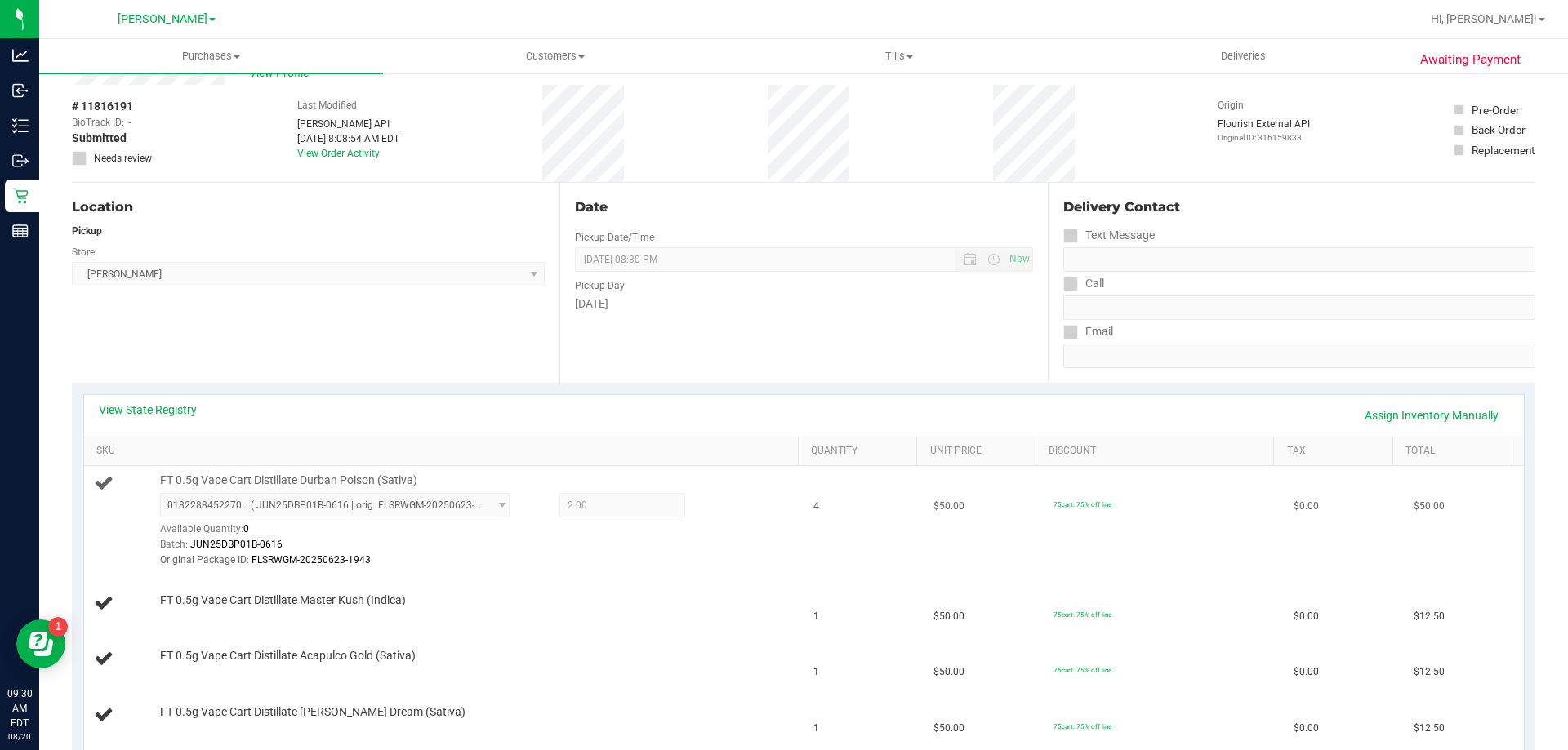
scroll to position [82, 0]
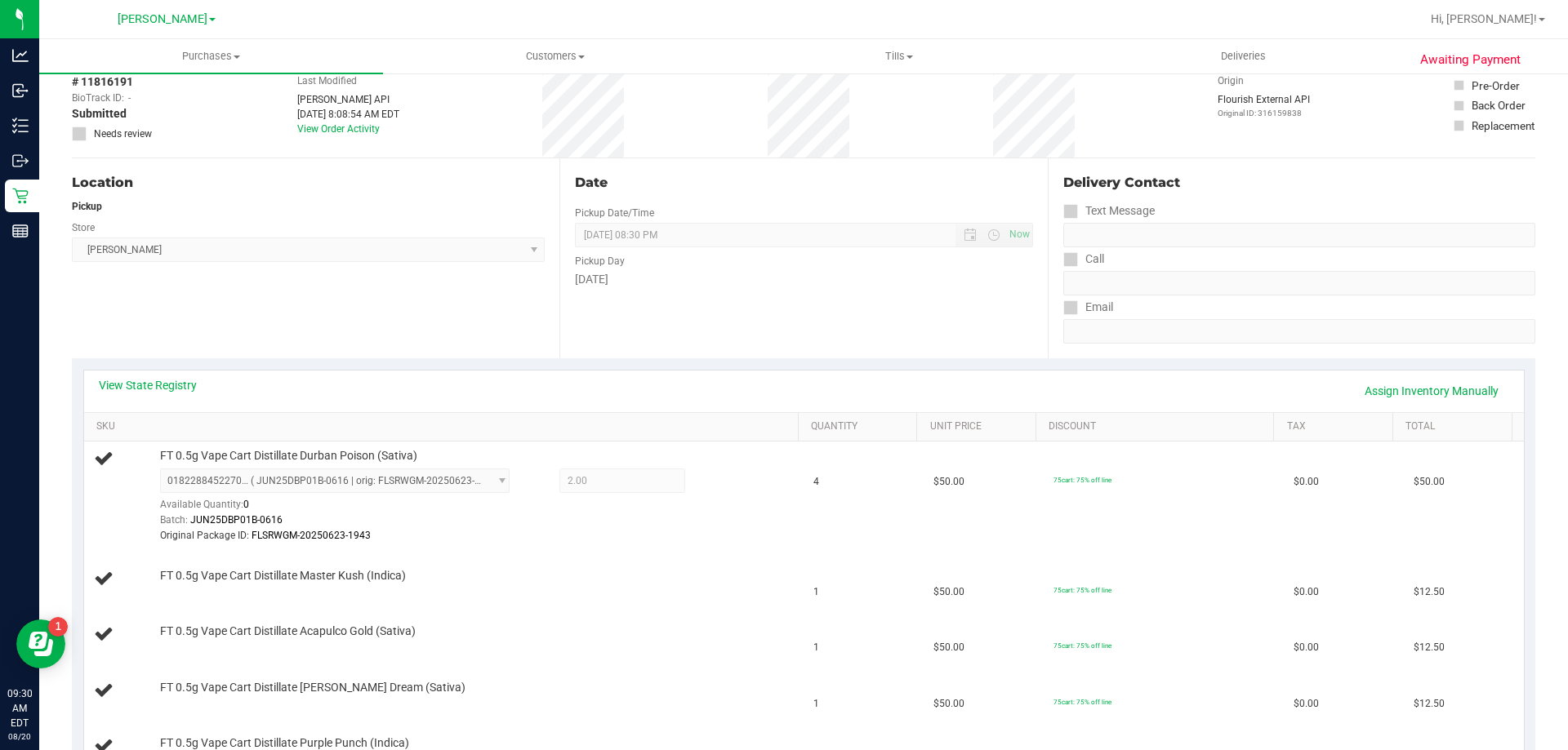
click at [947, 404] on div "View State Registry Assign Inventory Manually" at bounding box center [804, 391] width 1411 height 28
click at [1386, 376] on div "View State Registry Assign Inventory Manually" at bounding box center [804, 392] width 1440 height 42
click at [1386, 386] on link "Assign Inventory Manually" at bounding box center [1432, 391] width 155 height 28
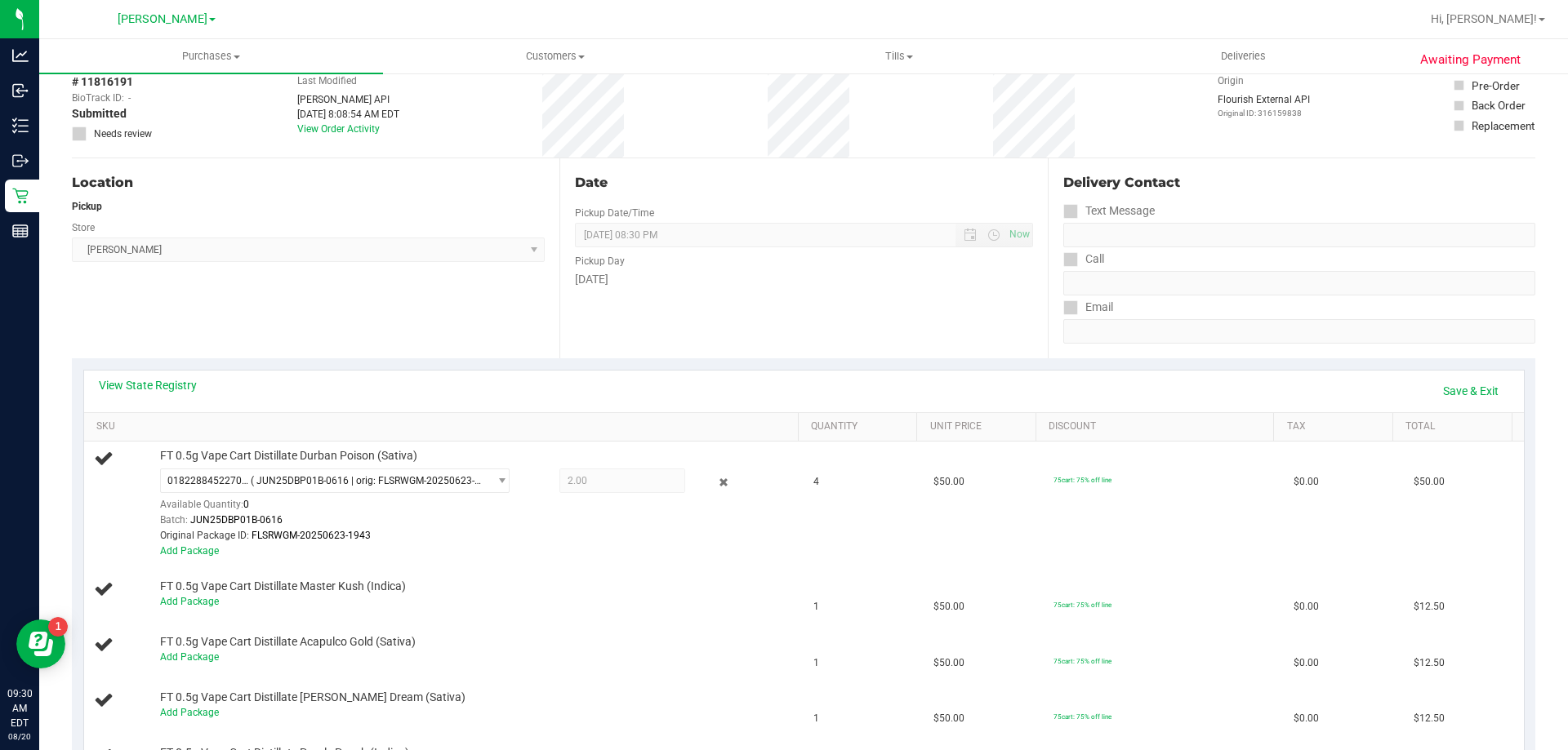
click at [492, 441] on th "SKU" at bounding box center [440, 428] width 714 height 29
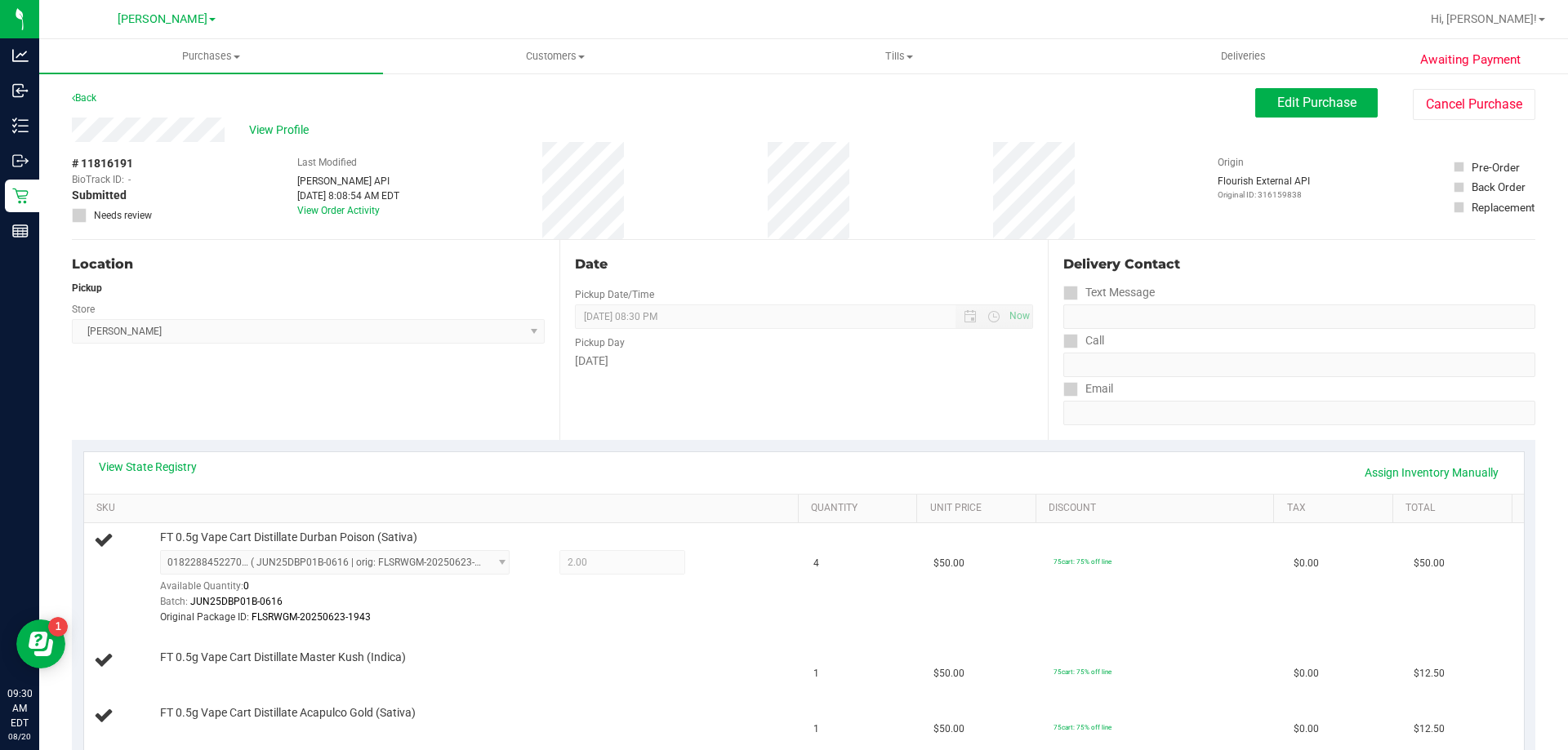
click at [425, 448] on div "View State Registry Assign Inventory Manually SKU Quantity Unit Price Discount …" at bounding box center [804, 765] width 1464 height 649
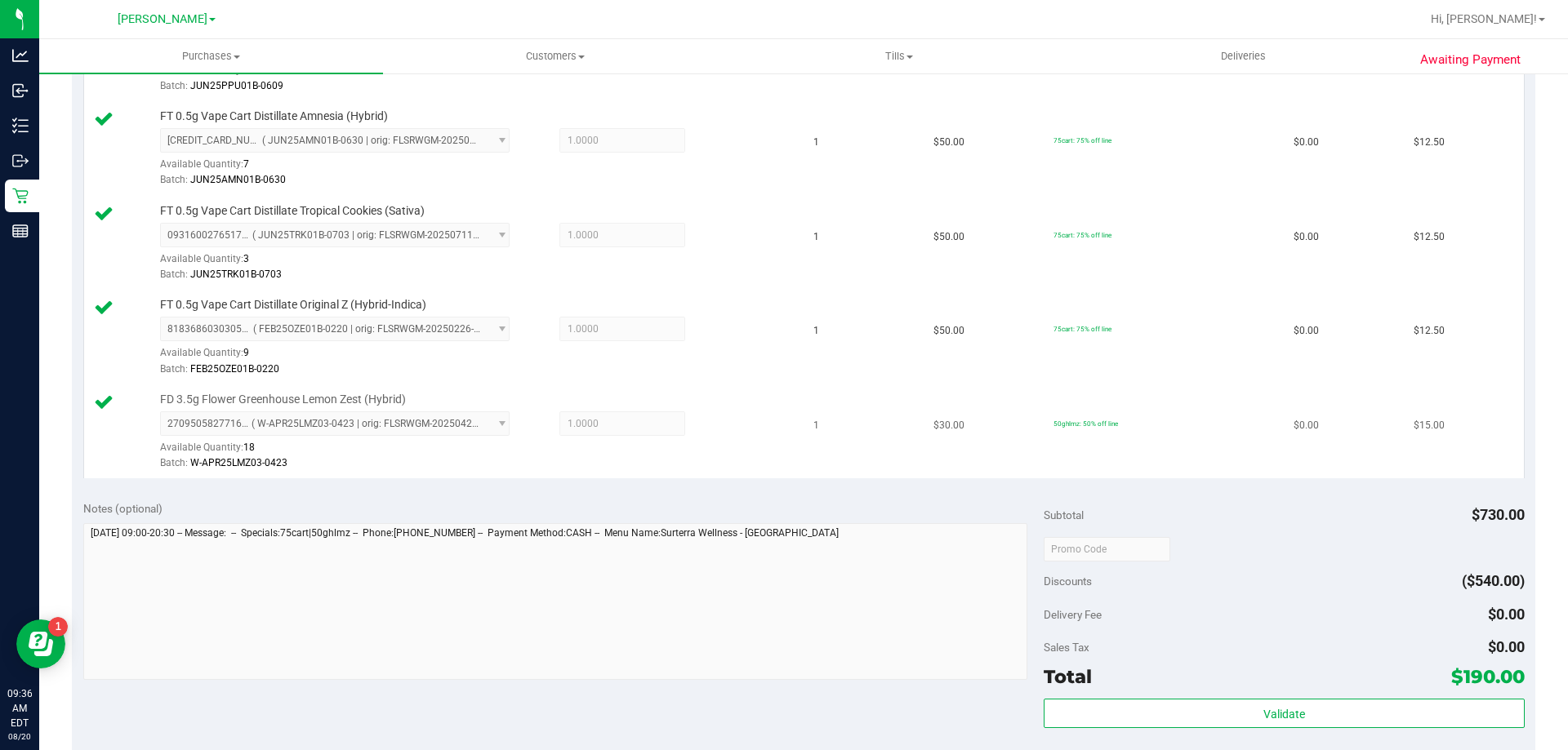
scroll to position [1062, 0]
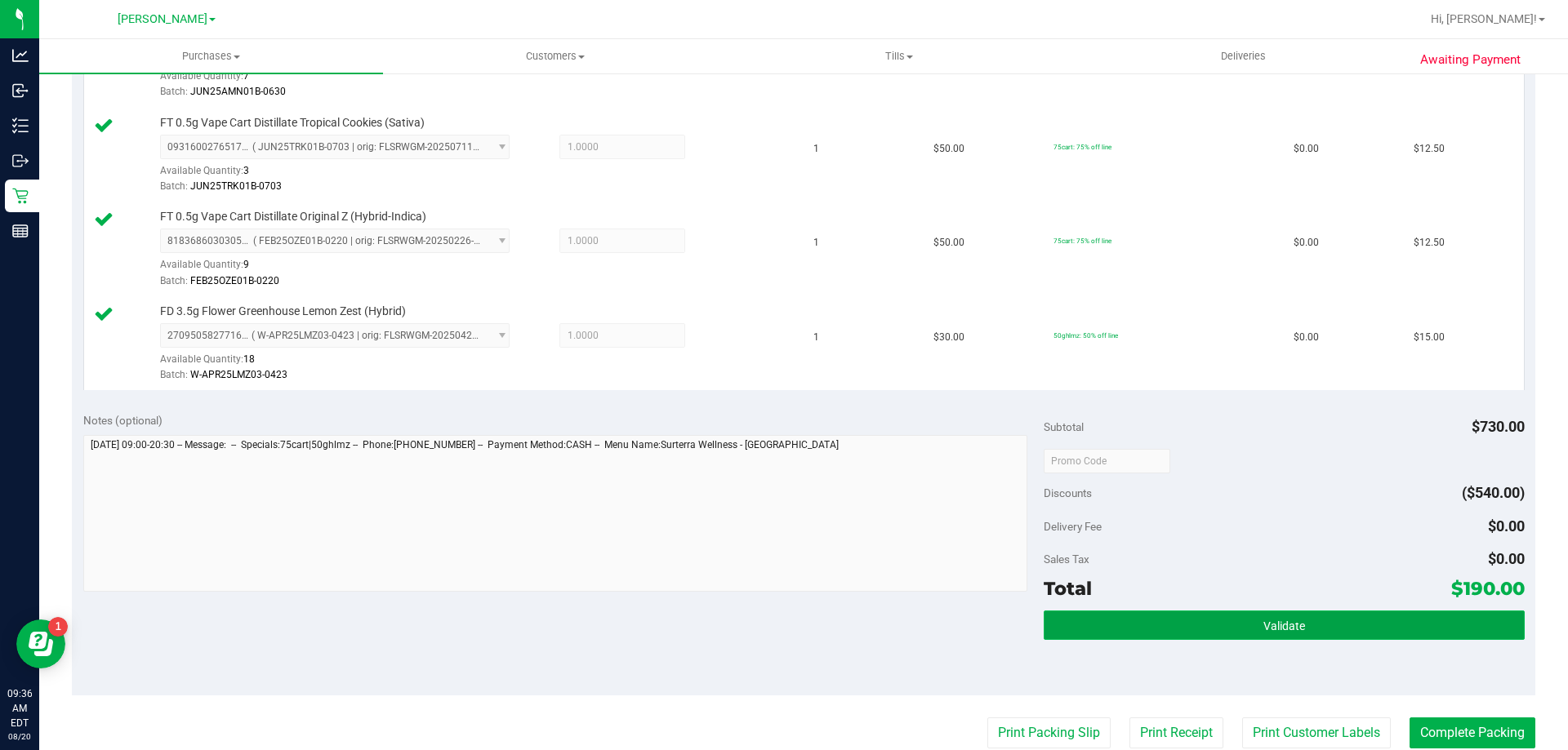
click at [1200, 616] on button "Validate" at bounding box center [1283, 625] width 480 height 29
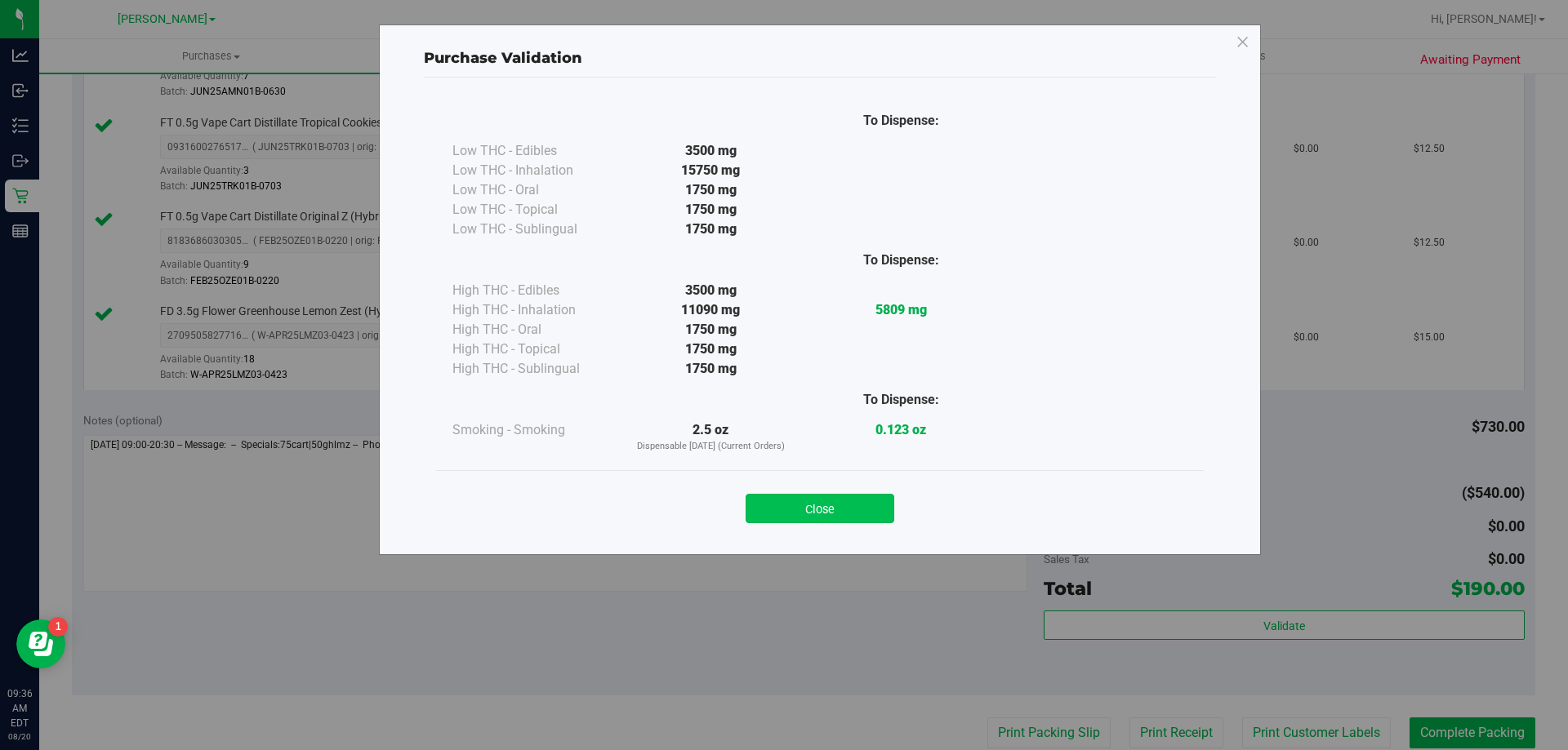
click at [790, 507] on button "Close" at bounding box center [820, 508] width 149 height 29
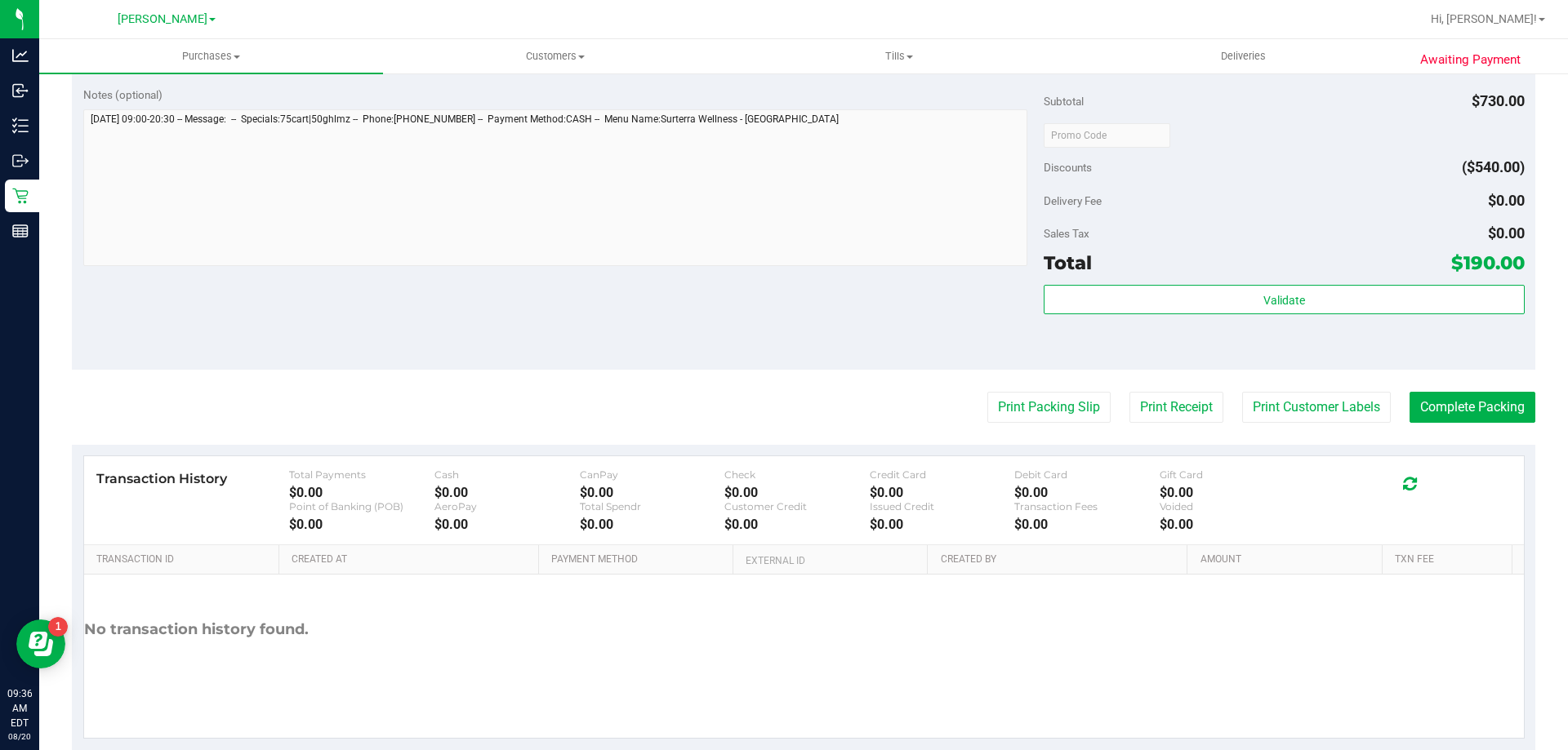
scroll to position [1388, 0]
click at [1296, 407] on button "Print Customer Labels" at bounding box center [1317, 407] width 149 height 31
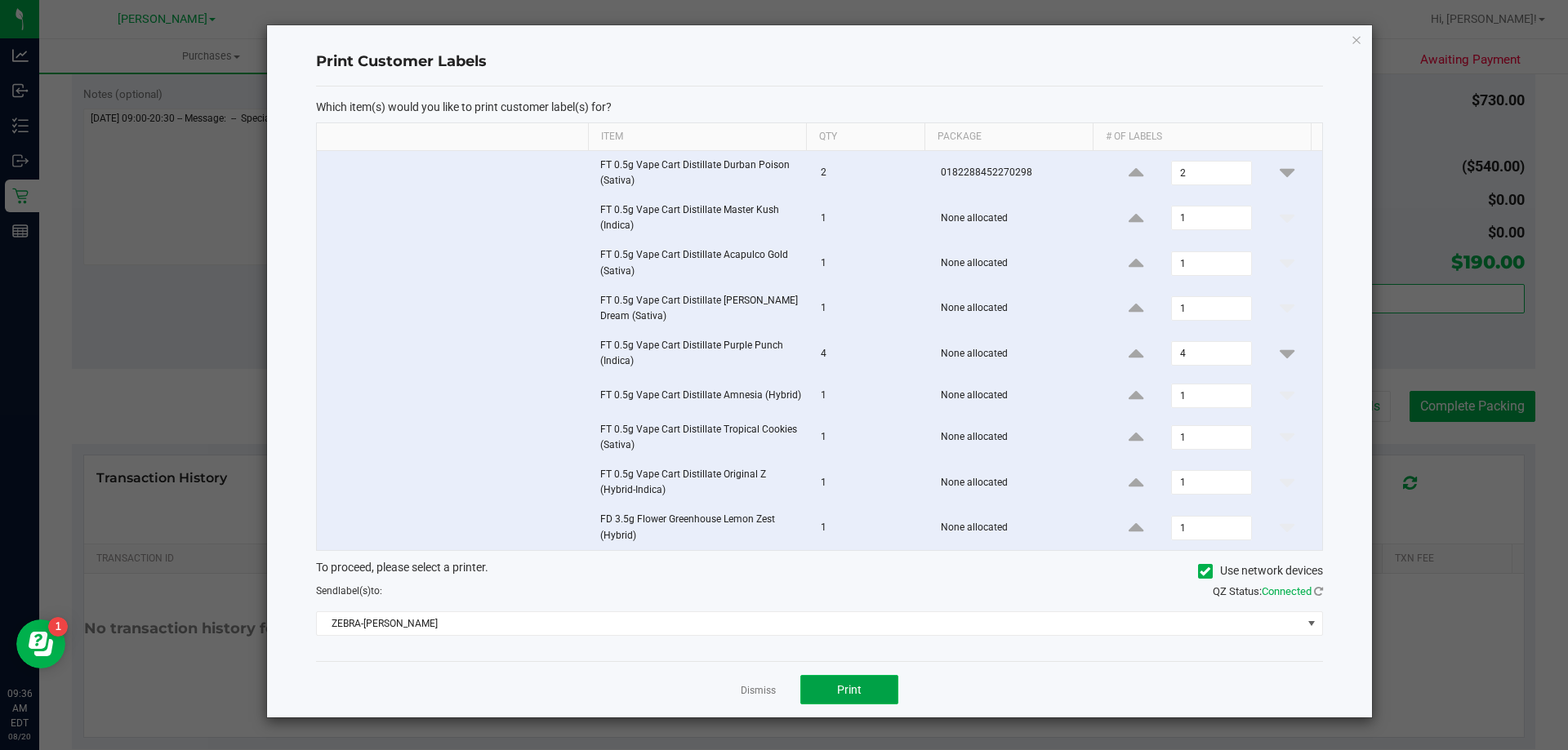
click at [870, 694] on button "Print" at bounding box center [849, 690] width 98 height 29
click at [751, 694] on link "Dismiss" at bounding box center [758, 691] width 35 height 14
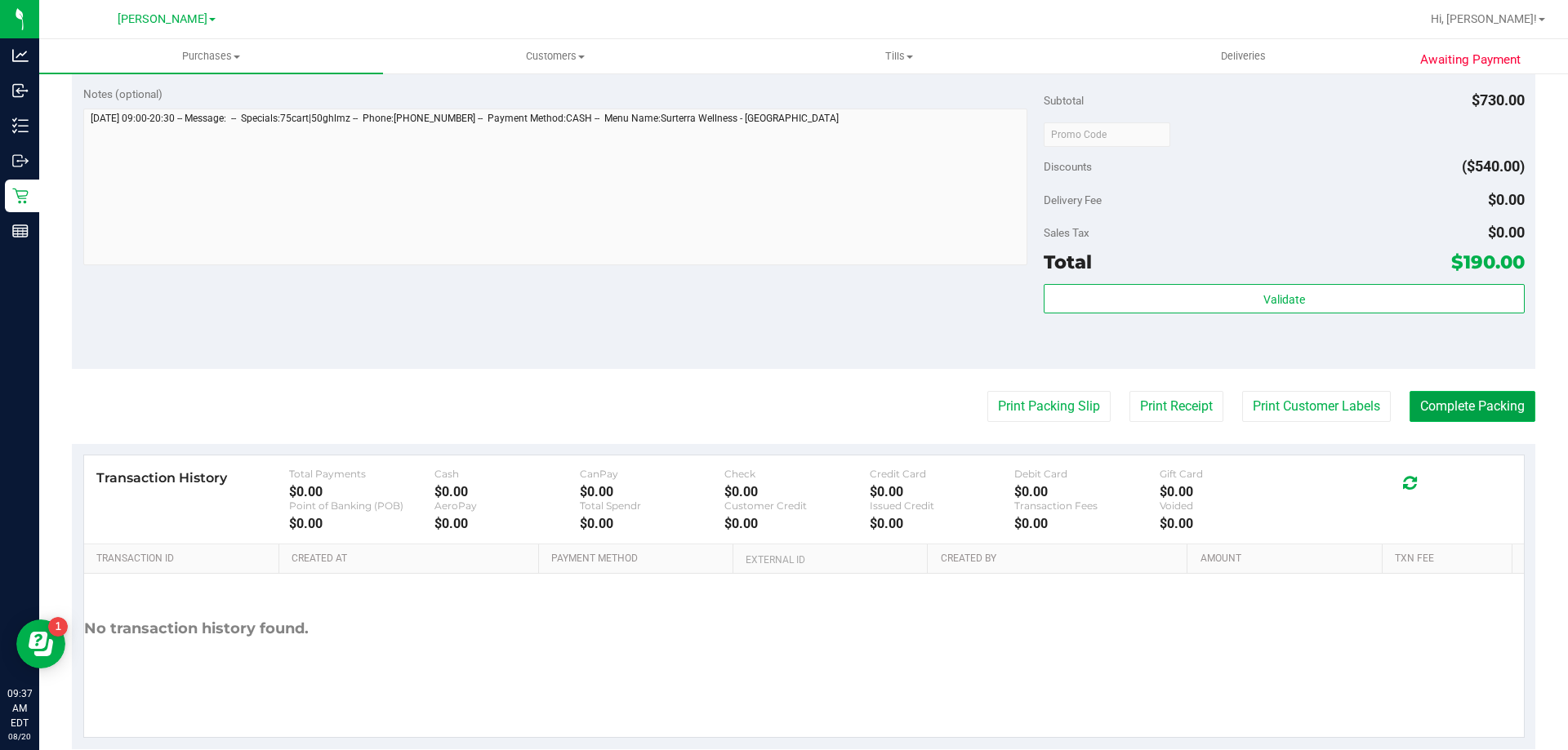
click at [1434, 411] on button "Complete Packing" at bounding box center [1472, 407] width 126 height 31
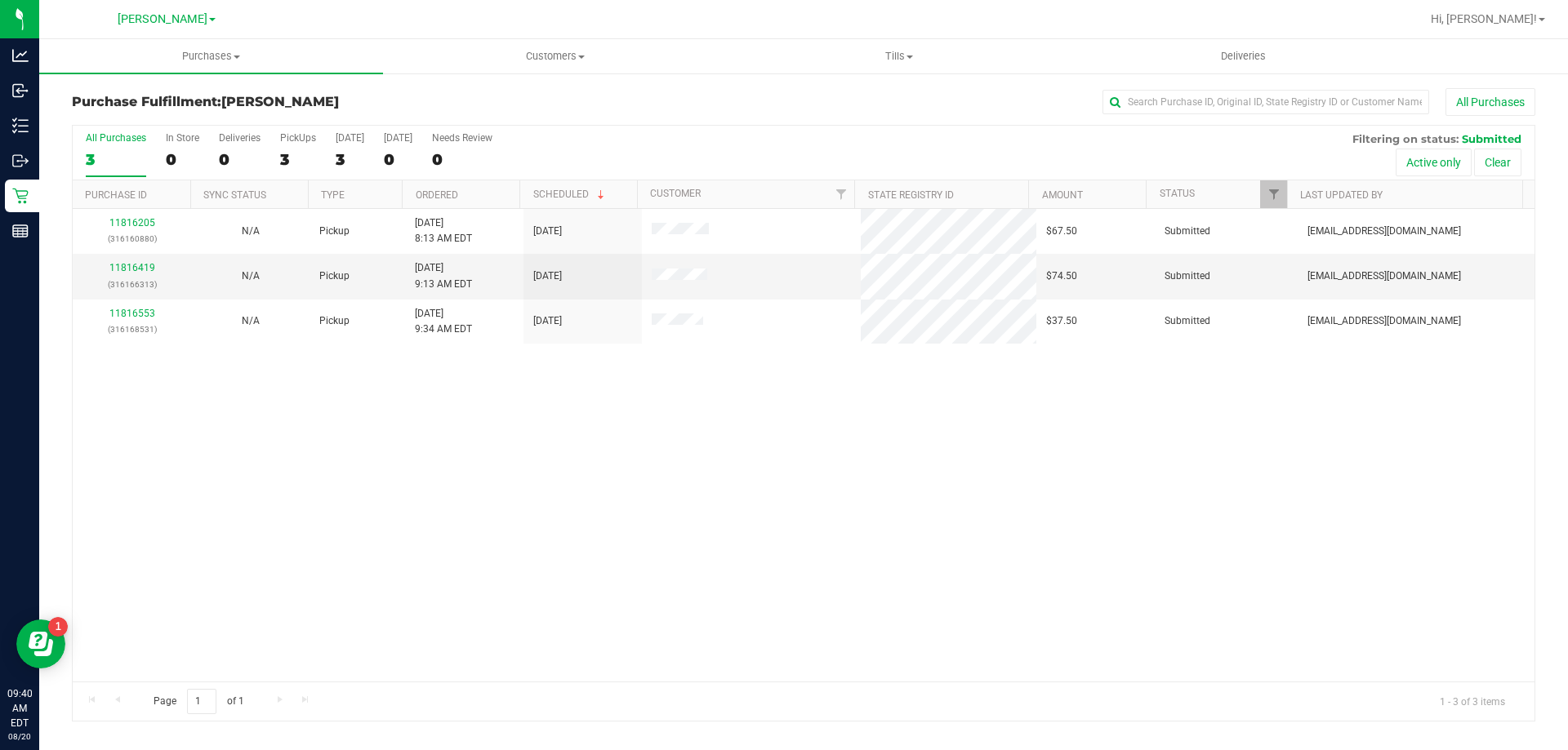
click at [595, 118] on div "Purchase Fulfillment: [GEOGRAPHIC_DATA][PERSON_NAME] All Purchases" at bounding box center [804, 106] width 1464 height 36
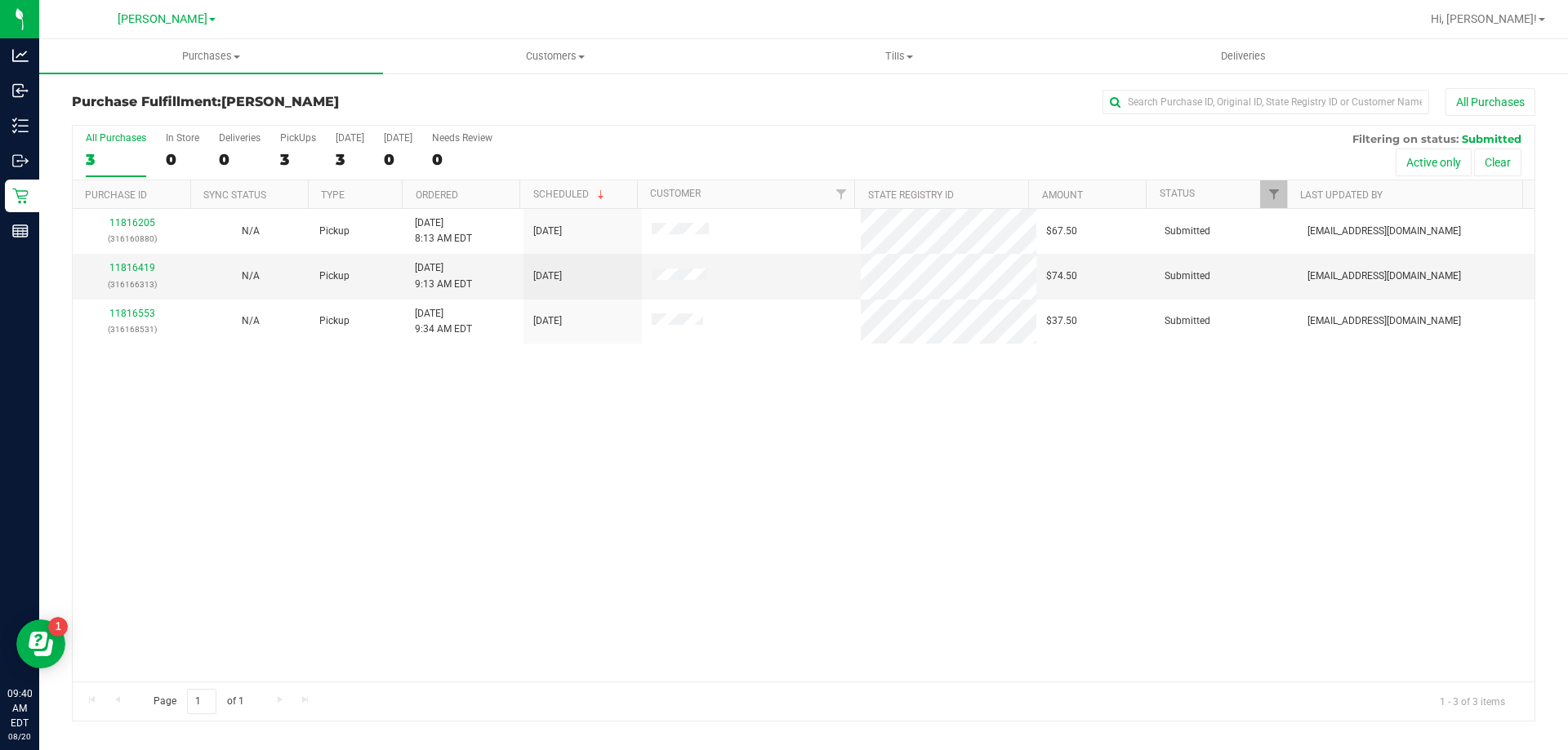
click at [595, 118] on div "Purchase Fulfillment: [GEOGRAPHIC_DATA][PERSON_NAME] All Purchases" at bounding box center [804, 106] width 1464 height 36
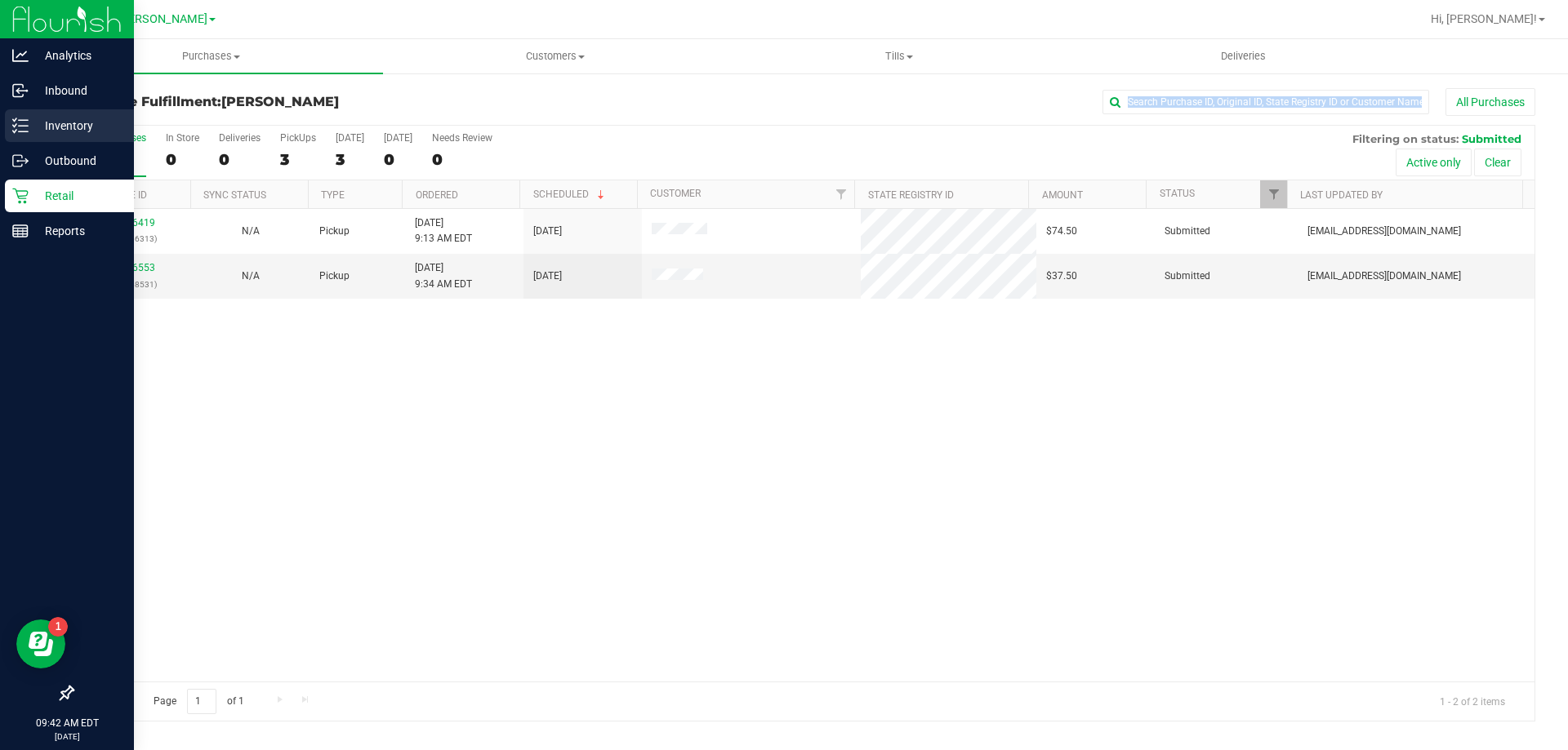
click at [43, 128] on p "Inventory" at bounding box center [77, 126] width 98 height 19
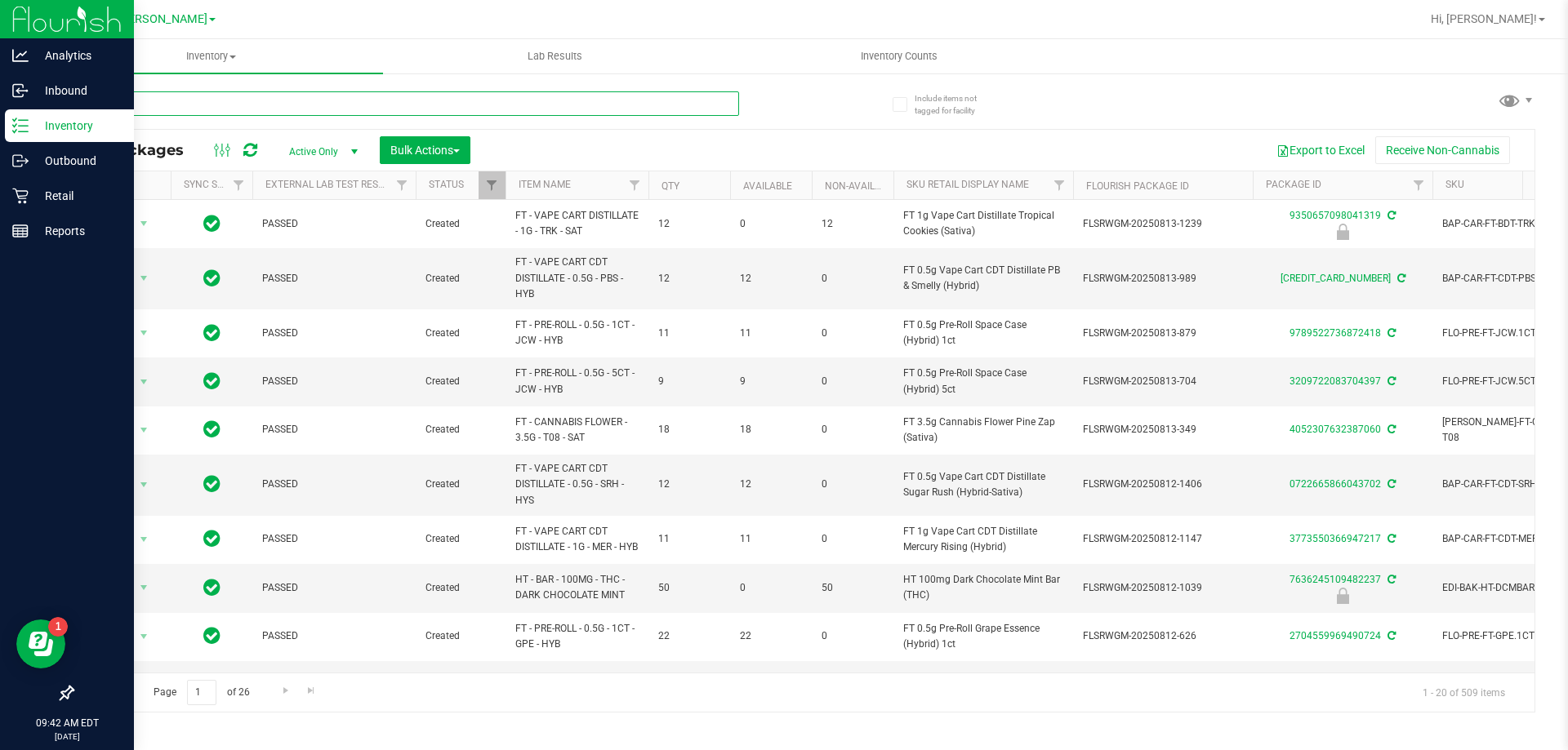
paste input "SW 1g FSO Syringe Indica Blend"
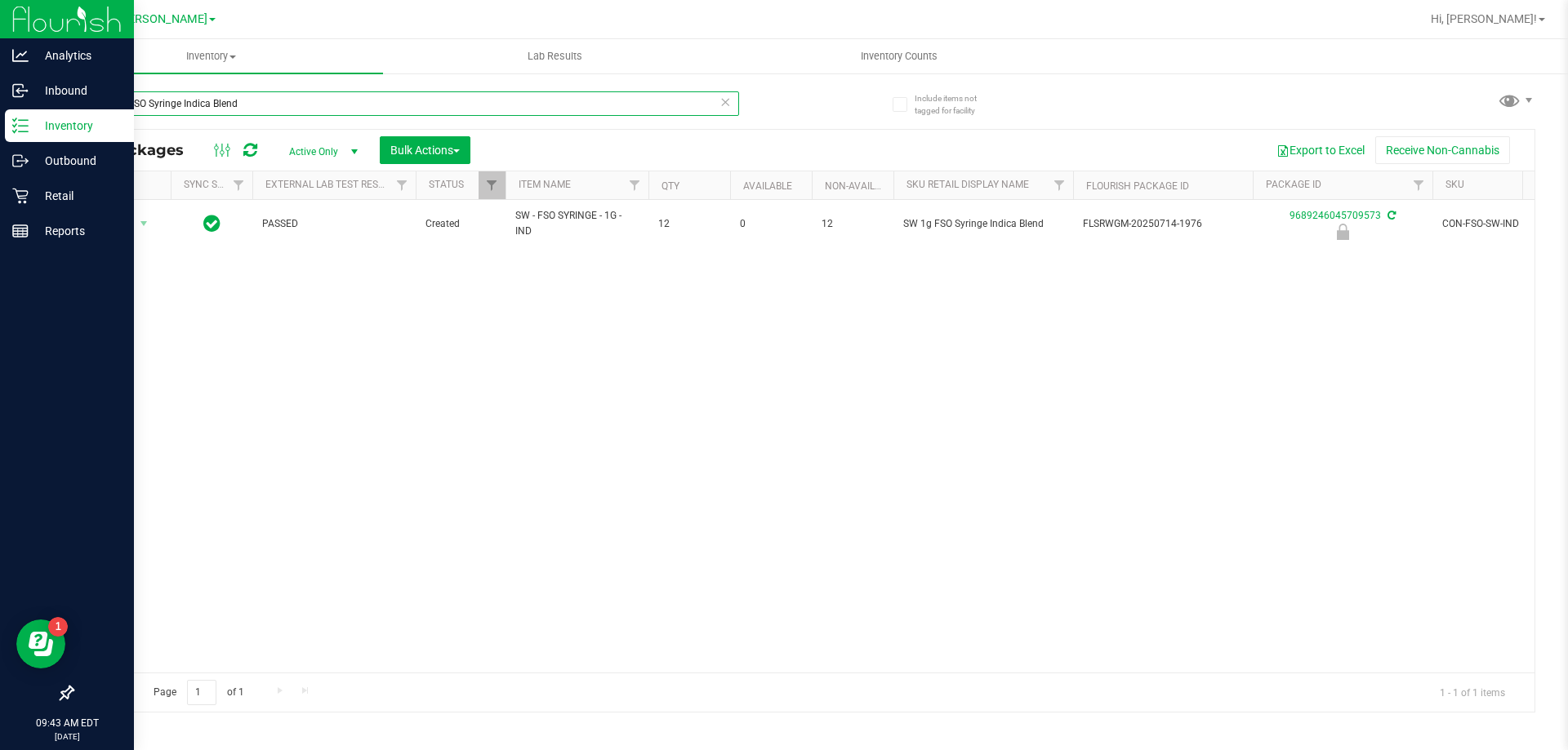
type input "SW 1g FSO Syringe Indica Blend"
click at [251, 101] on input "SW 1g FSO Syringe Indica Blend" at bounding box center [405, 103] width 668 height 24
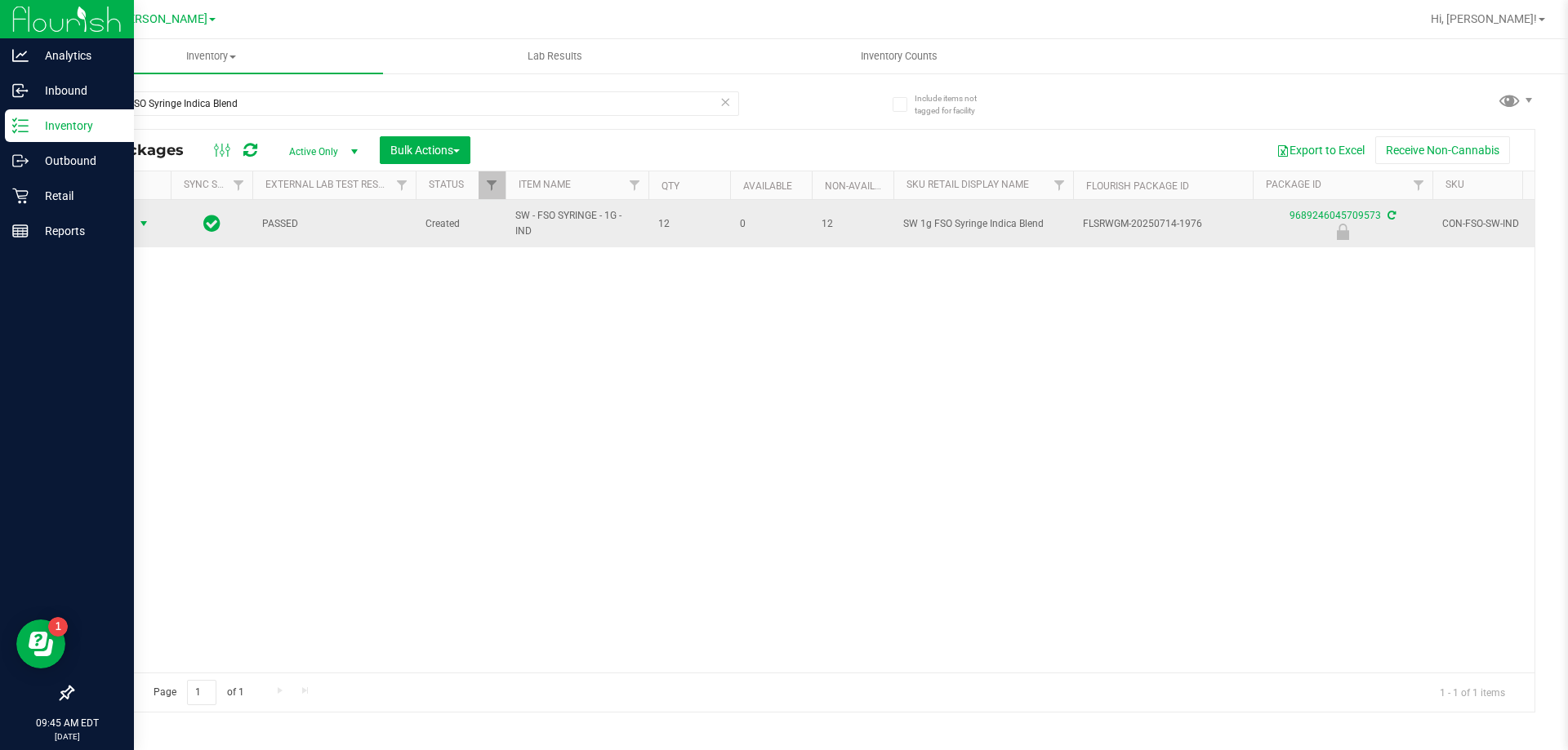
click at [141, 227] on span "select" at bounding box center [143, 223] width 13 height 13
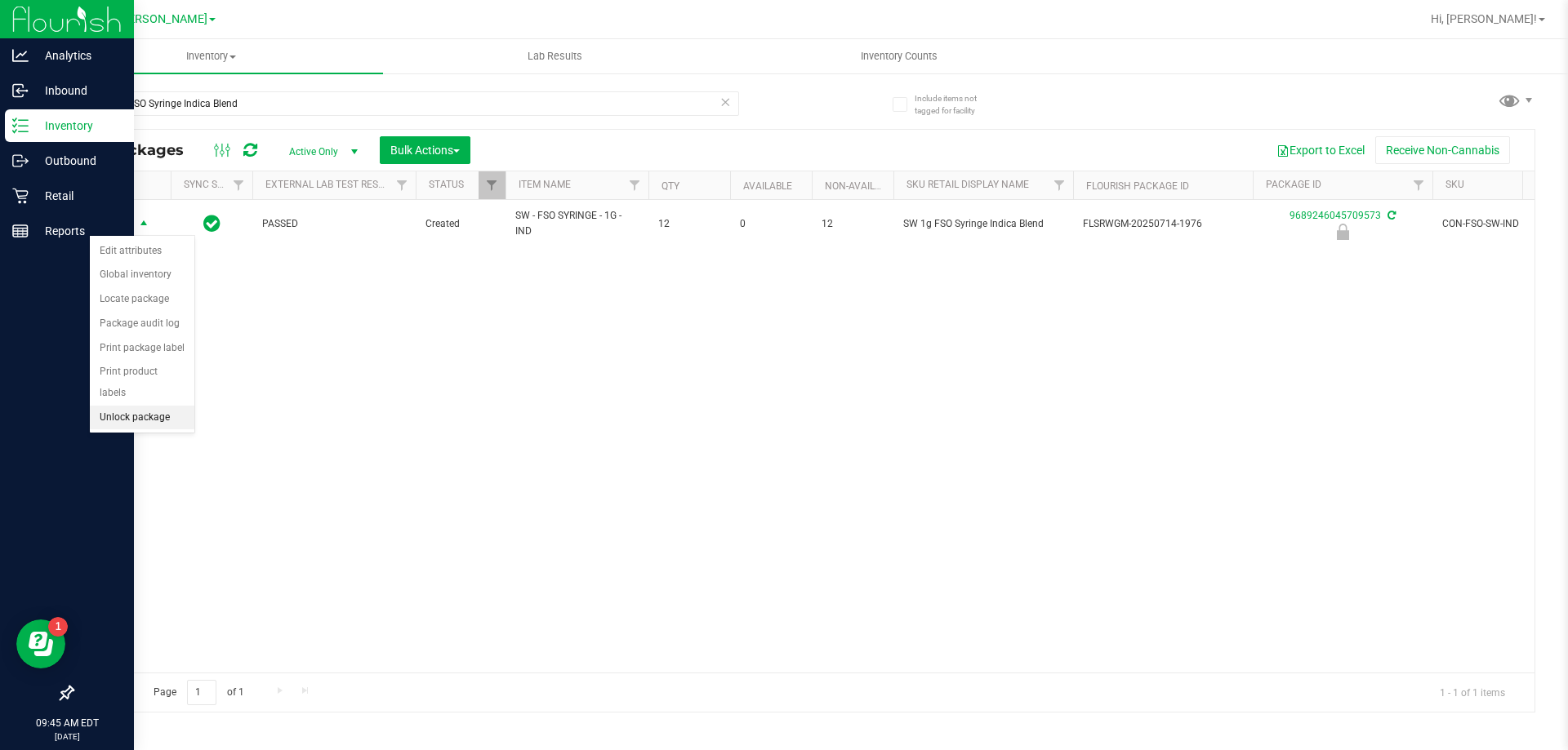
click at [126, 406] on li "Unlock package" at bounding box center [141, 418] width 104 height 24
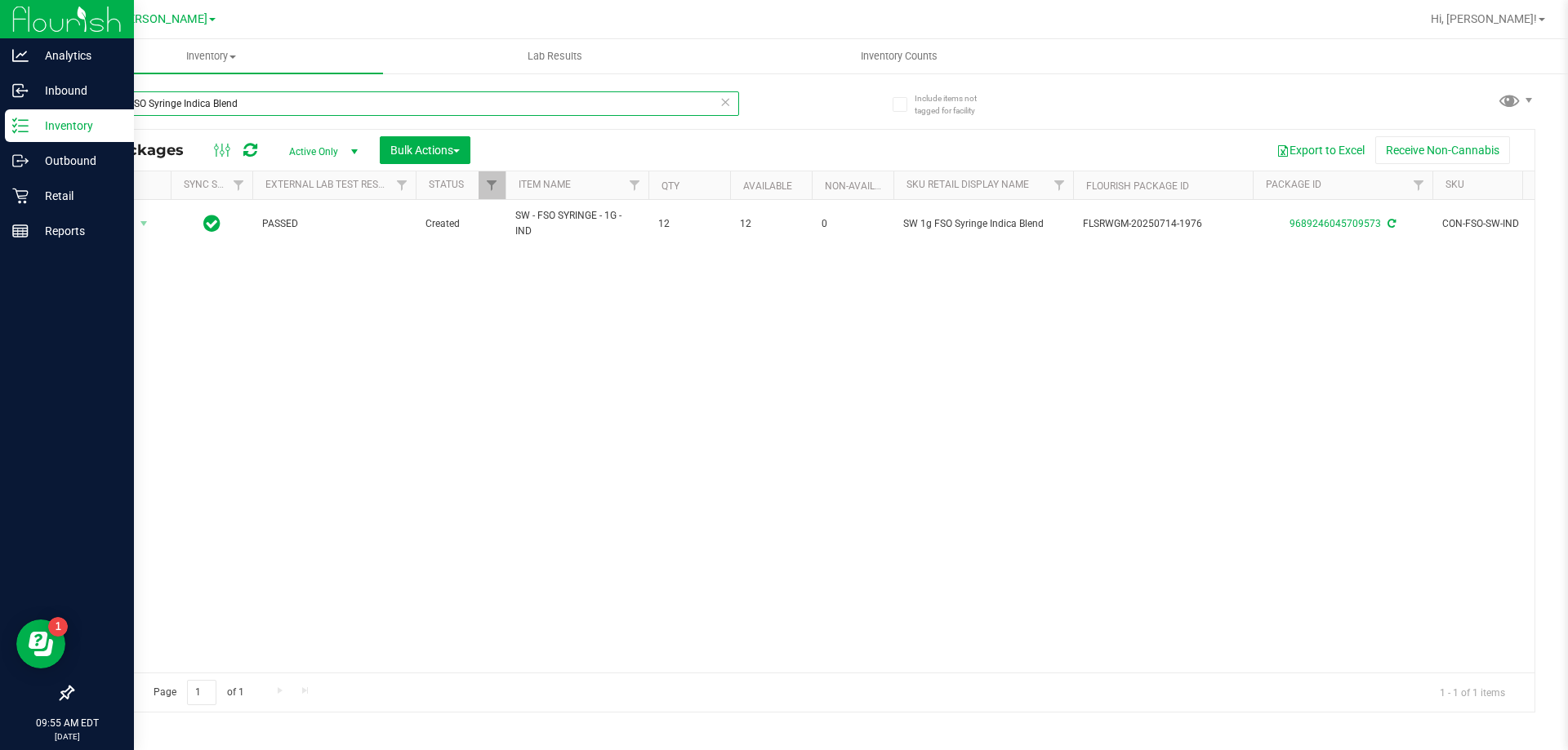
click at [209, 101] on input "SW 1g FSO Syringe Indica Blend" at bounding box center [405, 103] width 668 height 24
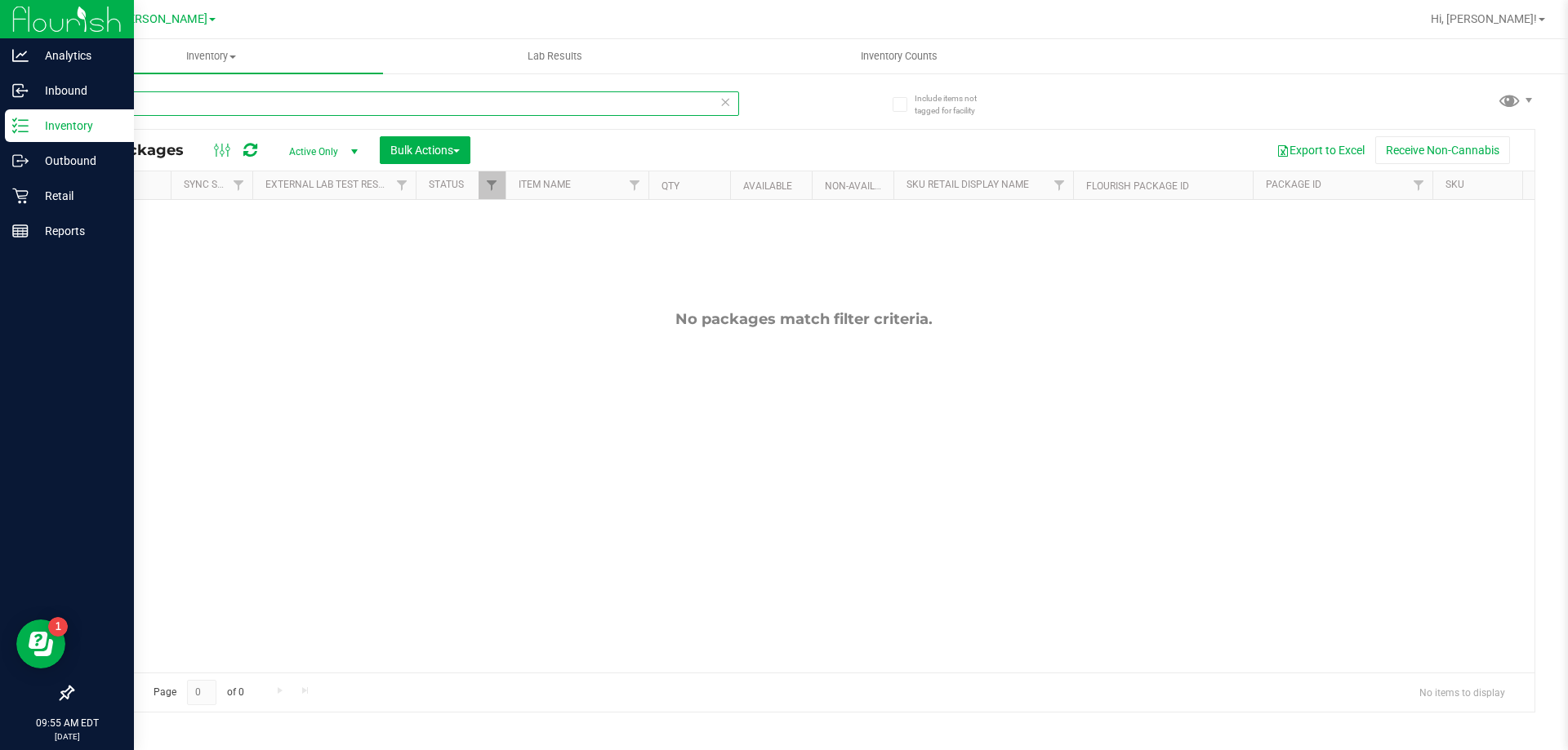
type input "S"
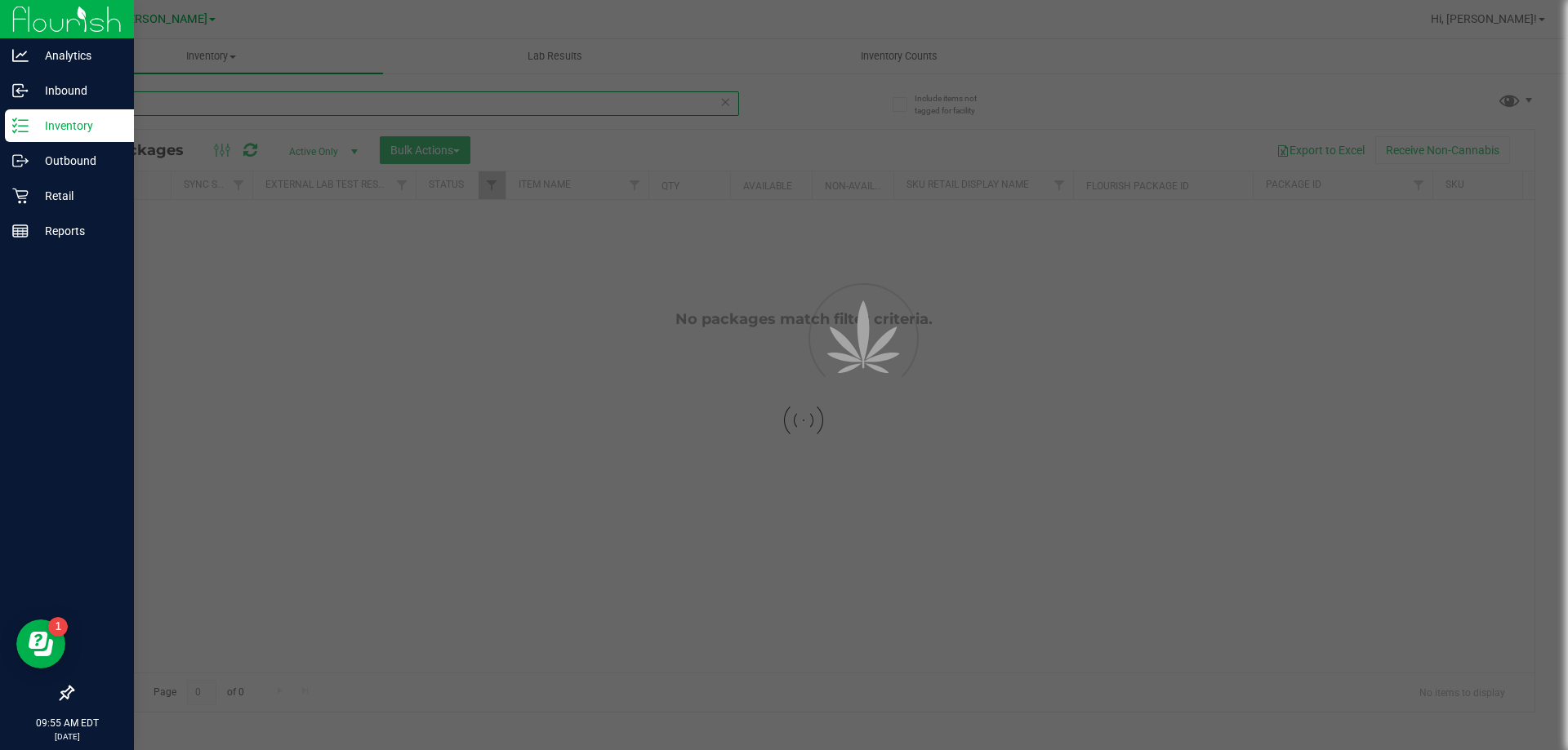
type input "FSO"
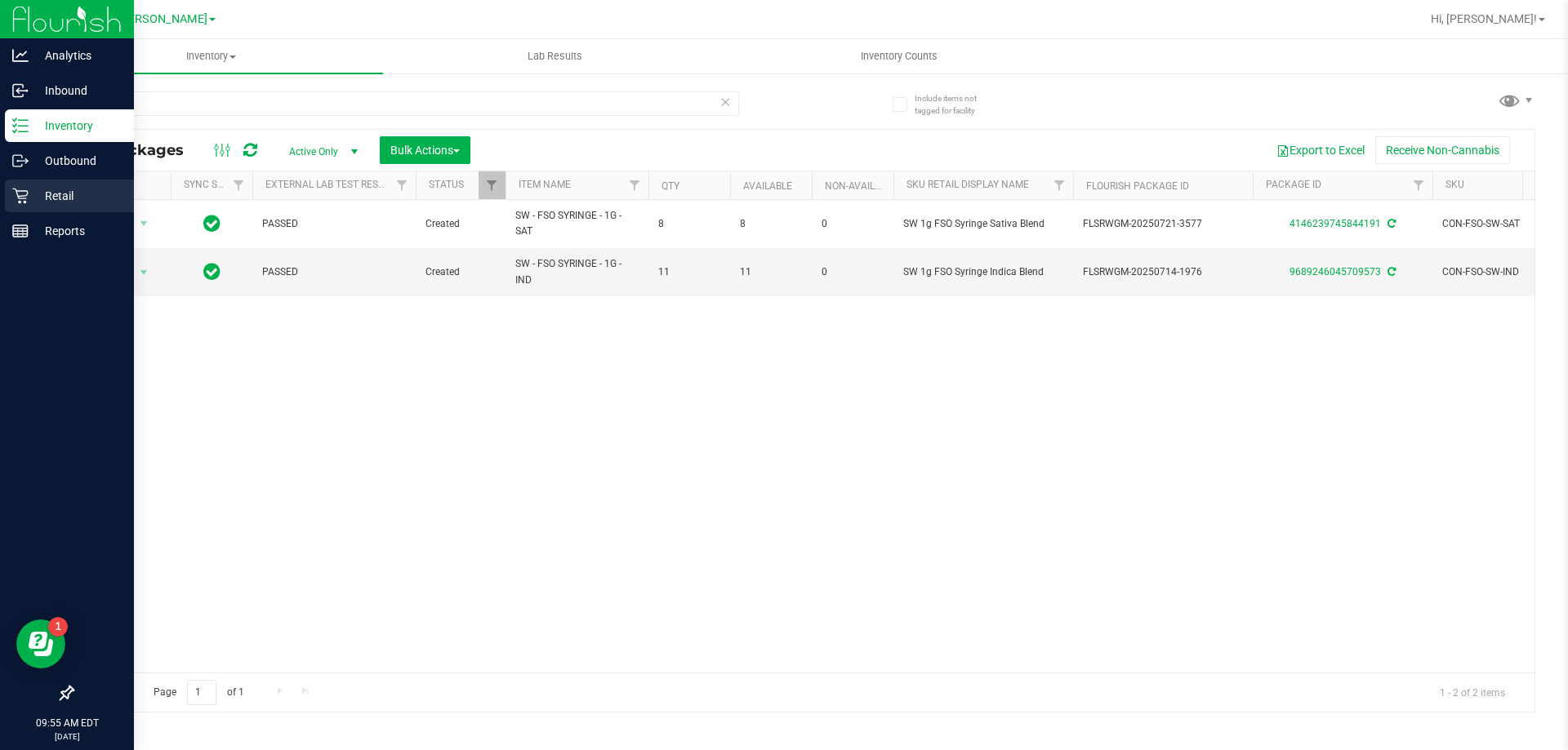
click at [68, 205] on p "Retail" at bounding box center [77, 196] width 98 height 19
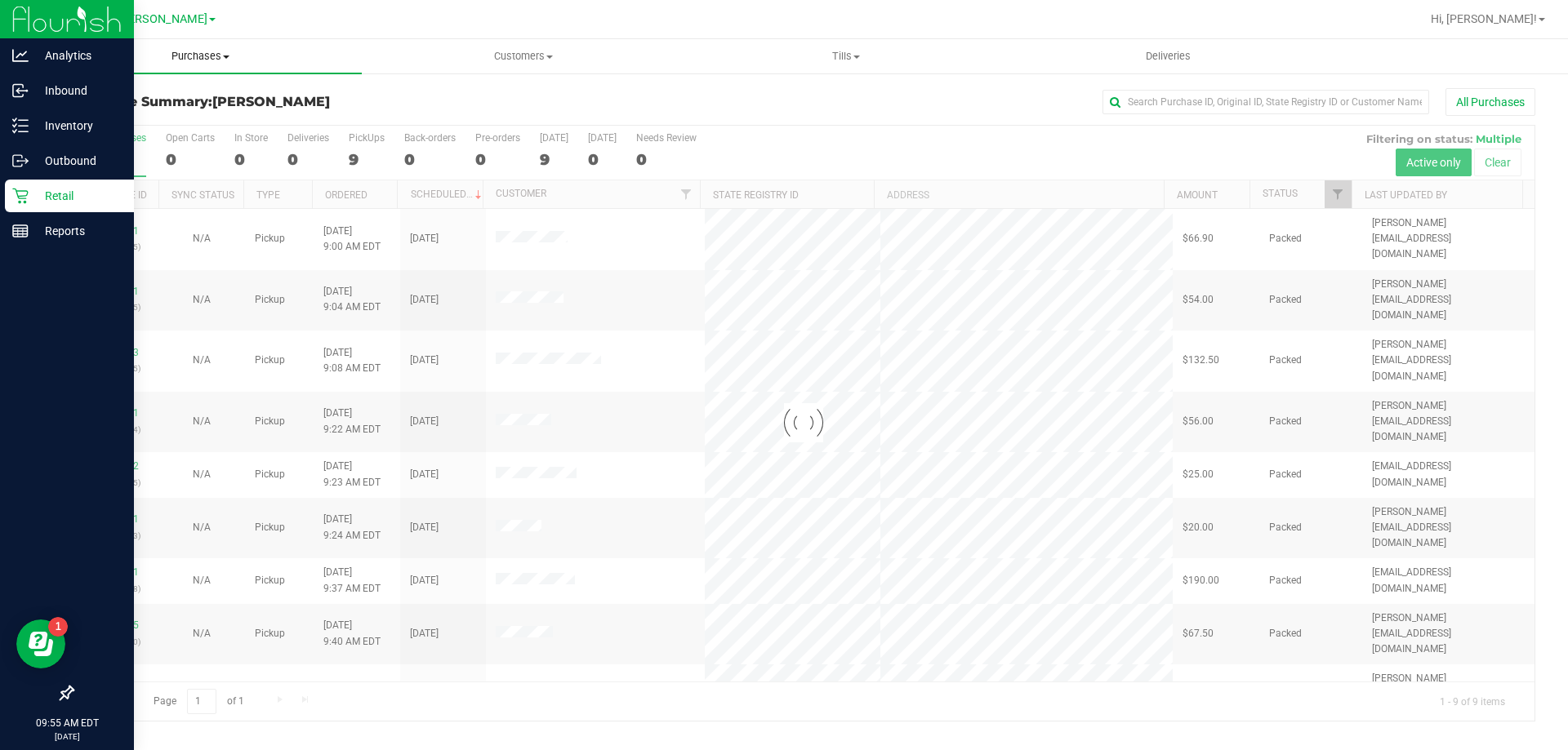
click at [217, 53] on span "Purchases" at bounding box center [200, 56] width 323 height 15
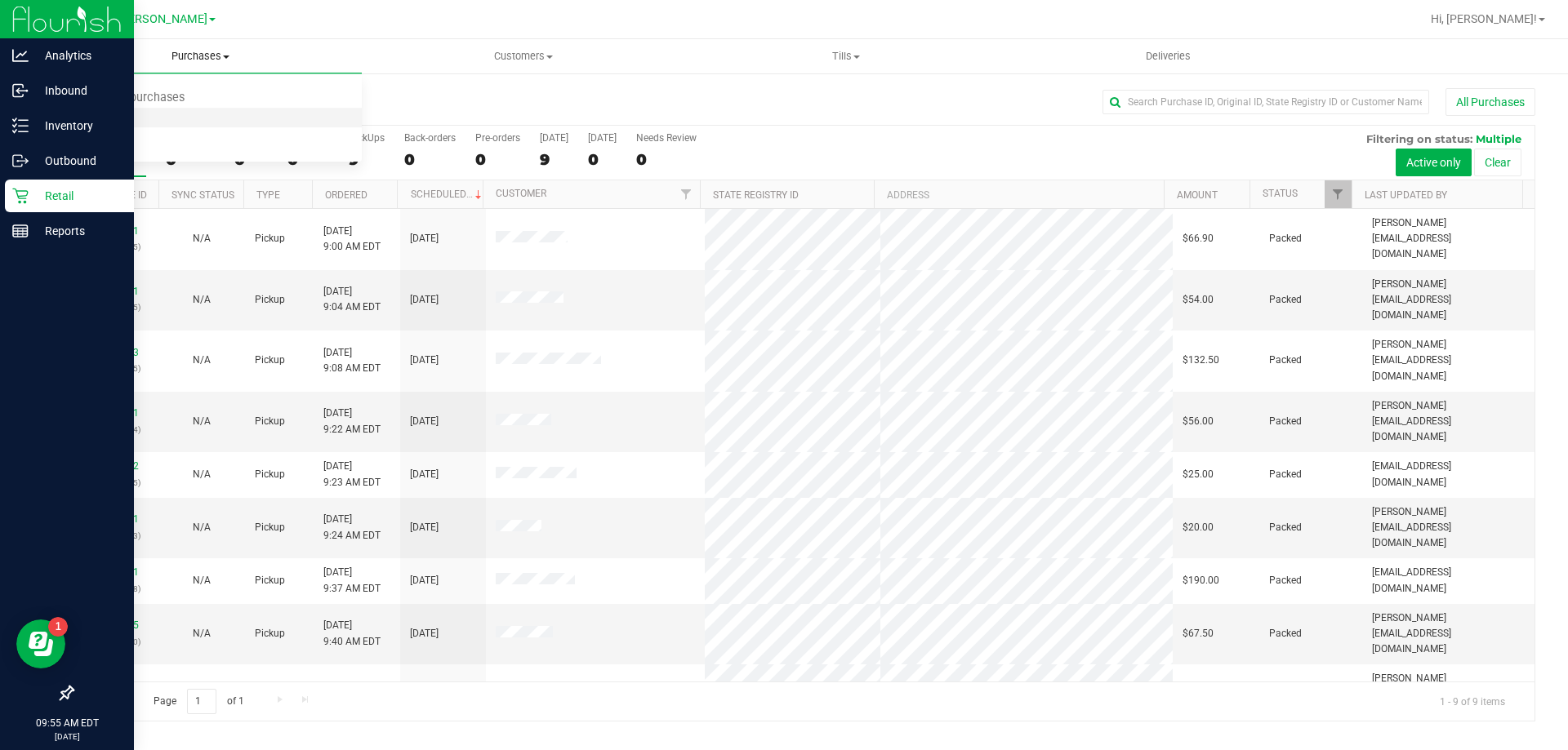
click at [97, 113] on span "Fulfillment" at bounding box center [90, 118] width 101 height 14
